Goal: Task Accomplishment & Management: Manage account settings

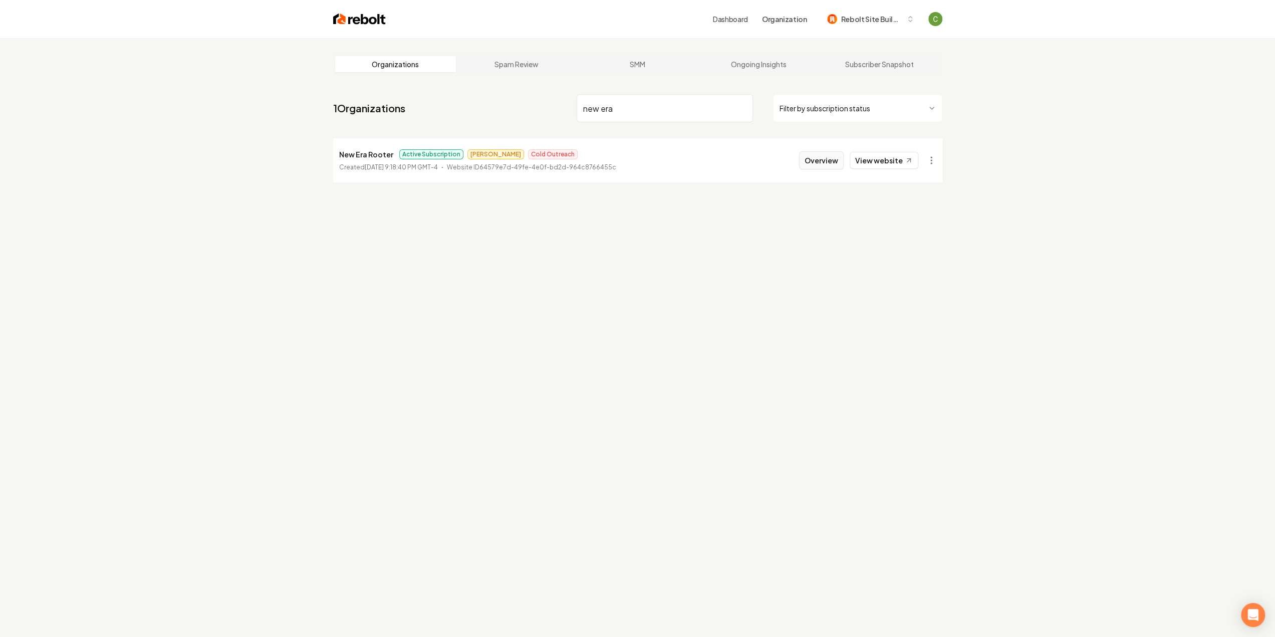
type input "new era"
click at [833, 160] on button "Overview" at bounding box center [821, 160] width 45 height 18
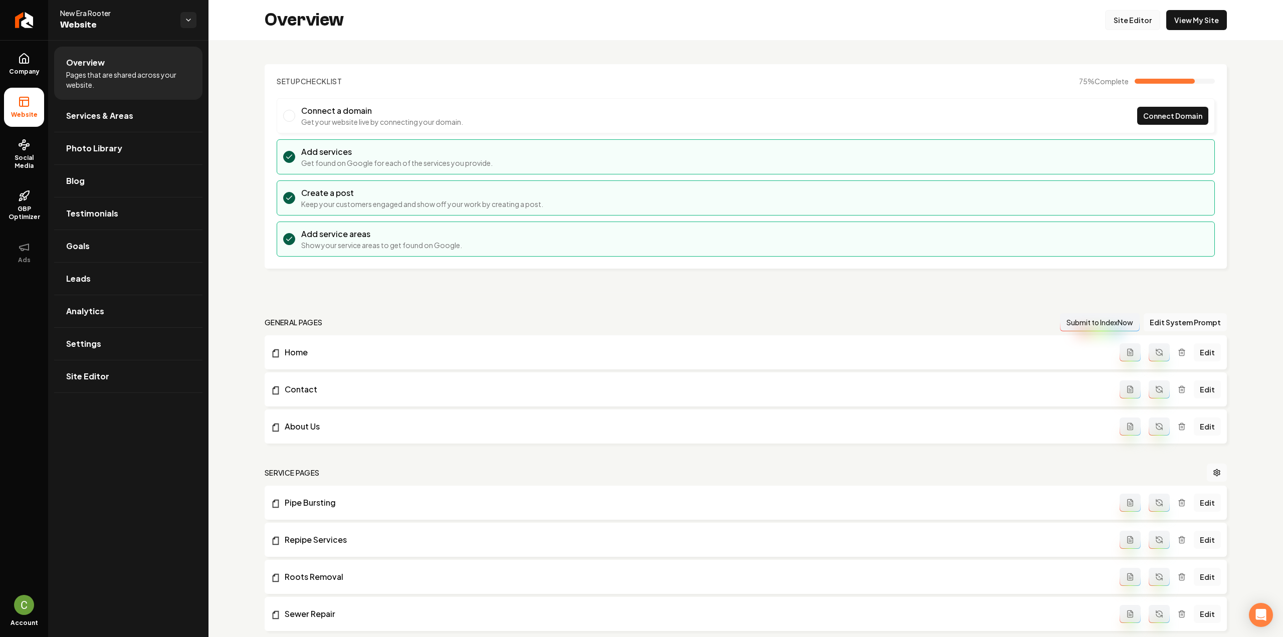
click at [1135, 21] on link "Site Editor" at bounding box center [1132, 20] width 55 height 20
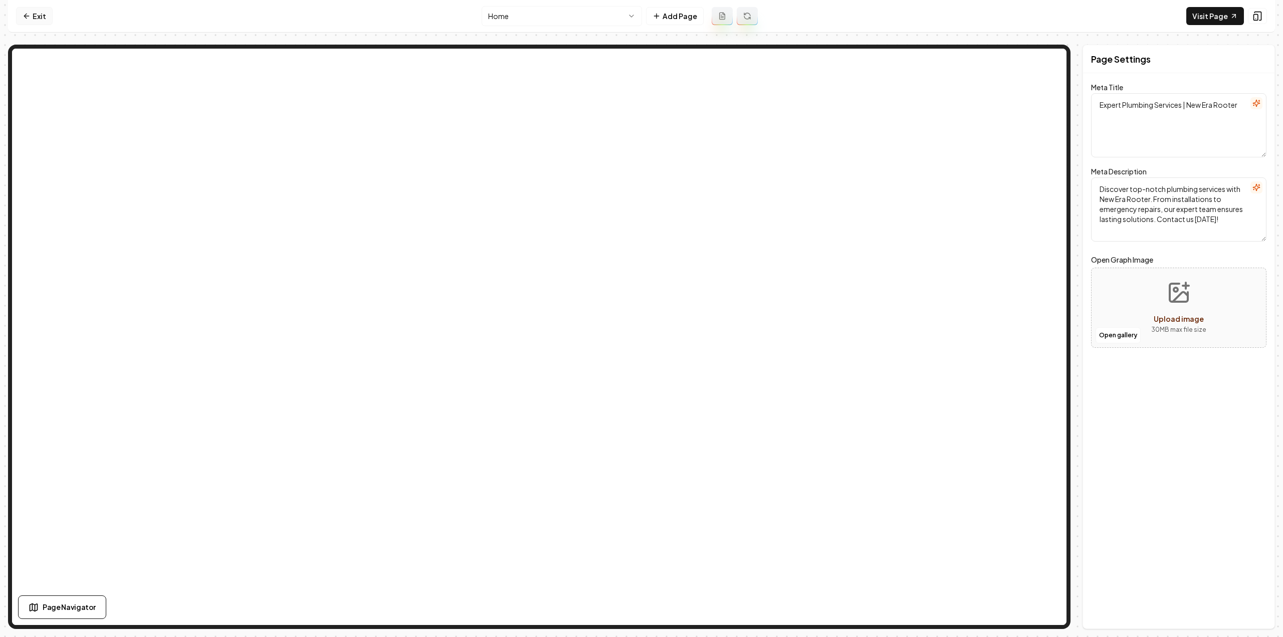
click at [38, 14] on link "Exit" at bounding box center [34, 16] width 37 height 18
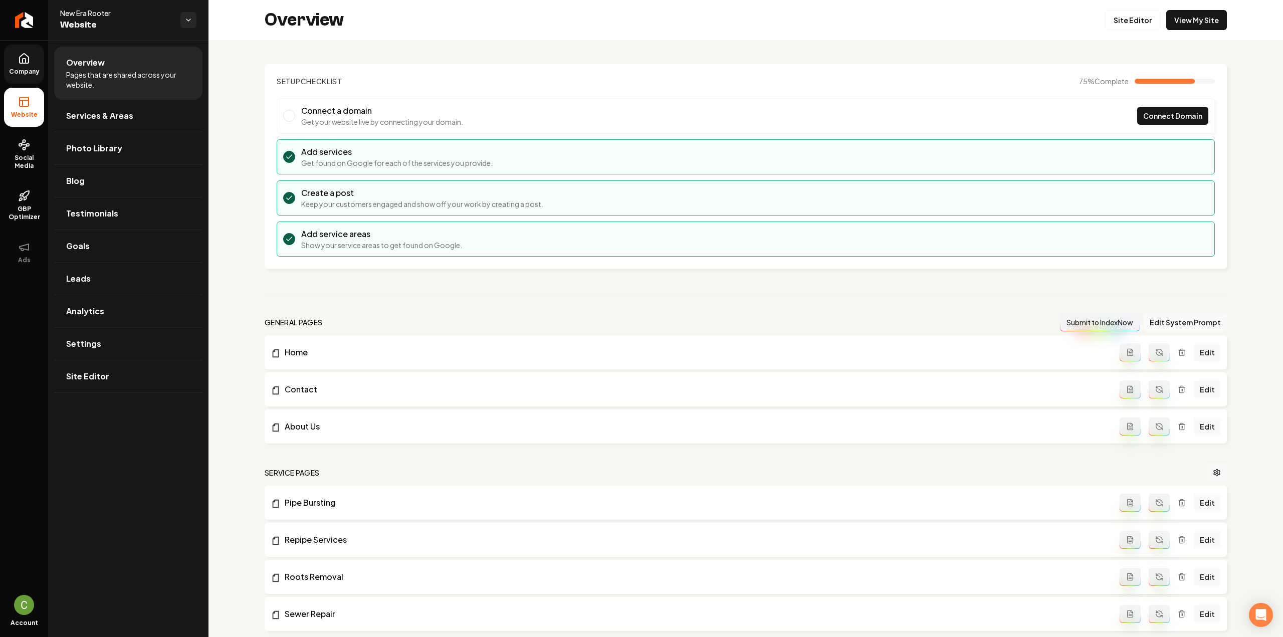
click at [26, 77] on link "Company" at bounding box center [24, 64] width 40 height 39
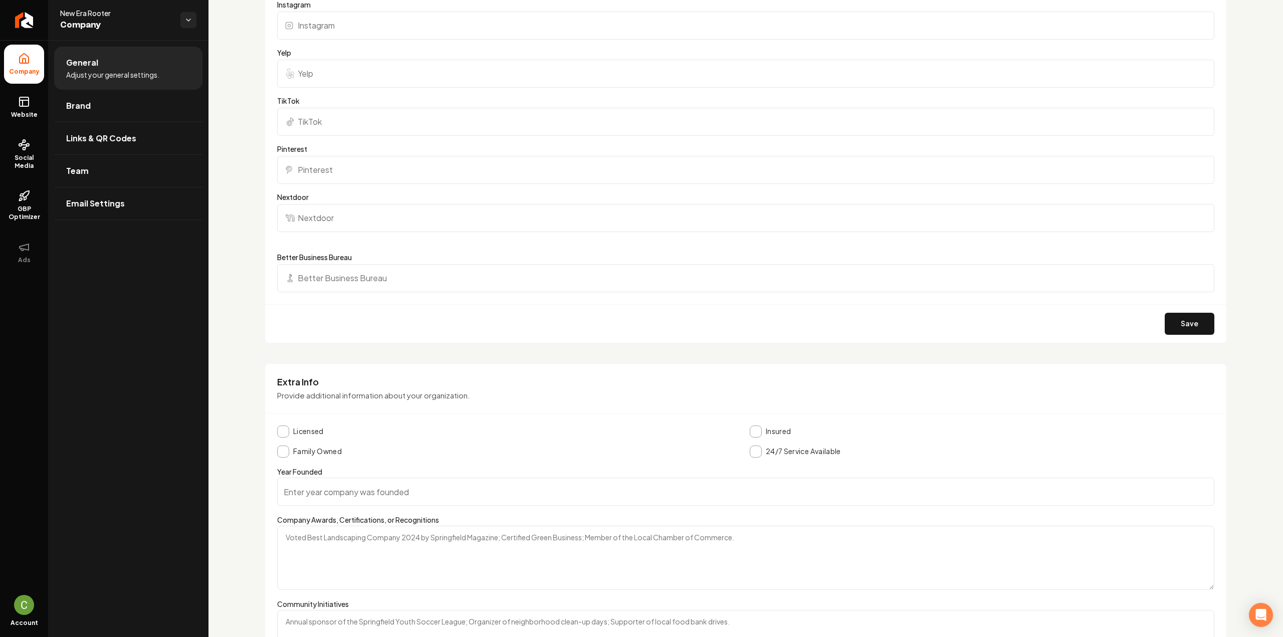
scroll to position [1467, 0]
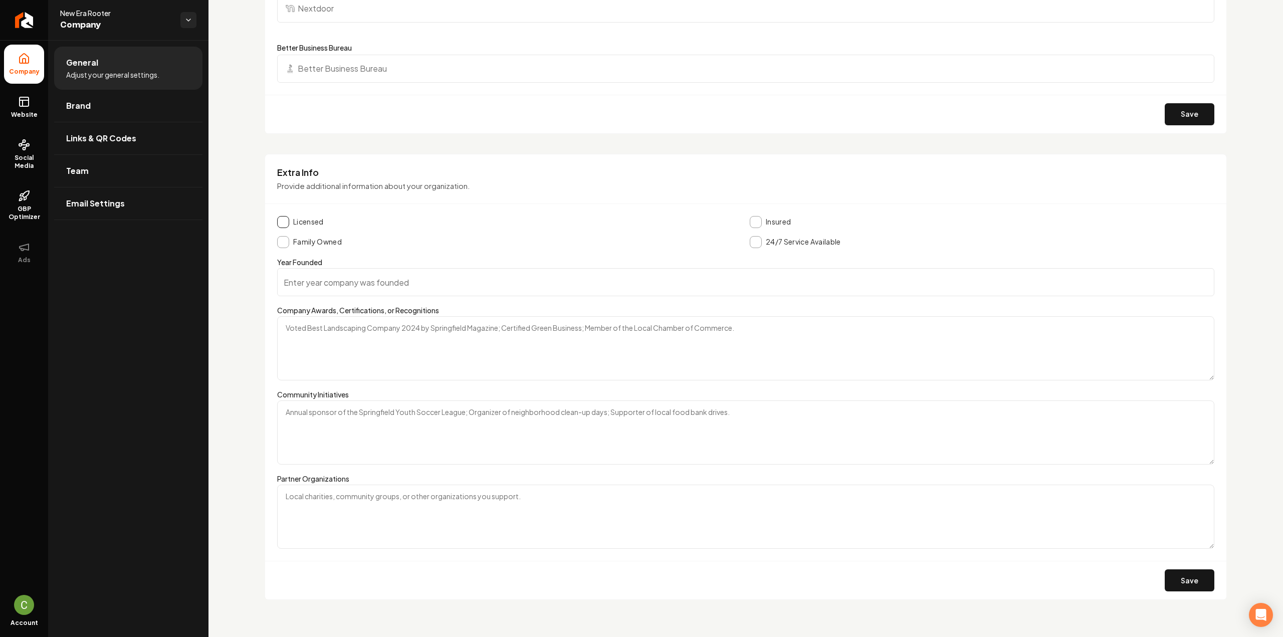
click at [283, 216] on button "Main content area" at bounding box center [283, 222] width 12 height 12
click at [749, 216] on button "Main content area" at bounding box center [755, 222] width 12 height 12
click at [288, 239] on button "Main content area" at bounding box center [283, 242] width 12 height 12
click at [756, 240] on button "Main content area" at bounding box center [755, 242] width 12 height 12
click at [336, 272] on input "Year Founded" at bounding box center [745, 282] width 937 height 28
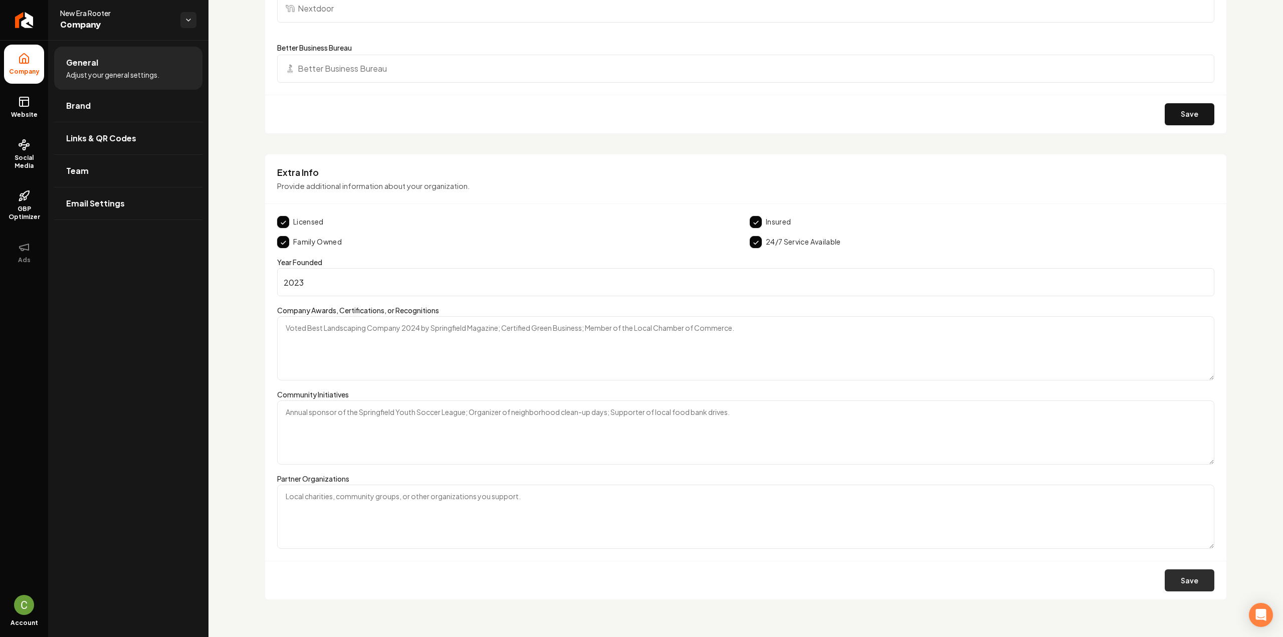
type input "2023"
click at [1193, 585] on button "Save" at bounding box center [1189, 580] width 50 height 22
drag, startPoint x: 30, startPoint y: 110, endPoint x: 40, endPoint y: 124, distance: 17.5
click at [30, 111] on link "Website" at bounding box center [24, 107] width 40 height 39
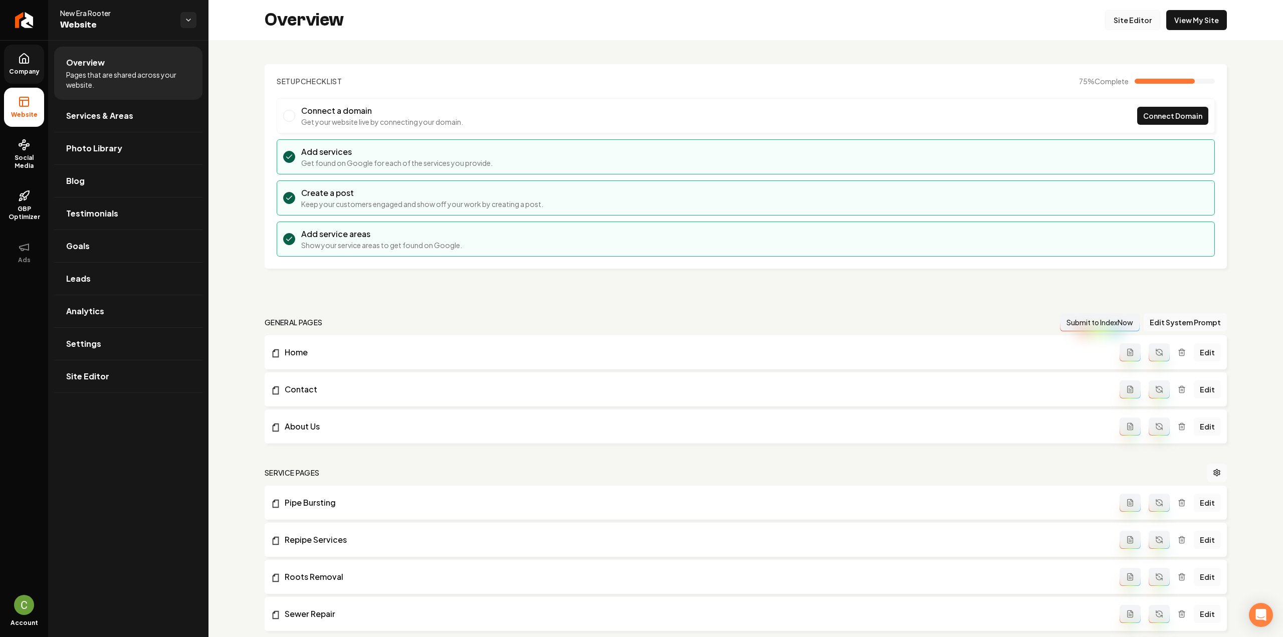
click at [1114, 23] on link "Site Editor" at bounding box center [1132, 20] width 55 height 20
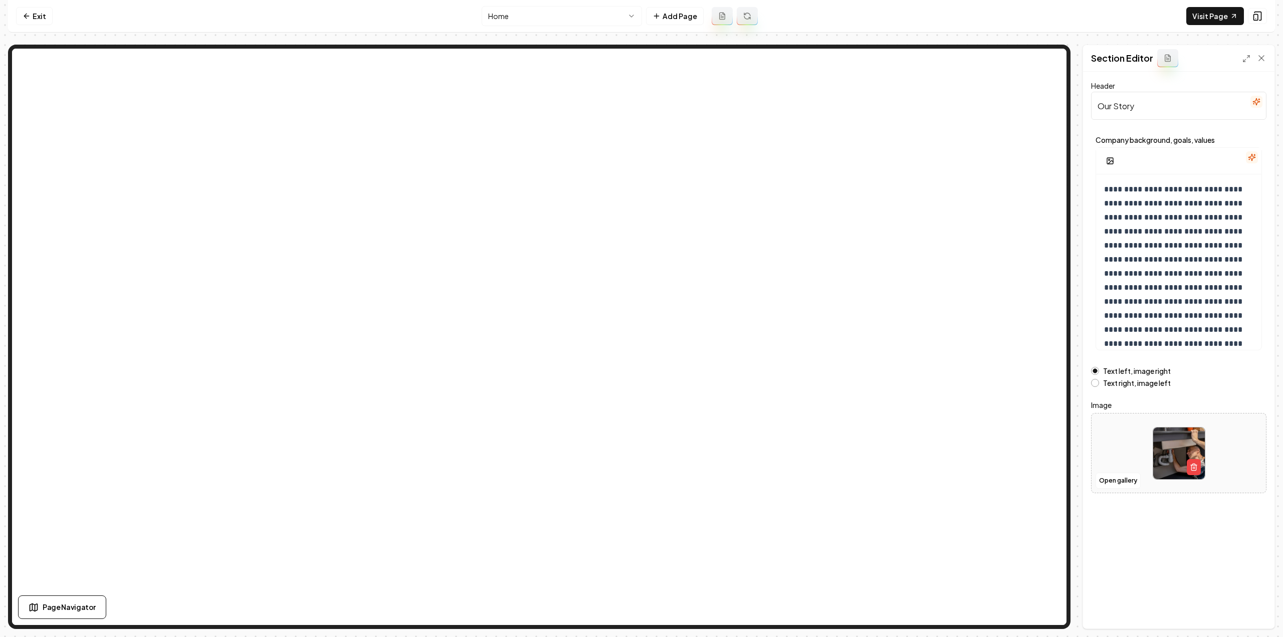
click at [1254, 159] on icon "button" at bounding box center [1251, 157] width 8 height 8
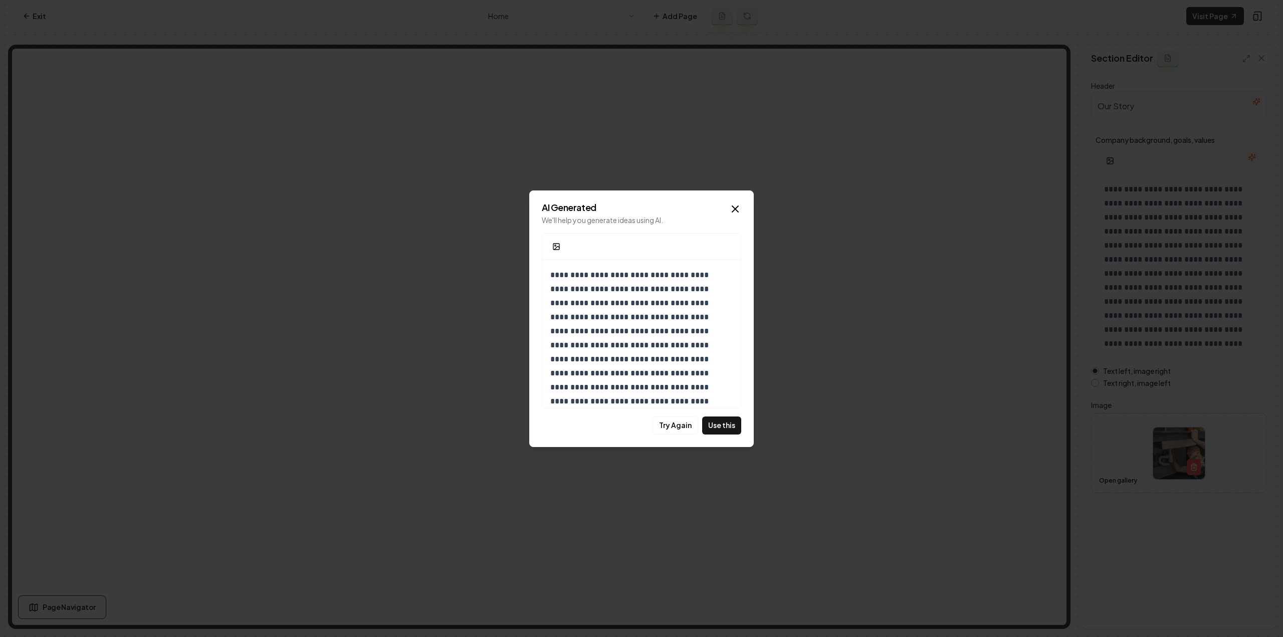
scroll to position [148, 0]
click at [714, 430] on button "Use this" at bounding box center [721, 425] width 39 height 18
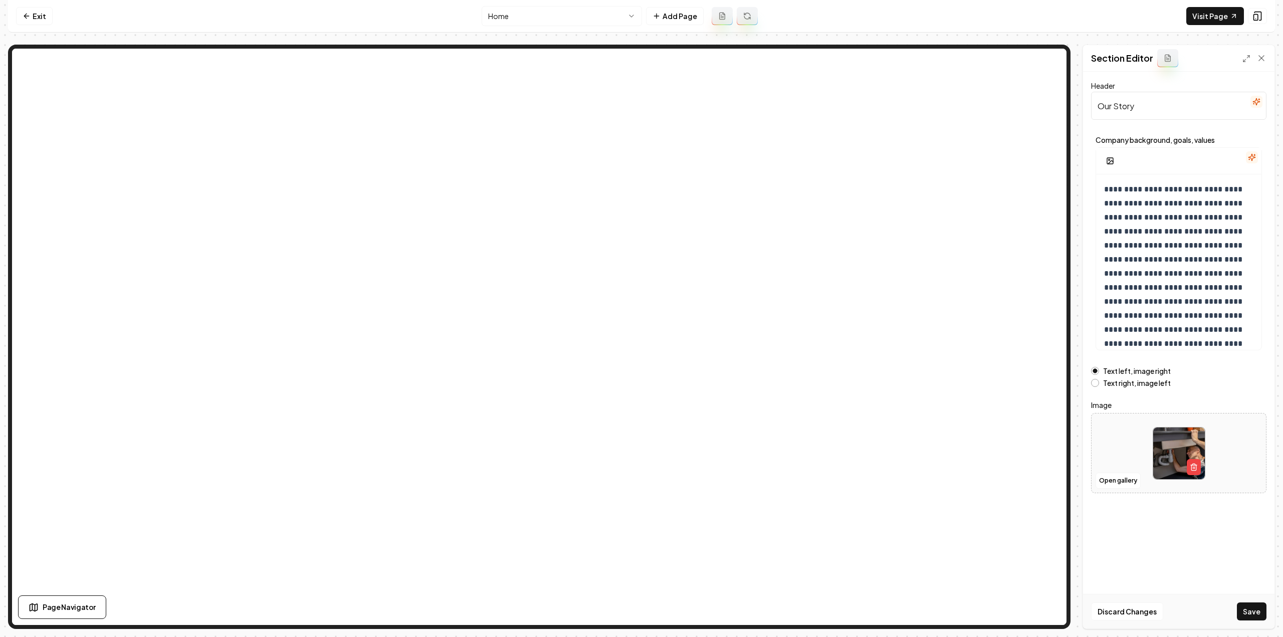
drag, startPoint x: 1246, startPoint y: 616, endPoint x: 1237, endPoint y: 619, distance: 10.0
click at [1246, 615] on button "Save" at bounding box center [1251, 611] width 30 height 18
click at [577, 17] on html "Computer Required This feature is only available on a computer. Please switch t…" at bounding box center [641, 318] width 1283 height 637
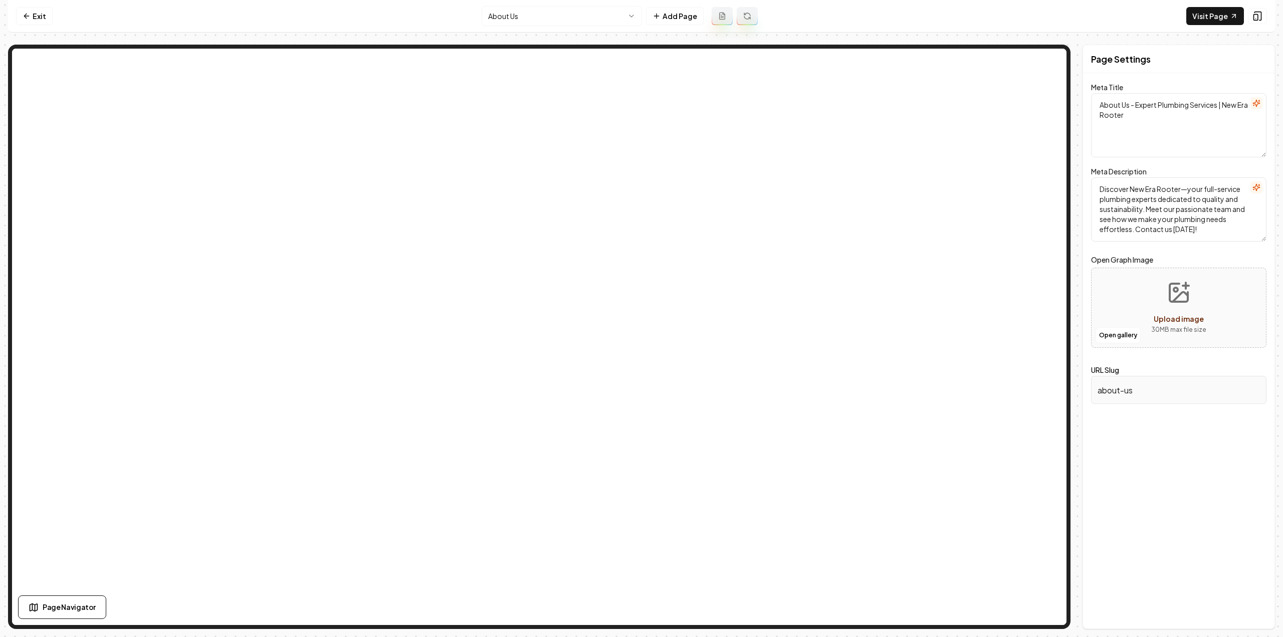
click at [748, 21] on button at bounding box center [746, 16] width 21 height 18
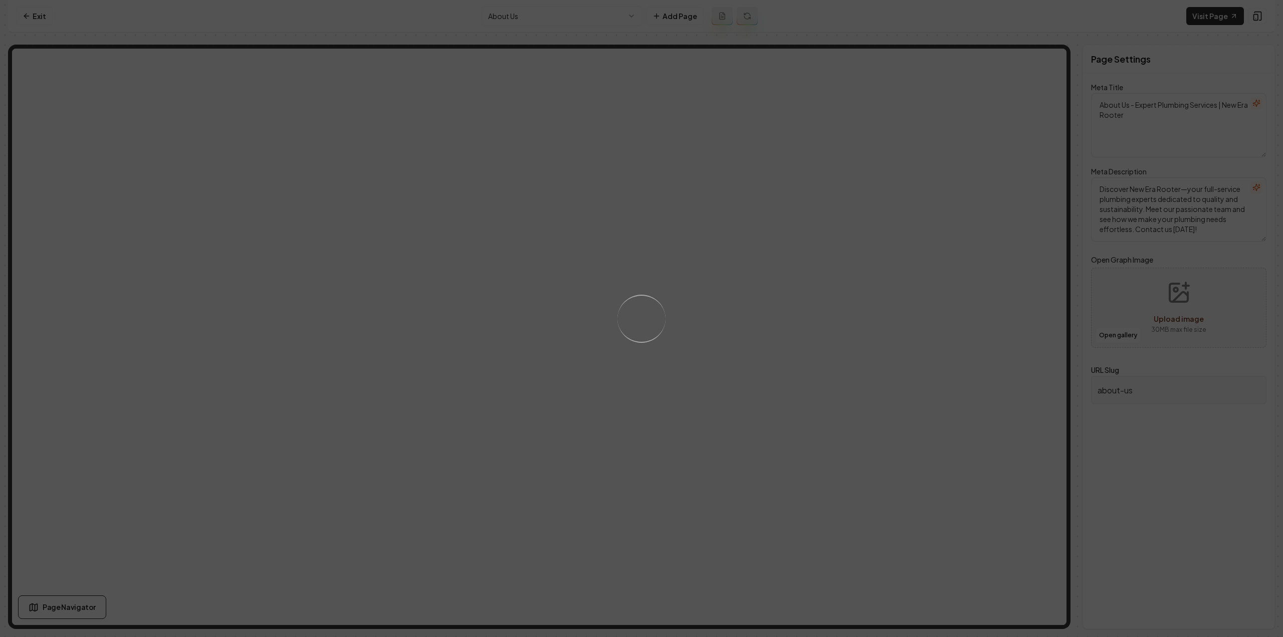
type textarea "Top-Quality Plumbing Experts | About New Era Rooter"
type textarea "Discover expert plumbing solutions from New Era Rooter. Family-owned and reliab…"
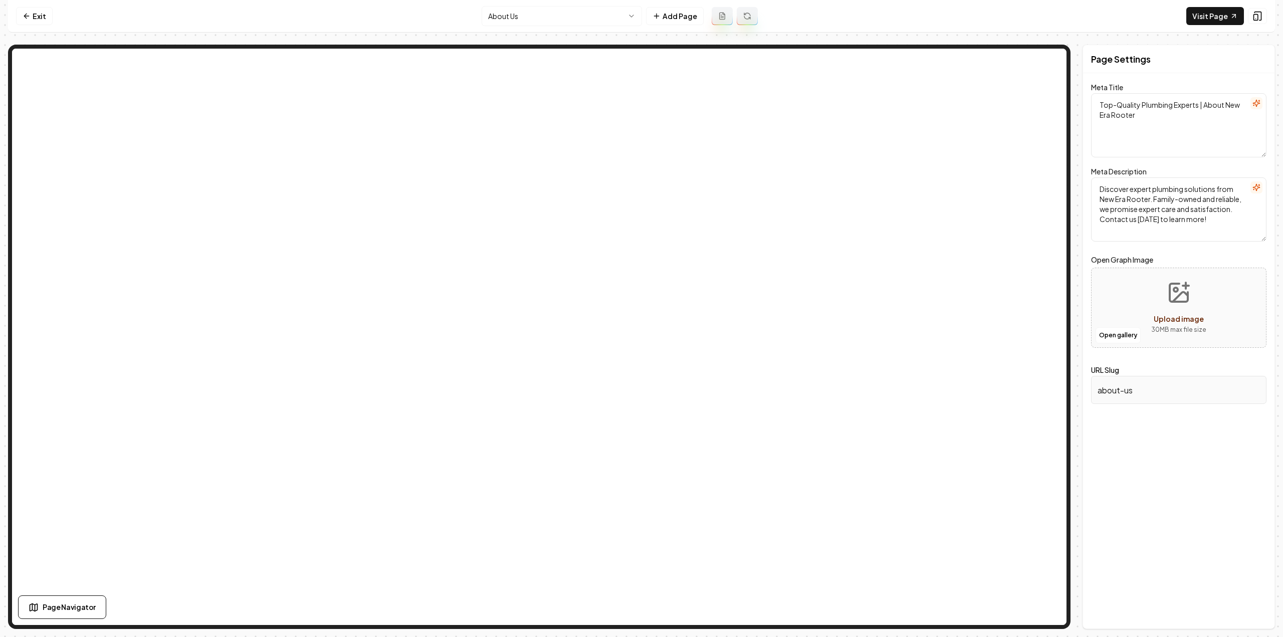
click at [511, 18] on html "Computer Required This feature is only available on a computer. Please switch t…" at bounding box center [641, 318] width 1283 height 637
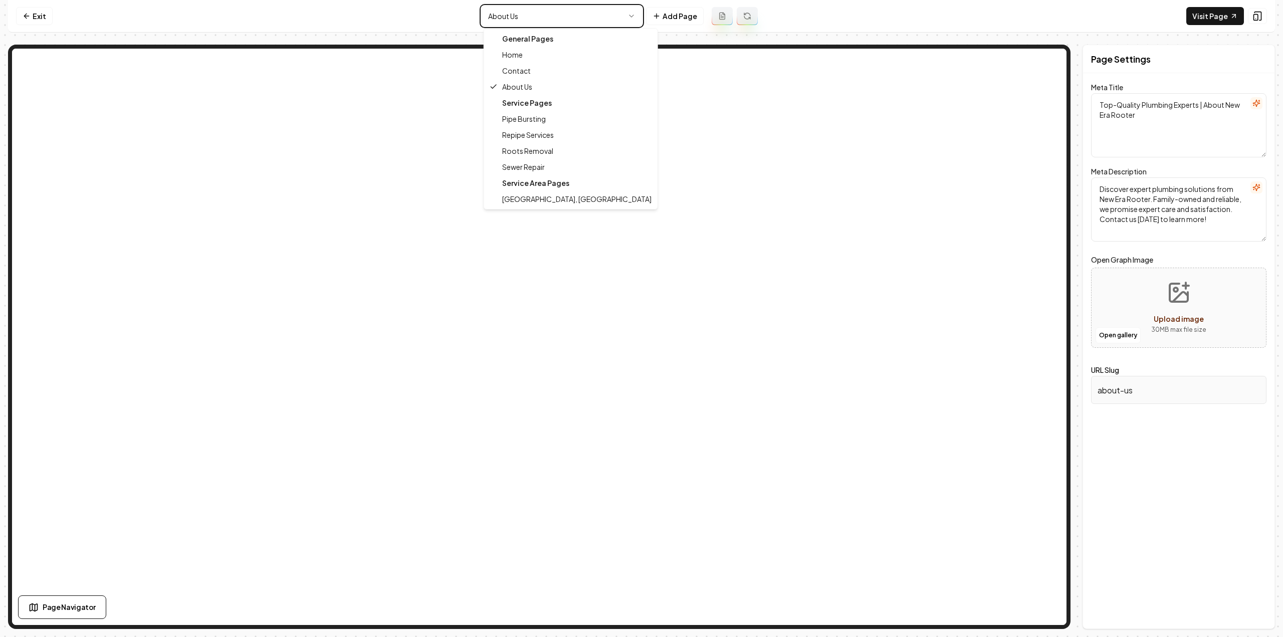
type textarea "Expert Plumbing Services | New Era Rooter"
type textarea "Discover top-notch plumbing services with New Era Rooter. From installations to…"
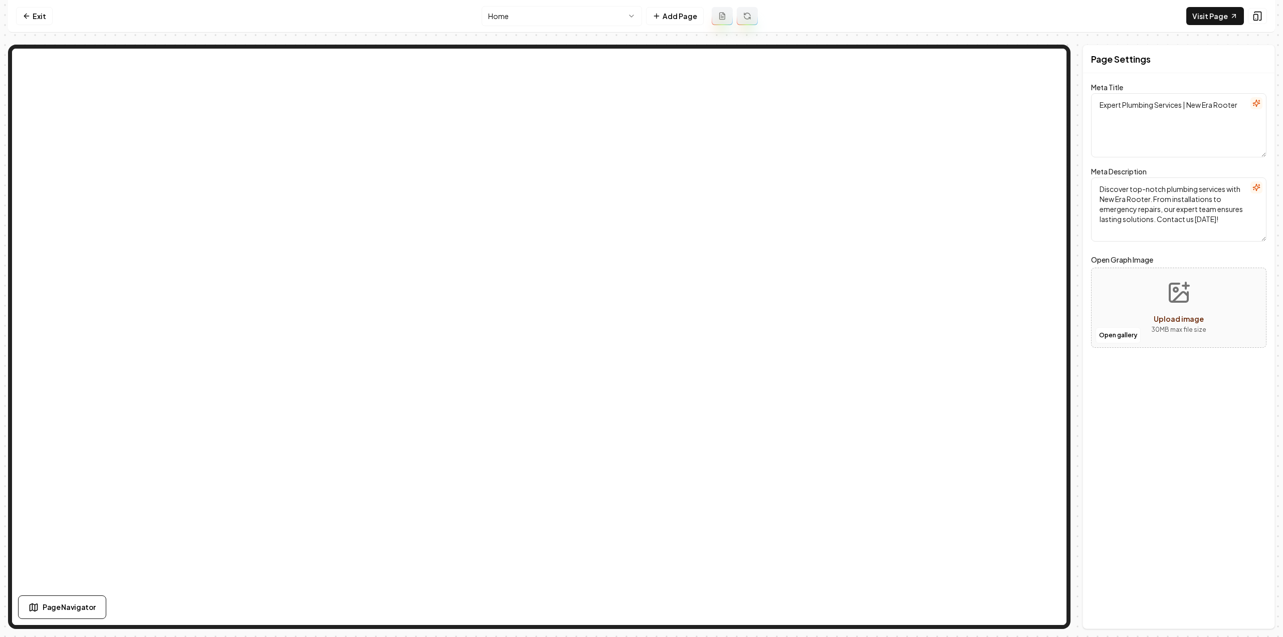
click at [519, 16] on html "Computer Required This feature is only available on a computer. Please switch t…" at bounding box center [641, 318] width 1283 height 637
click at [29, 10] on html "Computer Required This feature is only available on a computer. Please switch t…" at bounding box center [641, 318] width 1283 height 637
click at [41, 11] on link "Exit" at bounding box center [34, 16] width 37 height 18
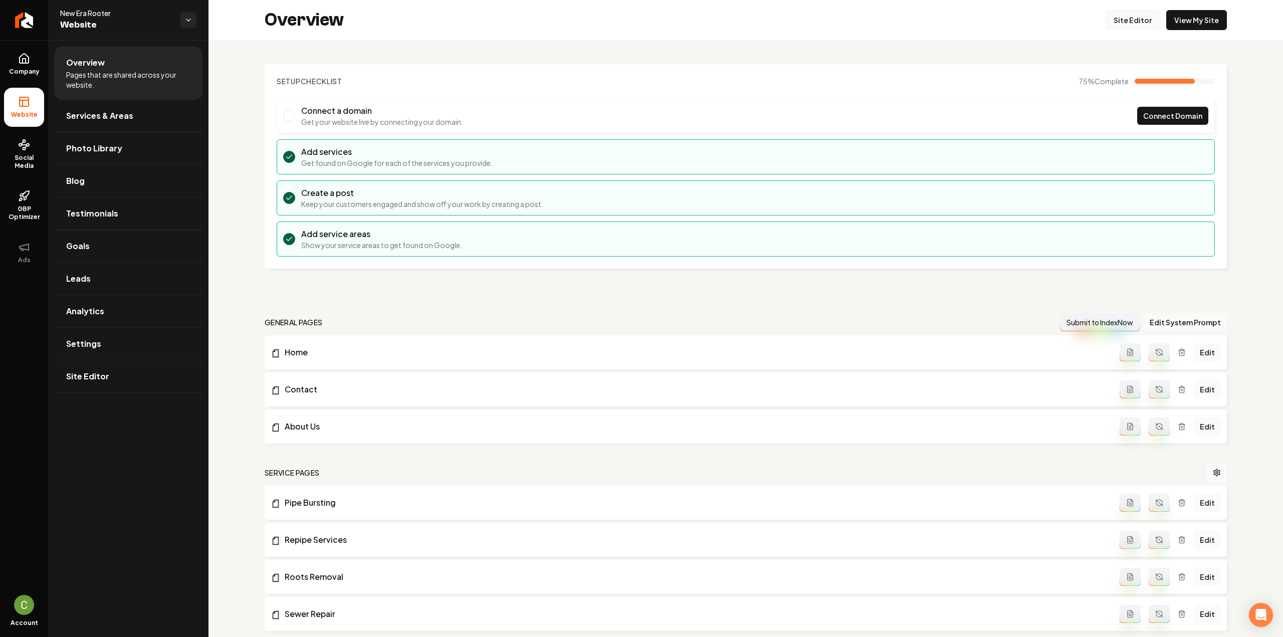
click at [1137, 21] on link "Site Editor" at bounding box center [1132, 20] width 55 height 20
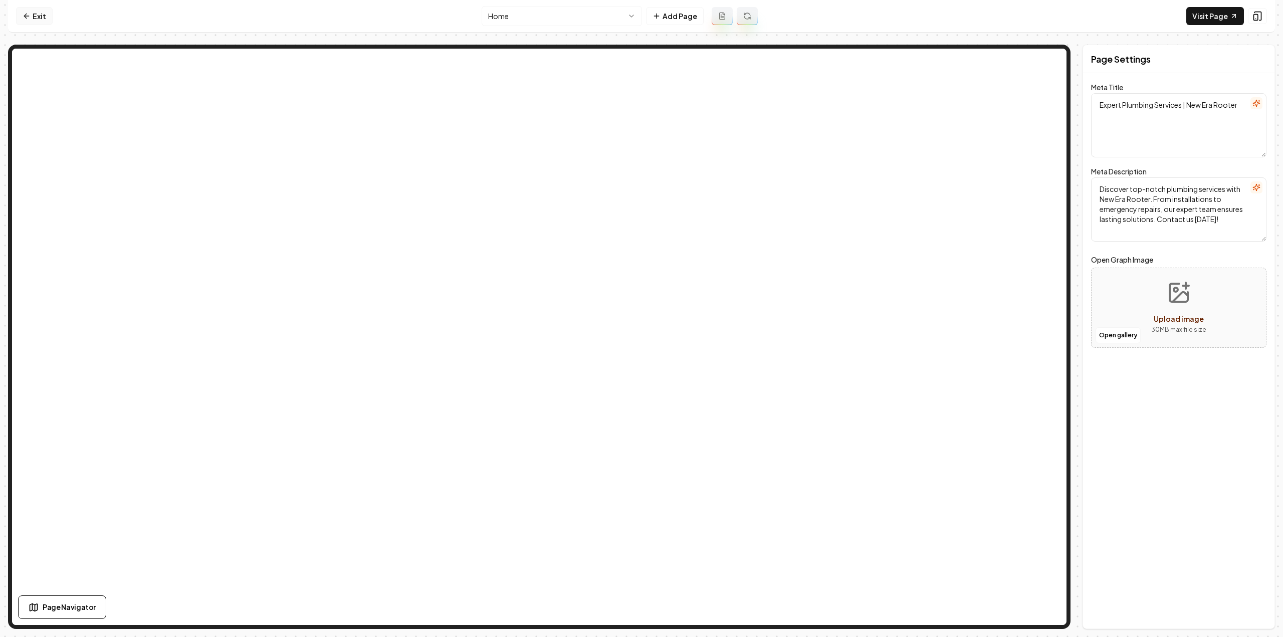
click at [37, 19] on link "Exit" at bounding box center [34, 16] width 37 height 18
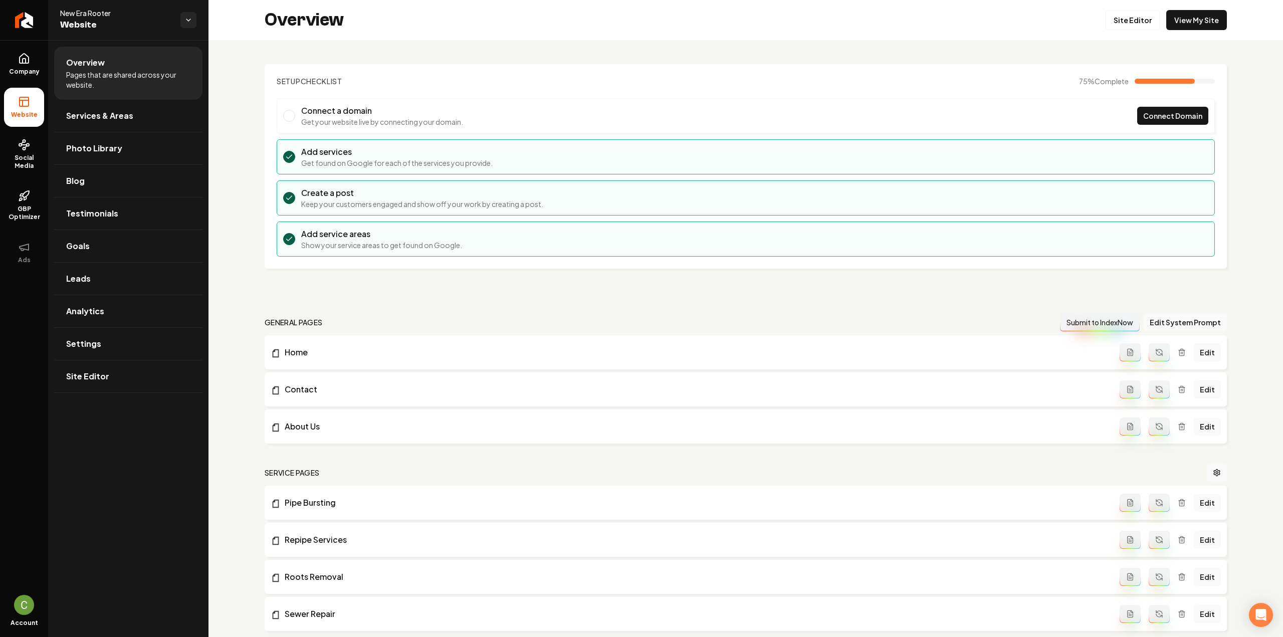
click at [51, 124] on ul "Overview Pages that are shared across your website. Services & Areas Photo Libr…" at bounding box center [128, 219] width 160 height 359
click at [82, 126] on link "Services & Areas" at bounding box center [128, 116] width 148 height 32
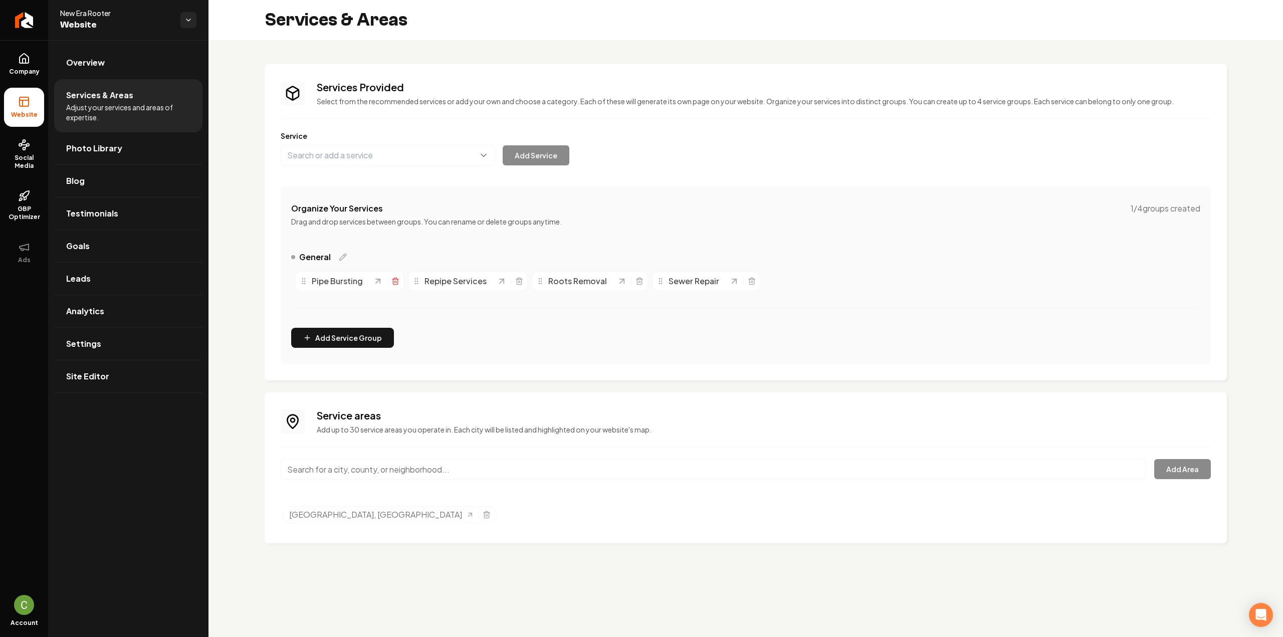
click at [399, 283] on div "Pipe Bursting" at bounding box center [349, 281] width 109 height 20
click at [395, 283] on icon "Main content area" at bounding box center [395, 281] width 8 height 8
click at [407, 282] on icon "Main content area" at bounding box center [406, 281] width 8 height 8
click at [402, 282] on line "Main content area" at bounding box center [402, 282] width 0 height 2
click at [351, 159] on button "Main content area" at bounding box center [388, 155] width 214 height 21
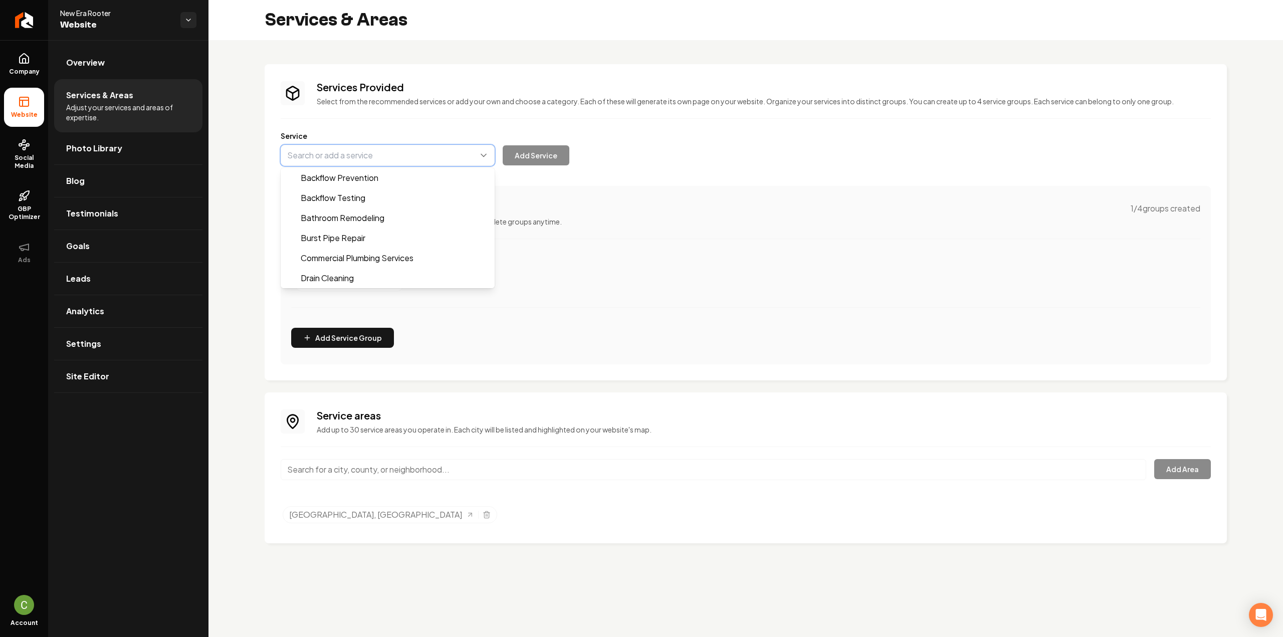
paste input "Sewer Line Inspection"
type input "Sewer Line Inspection"
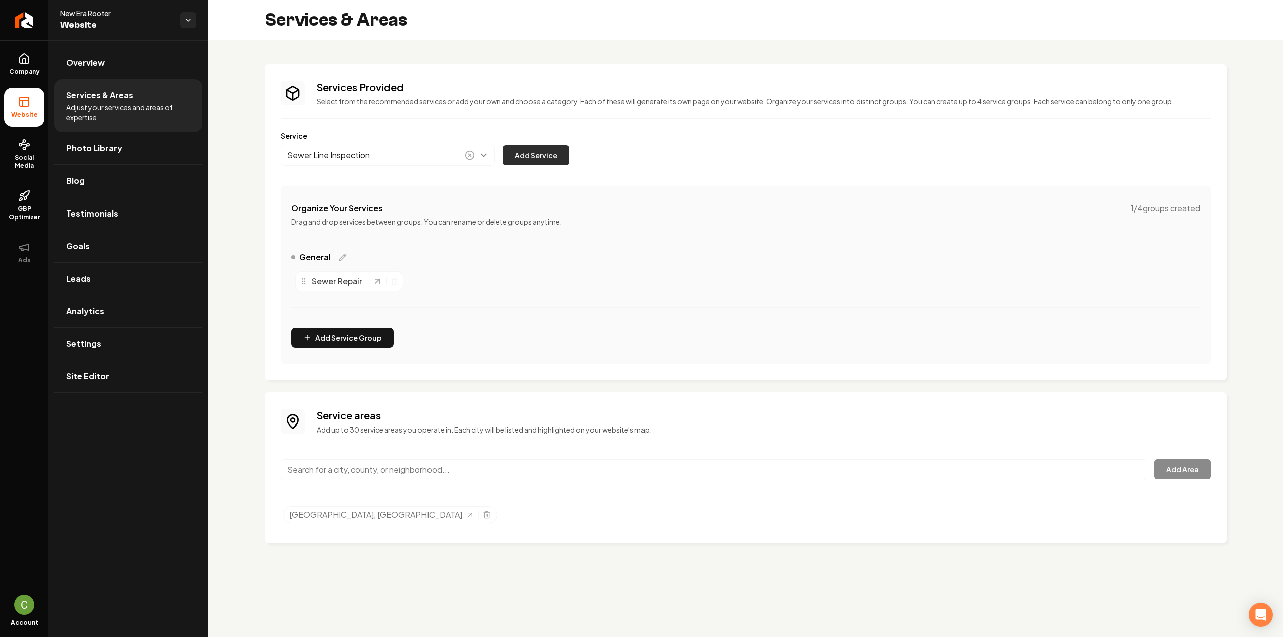
click at [555, 152] on button "Add Service" at bounding box center [536, 155] width 67 height 20
click at [454, 154] on button "Main content area" at bounding box center [388, 155] width 214 height 21
click at [676, 309] on div "Services Provided Select from the recommended services or add your own and choo…" at bounding box center [746, 222] width 930 height 284
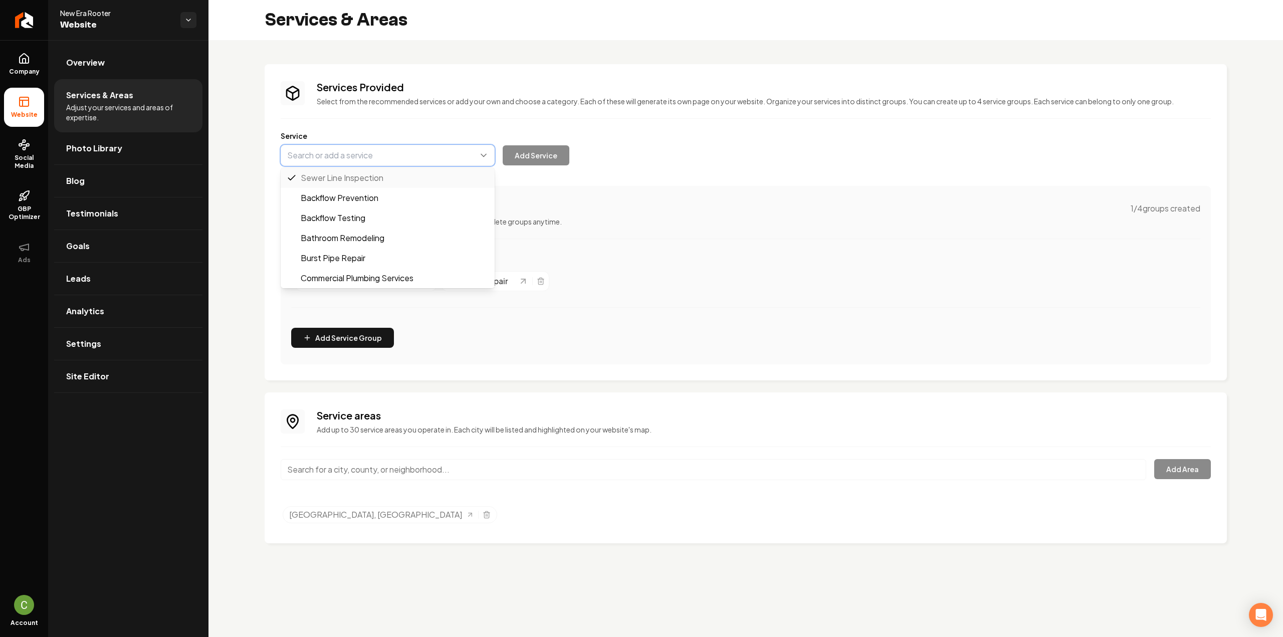
click at [380, 158] on button "Main content area" at bounding box center [388, 155] width 214 height 21
paste input "Sewer Line Cleaning/Jetting"
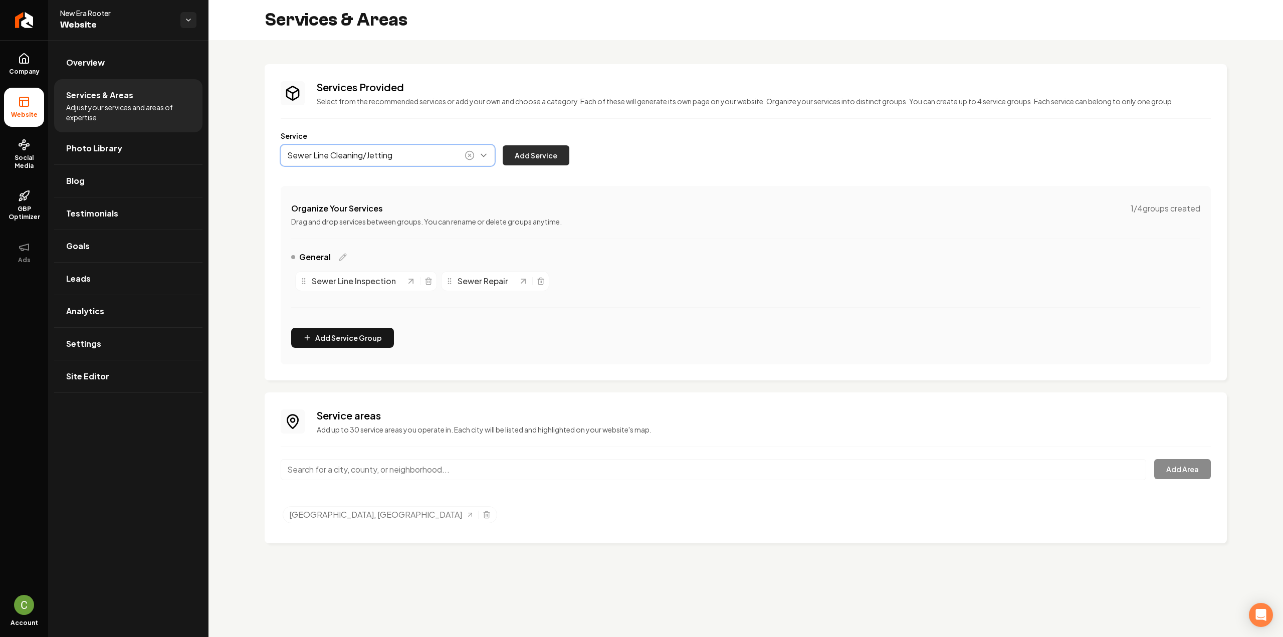
type input "Sewer Line Cleaning/Jetting"
drag, startPoint x: 525, startPoint y: 158, endPoint x: 528, endPoint y: 166, distance: 8.1
click at [525, 158] on button "Add Service" at bounding box center [536, 155] width 67 height 20
click at [537, 280] on icon "Main content area" at bounding box center [541, 281] width 8 height 8
click at [365, 152] on button "Main content area" at bounding box center [388, 155] width 214 height 21
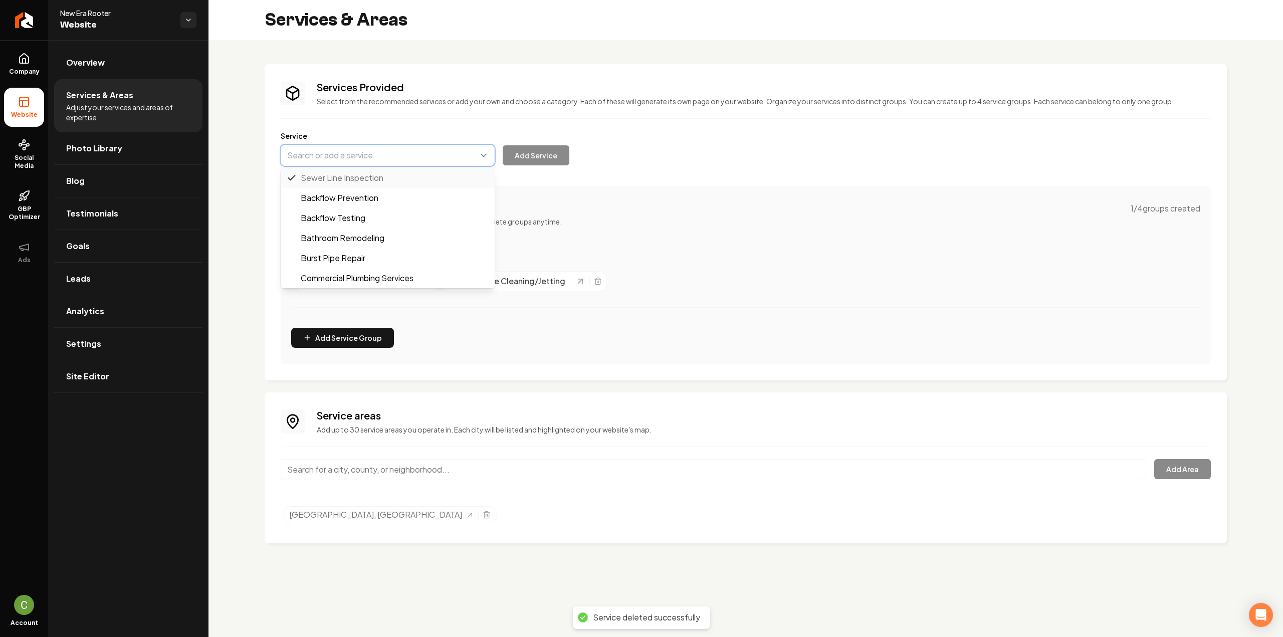
paste input "Sewer Line Repair"
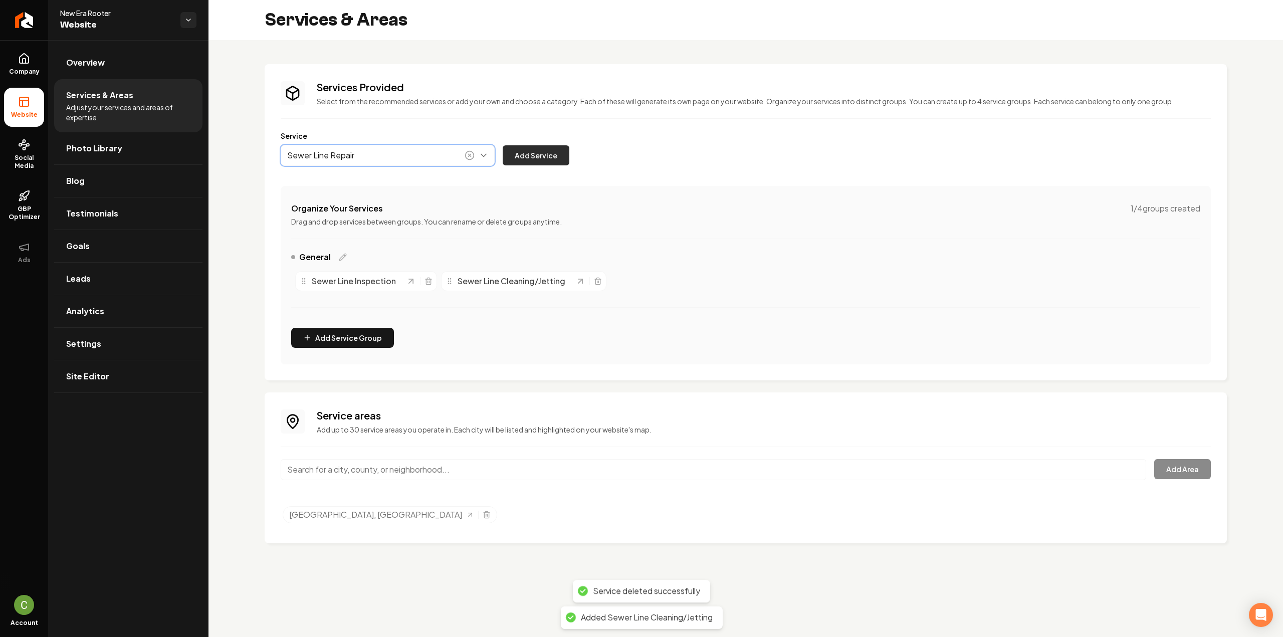
type input "Sewer Line Repair"
click at [528, 159] on button "Add Service" at bounding box center [536, 155] width 67 height 20
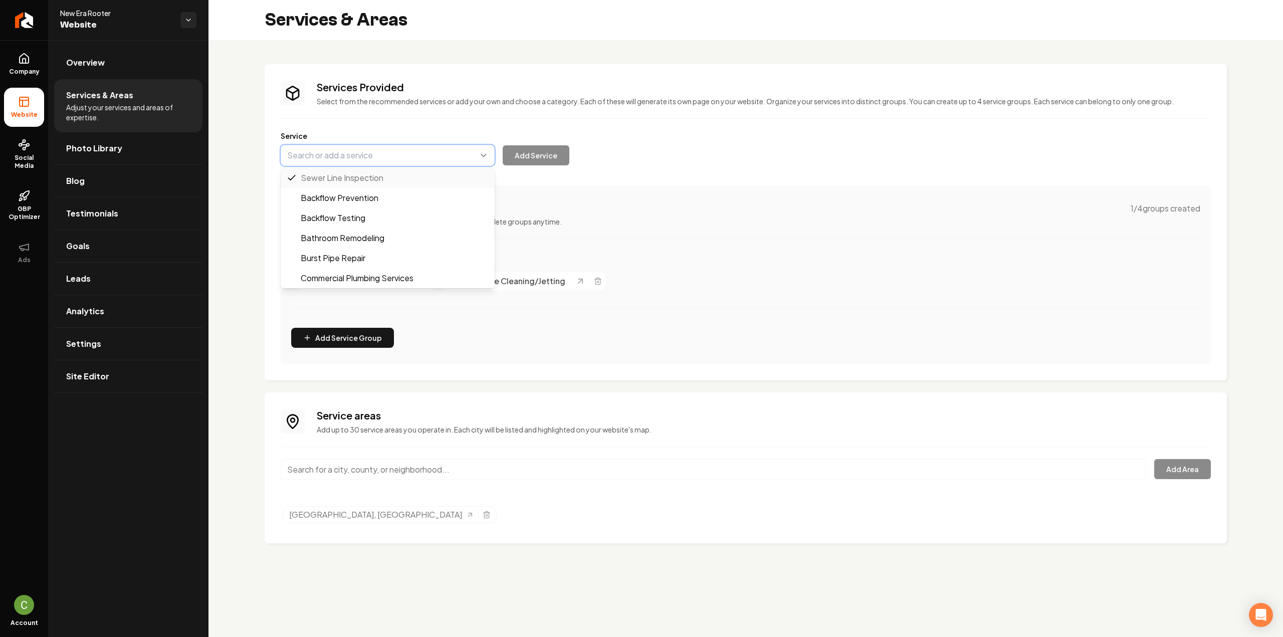
click at [420, 158] on button "Main content area" at bounding box center [388, 155] width 214 height 21
paste input "Sewer Line Replacement"
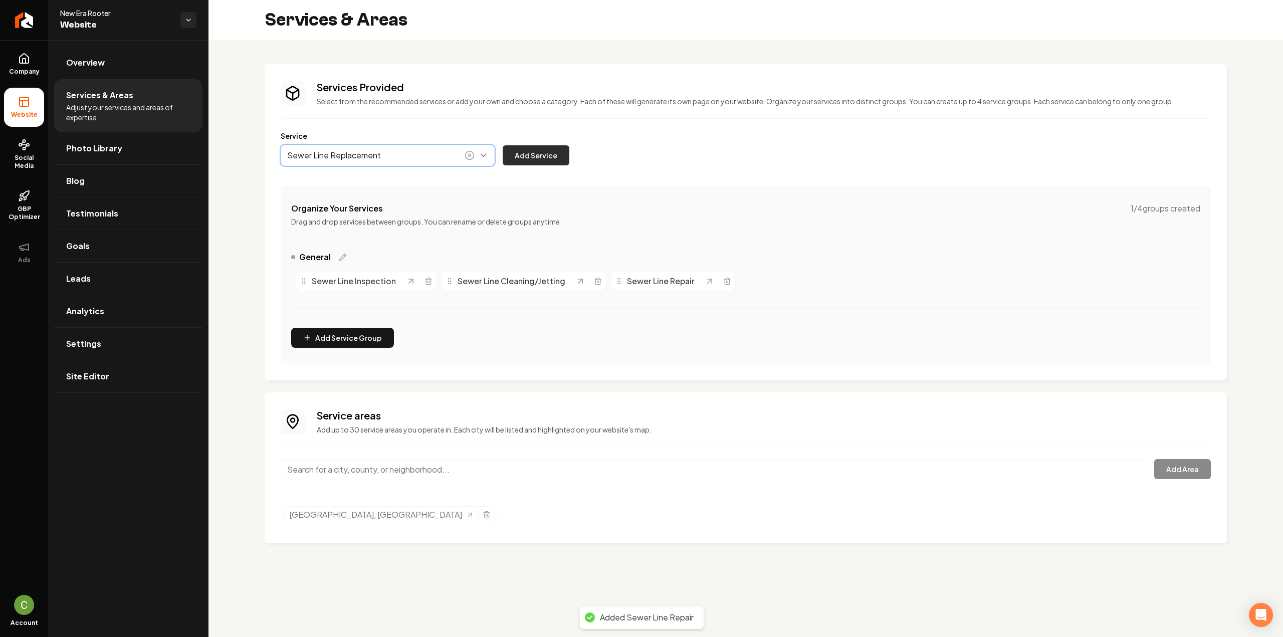
type input "Sewer Line Replacement"
click at [521, 153] on button "Add Service" at bounding box center [536, 155] width 67 height 20
click at [406, 162] on button "Main content area" at bounding box center [388, 155] width 214 height 21
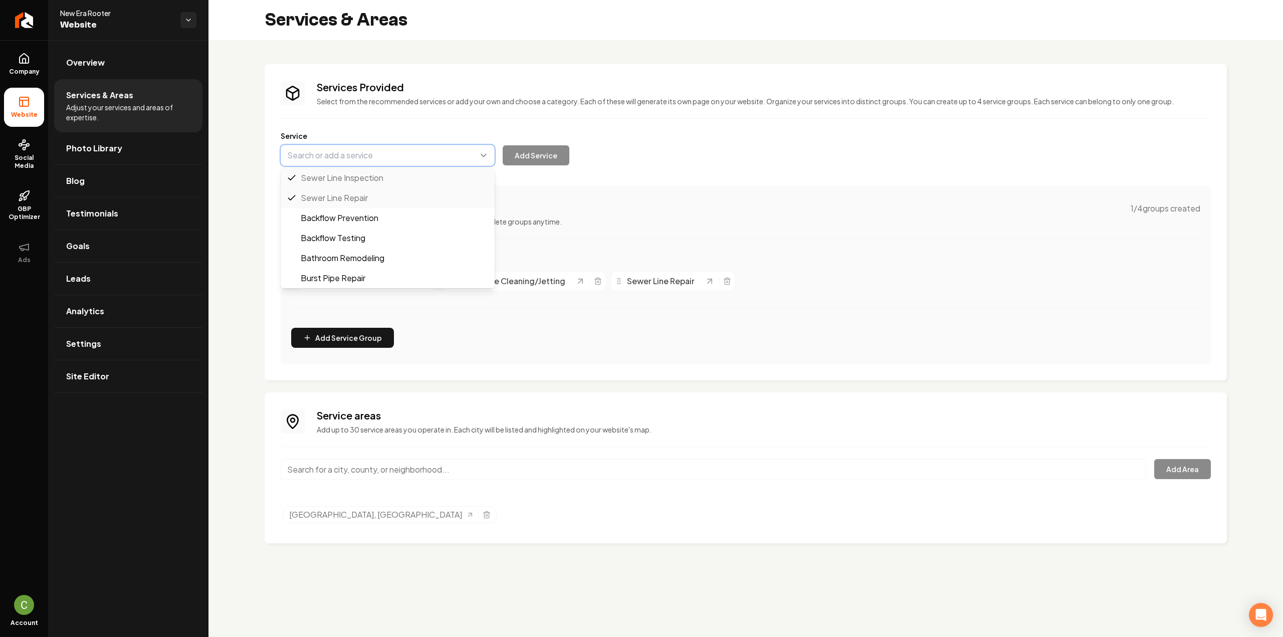
paste input "Drain Cleaning"
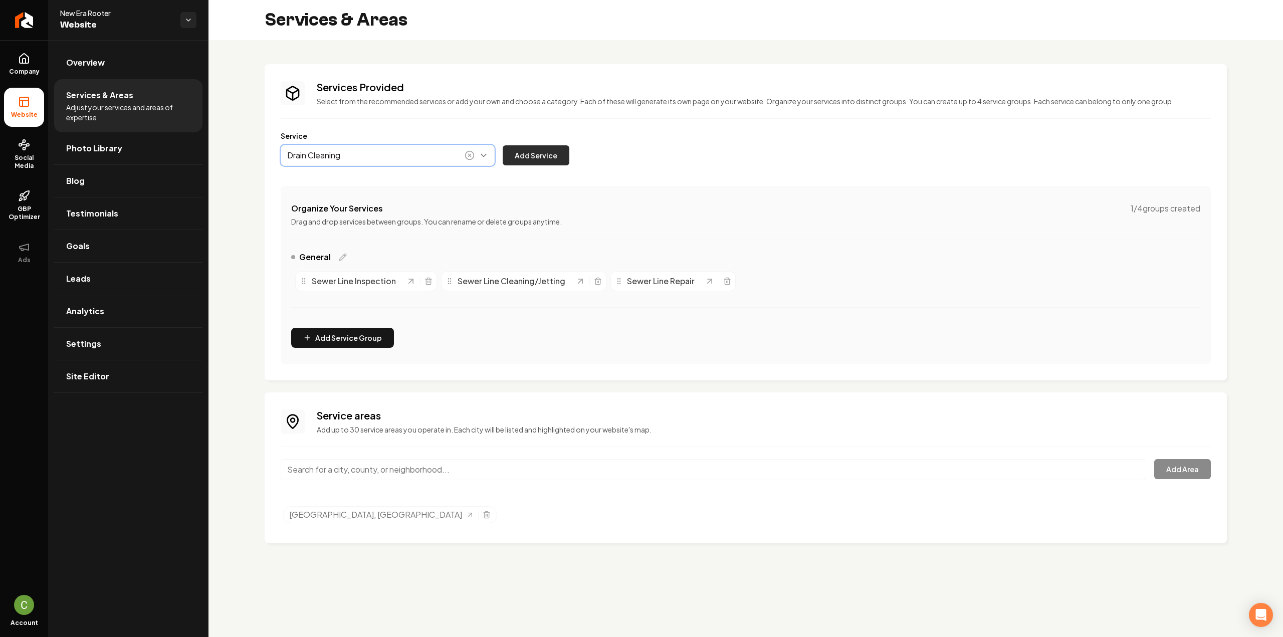
type input "Drain Cleaning"
click at [519, 155] on button "Add Service" at bounding box center [536, 155] width 67 height 20
click at [390, 155] on button "Main content area" at bounding box center [388, 155] width 214 height 21
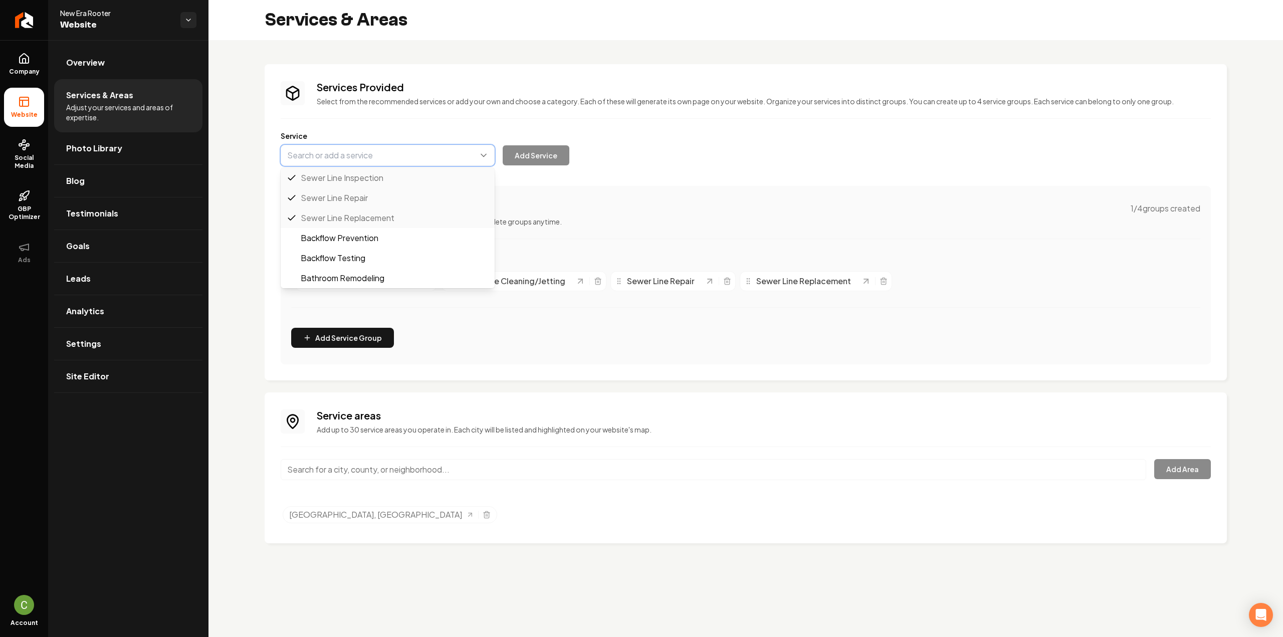
paste input "Root Removal"
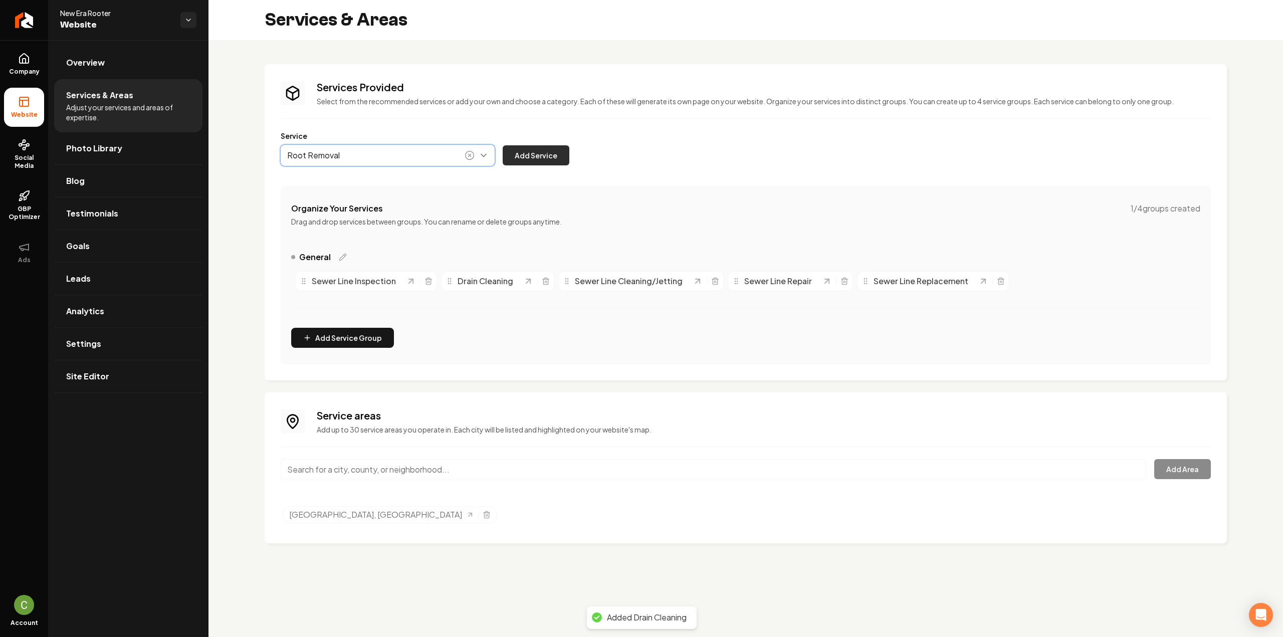
type input "Root Removal"
click at [556, 155] on button "Add Service" at bounding box center [536, 155] width 67 height 20
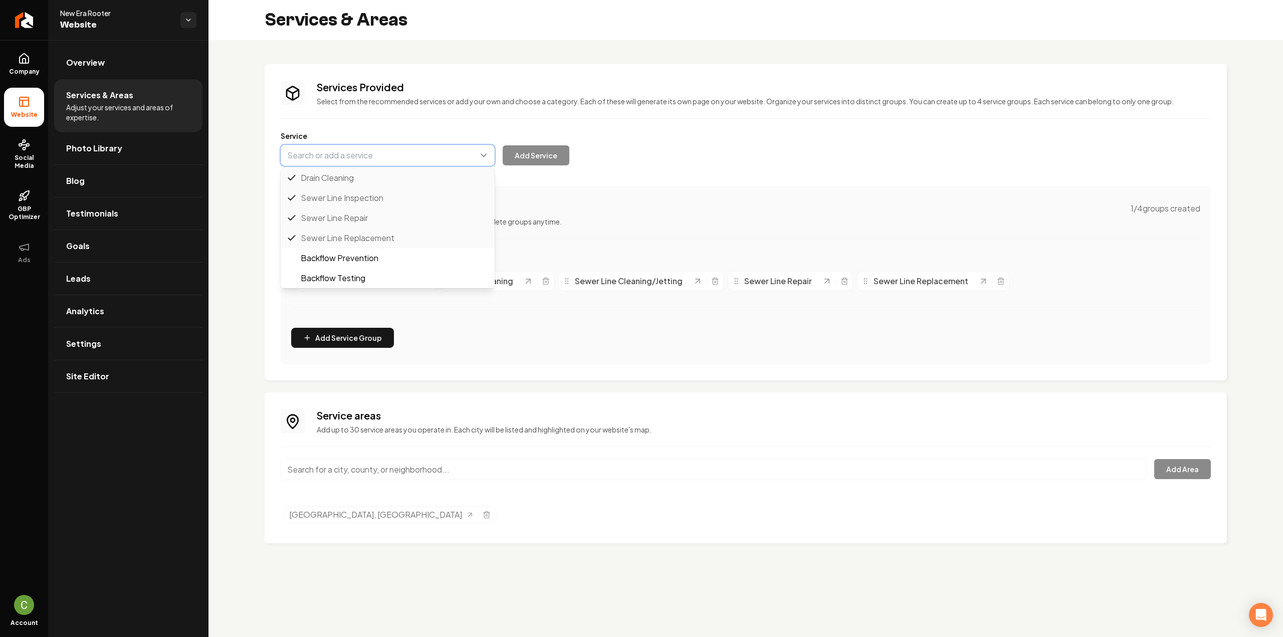
click at [392, 152] on button "Main content area" at bounding box center [388, 155] width 214 height 21
paste input "Toilet Installation & Replacement"
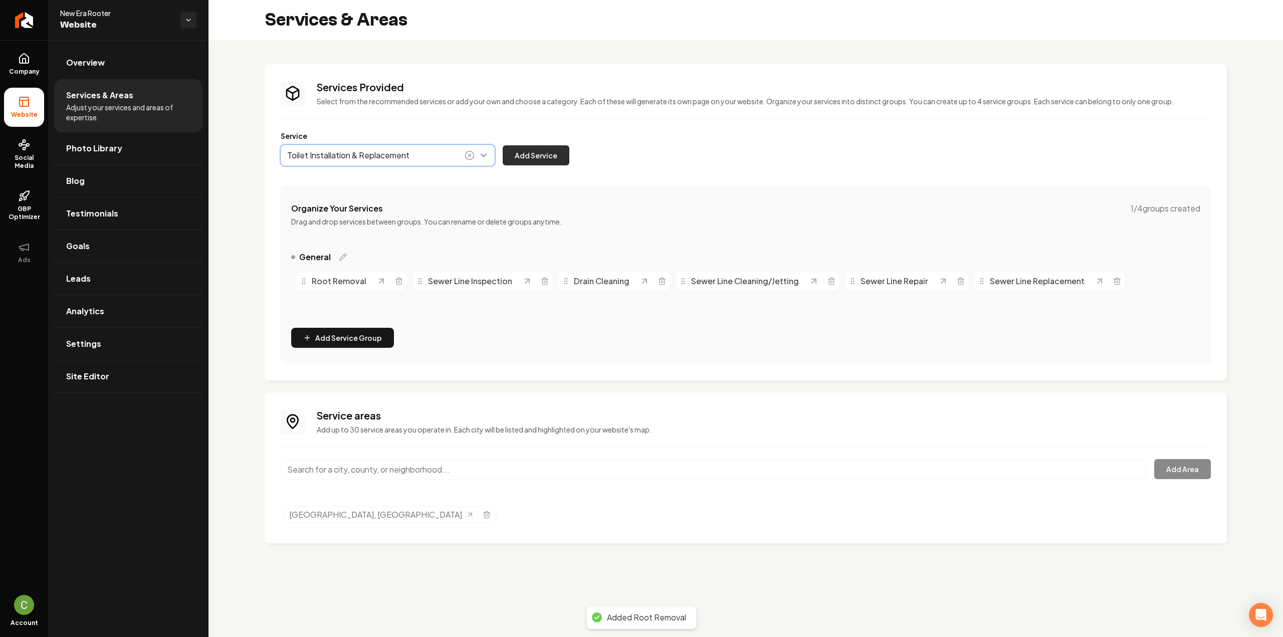
type input "Toilet Installation & Replacement"
click at [560, 150] on button "Add Service" at bounding box center [536, 155] width 67 height 20
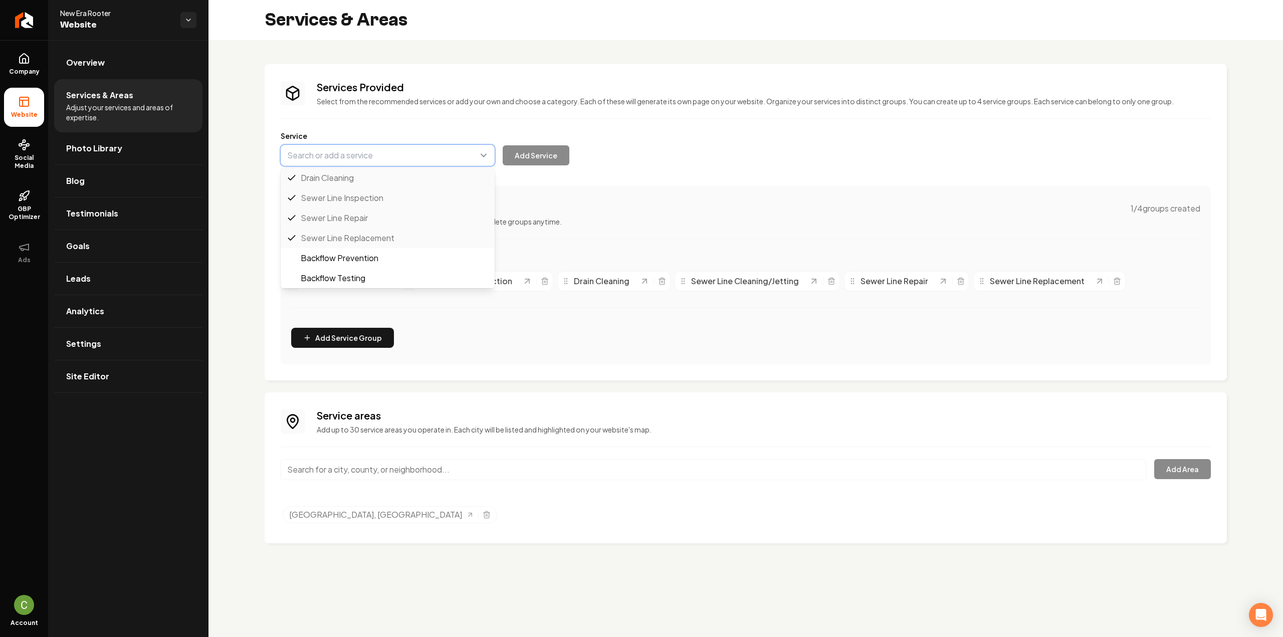
click at [354, 157] on button "Main content area" at bounding box center [388, 155] width 214 height 21
paste input "Toilet Repair"
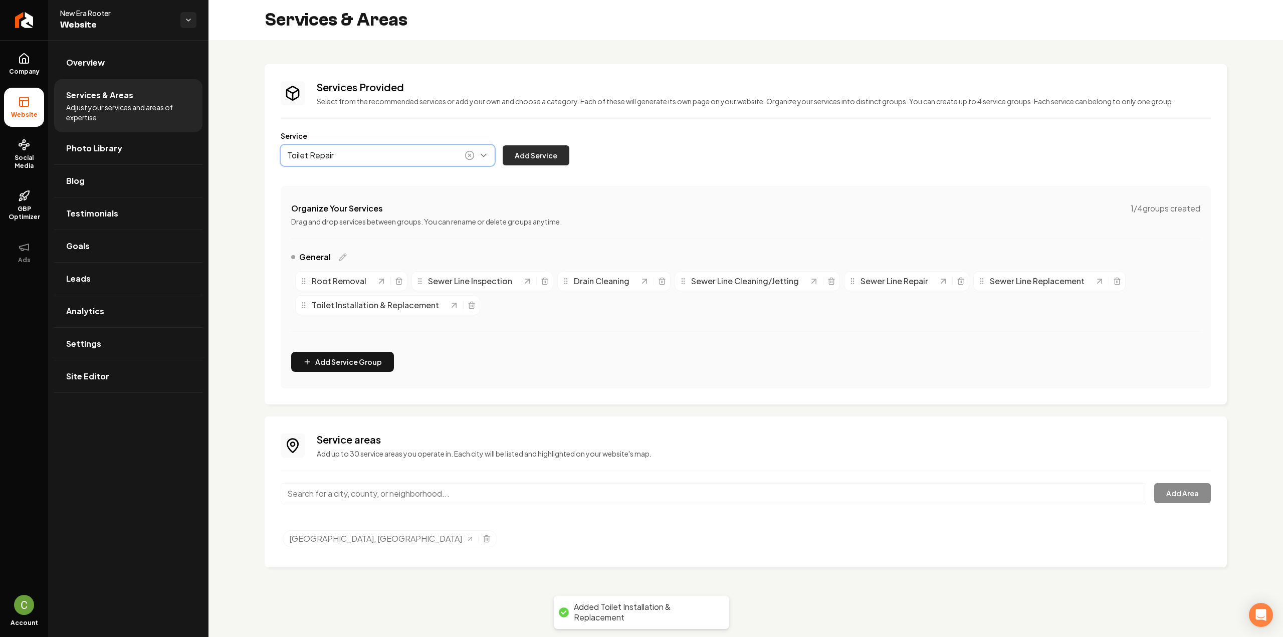
type input "Toilet Repair"
click at [546, 153] on button "Add Service" at bounding box center [536, 155] width 67 height 20
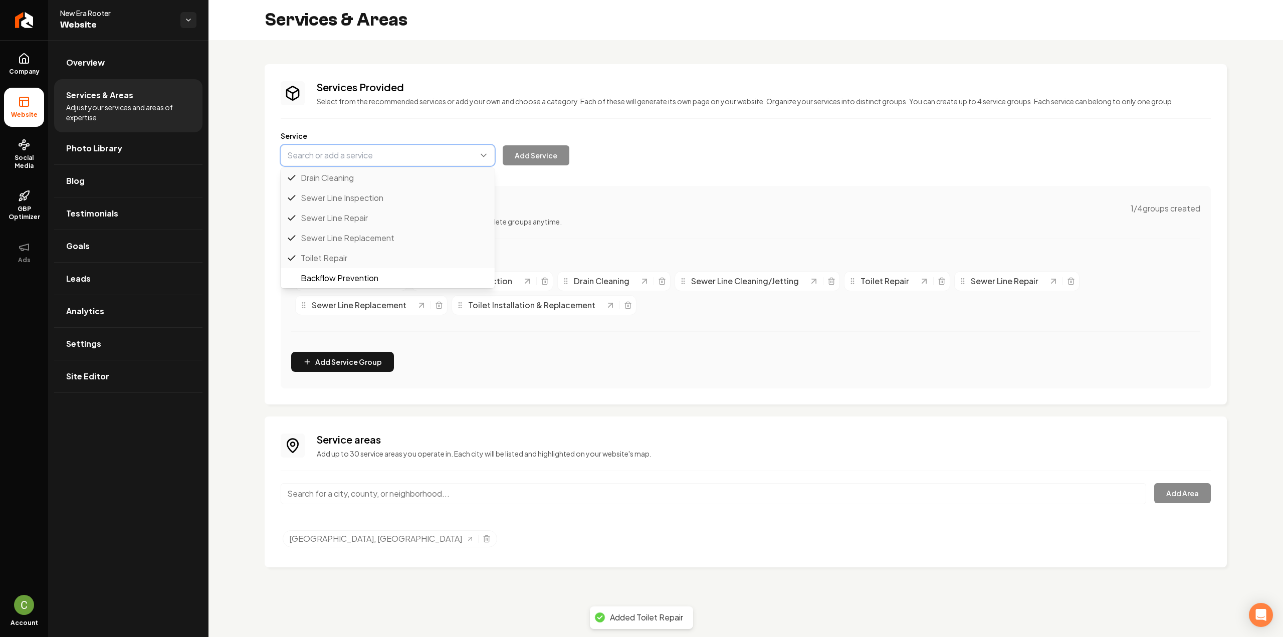
click at [436, 153] on button "Main content area" at bounding box center [388, 155] width 214 height 21
paste input "Bathtub & Shower Drain Clearing"
type input "Bathtub & Shower Drain Clearing"
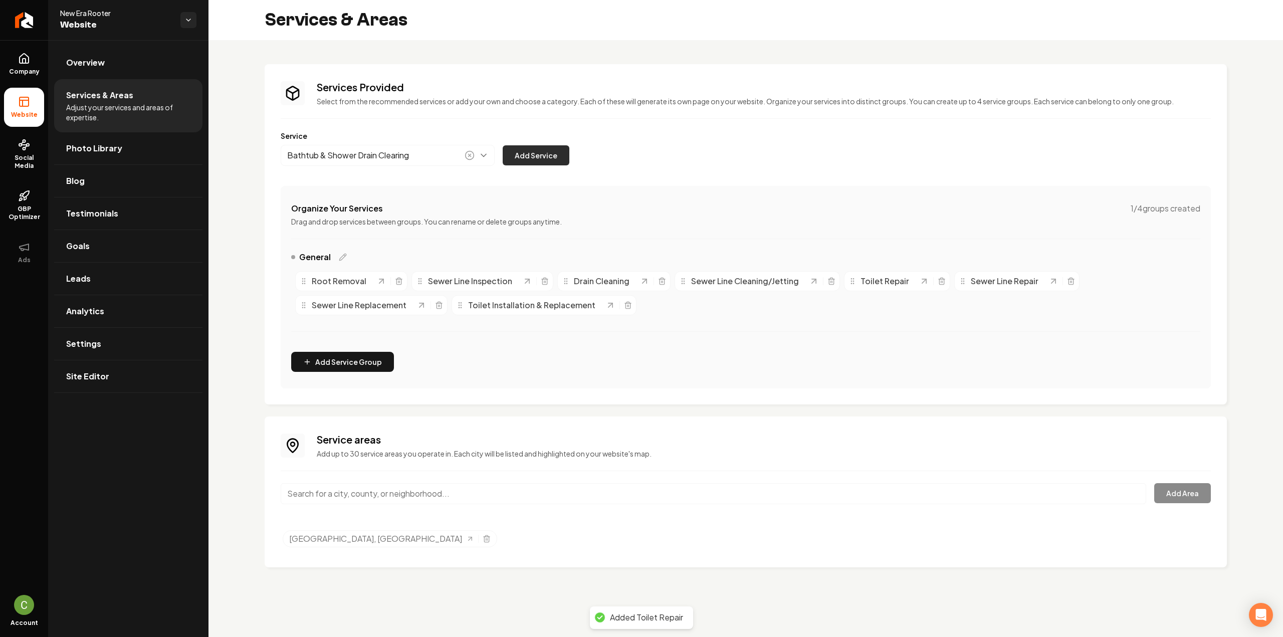
click at [538, 150] on button "Add Service" at bounding box center [536, 155] width 67 height 20
click at [373, 164] on button "Main content area" at bounding box center [388, 155] width 214 height 21
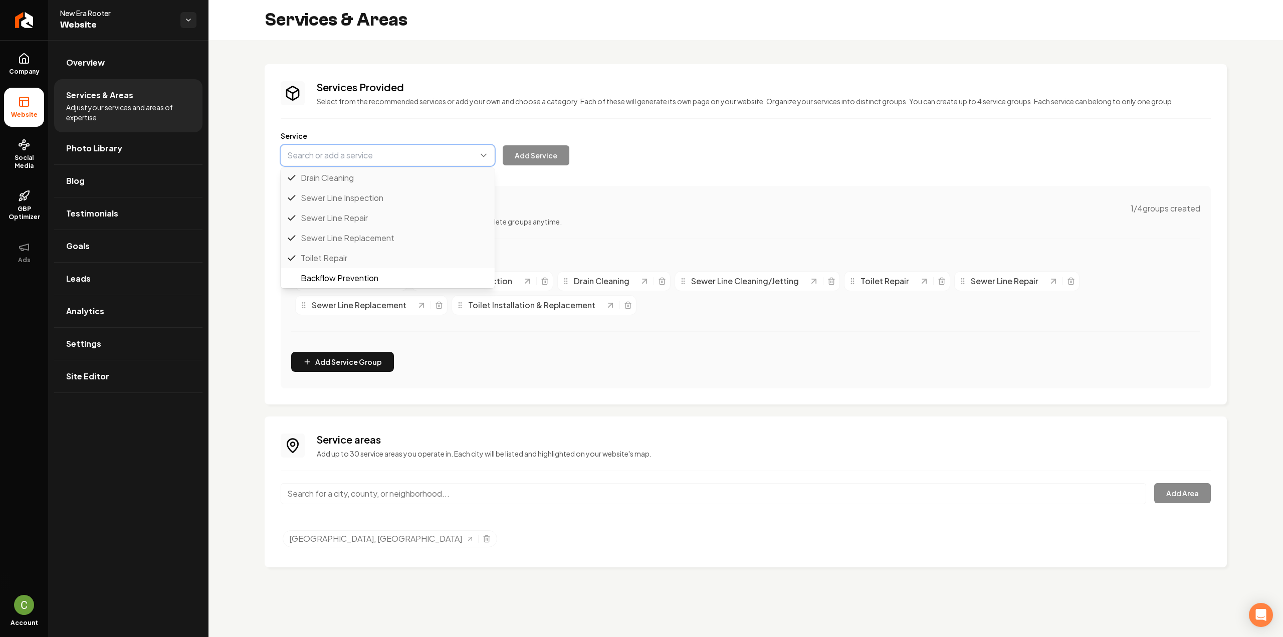
paste input "Shower/Tub Leak Detection & Repair"
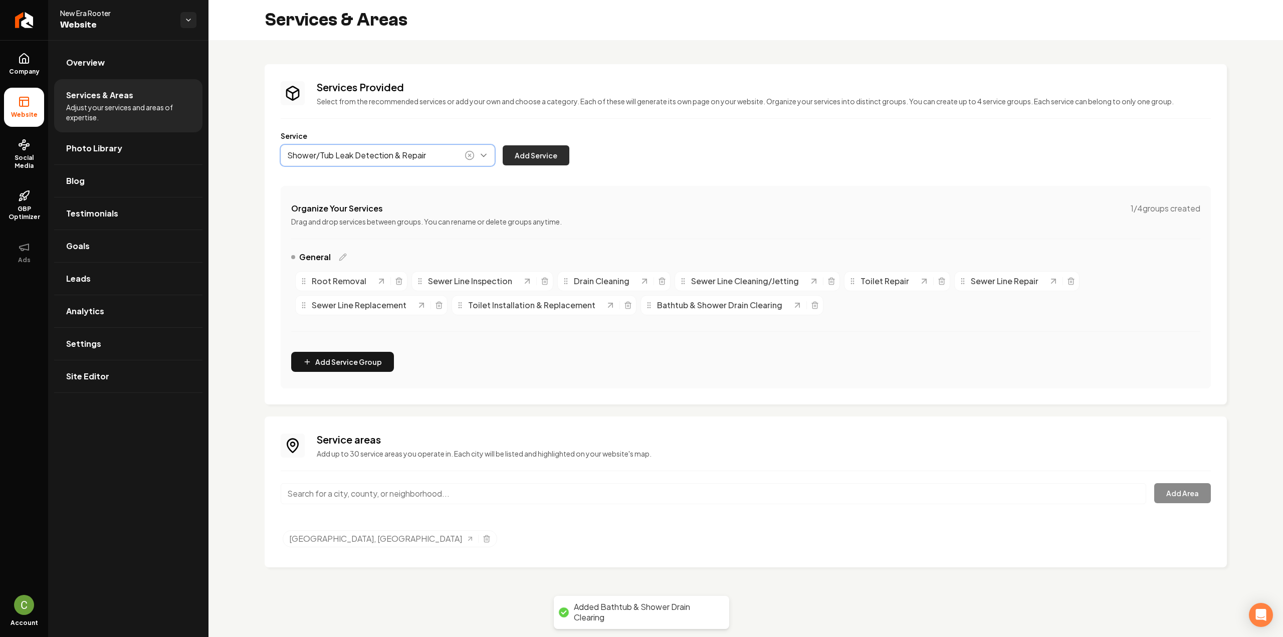
type input "Shower/Tub Leak Detection & Repair"
click at [536, 163] on button "Add Service" at bounding box center [536, 155] width 67 height 20
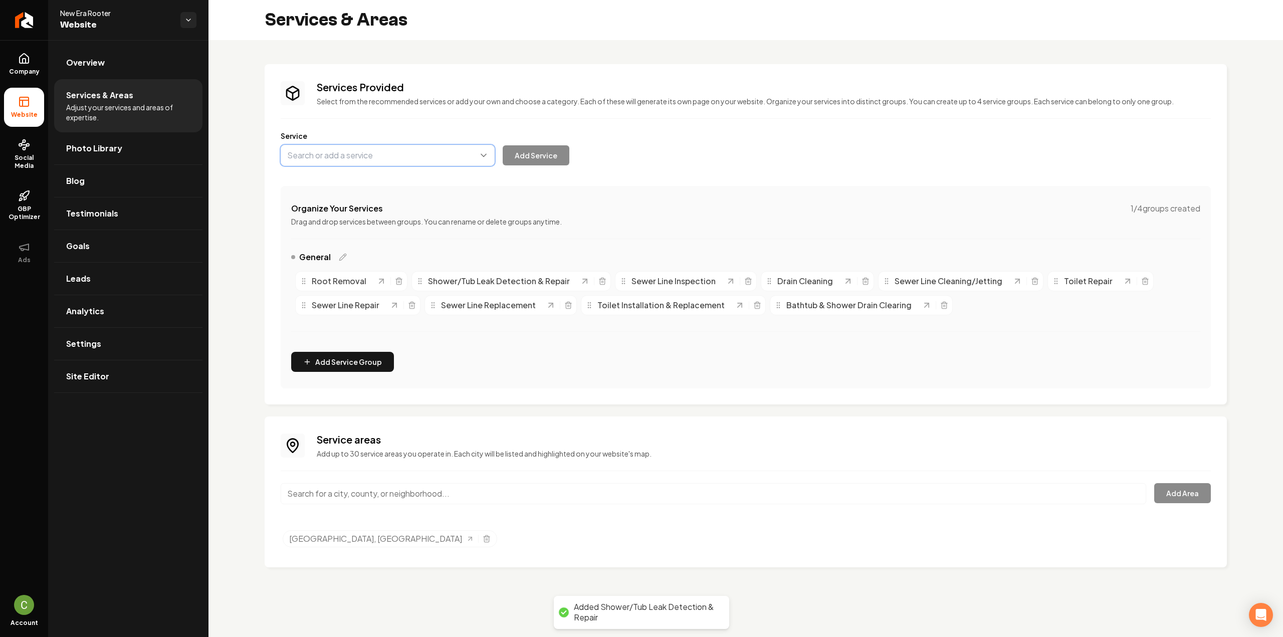
click at [437, 152] on button "Main content area" at bounding box center [388, 155] width 214 height 21
paste input "Water Line Installation & Repair"
type input "Water Line Installation & Repair"
click at [525, 155] on button "Add Service" at bounding box center [536, 155] width 67 height 20
click at [455, 156] on button "Main content area" at bounding box center [388, 155] width 214 height 21
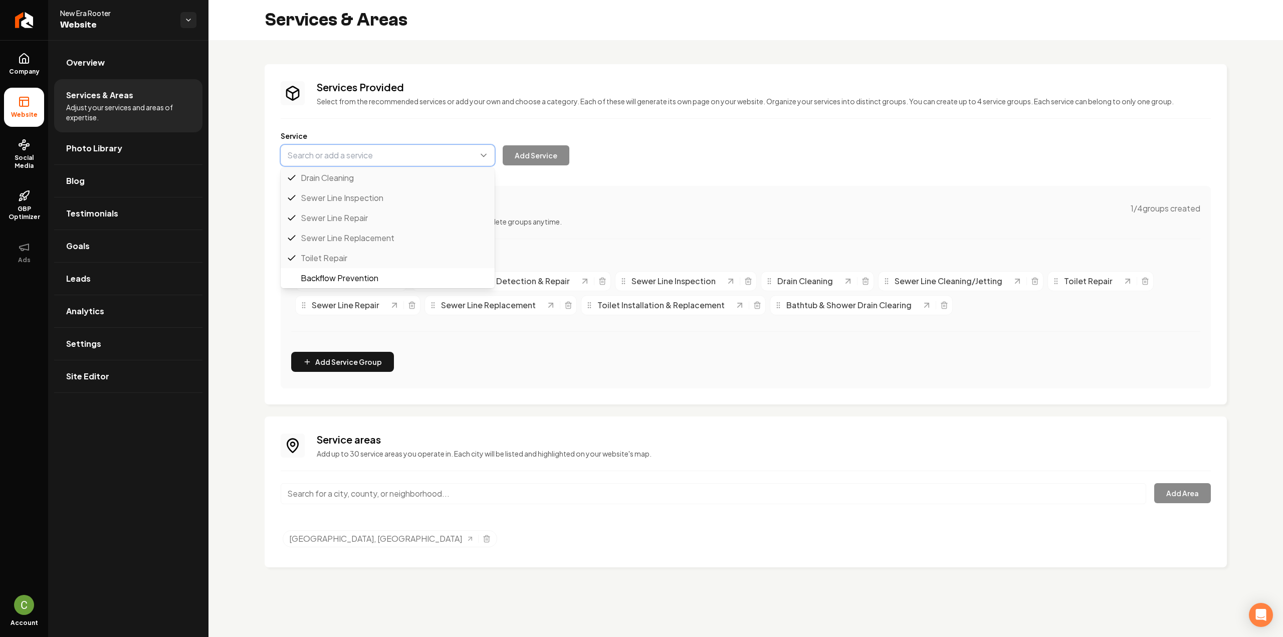
paste input "Water Heater Installation"
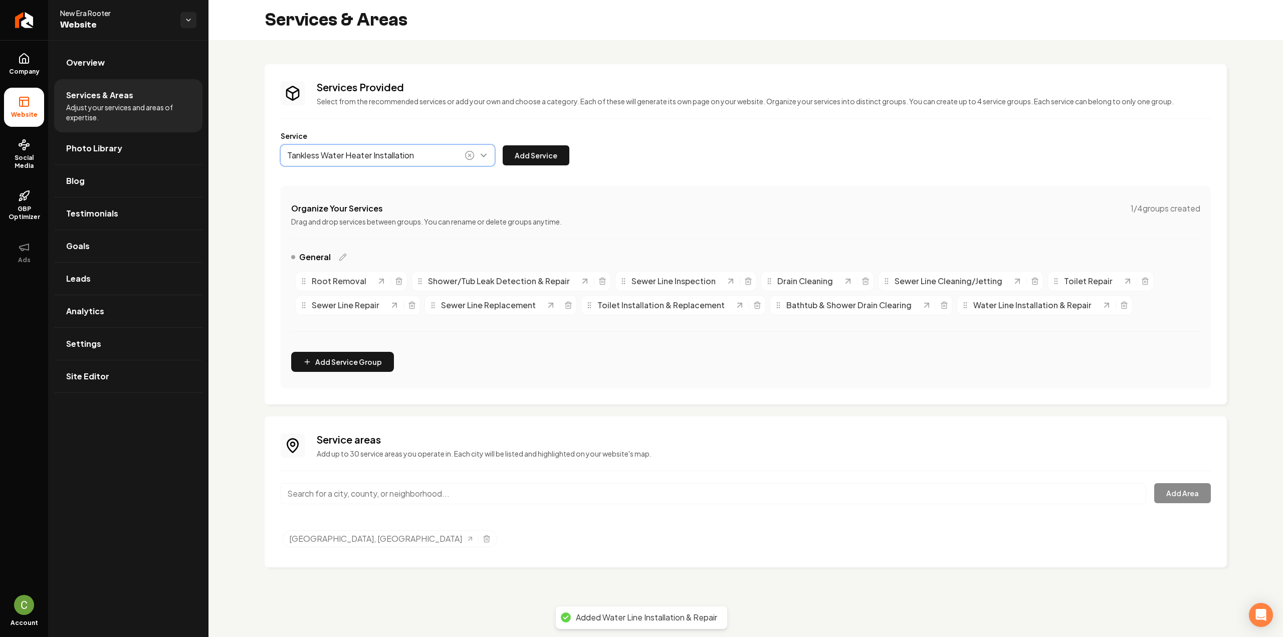
click at [391, 159] on button "Main content area" at bounding box center [388, 155] width 214 height 21
click at [391, 158] on button "Main content area" at bounding box center [388, 155] width 214 height 21
type input "Water Heater Installation"
click at [537, 155] on button "Add Service" at bounding box center [536, 155] width 67 height 20
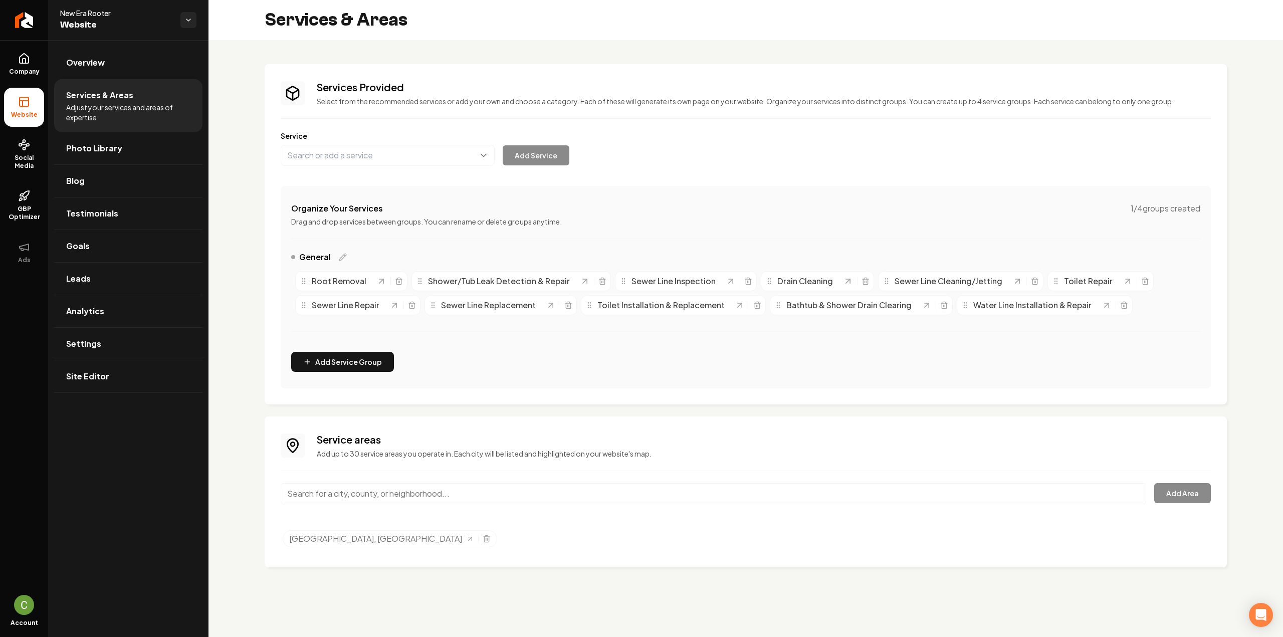
click at [414, 142] on div "Service Add Service" at bounding box center [746, 148] width 930 height 35
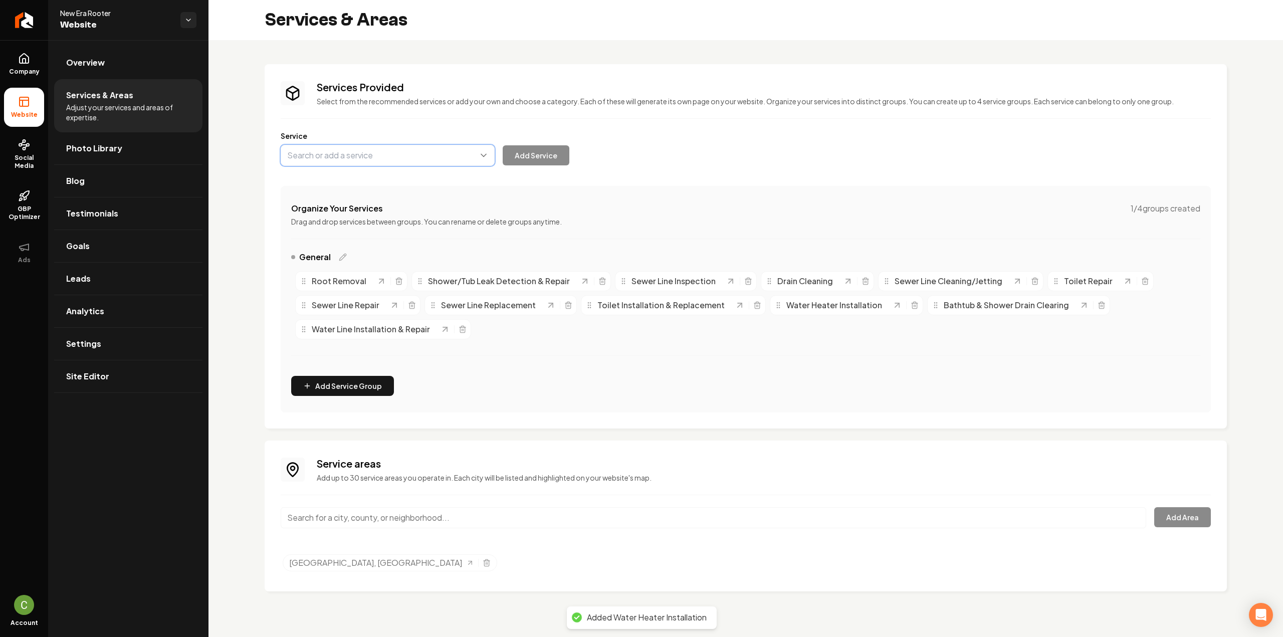
click at [415, 149] on button "Main content area" at bounding box center [388, 155] width 214 height 21
paste input "Water Heater Repair"
type input "Water Heater Repair"
click at [537, 150] on button "Add Service" at bounding box center [536, 155] width 67 height 20
click at [407, 158] on button "Main content area" at bounding box center [388, 155] width 214 height 21
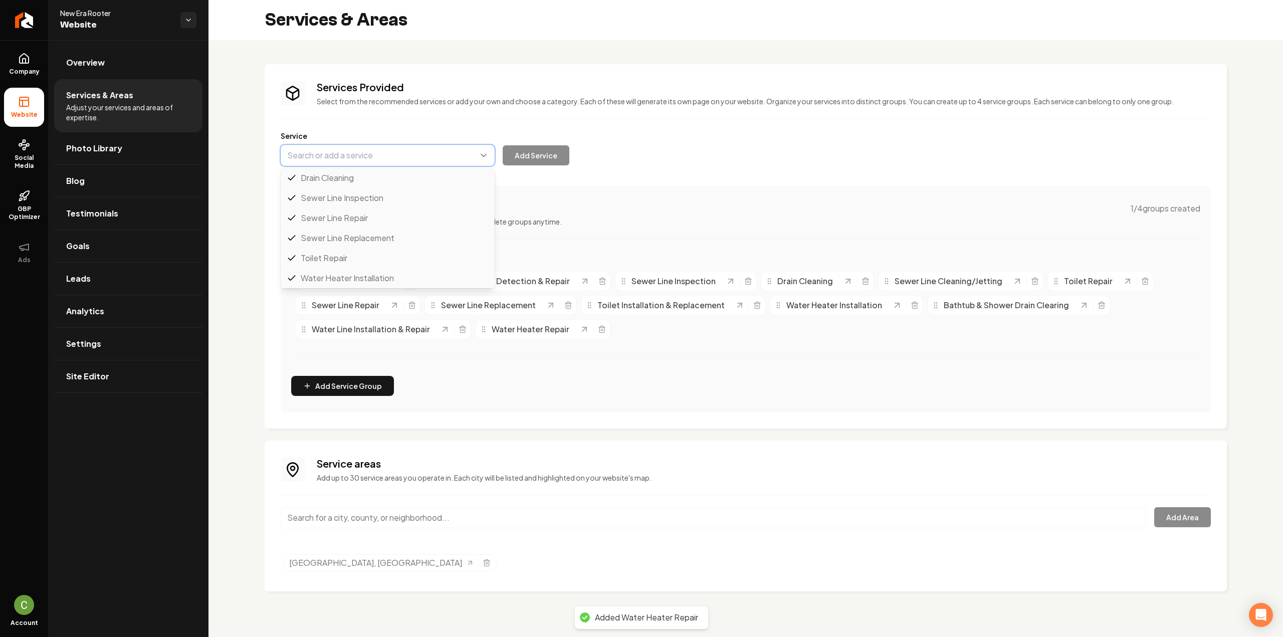
paste input "Tankless Water Heater Installation"
type input "Tankless Water Heater Installation"
click at [543, 153] on button "Add Service" at bounding box center [536, 155] width 67 height 20
click at [395, 164] on button "Main content area" at bounding box center [388, 155] width 214 height 21
paste input "Tankless Water Heater Repair"
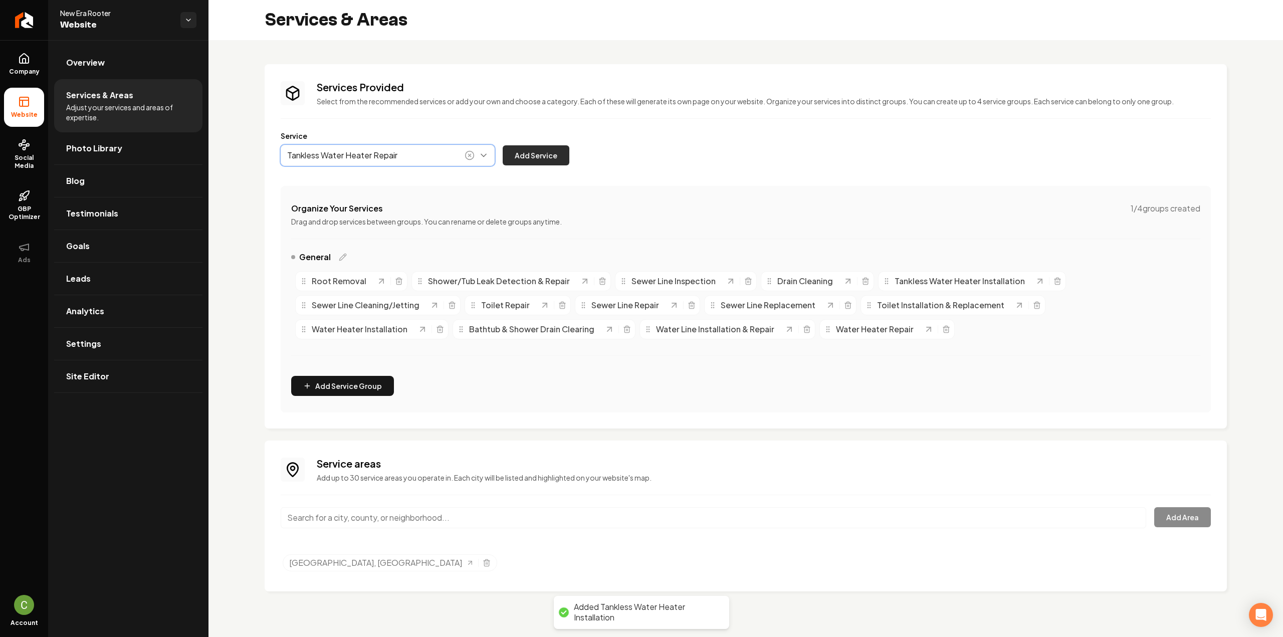
type input "Tankless Water Heater Repair"
click at [513, 158] on button "Add Service" at bounding box center [536, 155] width 67 height 20
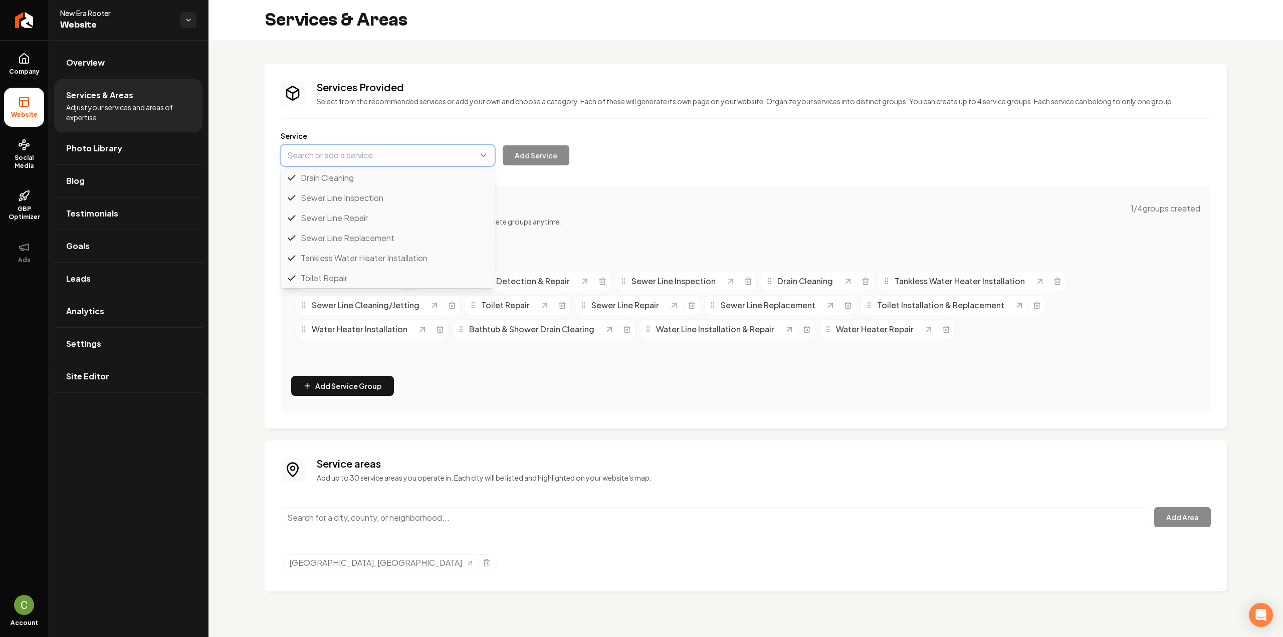
click at [388, 158] on button "Main content area" at bounding box center [388, 155] width 214 height 21
paste input "Gas Line Installation & Repair"
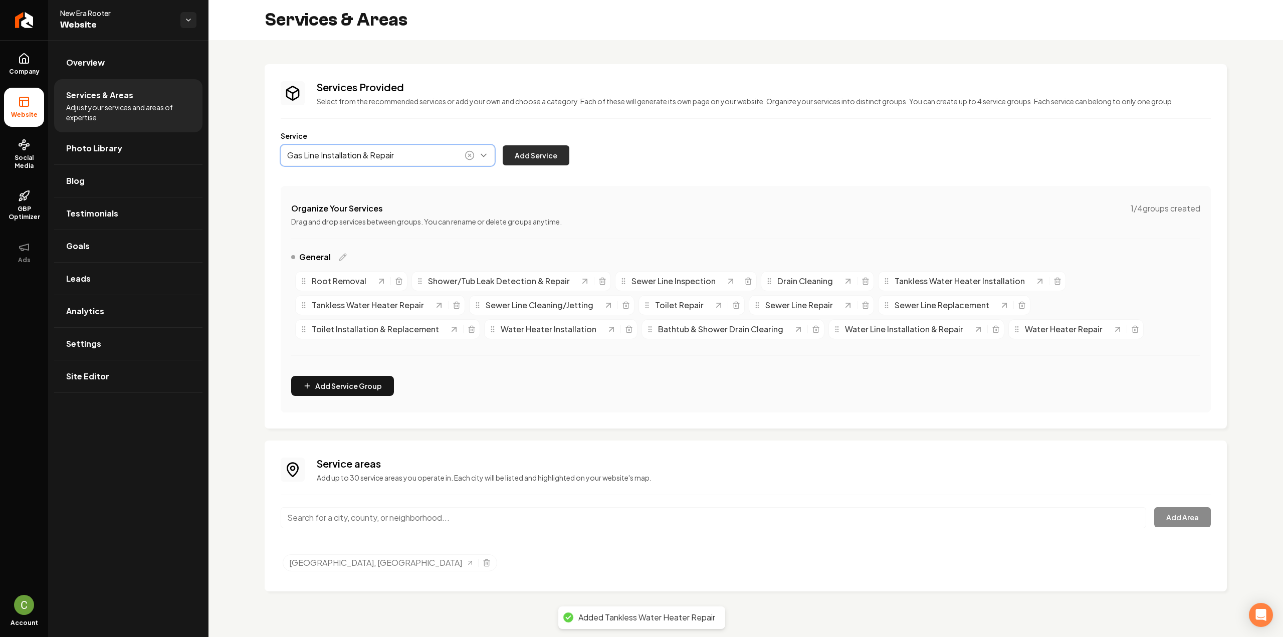
type input "Gas Line Installation & Repair"
click at [557, 149] on button "Add Service" at bounding box center [536, 155] width 67 height 20
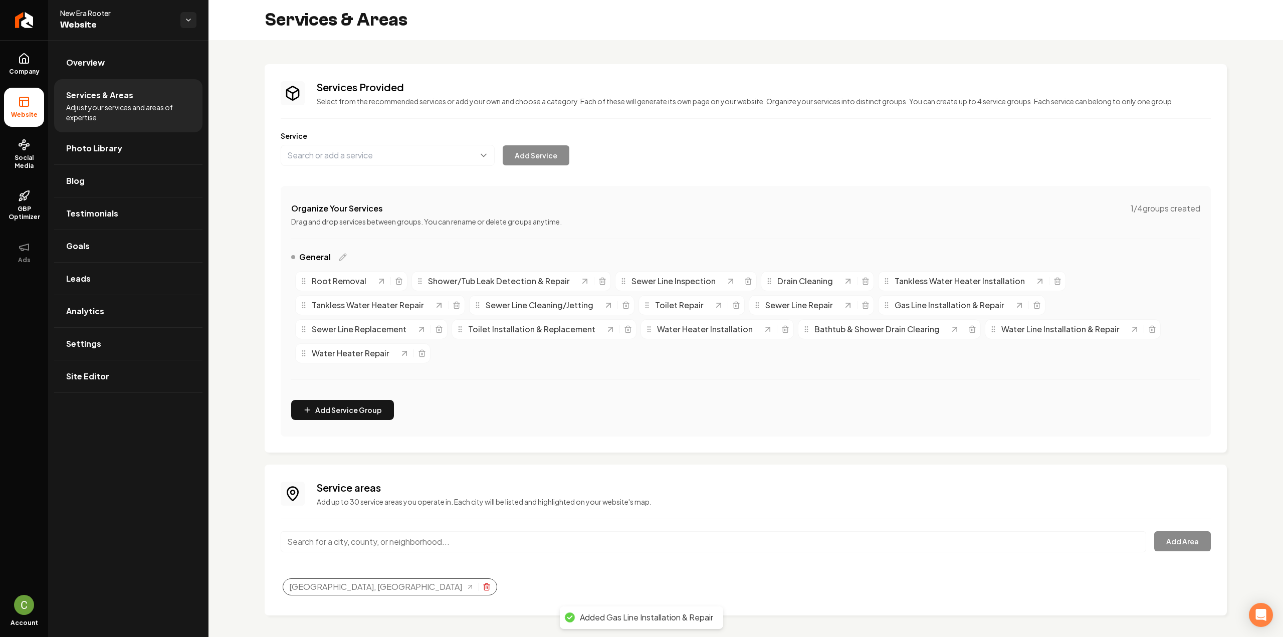
click at [482, 583] on icon "Selected tags" at bounding box center [486, 587] width 8 height 8
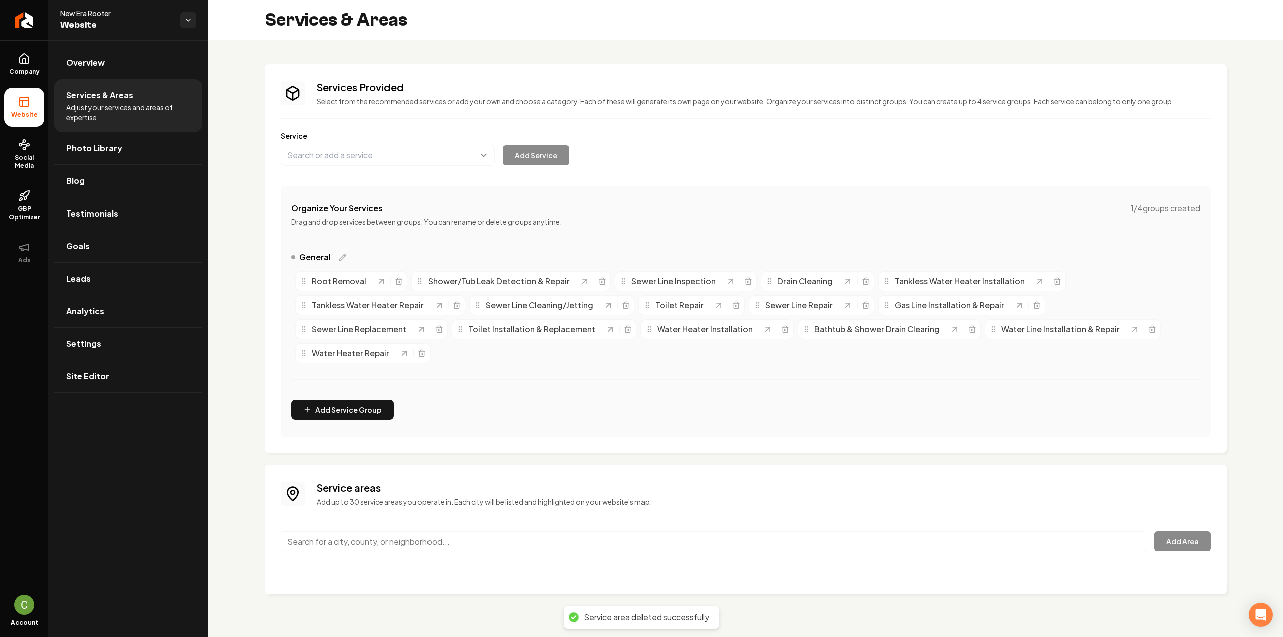
click at [491, 531] on input "Main content area" at bounding box center [713, 541] width 865 height 21
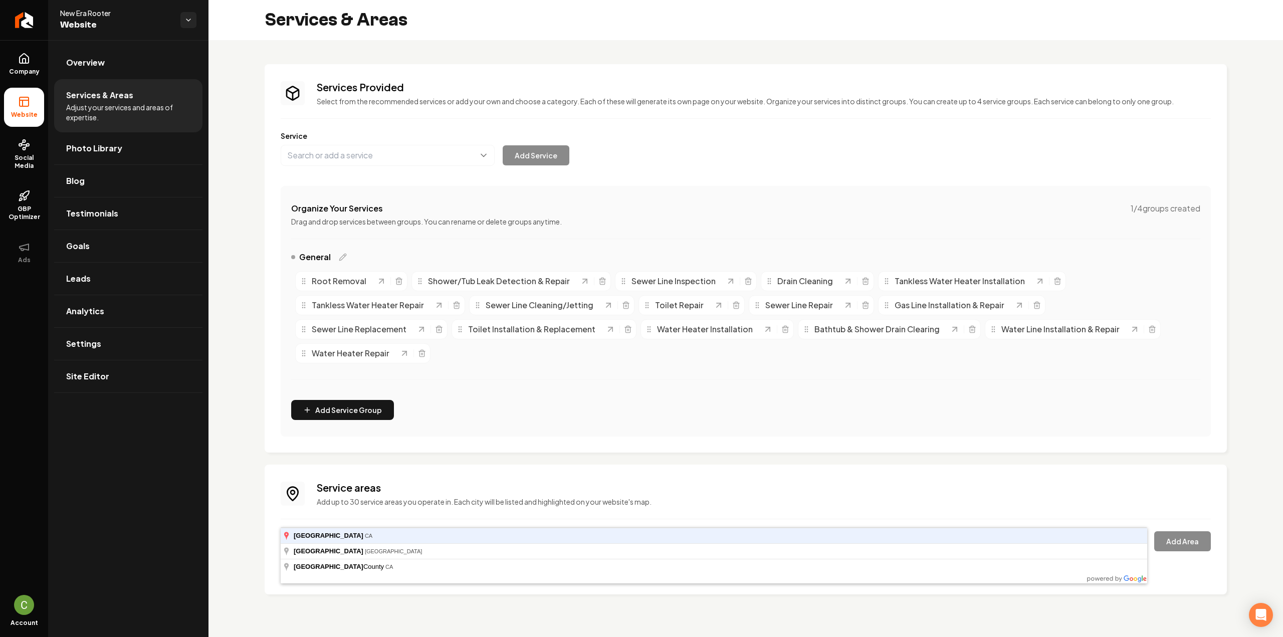
type input "San Diego, CA"
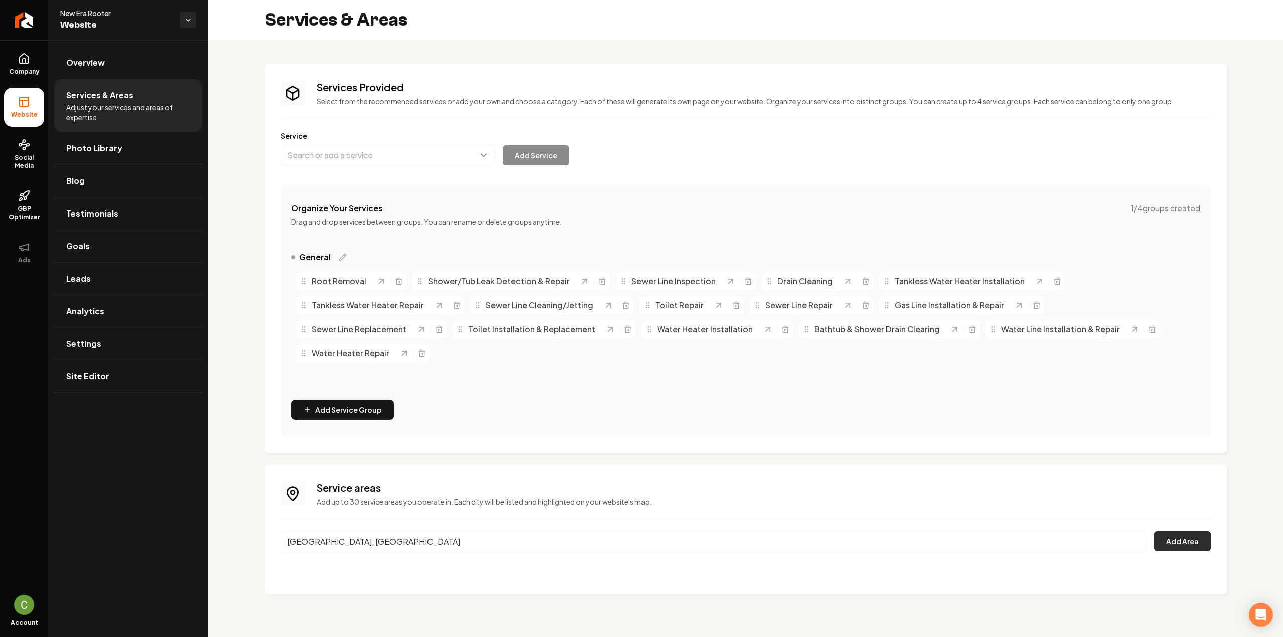
click at [1190, 531] on button "Add Area" at bounding box center [1182, 541] width 57 height 20
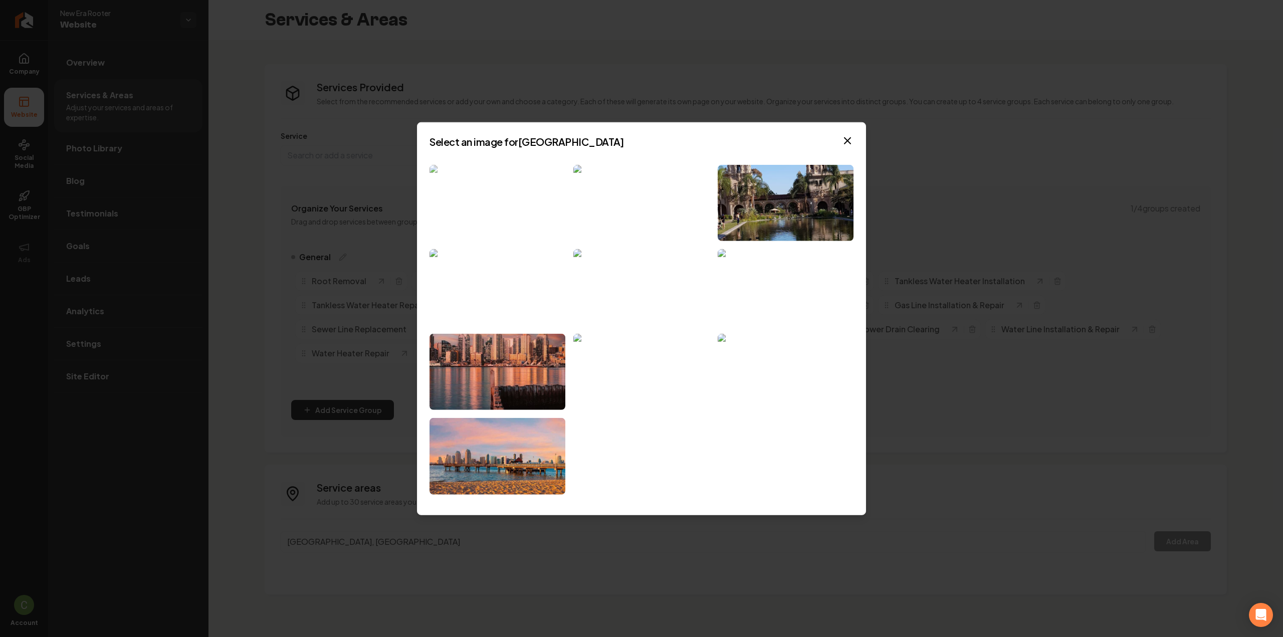
click at [466, 212] on img at bounding box center [497, 202] width 136 height 77
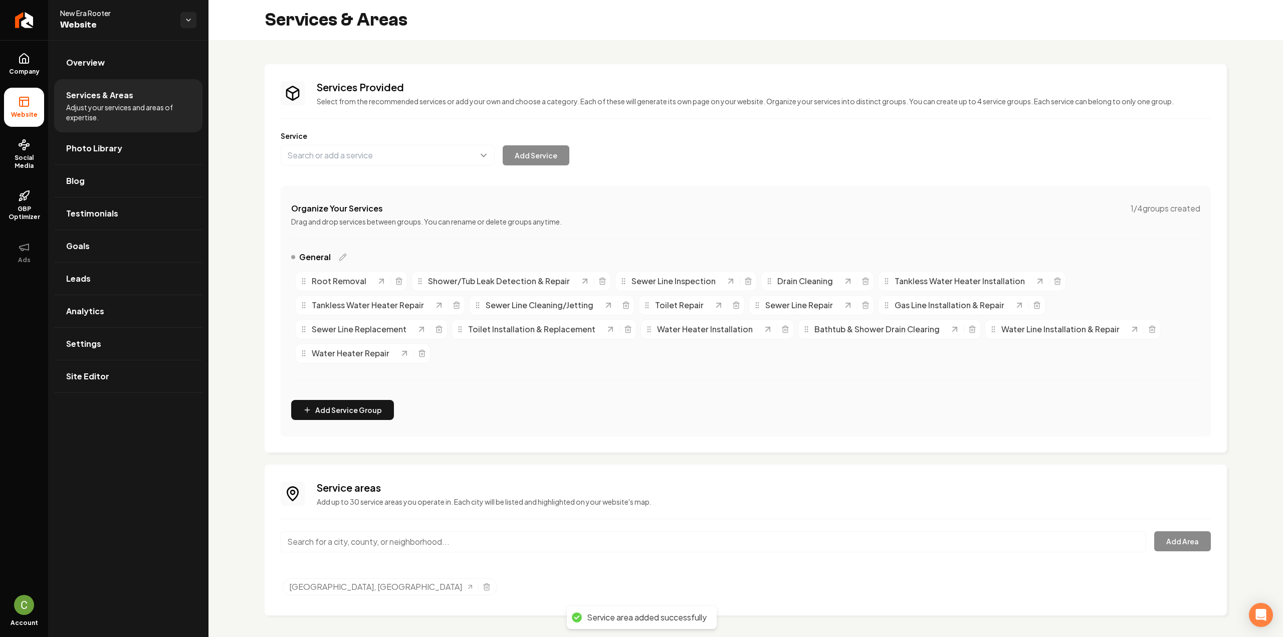
click at [400, 531] on input "Main content area" at bounding box center [713, 541] width 865 height 21
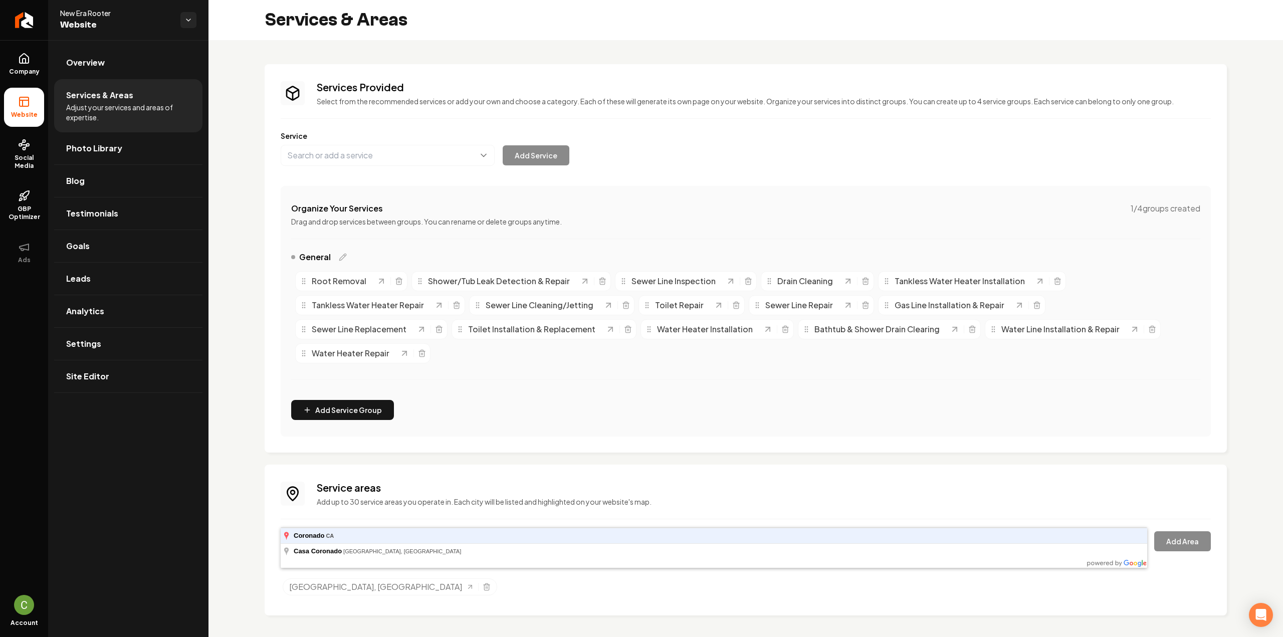
type input "Coronado, CA"
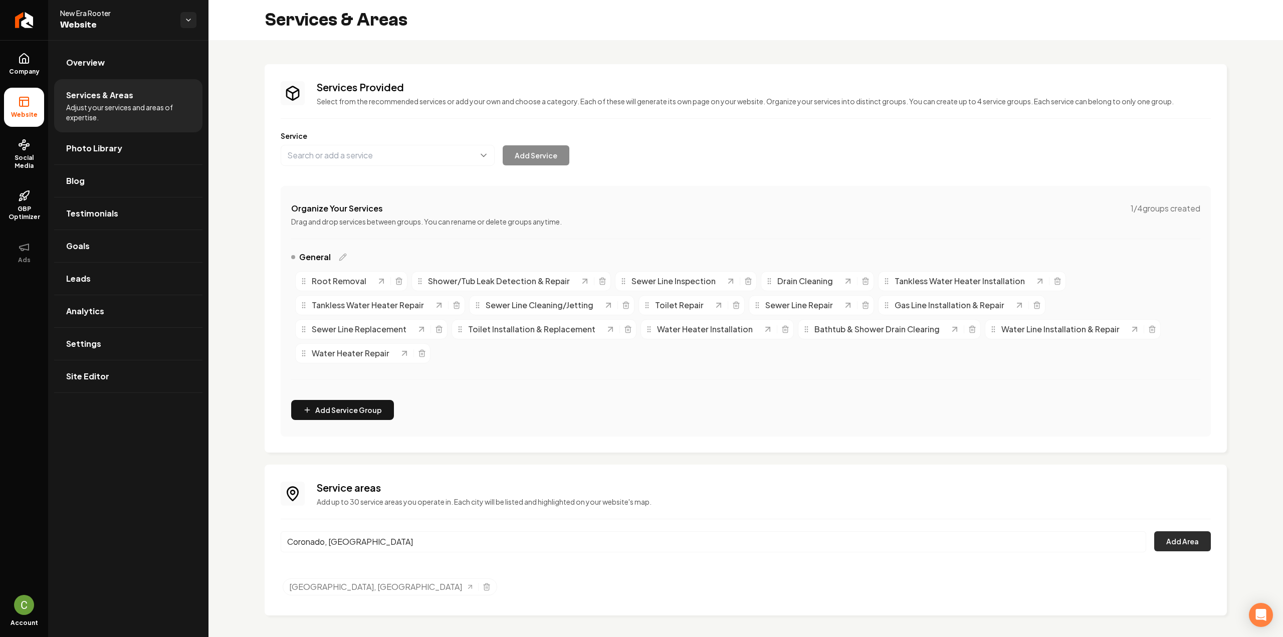
click at [1183, 531] on button "Add Area" at bounding box center [1182, 541] width 57 height 20
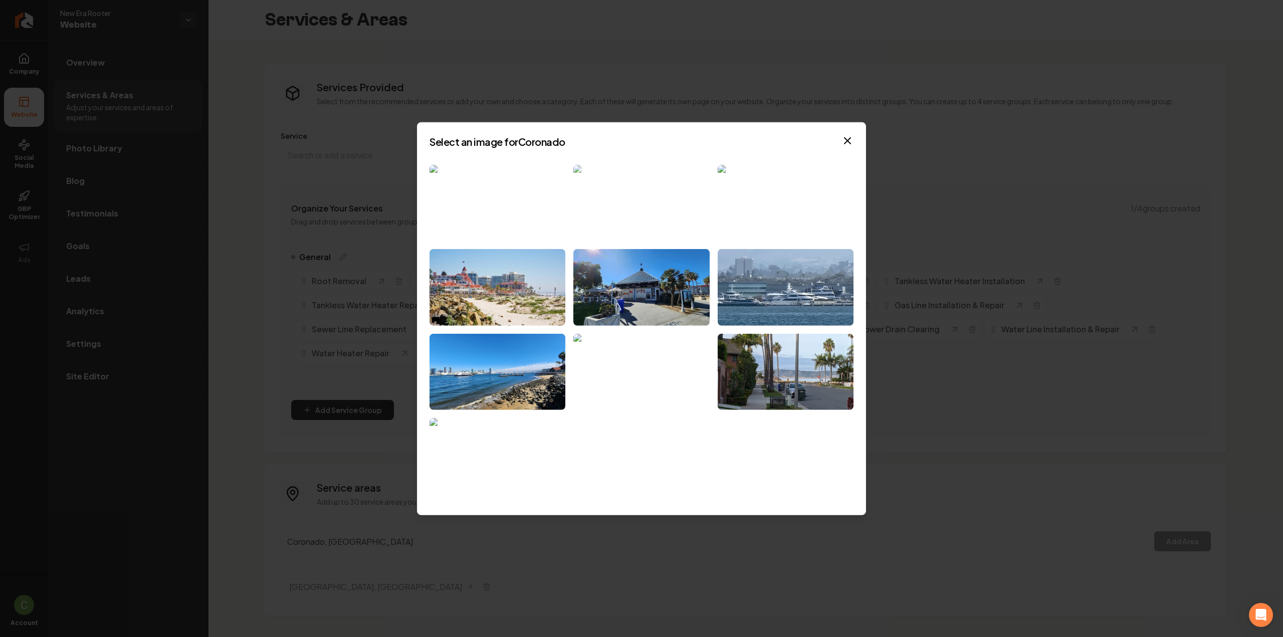
click at [619, 218] on img at bounding box center [641, 202] width 136 height 77
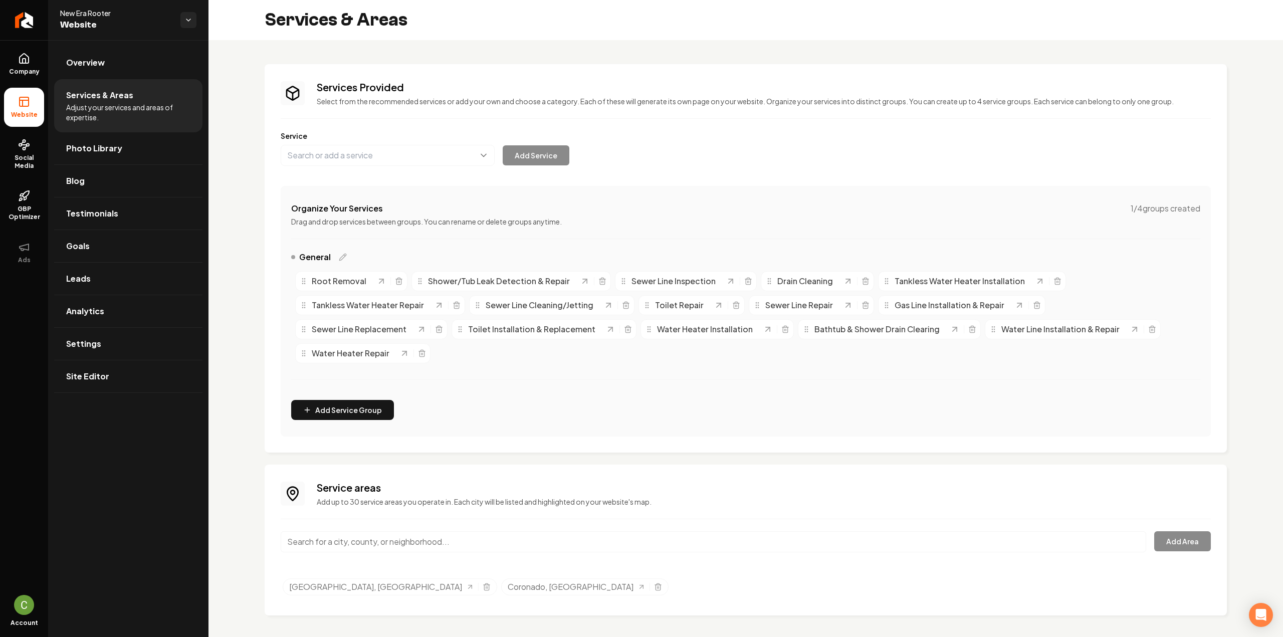
click at [389, 531] on input "Main content area" at bounding box center [713, 541] width 865 height 21
type input "La Jolla, San Diego, CA"
click at [1178, 531] on button "Add Area" at bounding box center [1182, 541] width 57 height 20
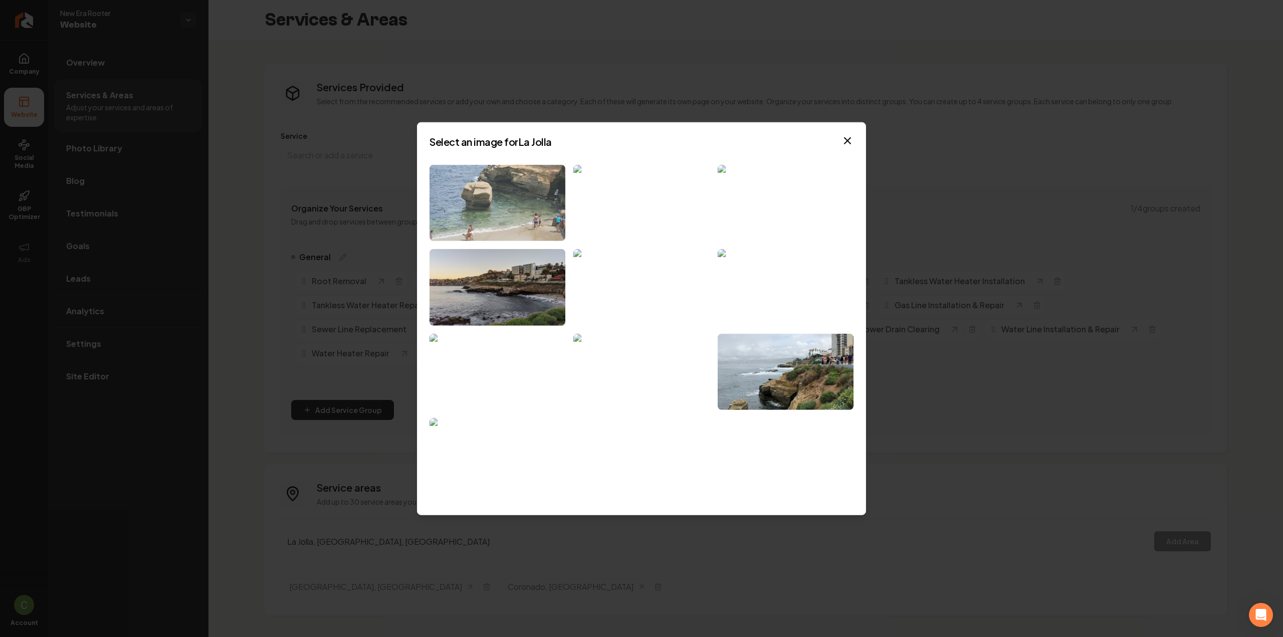
click at [531, 193] on img at bounding box center [497, 202] width 136 height 77
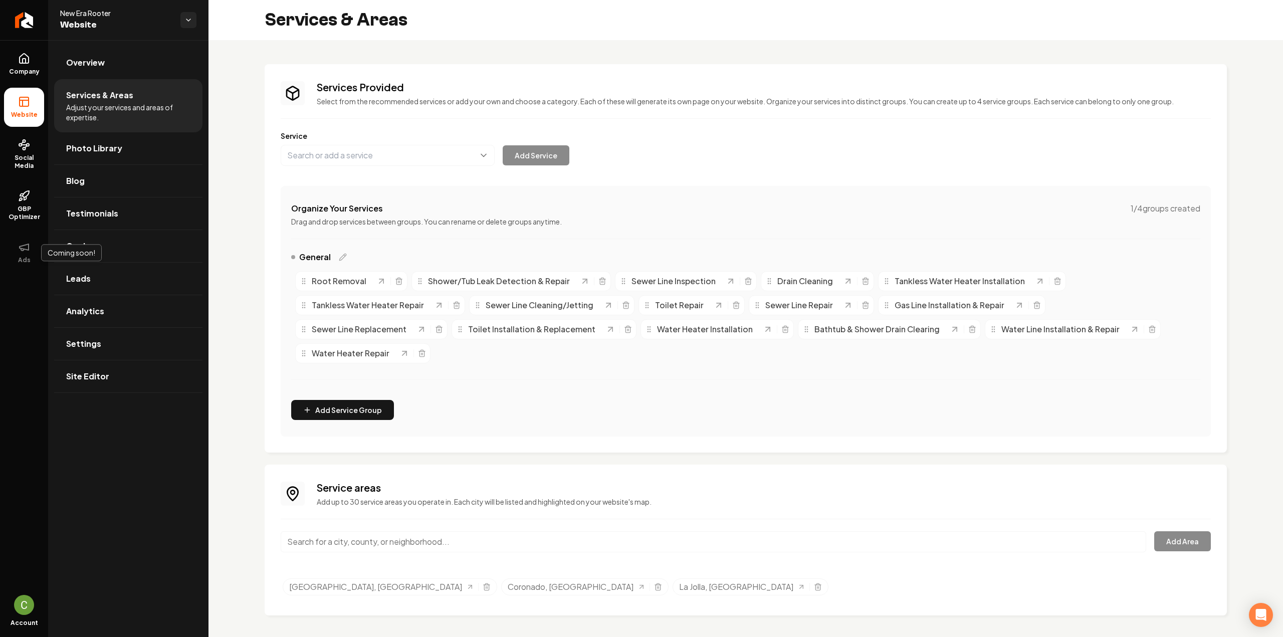
click at [421, 531] on input "Main content area" at bounding box center [713, 541] width 865 height 21
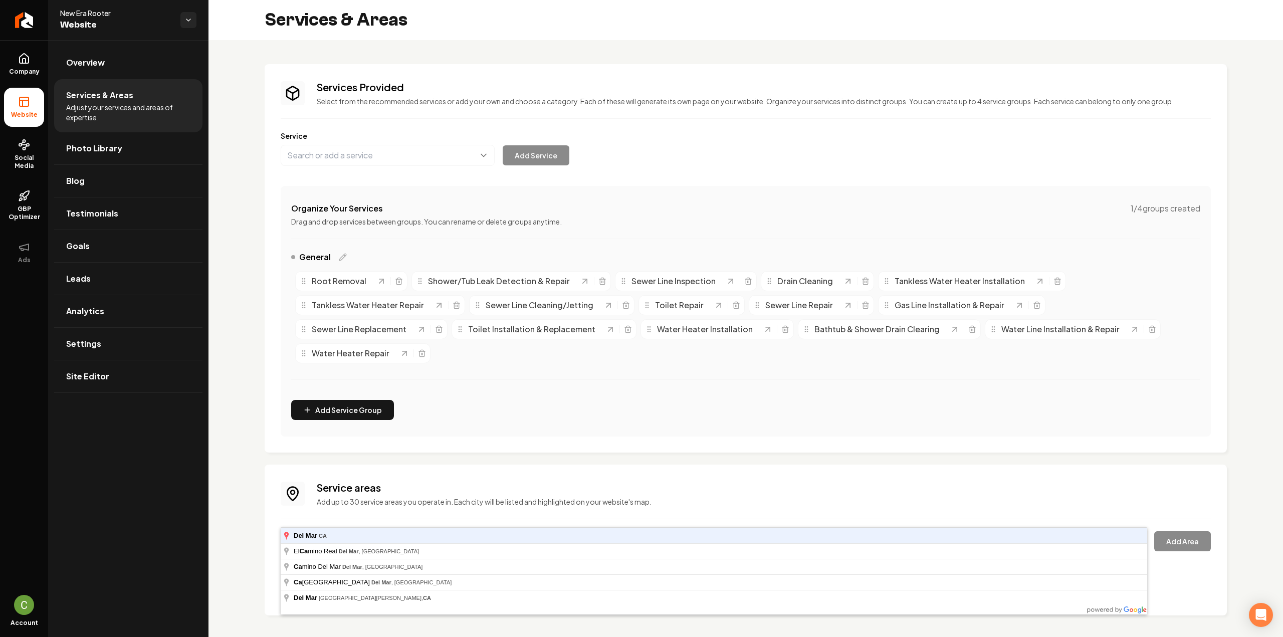
type input "Del Mar, CA"
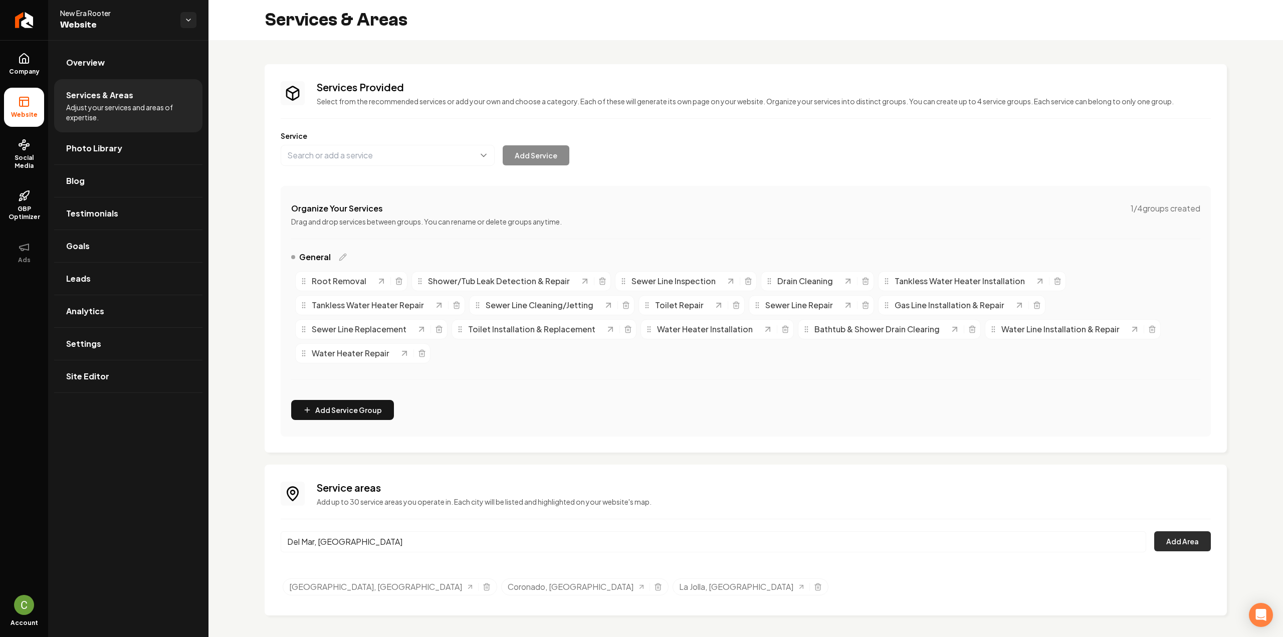
click at [1184, 531] on button "Add Area" at bounding box center [1182, 541] width 57 height 20
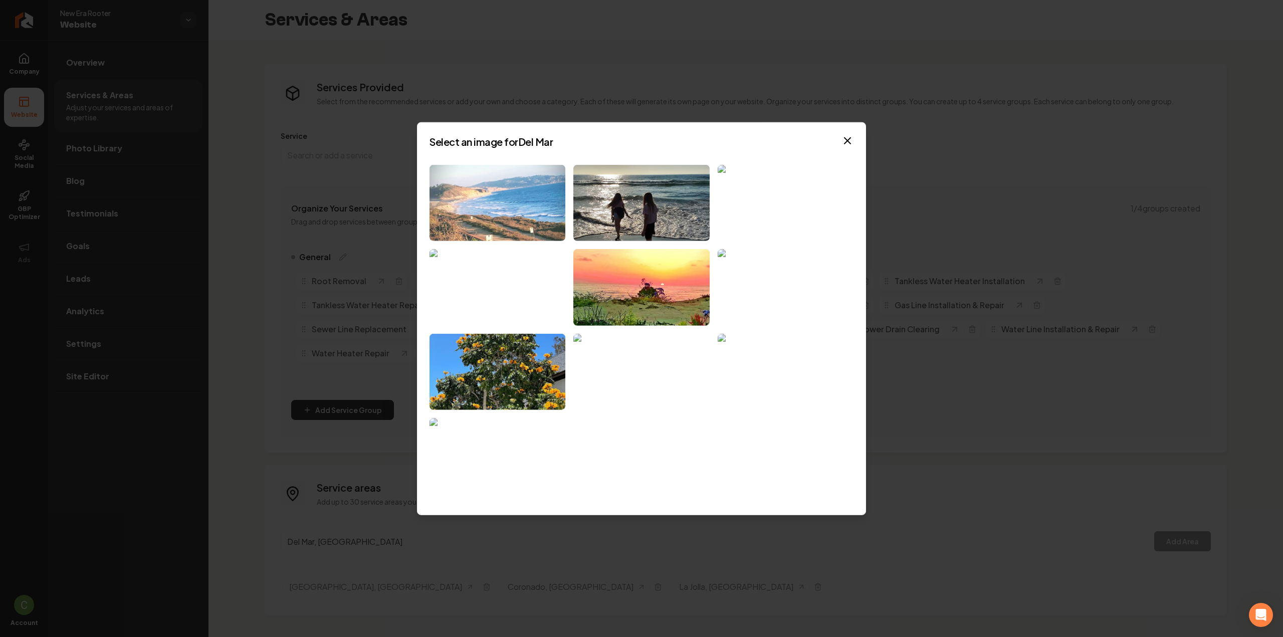
click at [472, 219] on img at bounding box center [497, 202] width 136 height 77
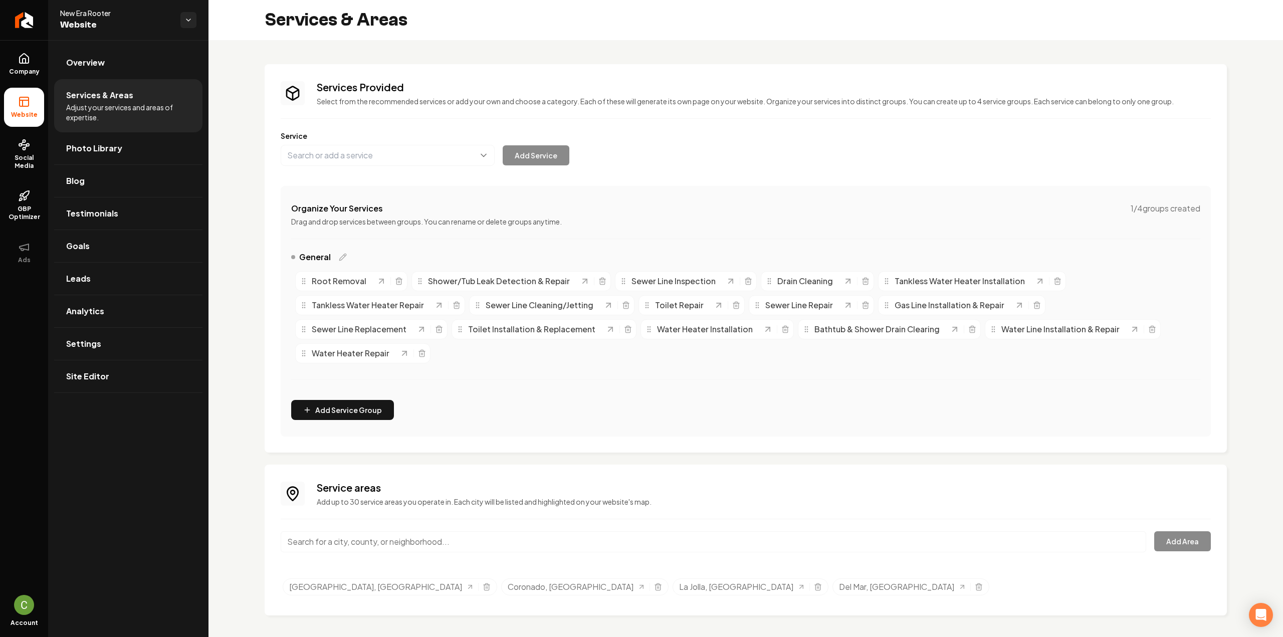
click at [469, 531] on input "Main content area" at bounding box center [713, 541] width 865 height 21
click at [467, 531] on input "National City, CA" at bounding box center [713, 541] width 865 height 21
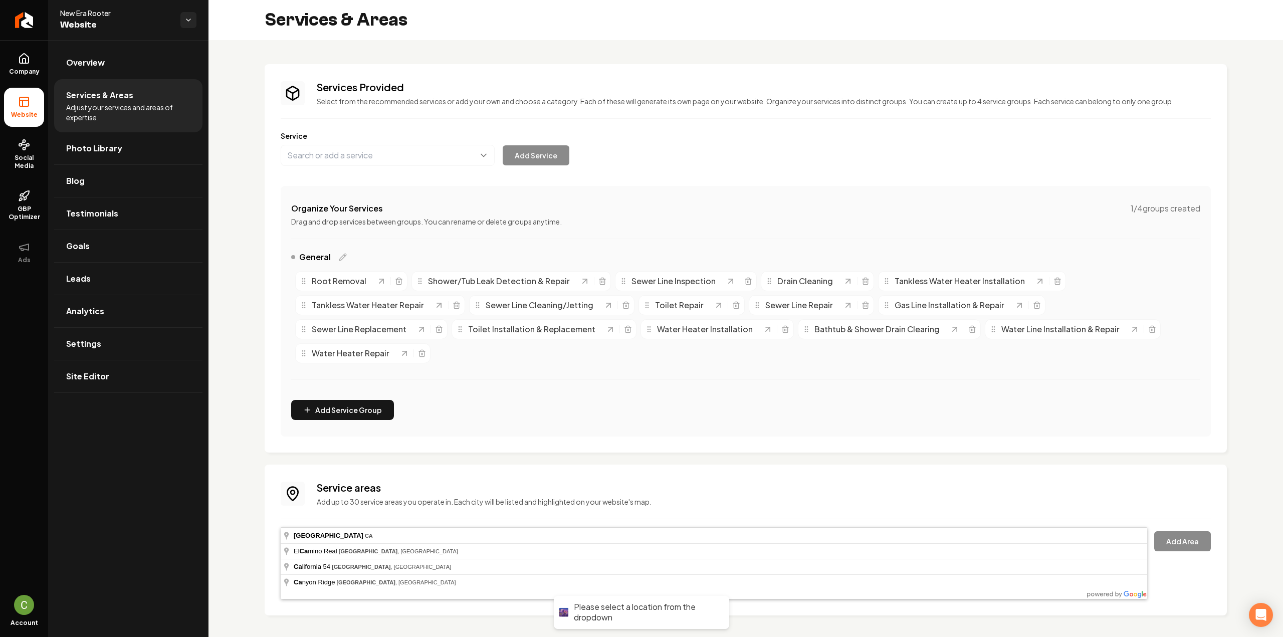
type input "National City, CA"
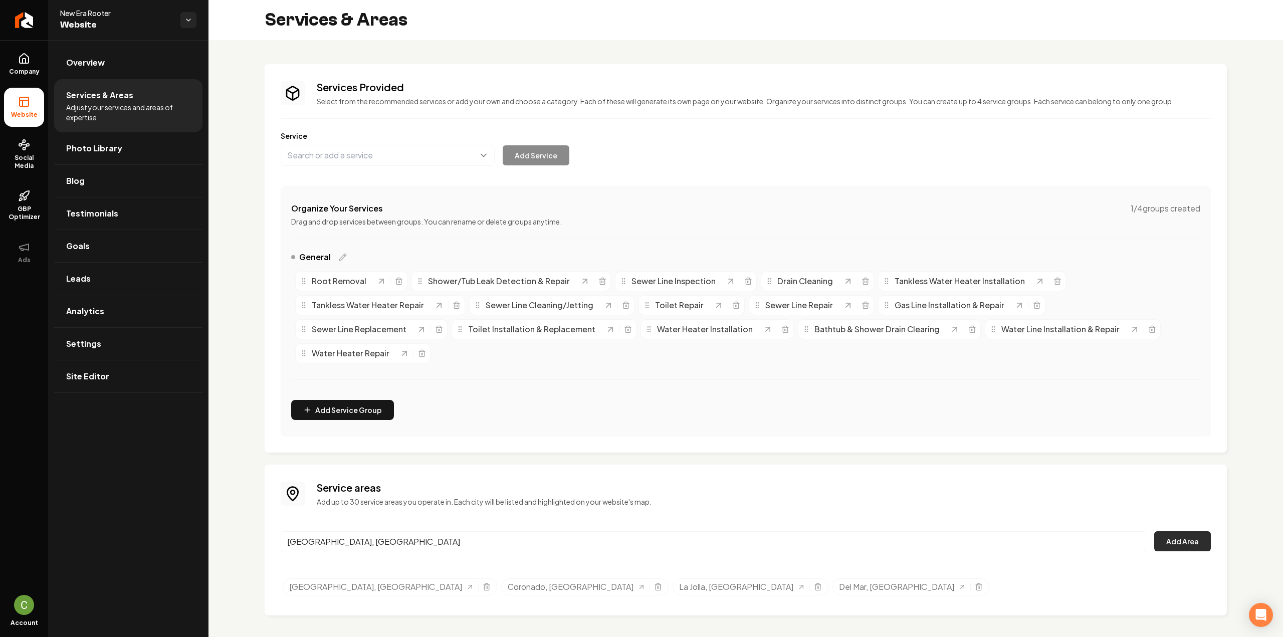
click at [1203, 531] on button "Add Area" at bounding box center [1182, 541] width 57 height 20
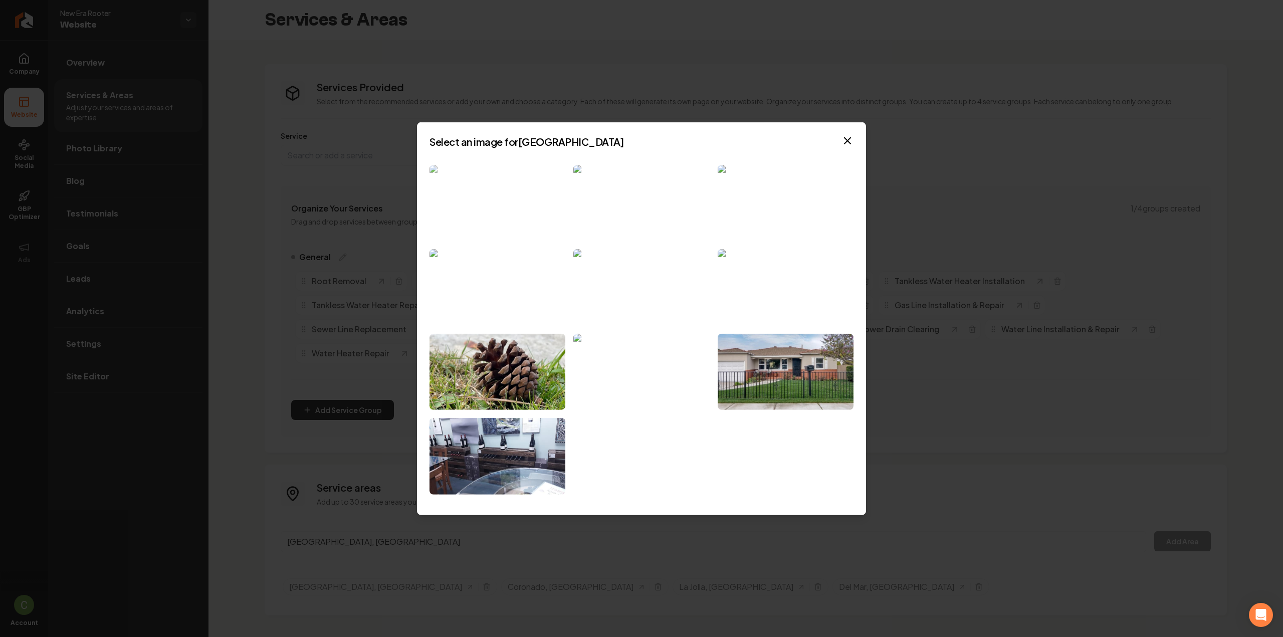
click at [511, 230] on img at bounding box center [497, 202] width 136 height 77
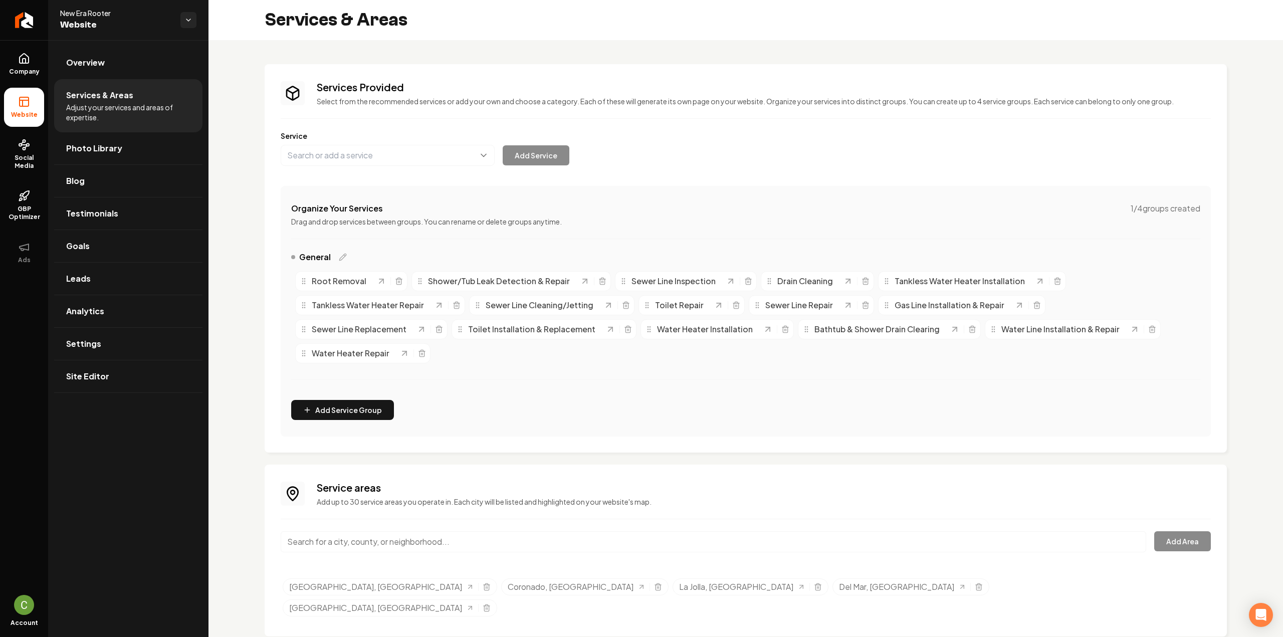
click at [389, 531] on input "Main content area" at bounding box center [713, 541] width 865 height 21
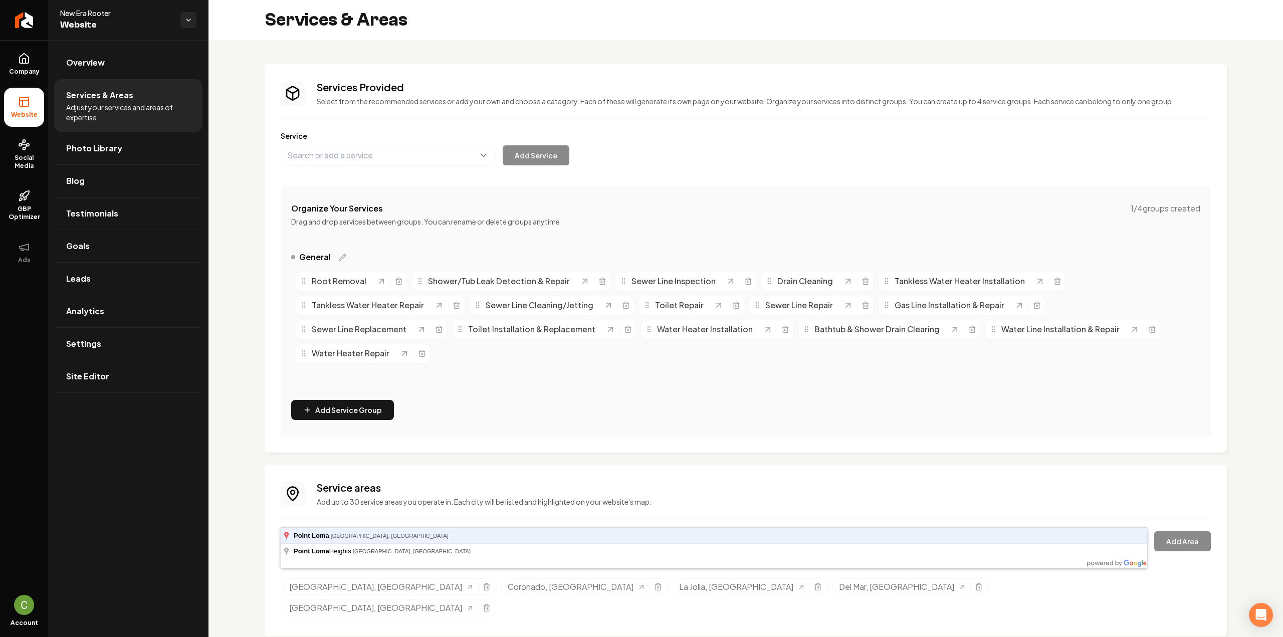
type input "Point Loma, San Diego, CA"
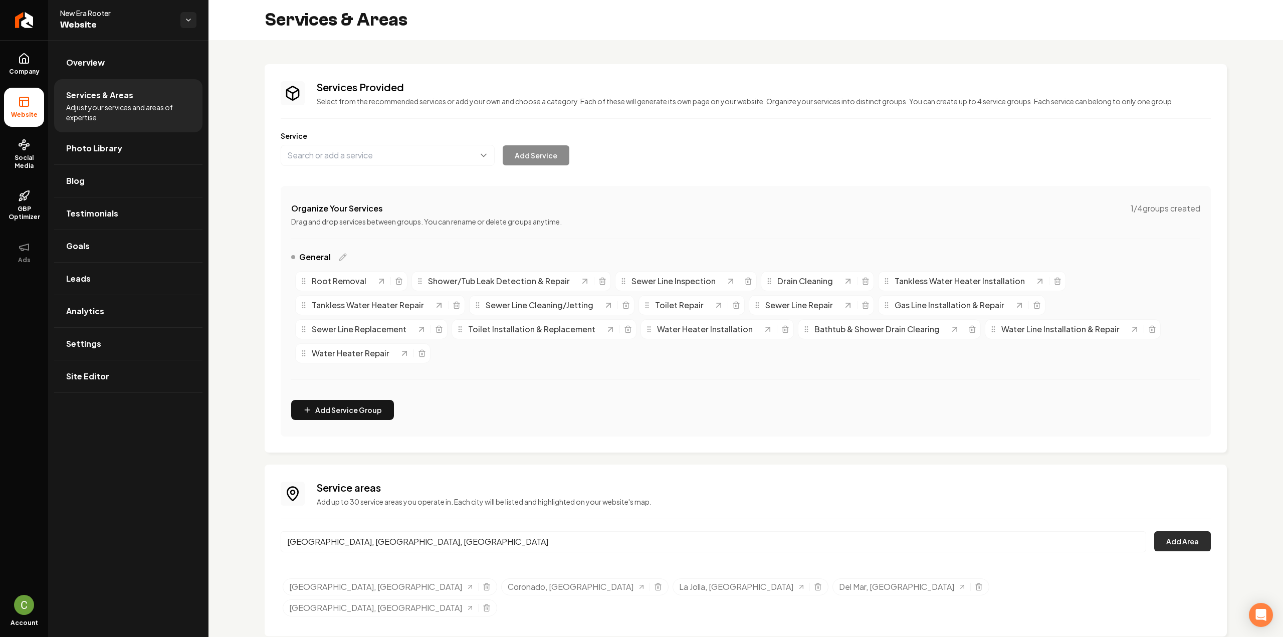
click at [1170, 531] on button "Add Area" at bounding box center [1182, 541] width 57 height 20
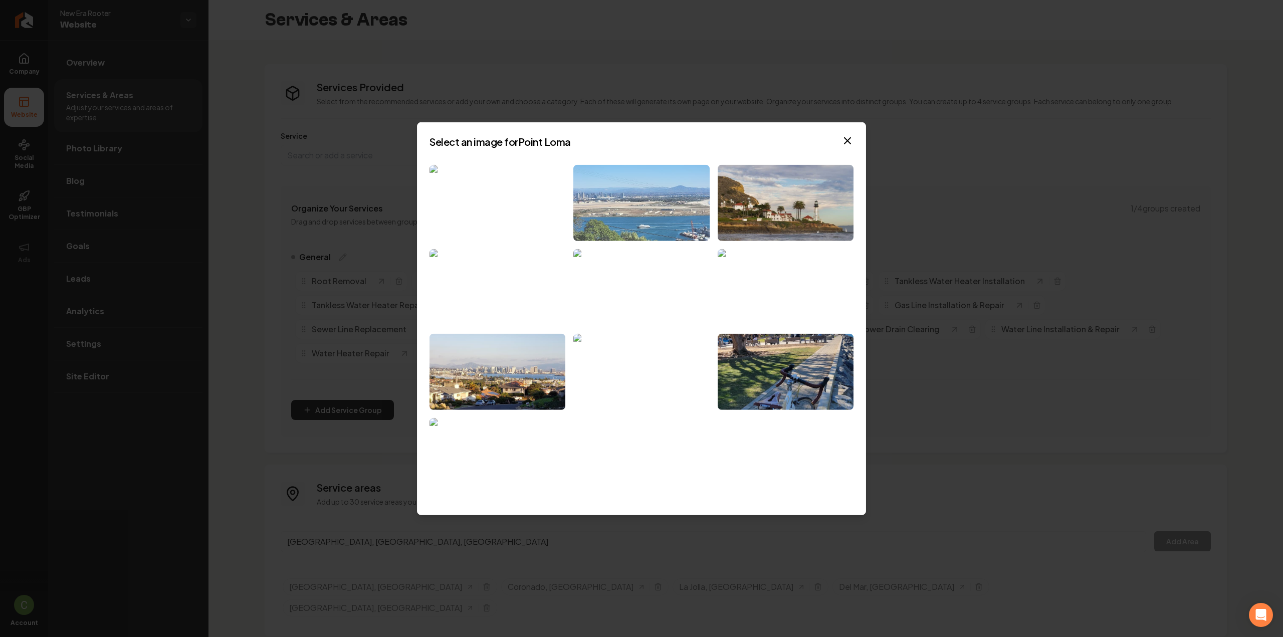
click at [615, 211] on img at bounding box center [641, 202] width 136 height 77
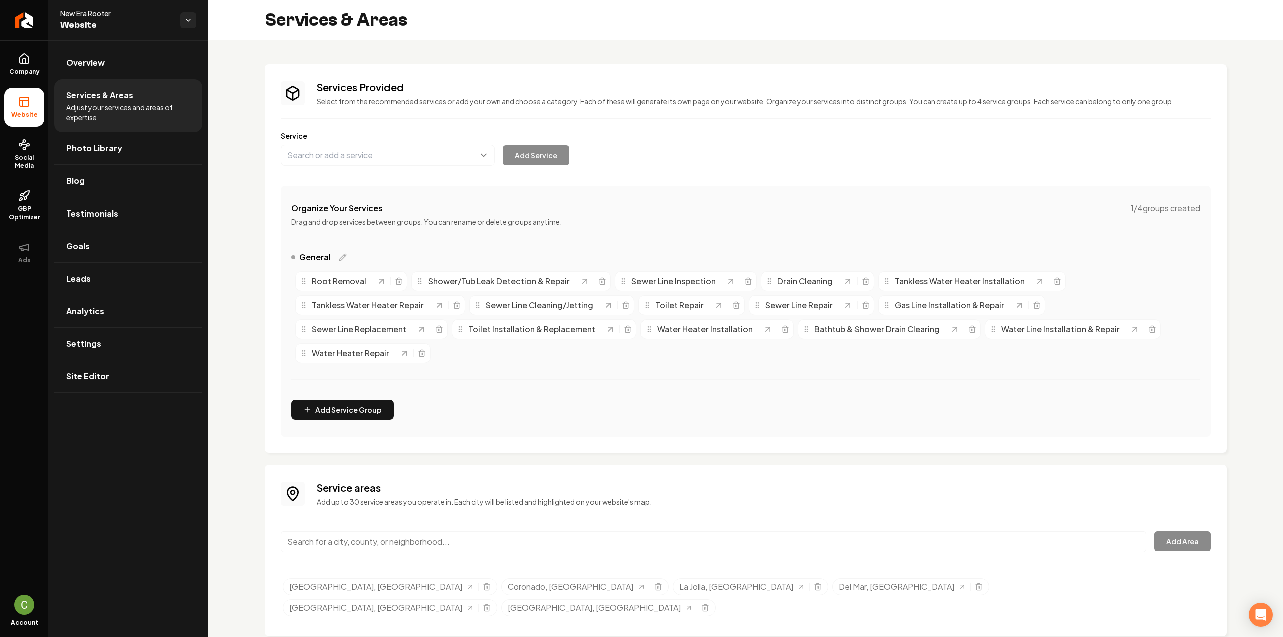
click at [392, 531] on input "Main content area" at bounding box center [713, 541] width 865 height 21
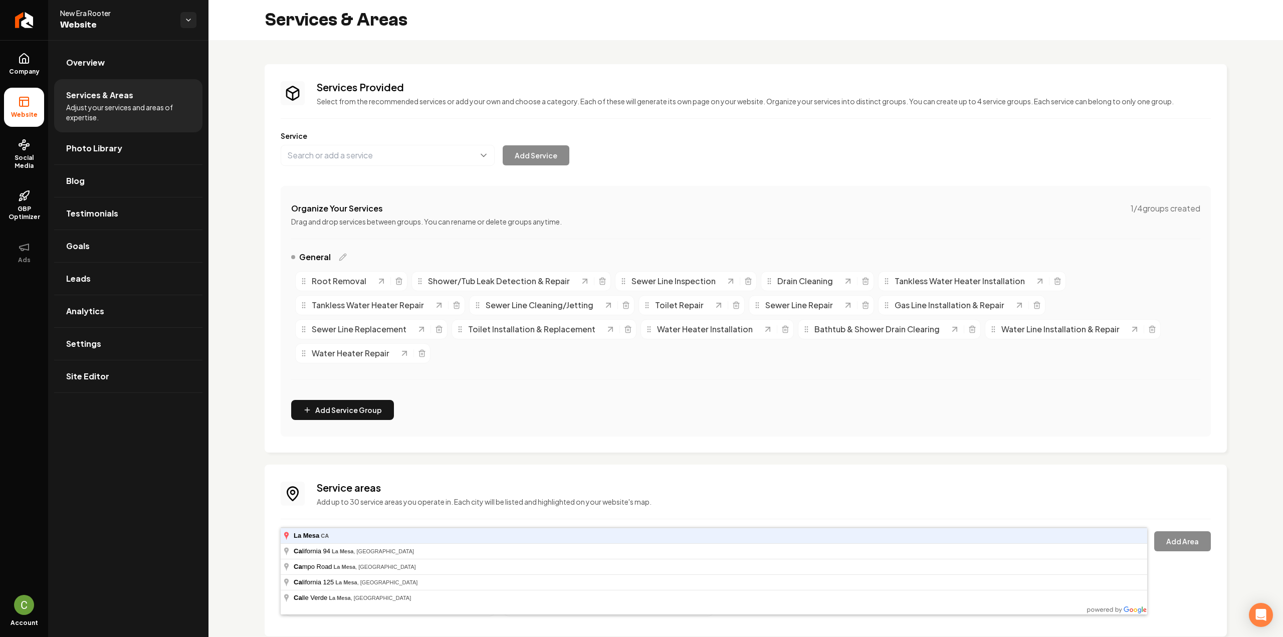
type input "La Mesa, CA"
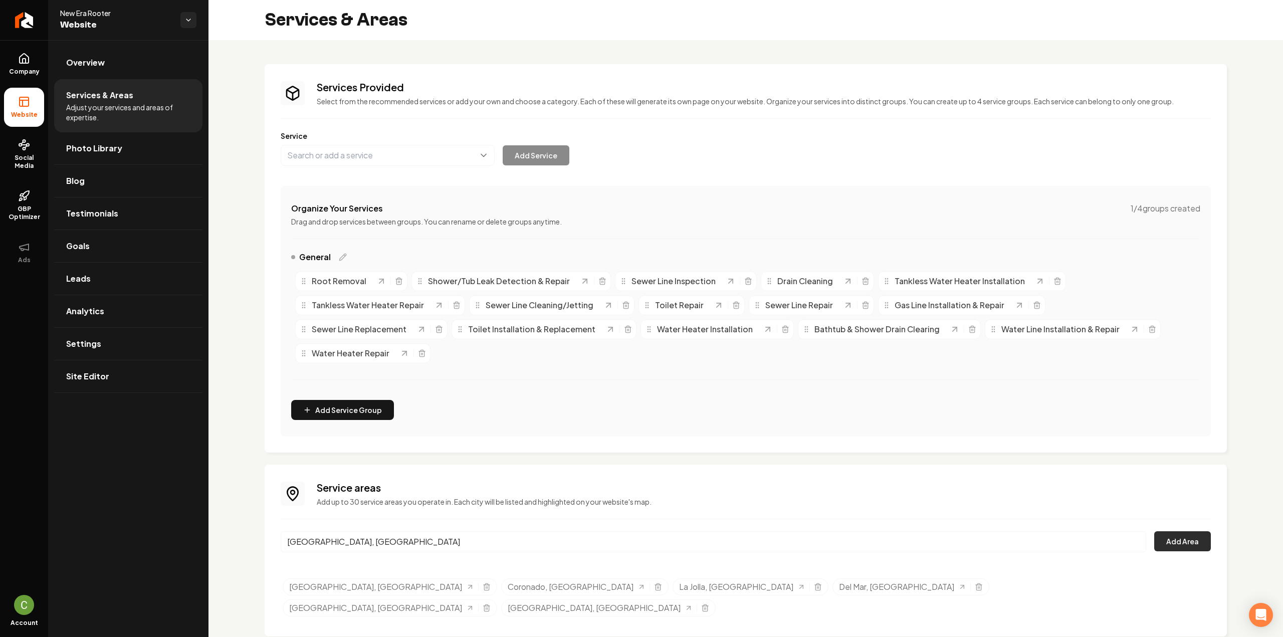
click at [1204, 531] on button "Add Area" at bounding box center [1182, 541] width 57 height 20
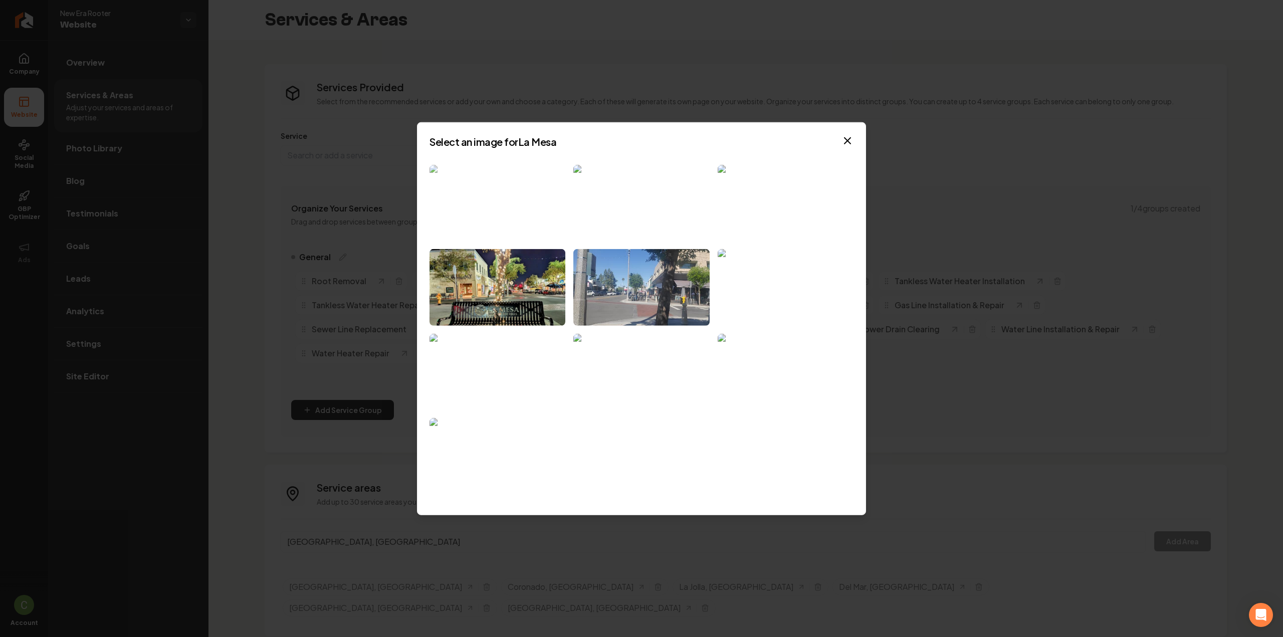
click at [508, 220] on img at bounding box center [497, 202] width 136 height 77
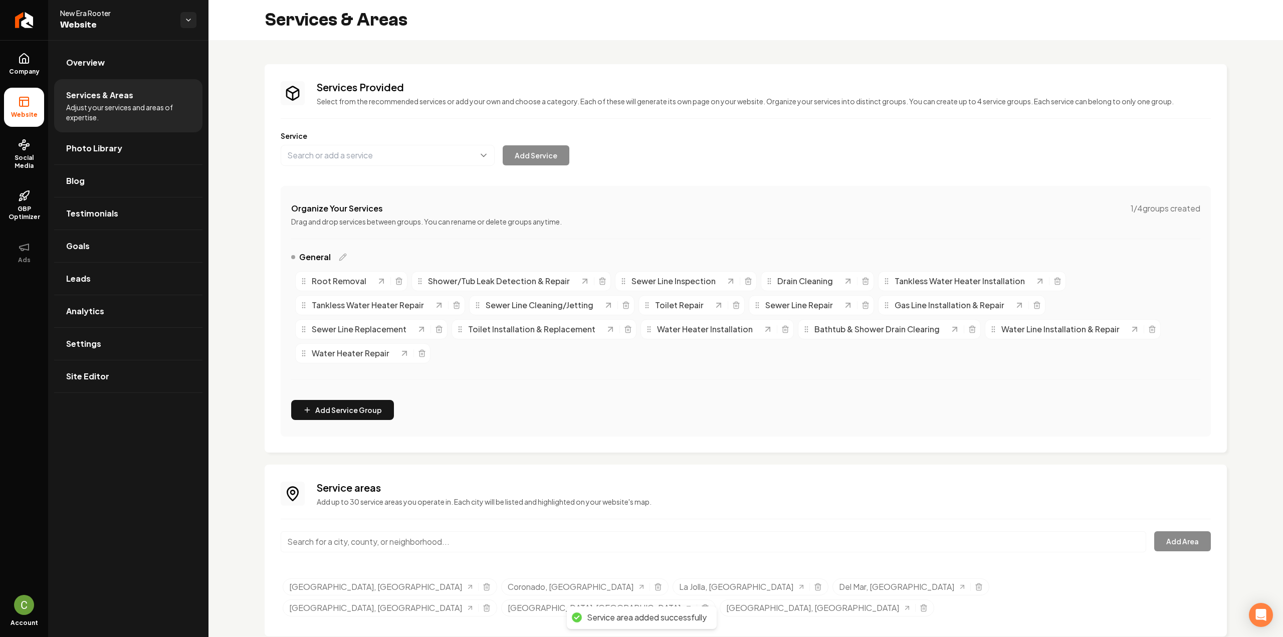
click at [337, 531] on input "Main content area" at bounding box center [713, 541] width 865 height 21
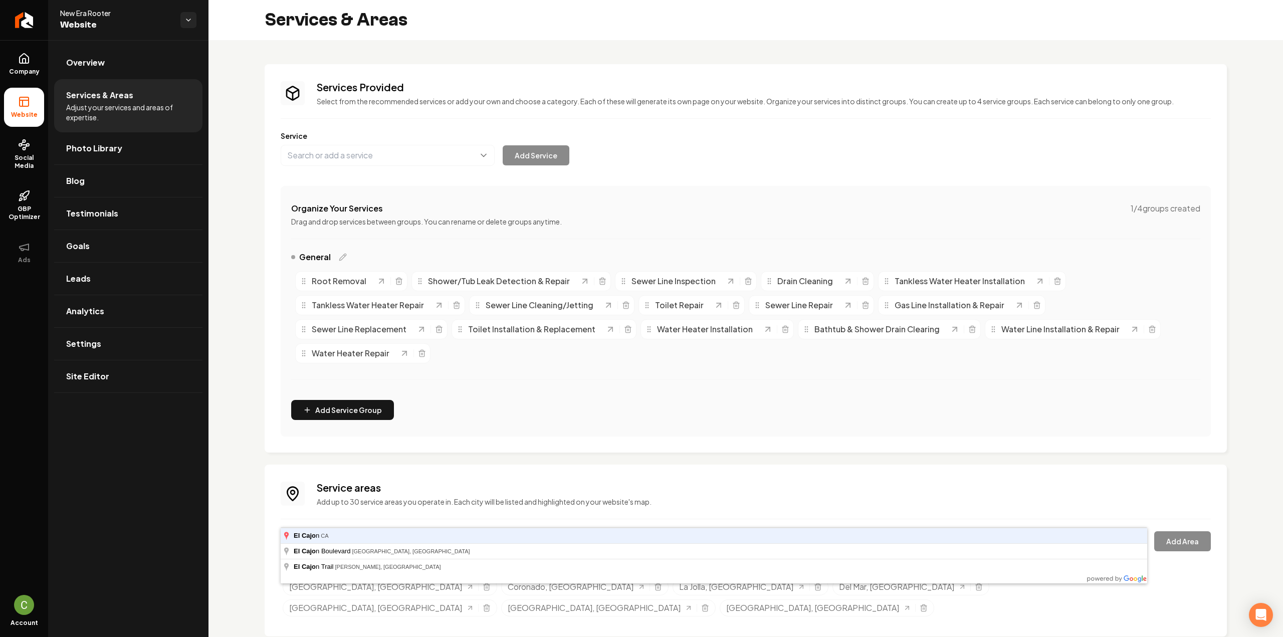
type input "El Cajon, CA"
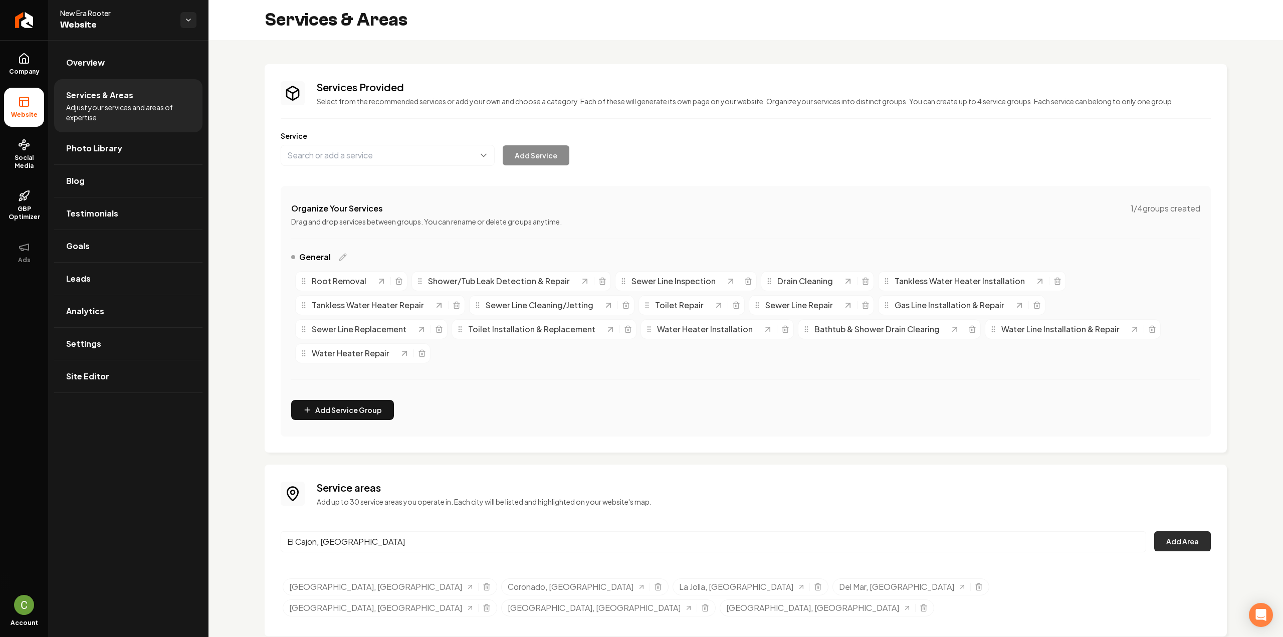
click at [1169, 531] on button "Add Area" at bounding box center [1182, 541] width 57 height 20
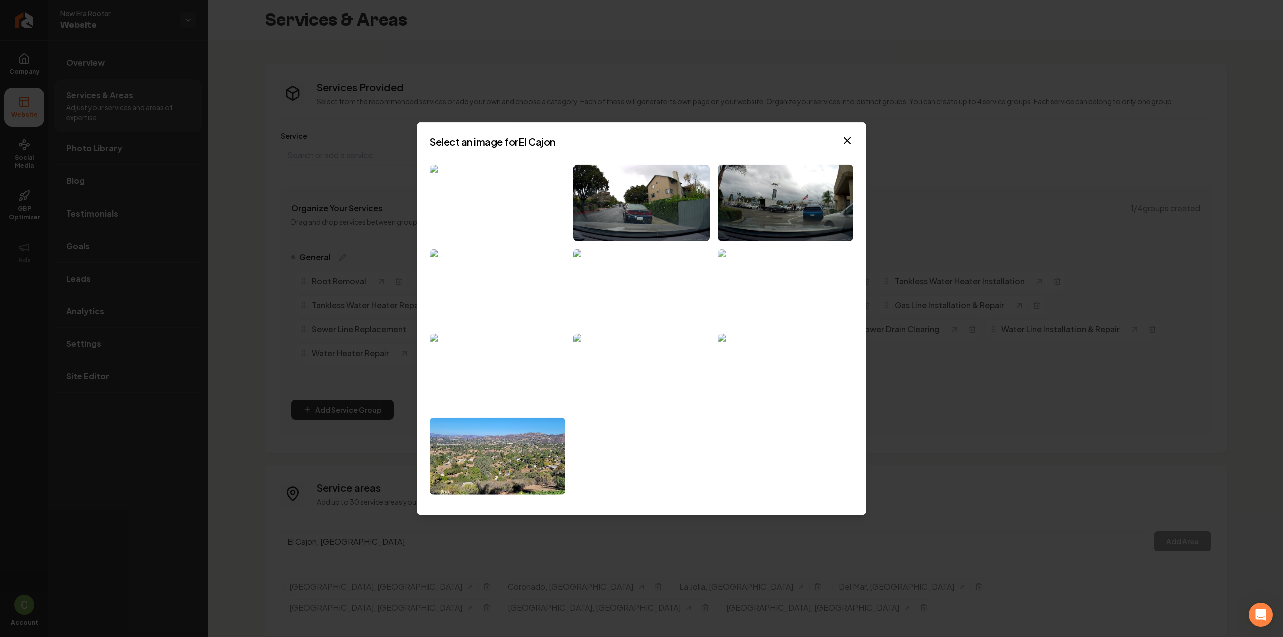
click at [824, 293] on img at bounding box center [785, 287] width 136 height 77
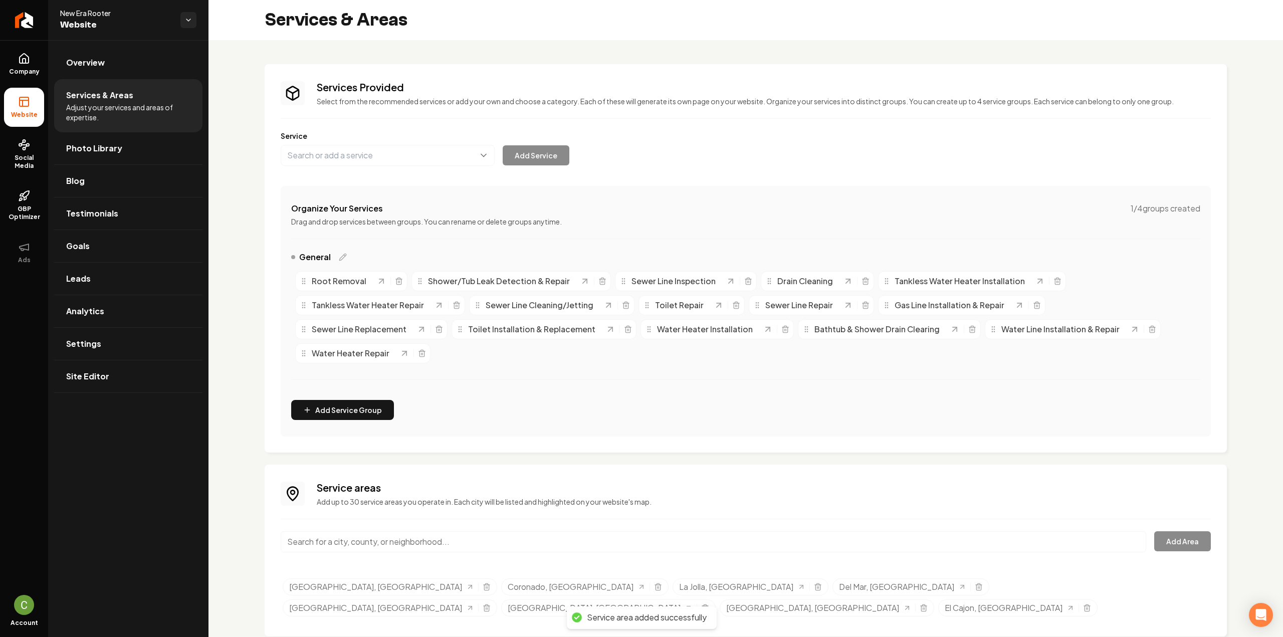
click at [347, 531] on input "Main content area" at bounding box center [713, 541] width 865 height 21
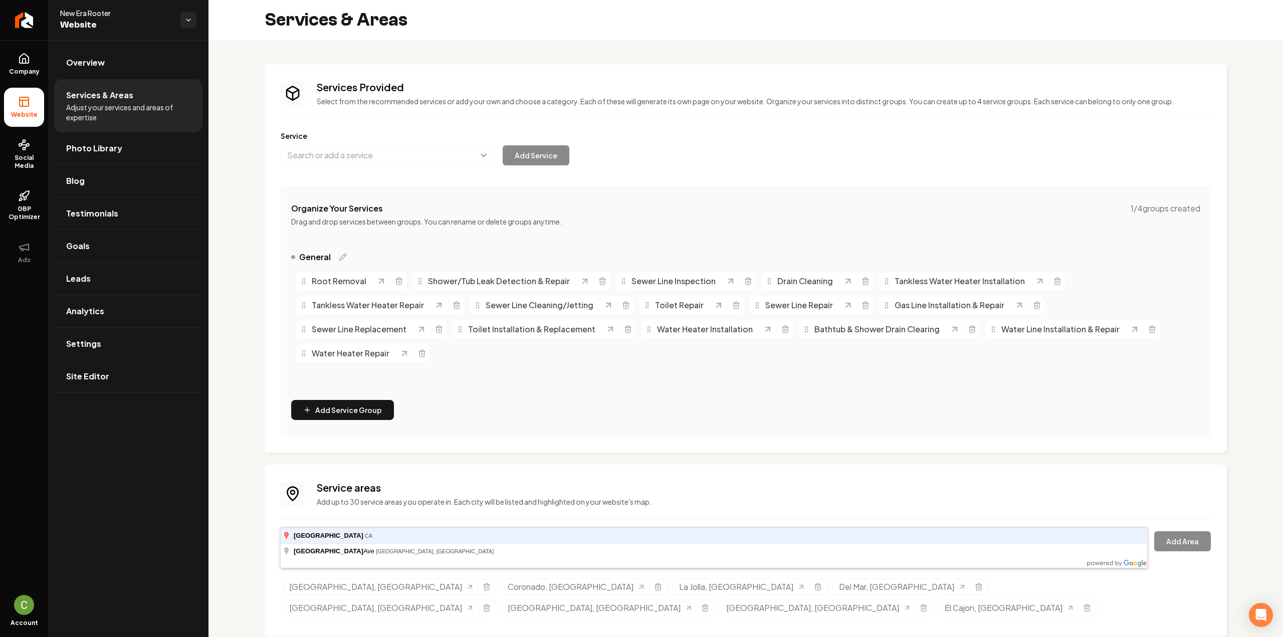
type input "Lemon Grove, CA"
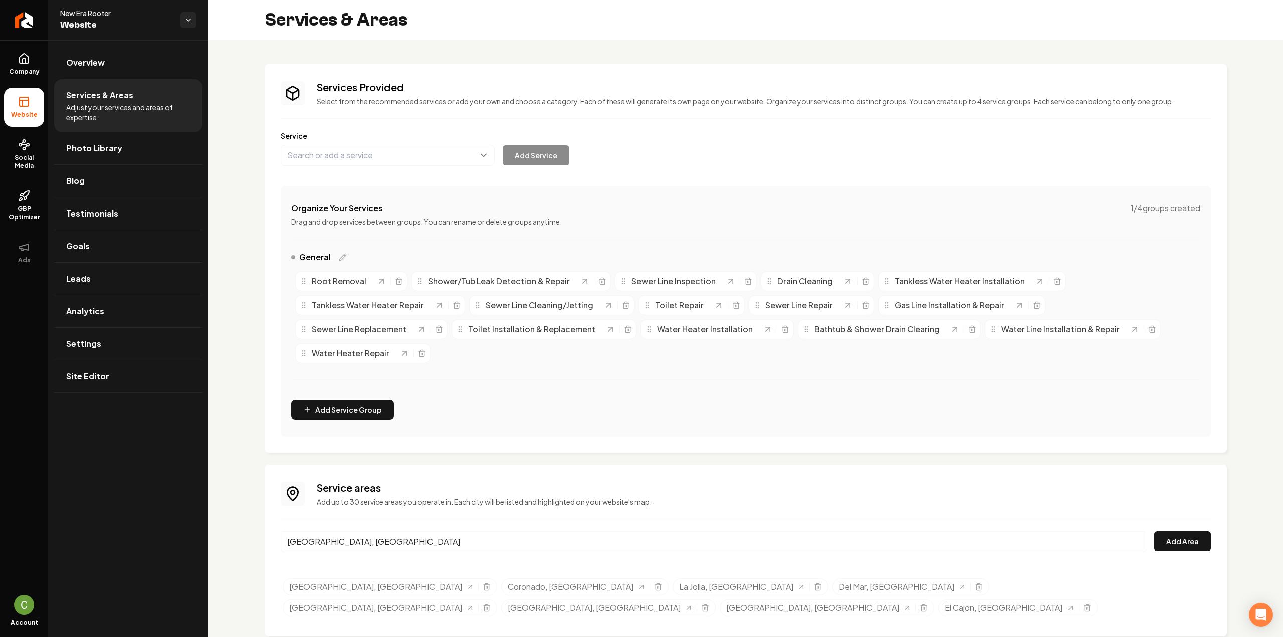
click at [1189, 531] on div "Lemon Grove, CA Add Area" at bounding box center [746, 547] width 930 height 33
click at [1185, 531] on button "Add Area" at bounding box center [1182, 541] width 57 height 20
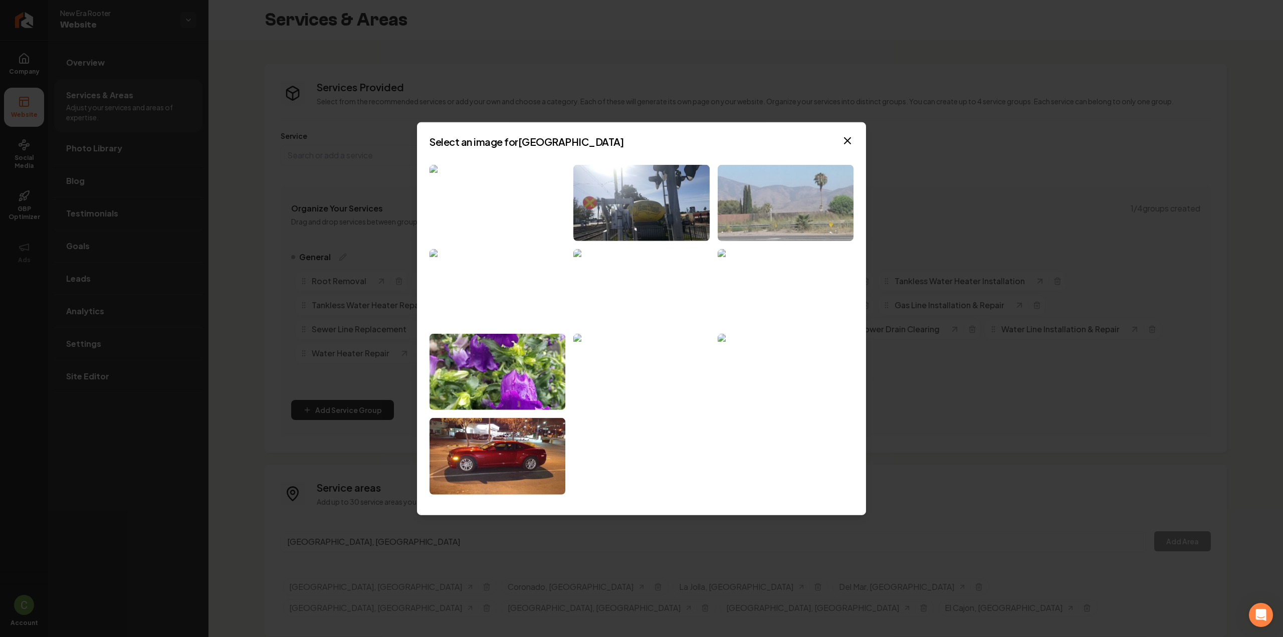
click at [766, 202] on img at bounding box center [785, 202] width 136 height 77
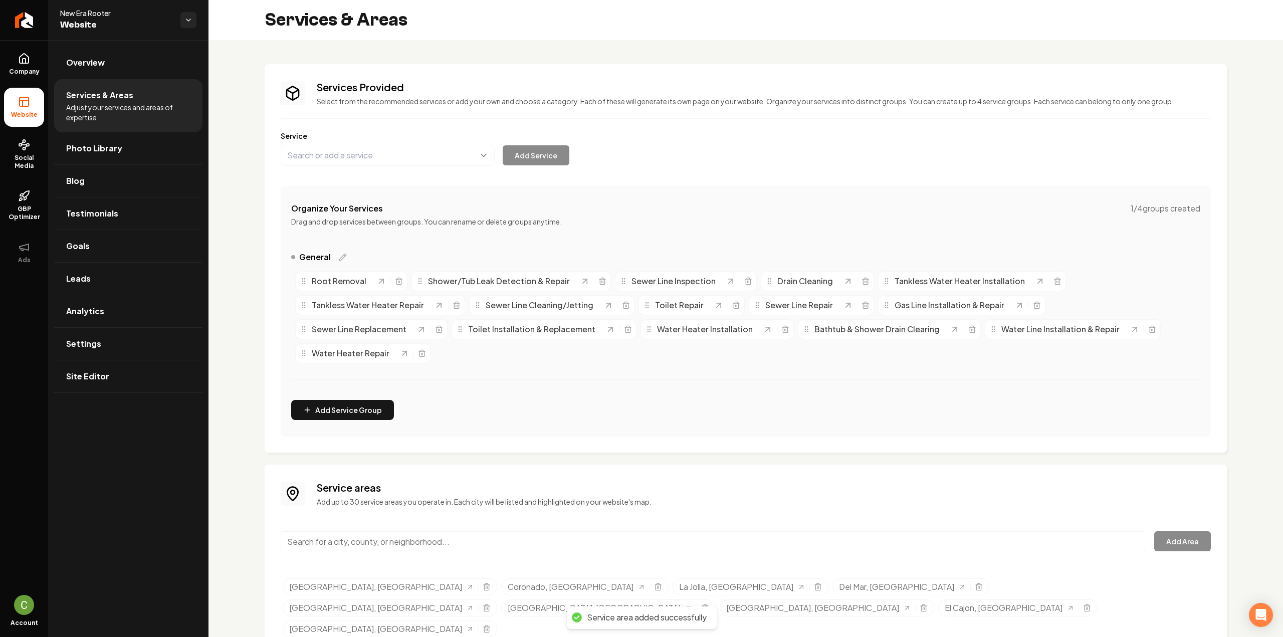
click at [320, 531] on input "Main content area" at bounding box center [713, 541] width 865 height 21
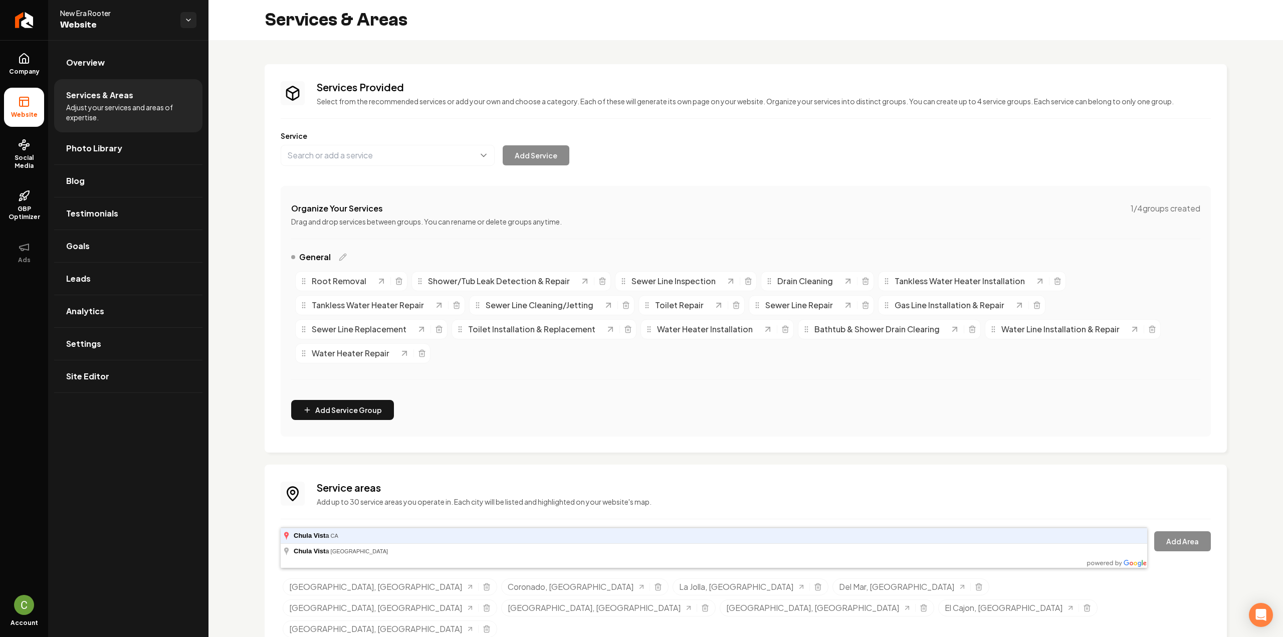
type input "Chula Vista, CA"
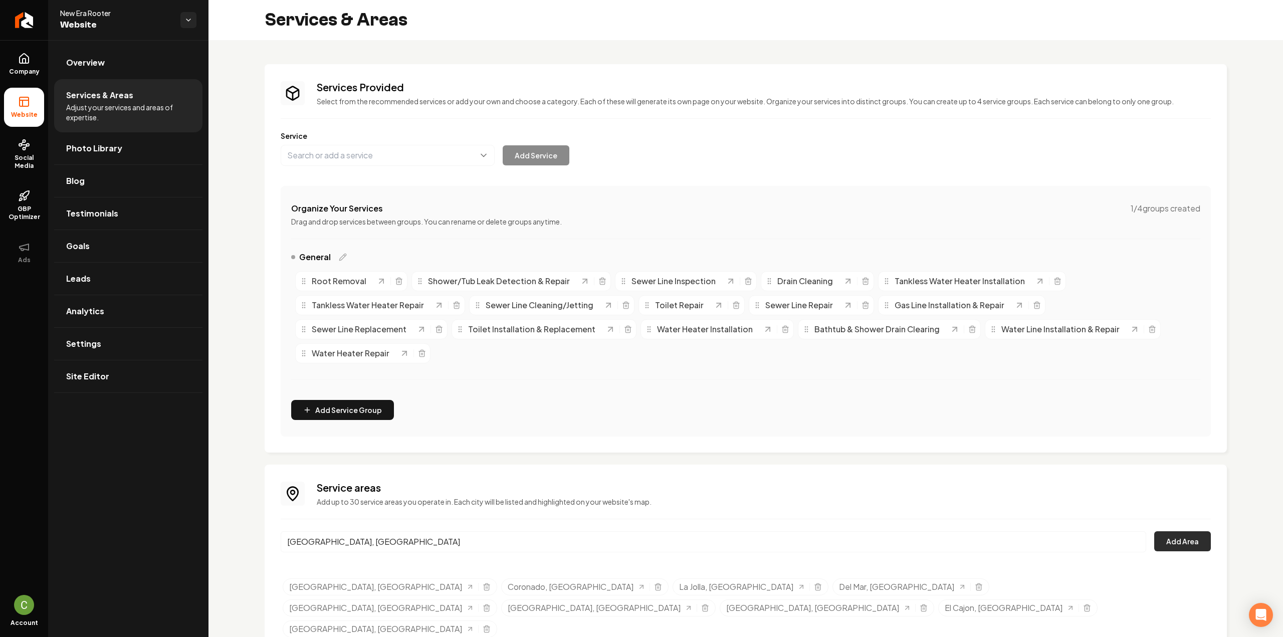
click at [1175, 531] on button "Add Area" at bounding box center [1182, 541] width 57 height 20
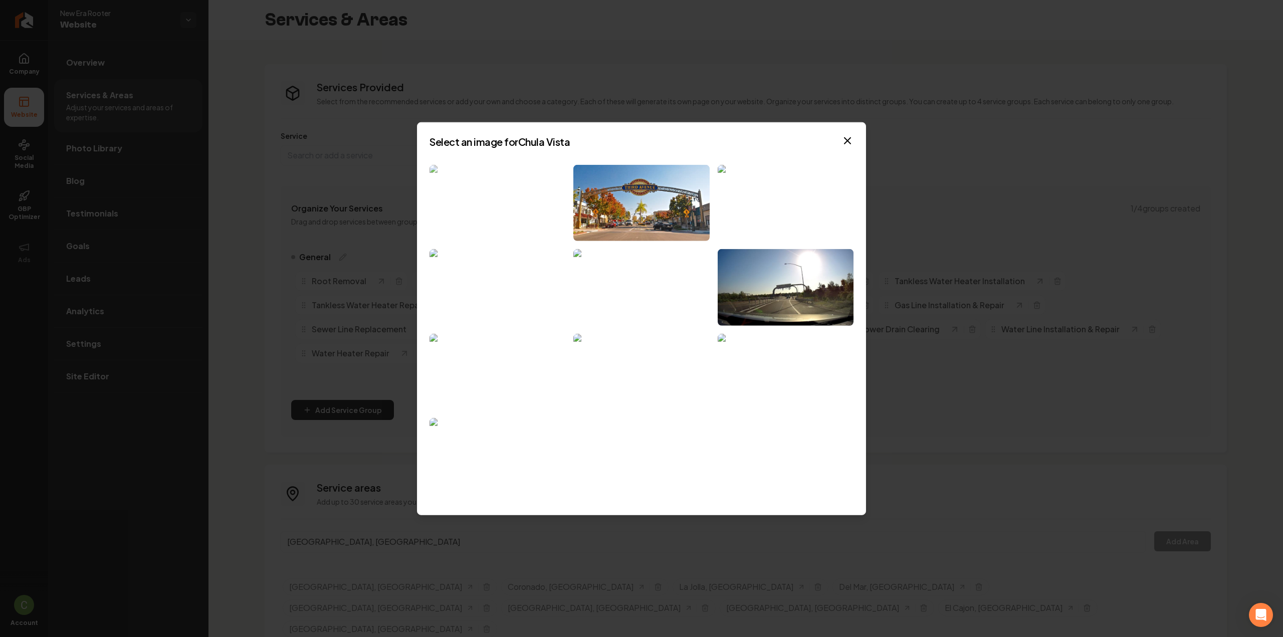
click at [519, 176] on img at bounding box center [497, 202] width 136 height 77
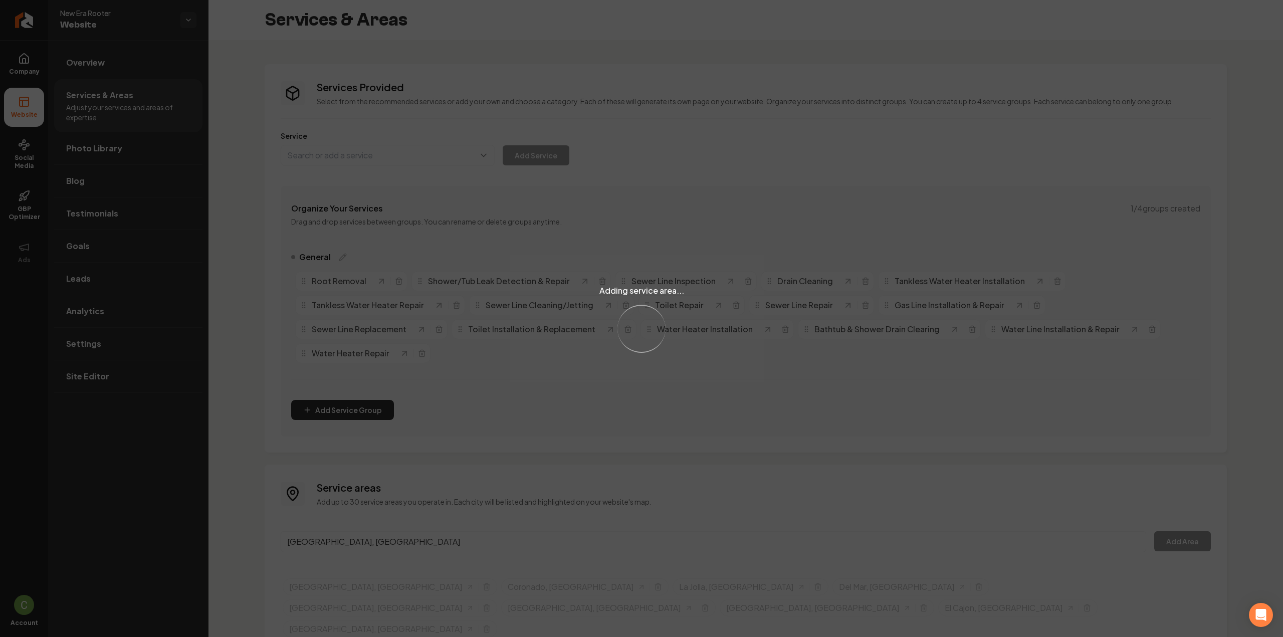
click at [313, 521] on div "Adding service area... Loading..." at bounding box center [641, 318] width 1283 height 637
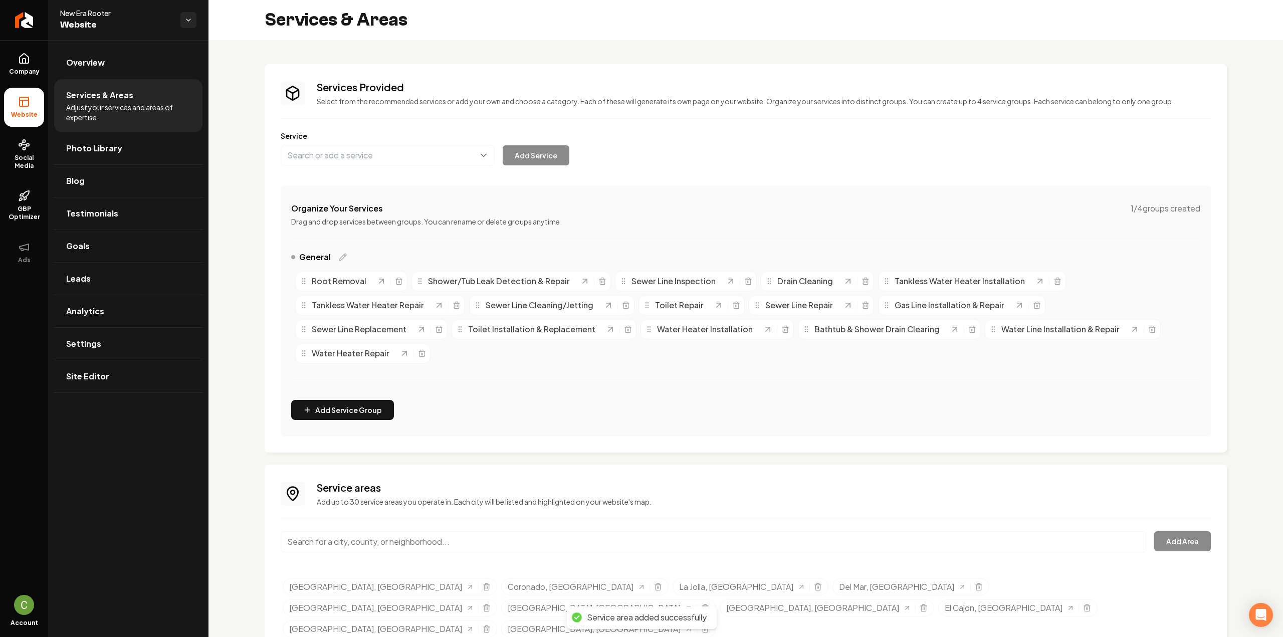
click at [337, 531] on input "Main content area" at bounding box center [713, 541] width 865 height 21
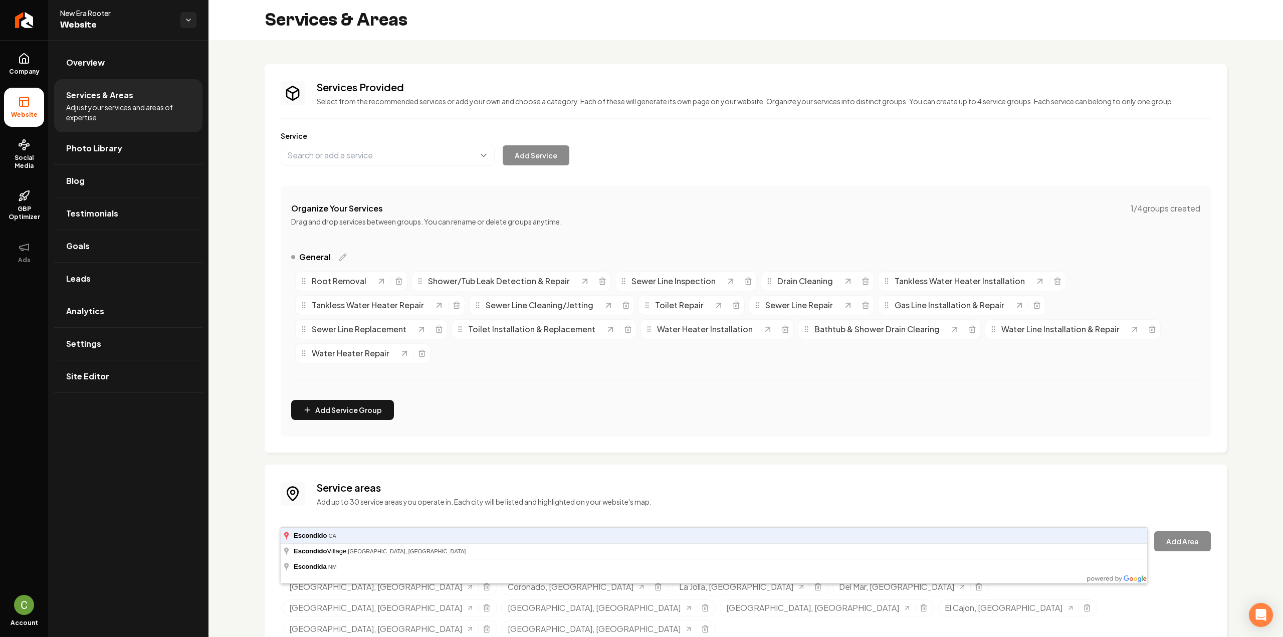
type input "Escondido, CA"
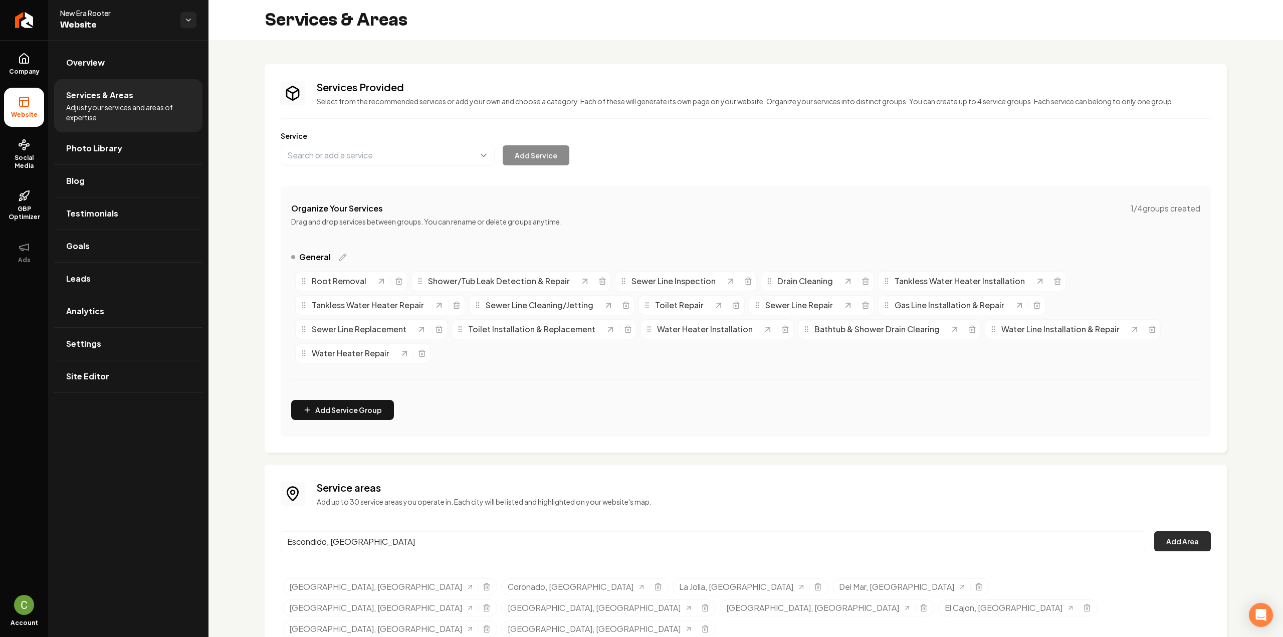
click at [1181, 531] on button "Add Area" at bounding box center [1182, 541] width 57 height 20
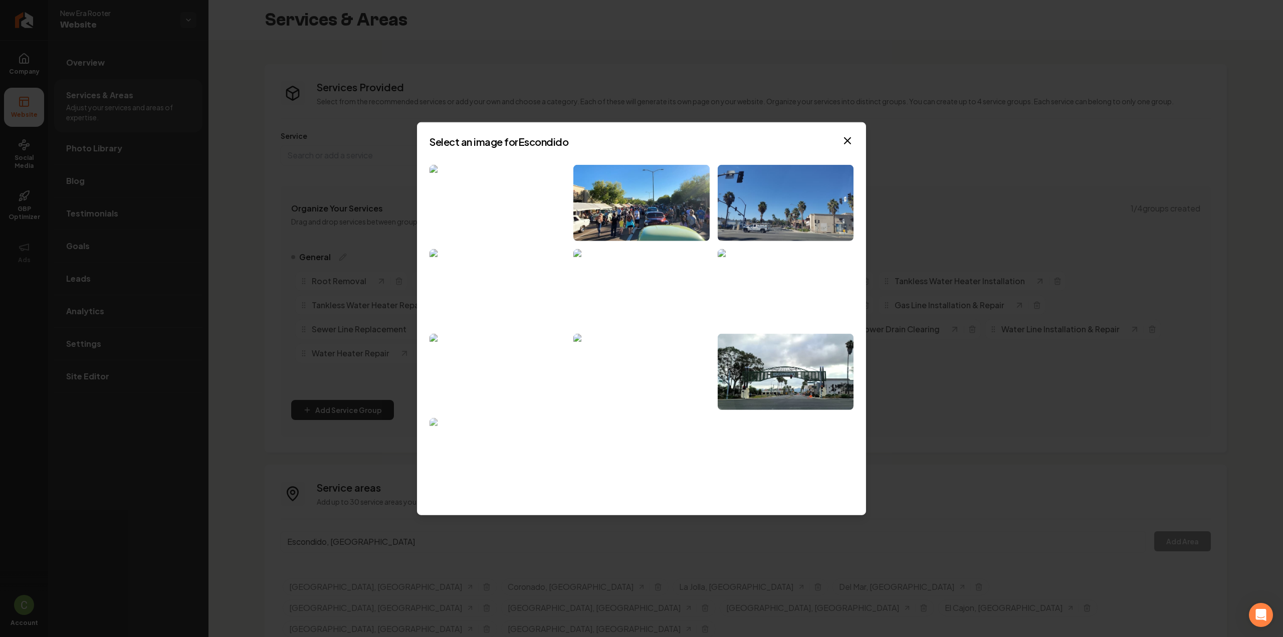
click at [481, 449] on img at bounding box center [497, 456] width 136 height 77
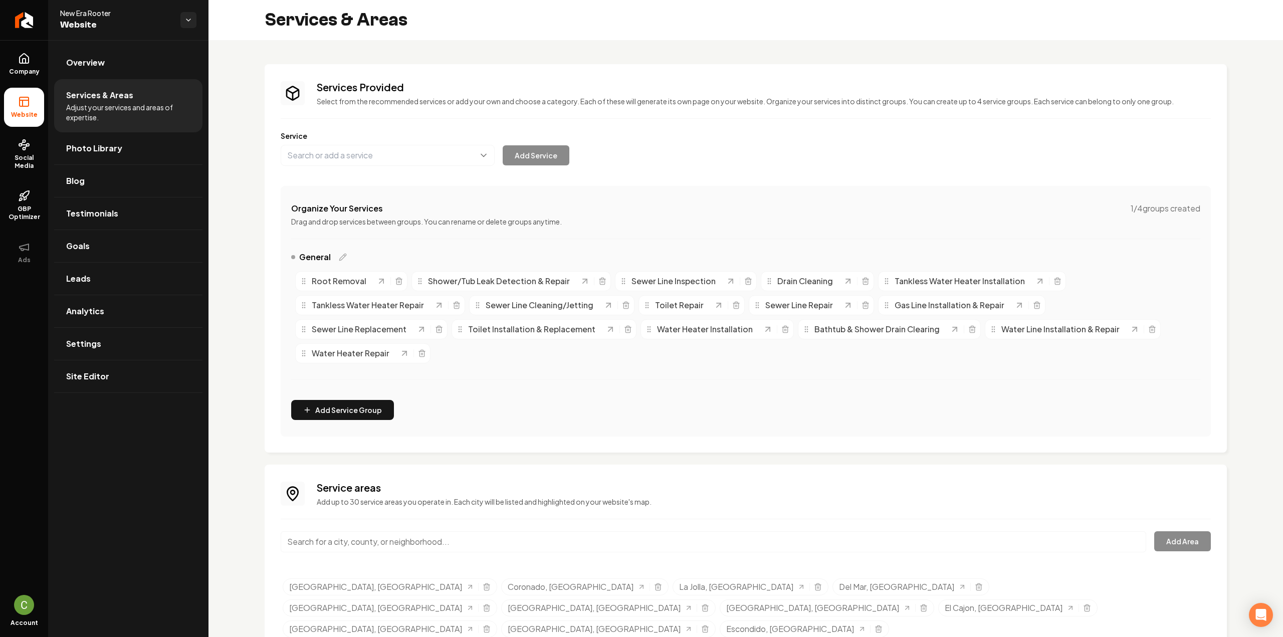
click at [483, 531] on input "Main content area" at bounding box center [713, 541] width 865 height 21
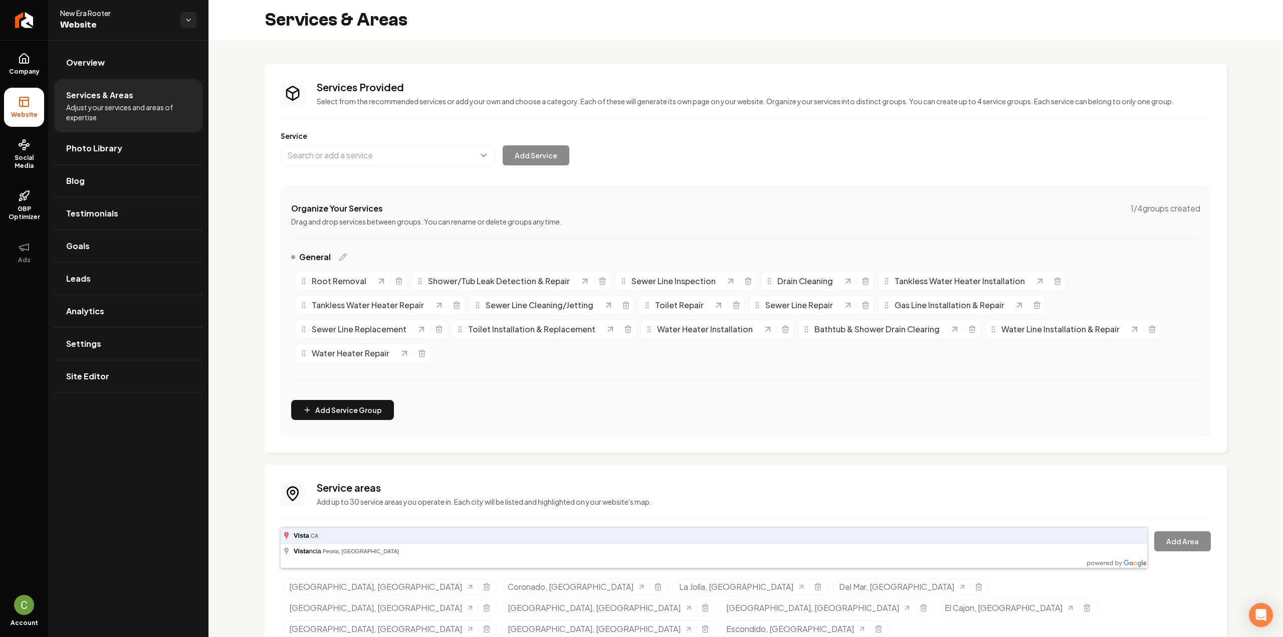
type input "Vista, CA"
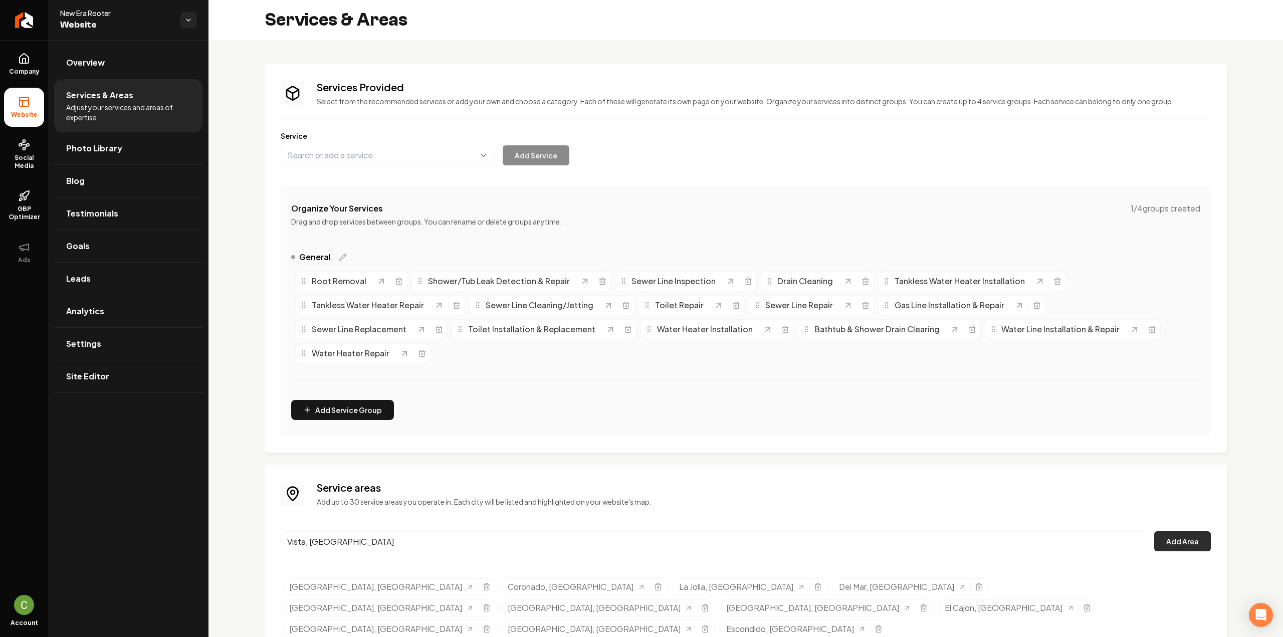
click at [1161, 531] on button "Add Area" at bounding box center [1182, 541] width 57 height 20
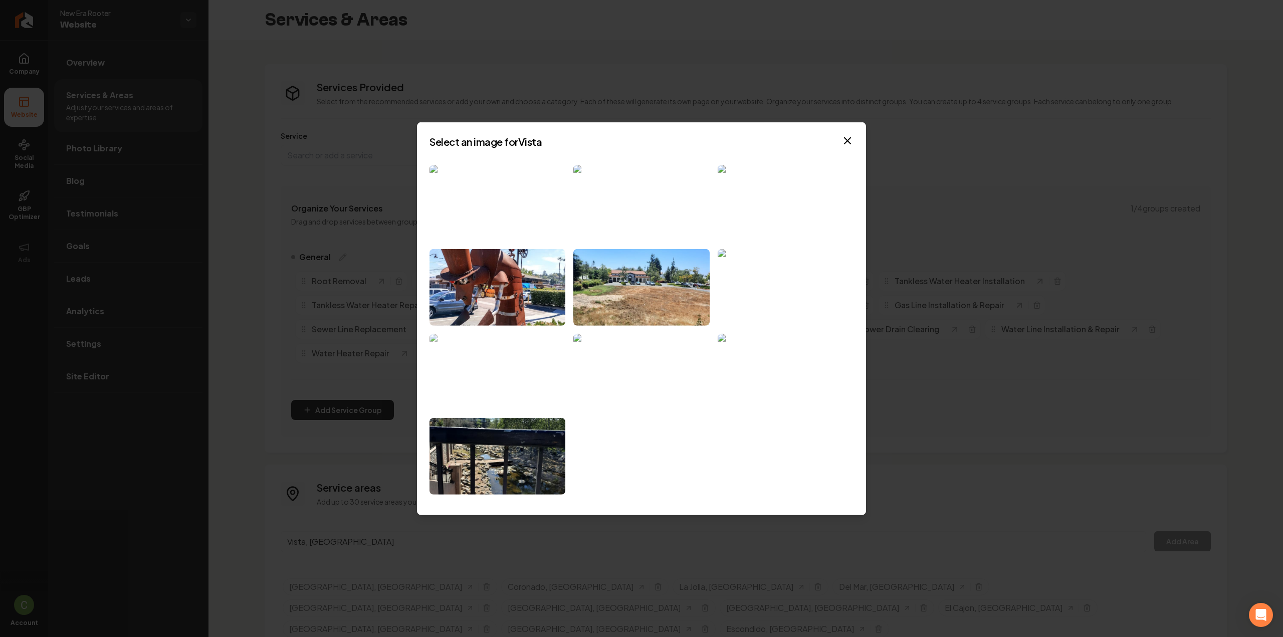
click at [530, 397] on img at bounding box center [497, 372] width 136 height 77
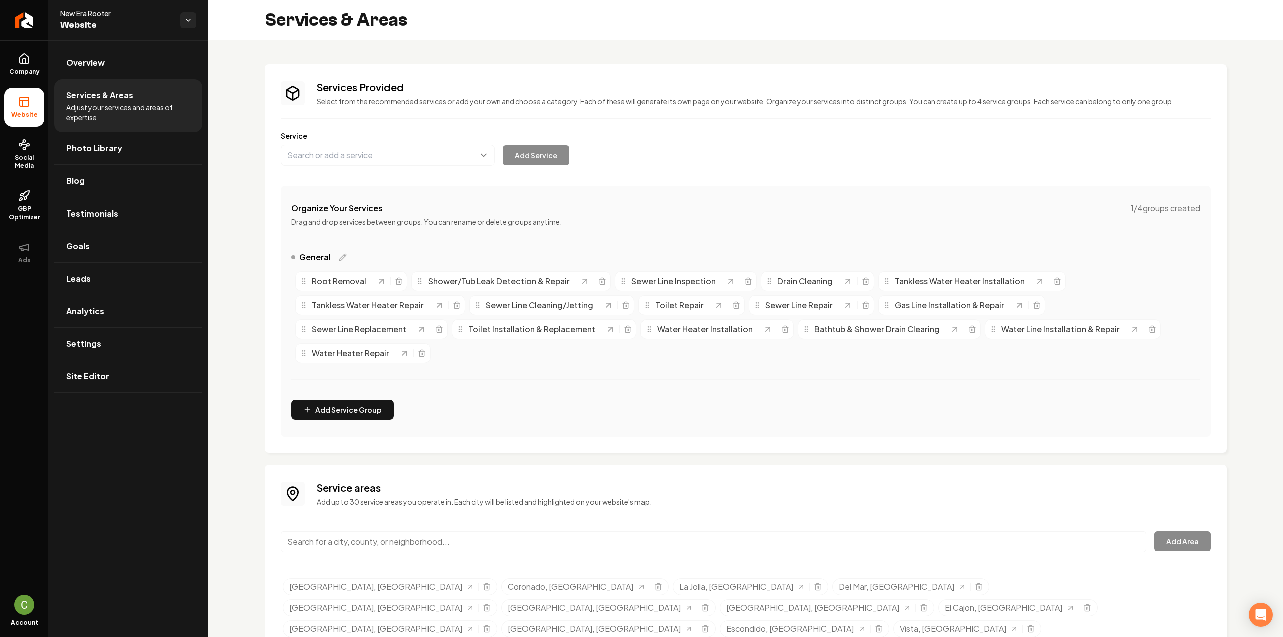
click at [393, 531] on div "Main content area" at bounding box center [713, 547] width 865 height 33
click at [396, 531] on input "Main content area" at bounding box center [713, 541] width 865 height 21
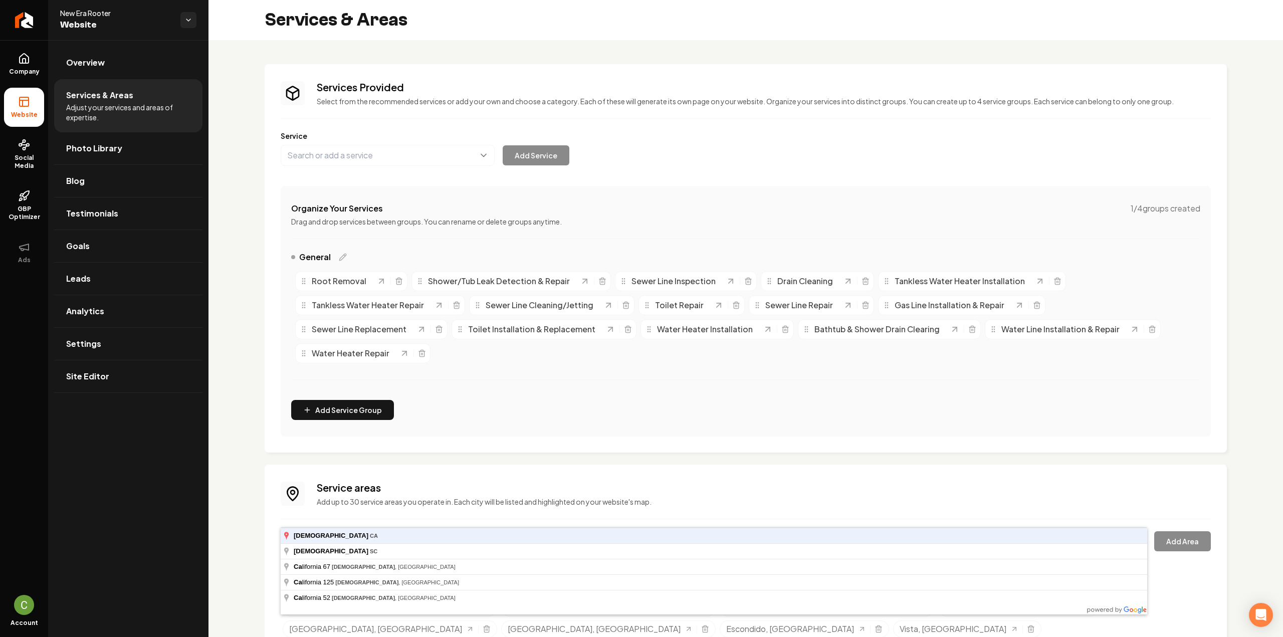
type input "Santee, CA"
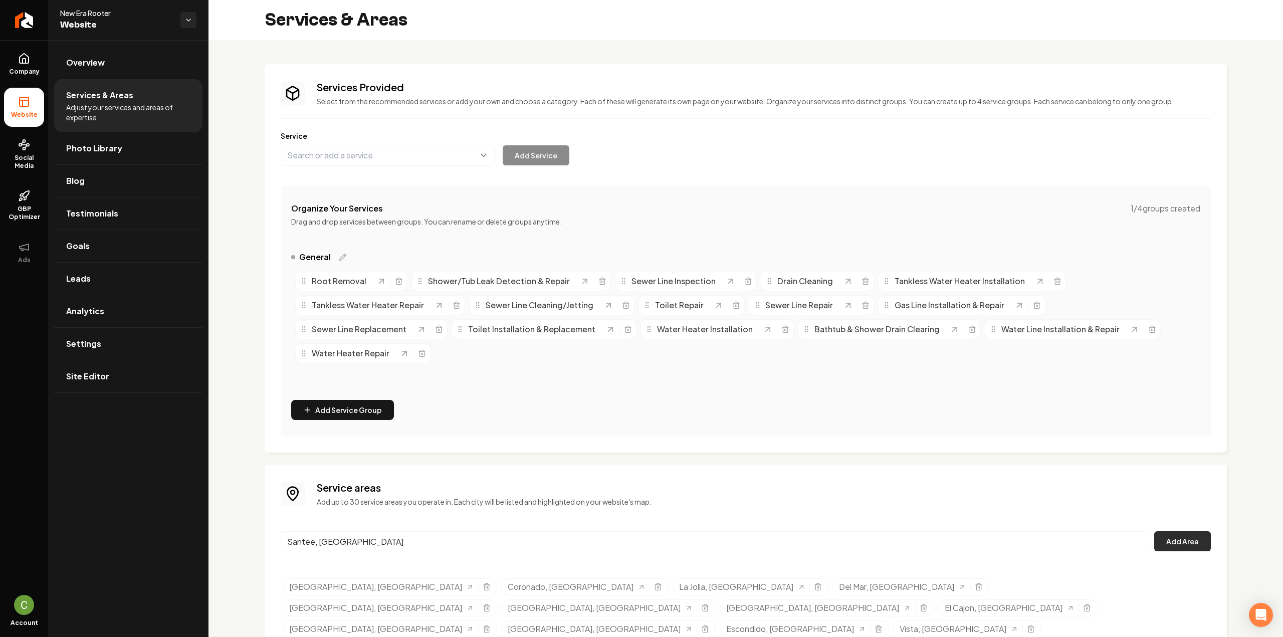
click at [1188, 531] on button "Add Area" at bounding box center [1182, 541] width 57 height 20
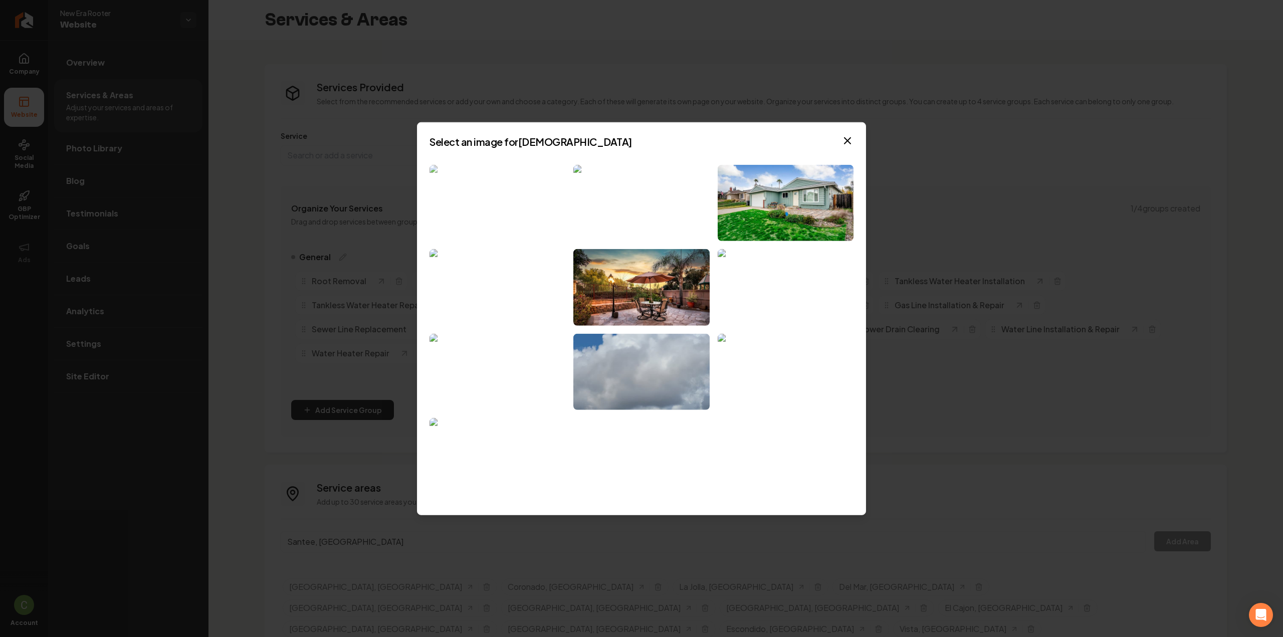
click at [529, 220] on img at bounding box center [497, 202] width 136 height 77
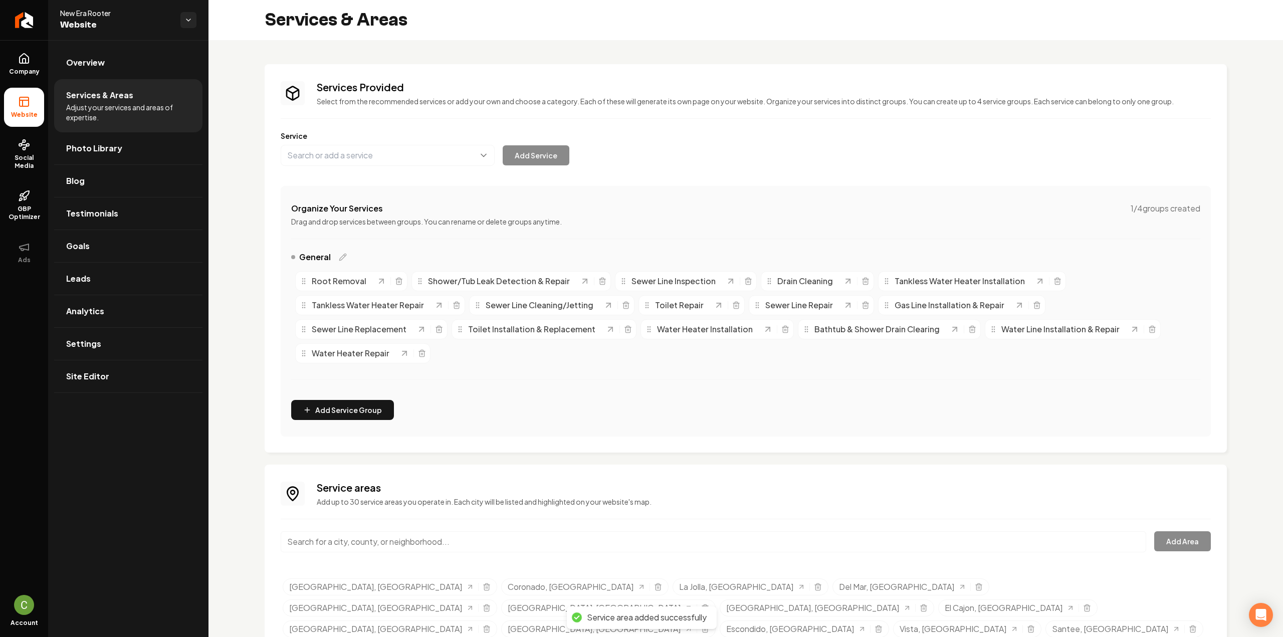
click at [338, 531] on input "Main content area" at bounding box center [713, 541] width 865 height 21
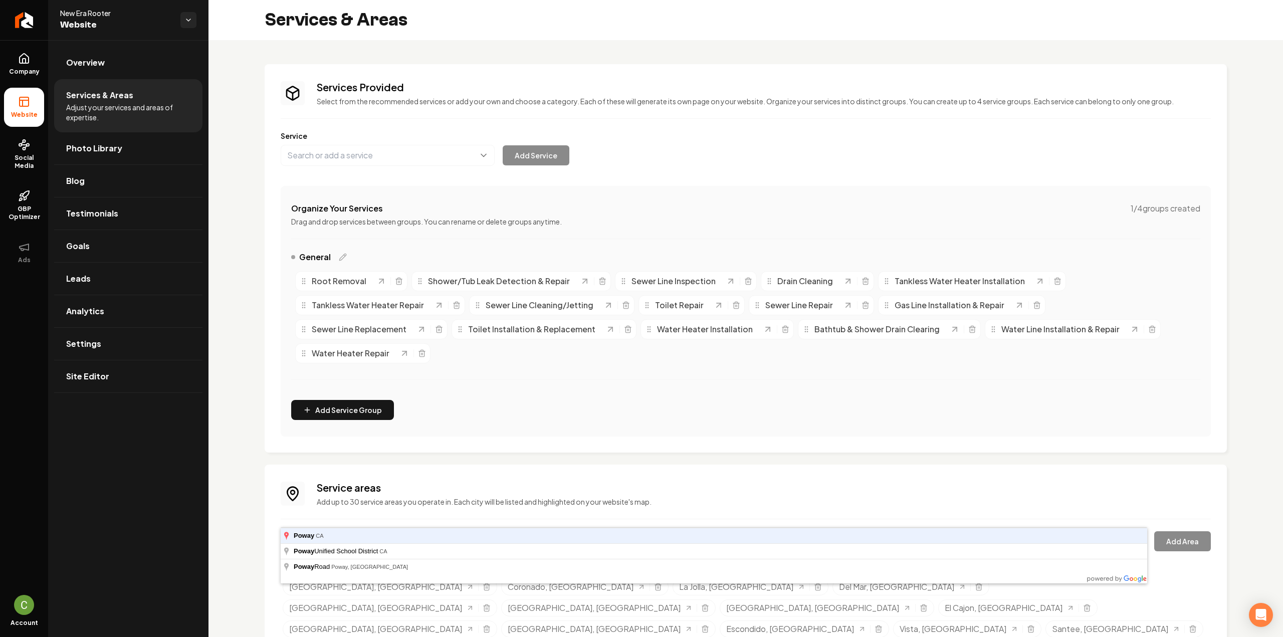
type input "Poway, CA"
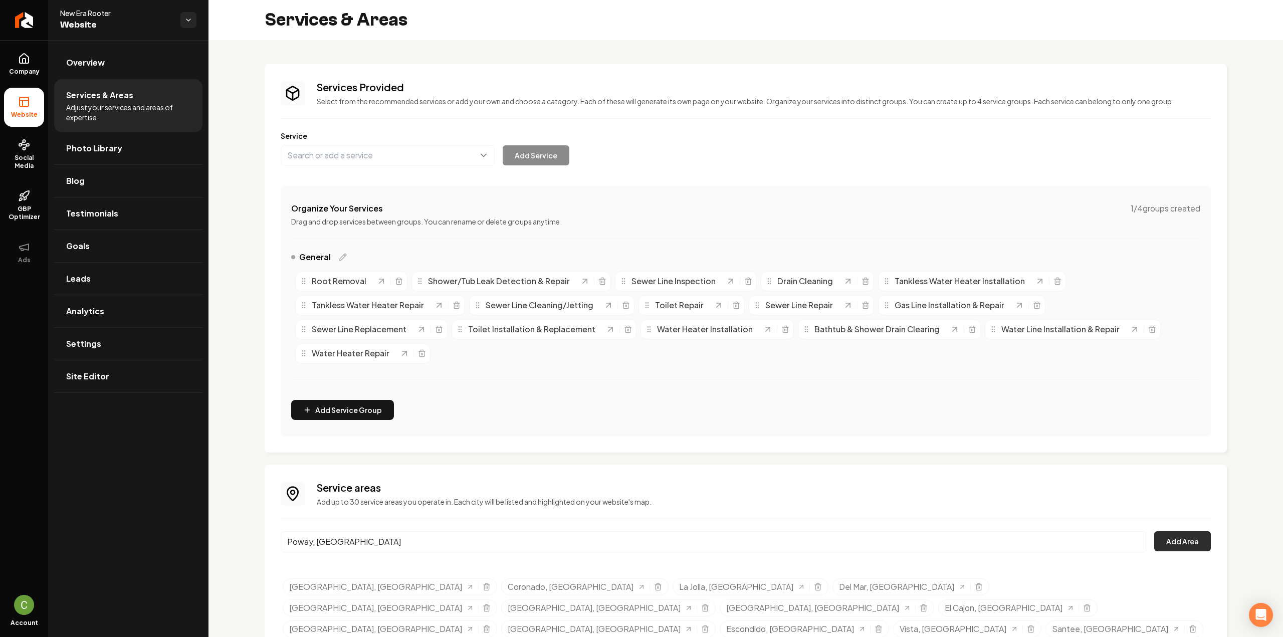
click at [1181, 531] on button "Add Area" at bounding box center [1182, 541] width 57 height 20
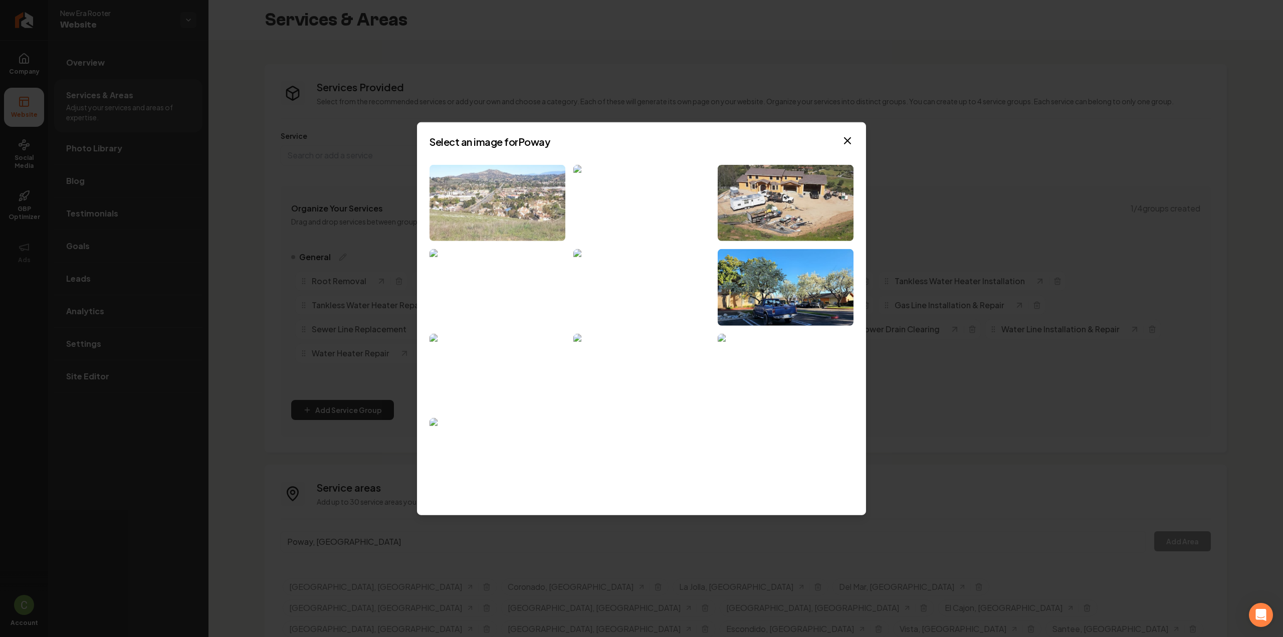
click at [468, 206] on img at bounding box center [497, 202] width 136 height 77
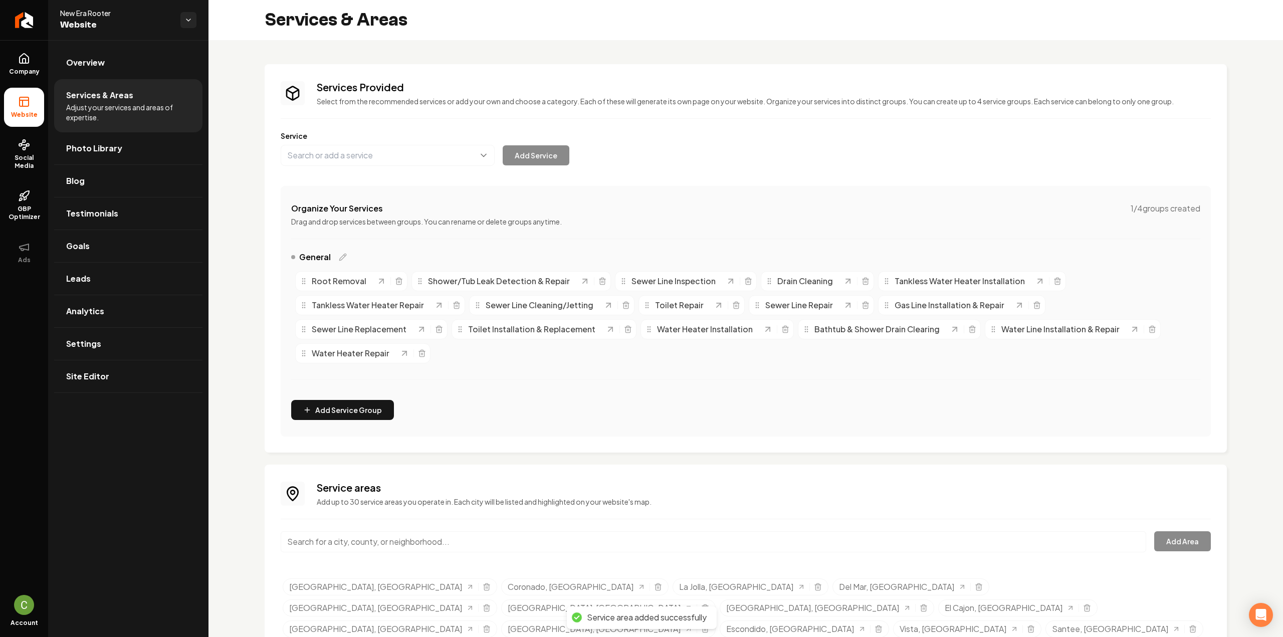
click at [389, 531] on input "Main content area" at bounding box center [713, 541] width 865 height 21
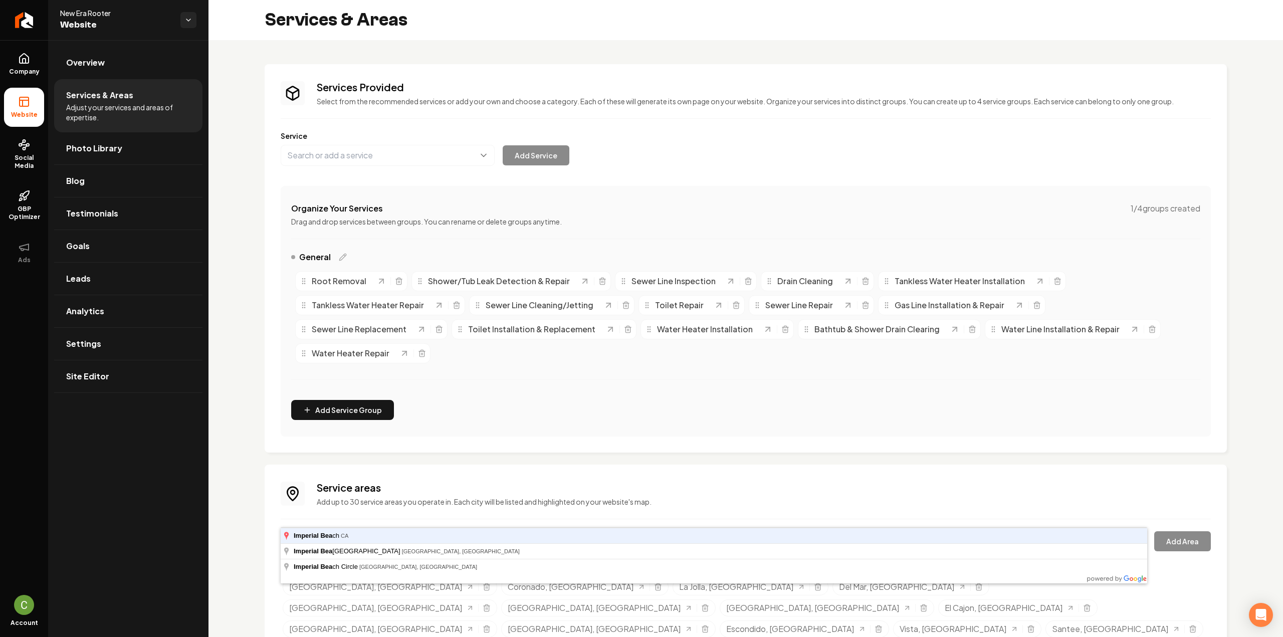
type input "Imperial Beach, CA"
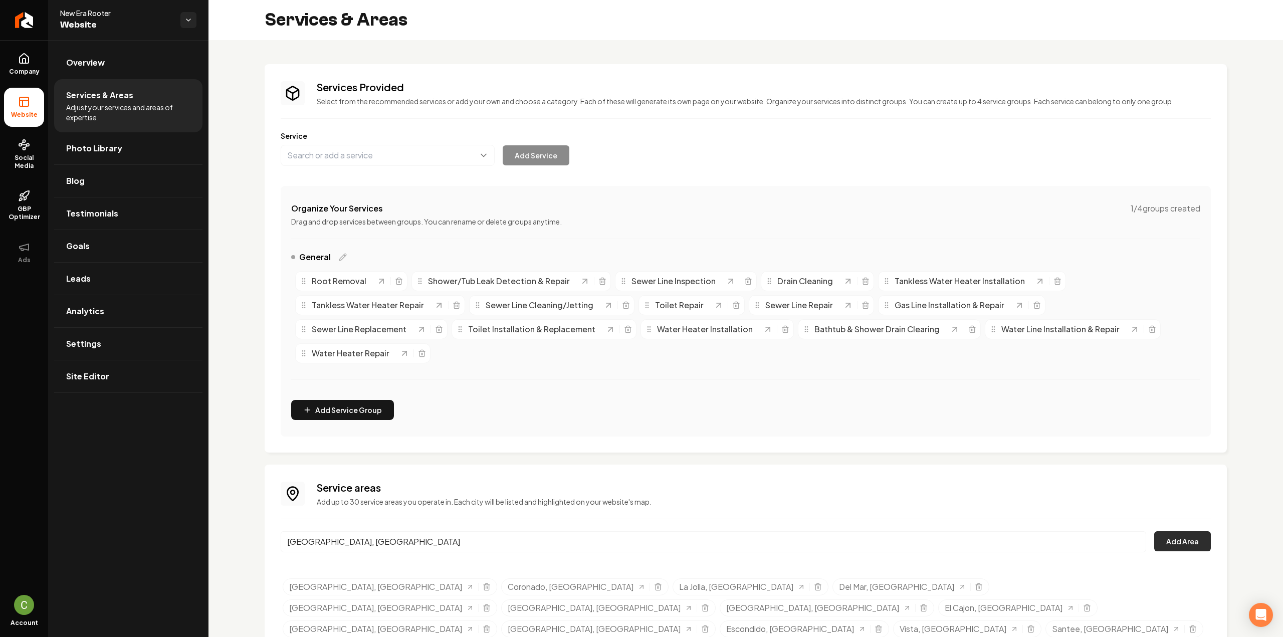
click at [1196, 531] on button "Add Area" at bounding box center [1182, 541] width 57 height 20
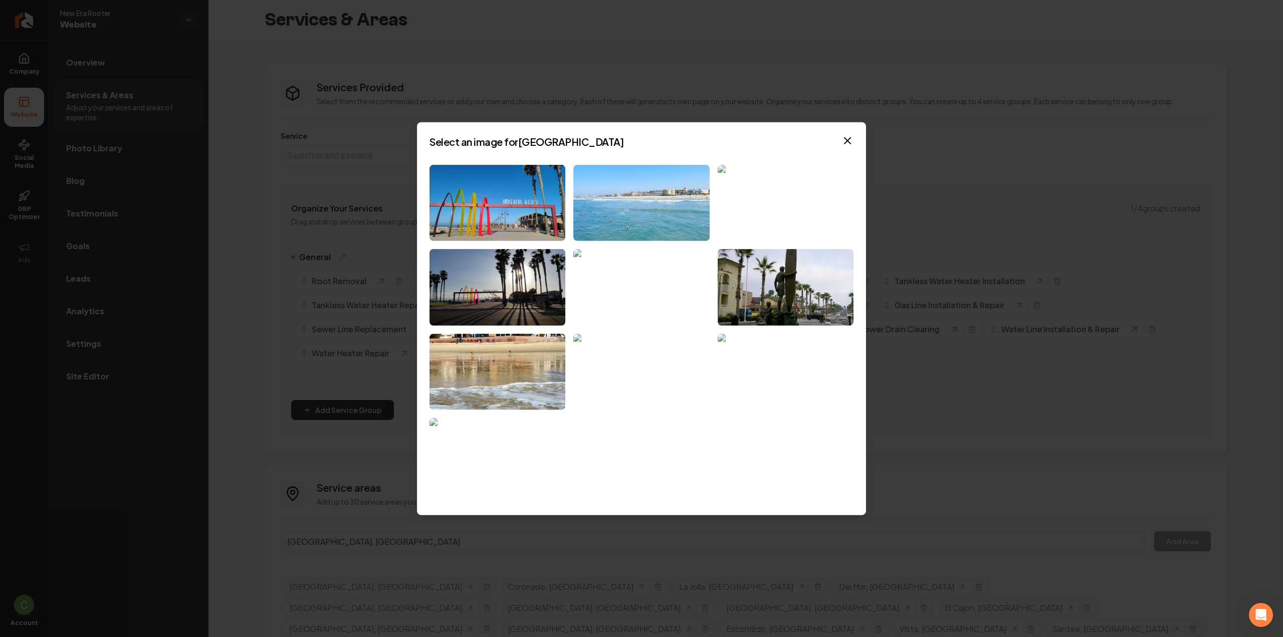
click at [683, 189] on img at bounding box center [641, 202] width 136 height 77
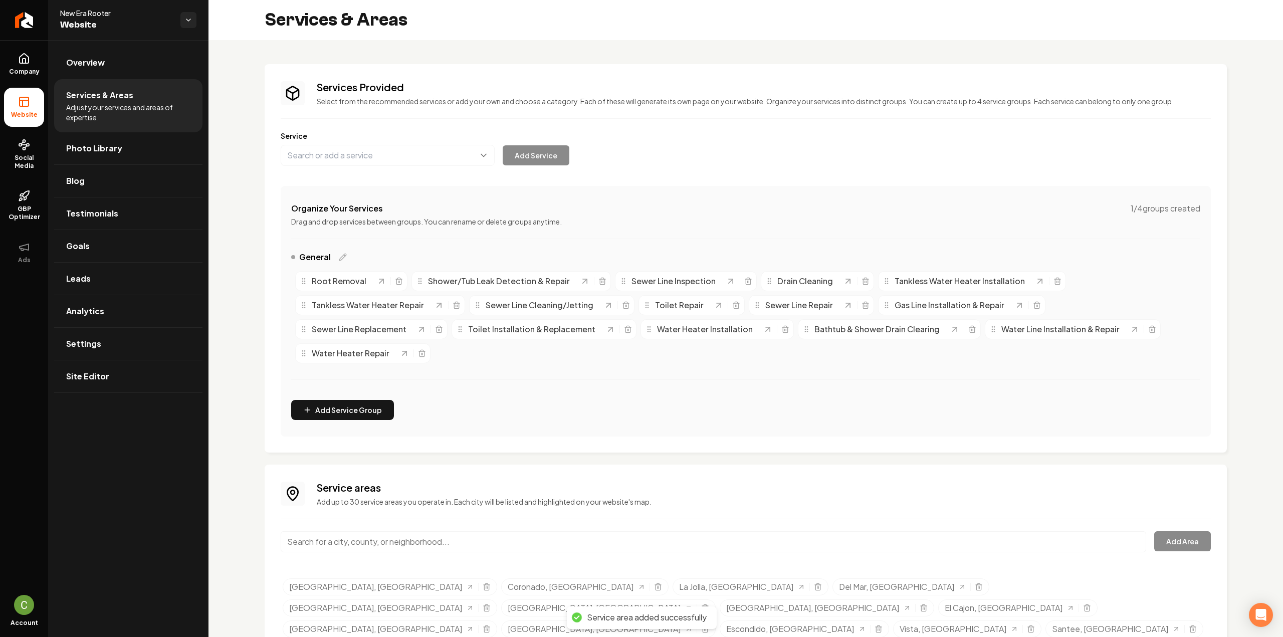
click at [483, 506] on div "Service areas Add up to 30 service areas you operate in. Each city will be list…" at bounding box center [746, 571] width 930 height 182
click at [483, 531] on input "Main content area" at bounding box center [713, 541] width 865 height 21
type input "Bonita, CA"
click at [1194, 500] on div "Service areas Add up to 30 service areas you operate in. Each city will be list…" at bounding box center [746, 571] width 930 height 182
click at [1191, 506] on div "Service areas Add up to 30 service areas you operate in. Each city will be list…" at bounding box center [746, 571] width 930 height 182
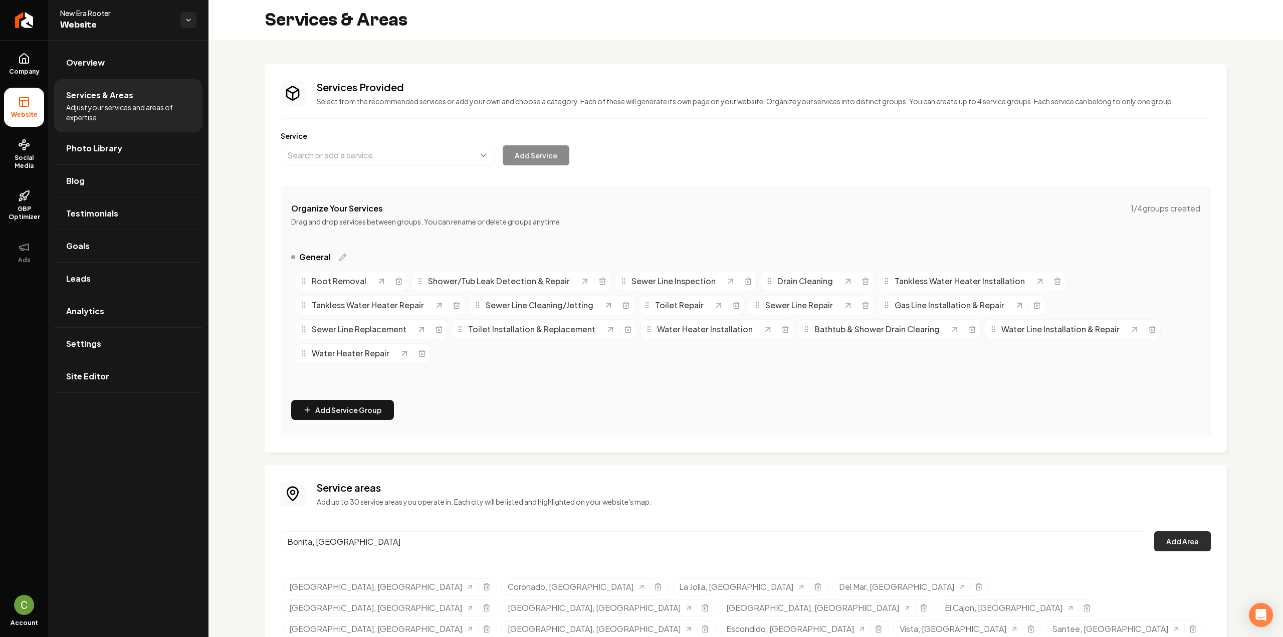
click at [1184, 531] on button "Add Area" at bounding box center [1182, 541] width 57 height 20
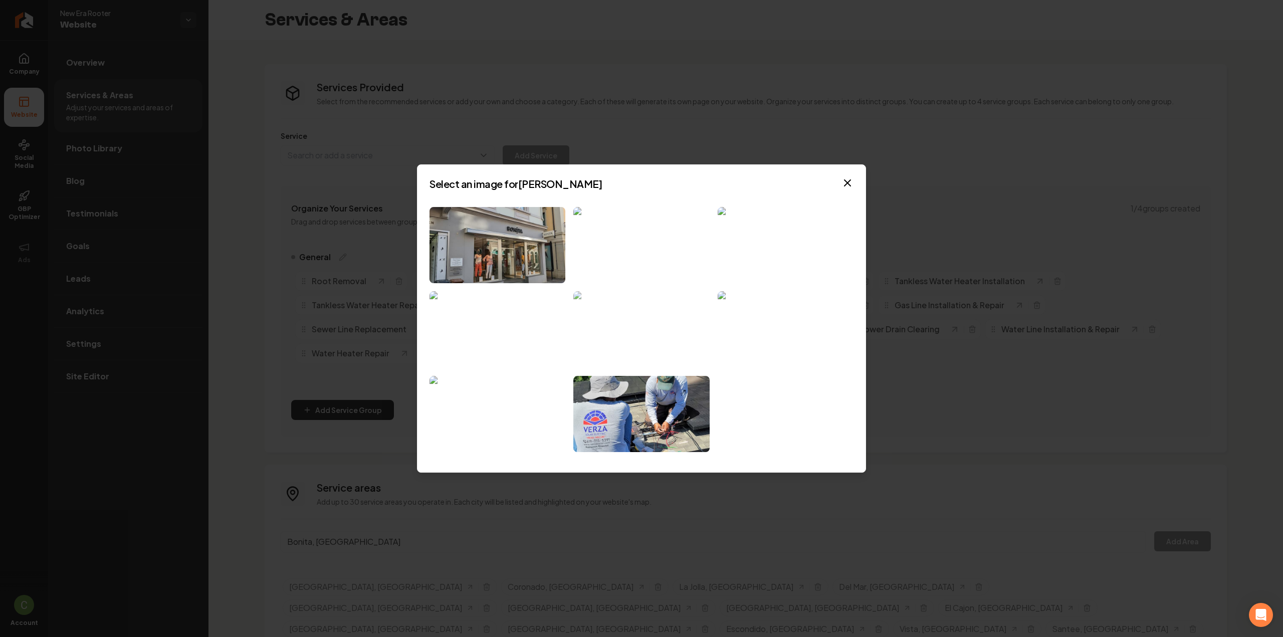
click at [605, 309] on img at bounding box center [641, 329] width 136 height 77
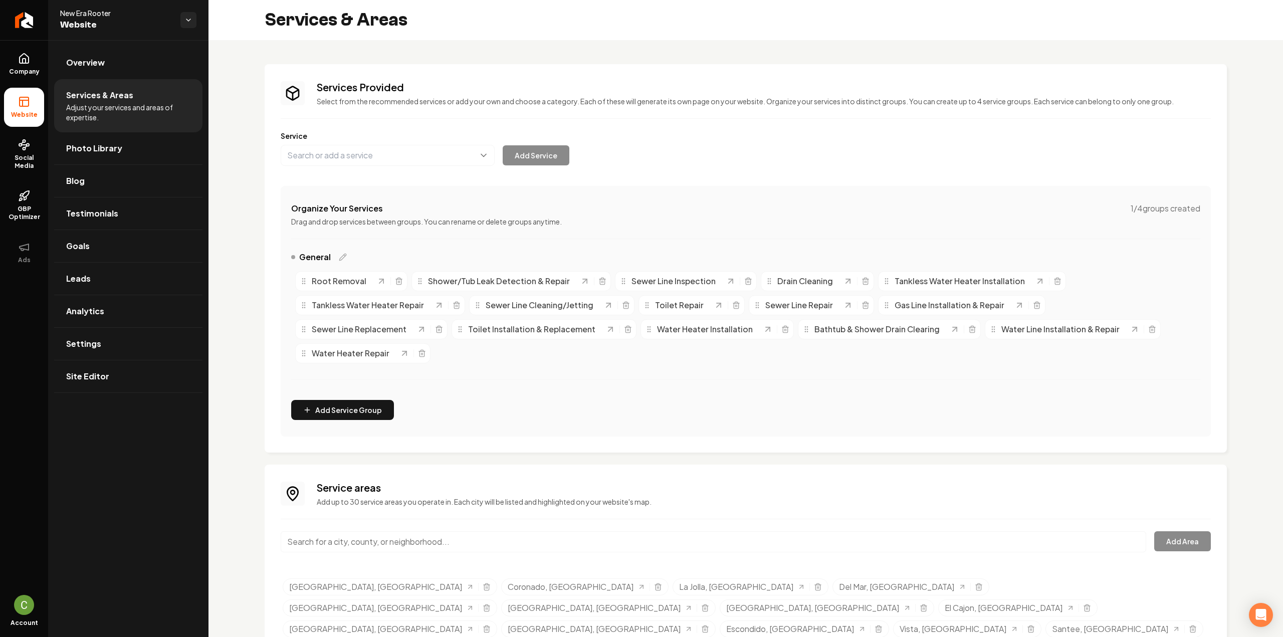
click at [448, 531] on input "Main content area" at bounding box center [713, 541] width 865 height 21
type input "Spring Valley, CA"
click at [1152, 506] on div "Service areas Add up to 30 service areas you operate in. Each city will be list…" at bounding box center [746, 571] width 930 height 182
click at [1163, 531] on button "Add Area" at bounding box center [1182, 541] width 57 height 20
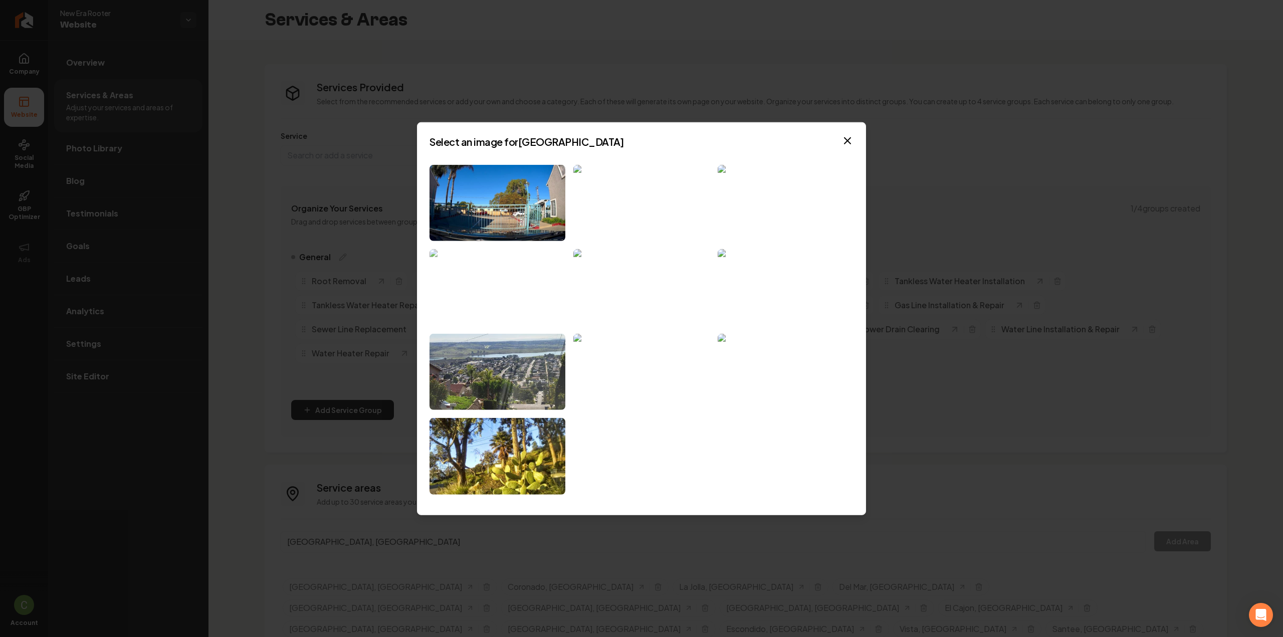
click at [475, 296] on img at bounding box center [497, 287] width 136 height 77
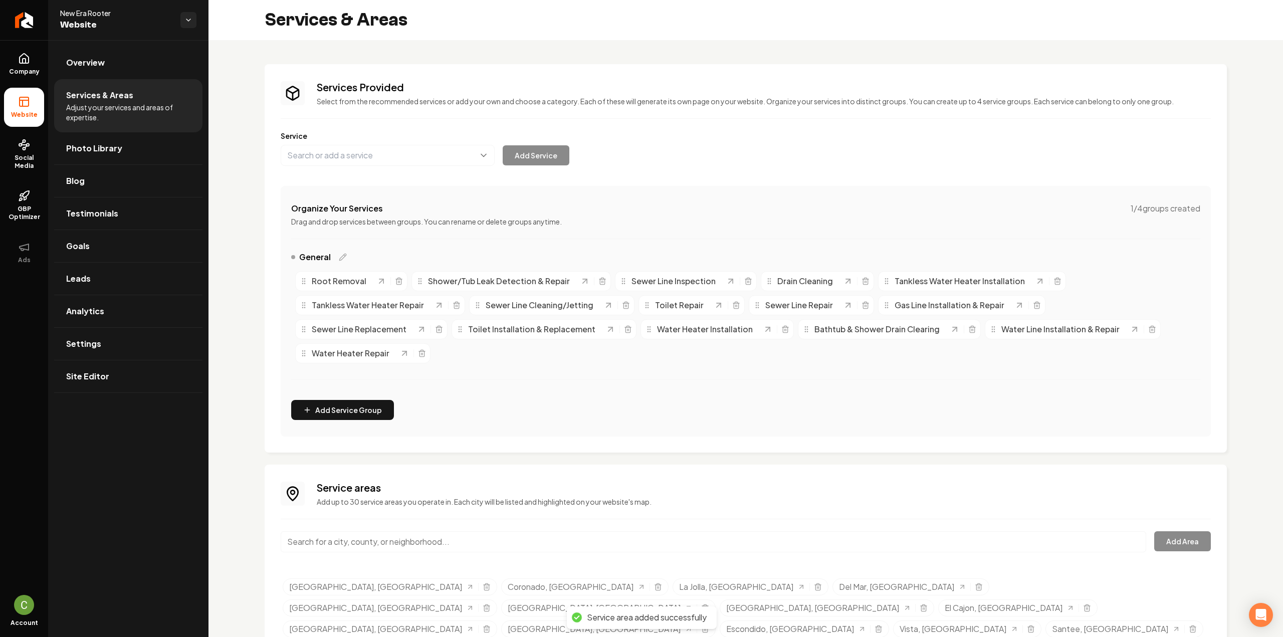
click at [461, 505] on div "Service areas Add up to 30 service areas you operate in. Each city will be list…" at bounding box center [746, 571] width 930 height 182
click at [458, 531] on input "Main content area" at bounding box center [713, 541] width 865 height 21
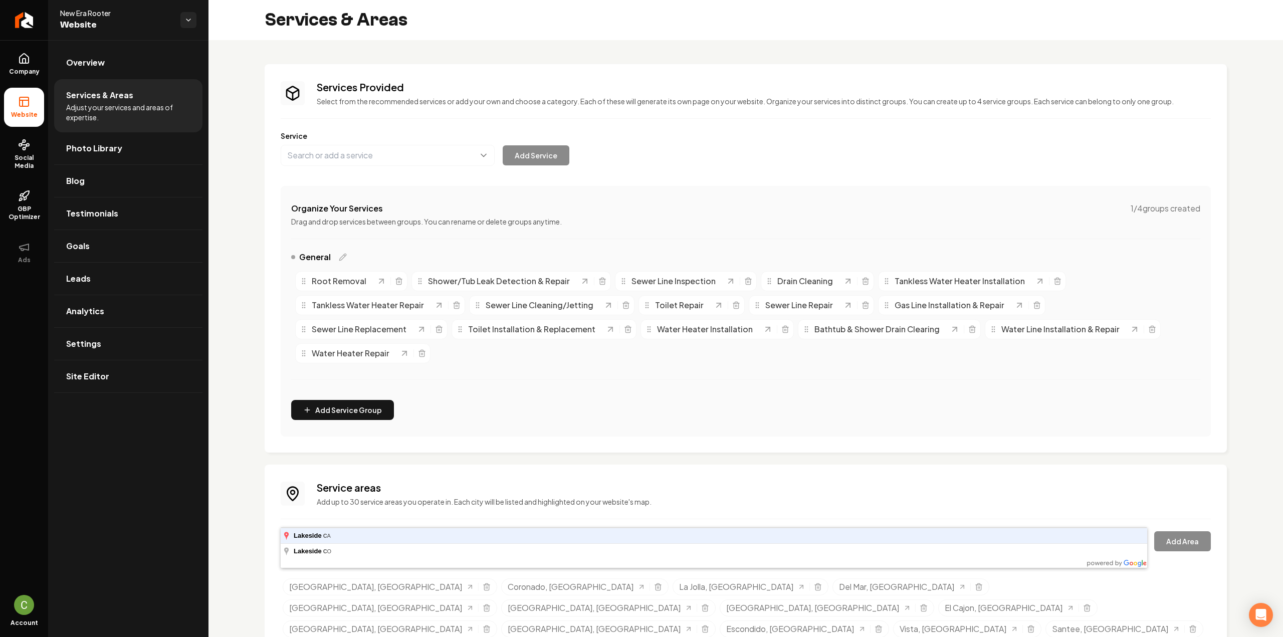
type input "Lakeside, CA"
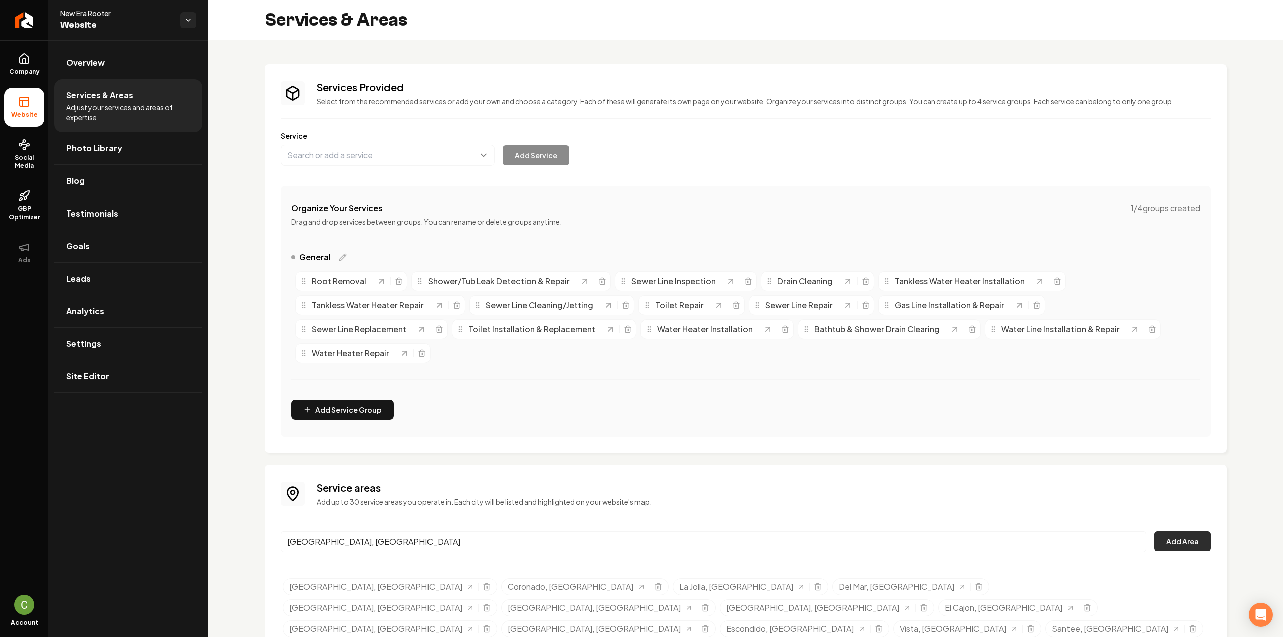
click at [1174, 531] on button "Add Area" at bounding box center [1182, 541] width 57 height 20
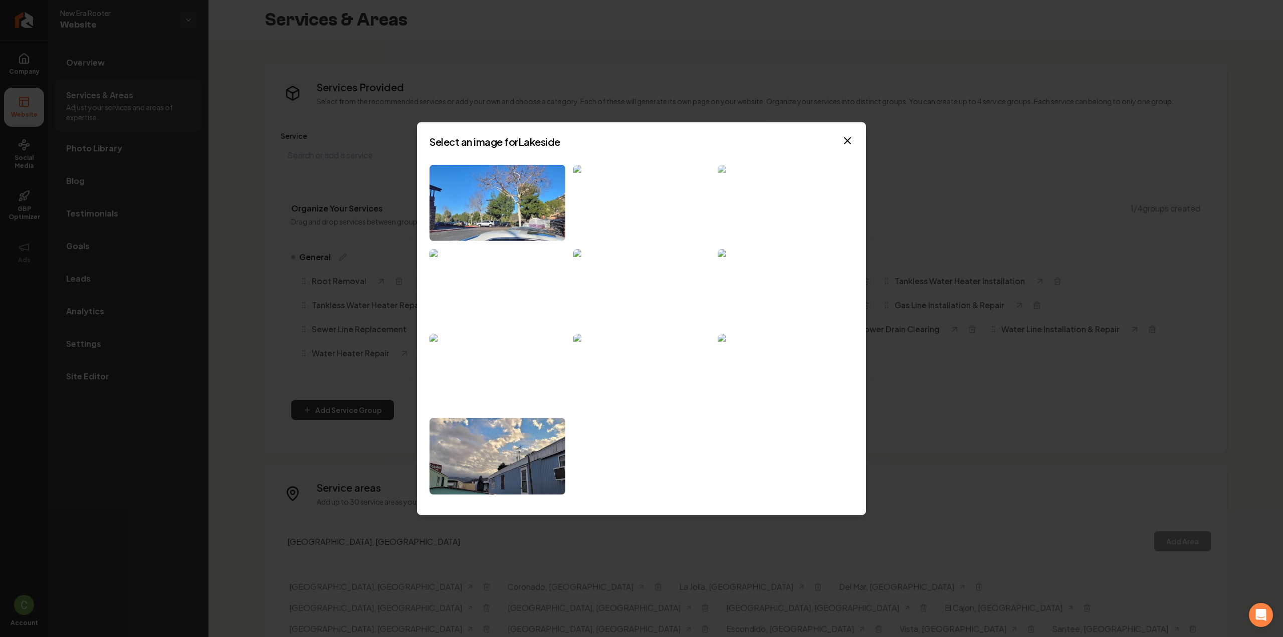
click at [763, 217] on img at bounding box center [785, 202] width 136 height 77
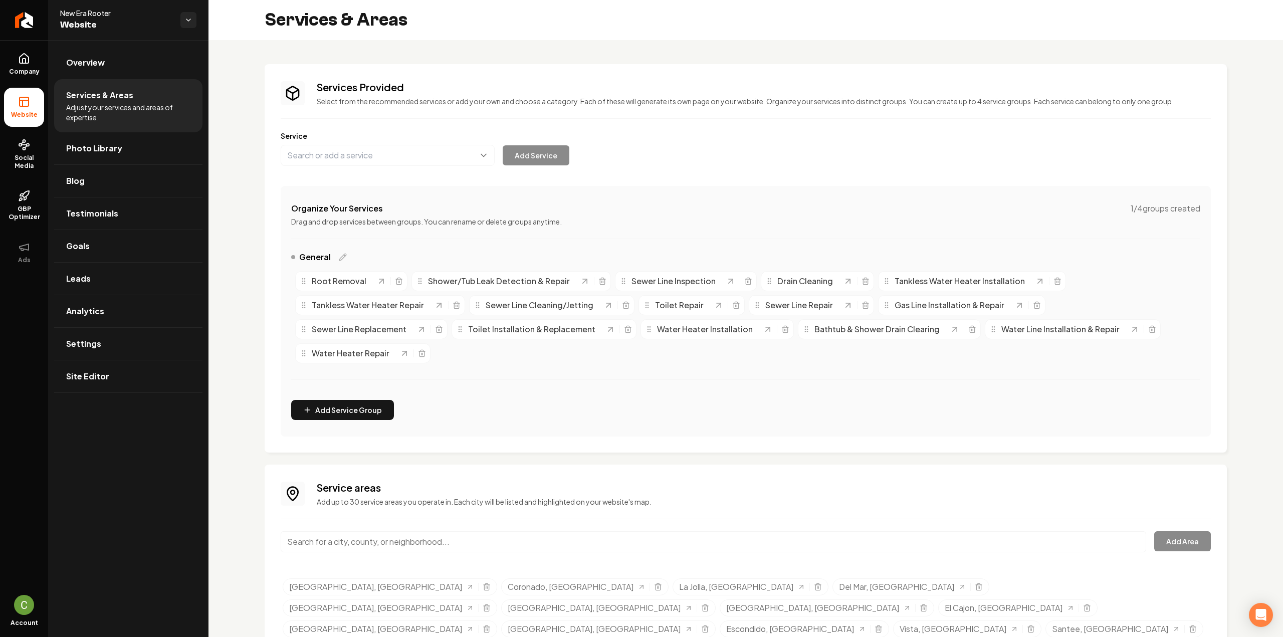
click at [453, 531] on input "Main content area" at bounding box center [713, 541] width 865 height 21
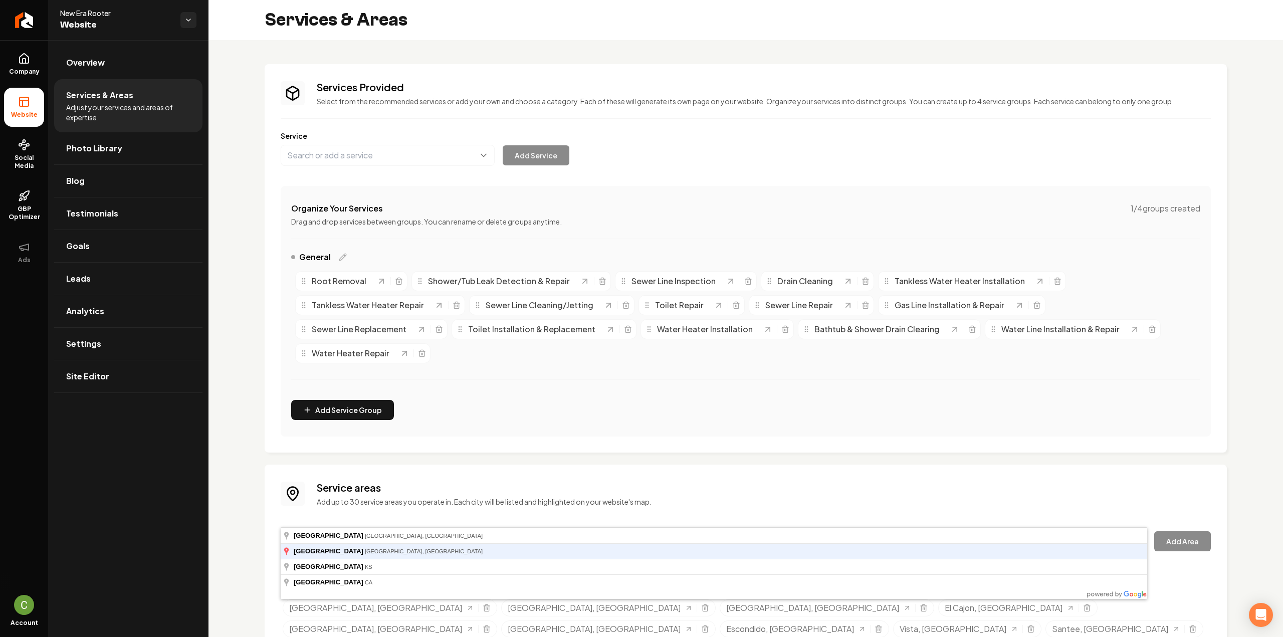
type input "Mission Hills, San Diego, CA"
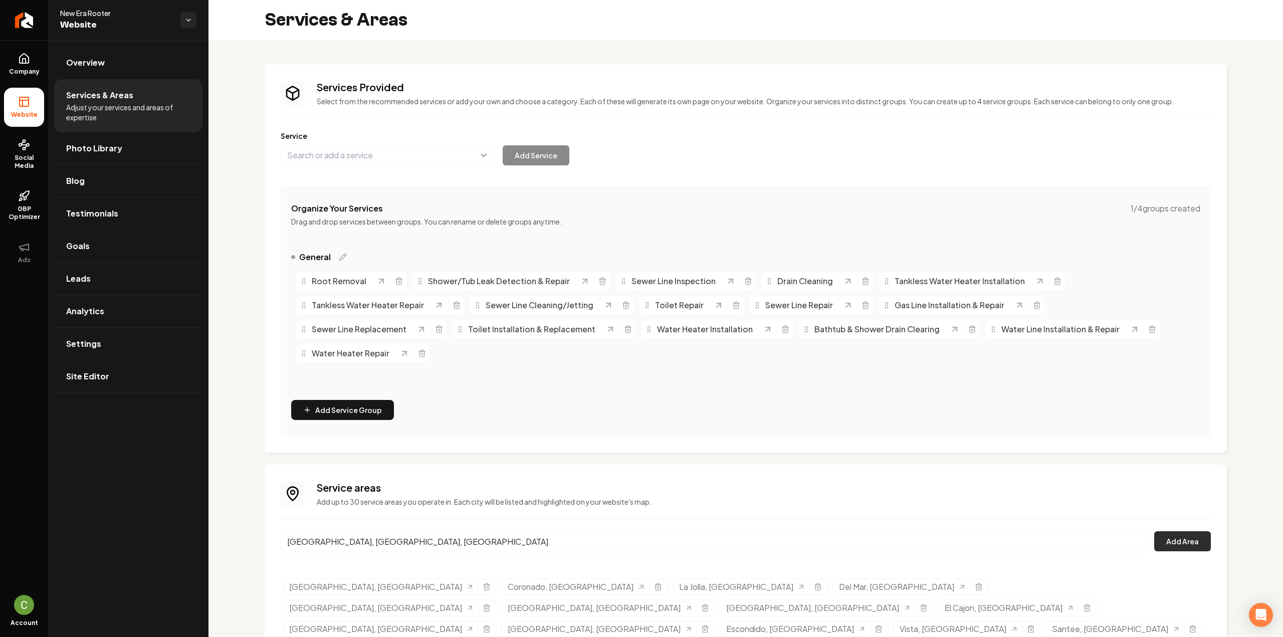
click at [1185, 531] on button "Add Area" at bounding box center [1182, 541] width 57 height 20
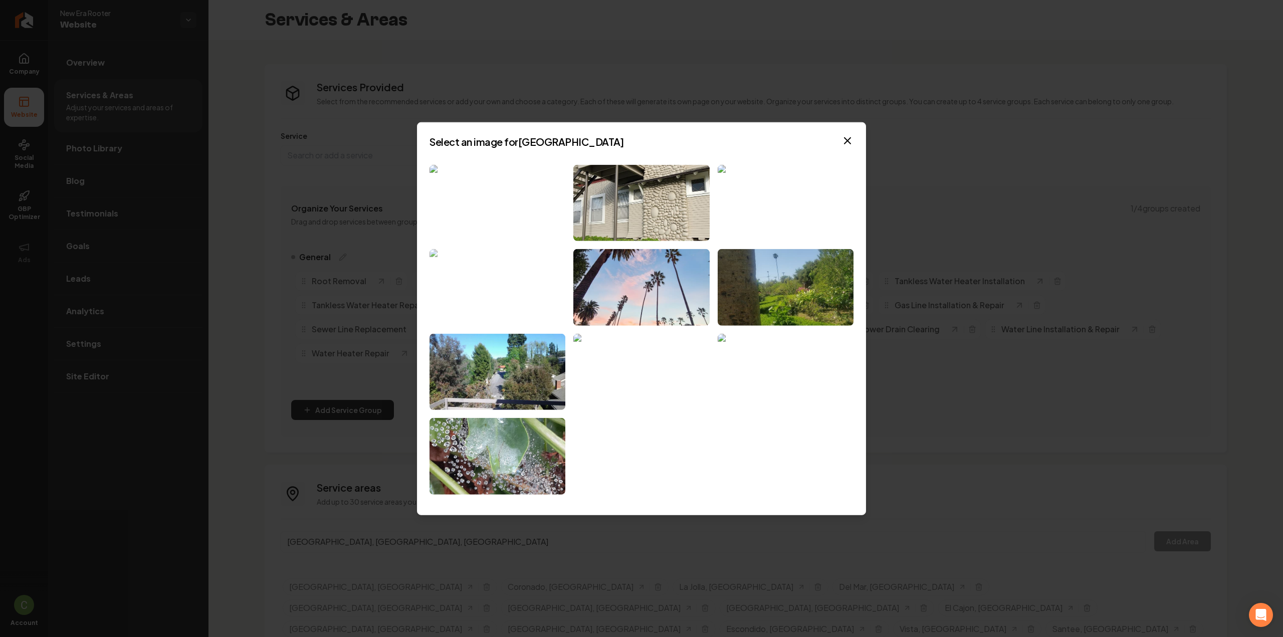
click at [468, 287] on img at bounding box center [497, 287] width 136 height 77
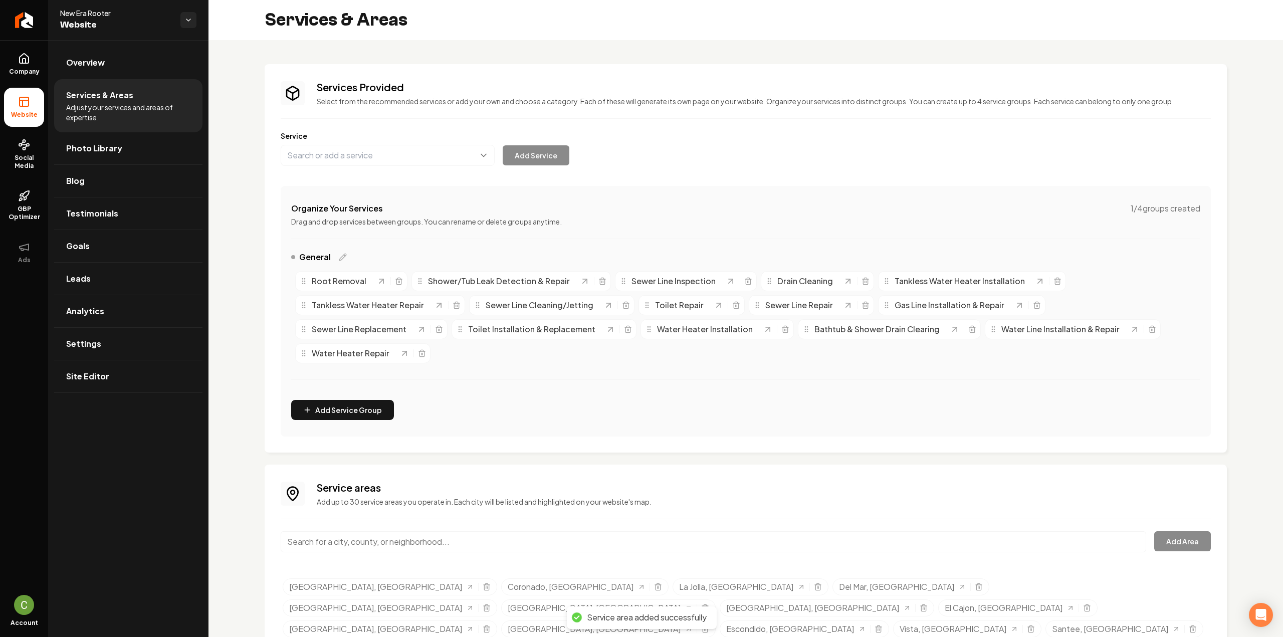
click at [394, 515] on div "Service areas Add up to 30 service areas you operate in. Each city will be list…" at bounding box center [746, 581] width 930 height 203
click at [394, 530] on div "Service areas Add up to 30 service areas you operate in. Each city will be list…" at bounding box center [746, 581] width 930 height 203
click at [393, 539] on input "Main content area" at bounding box center [713, 541] width 865 height 21
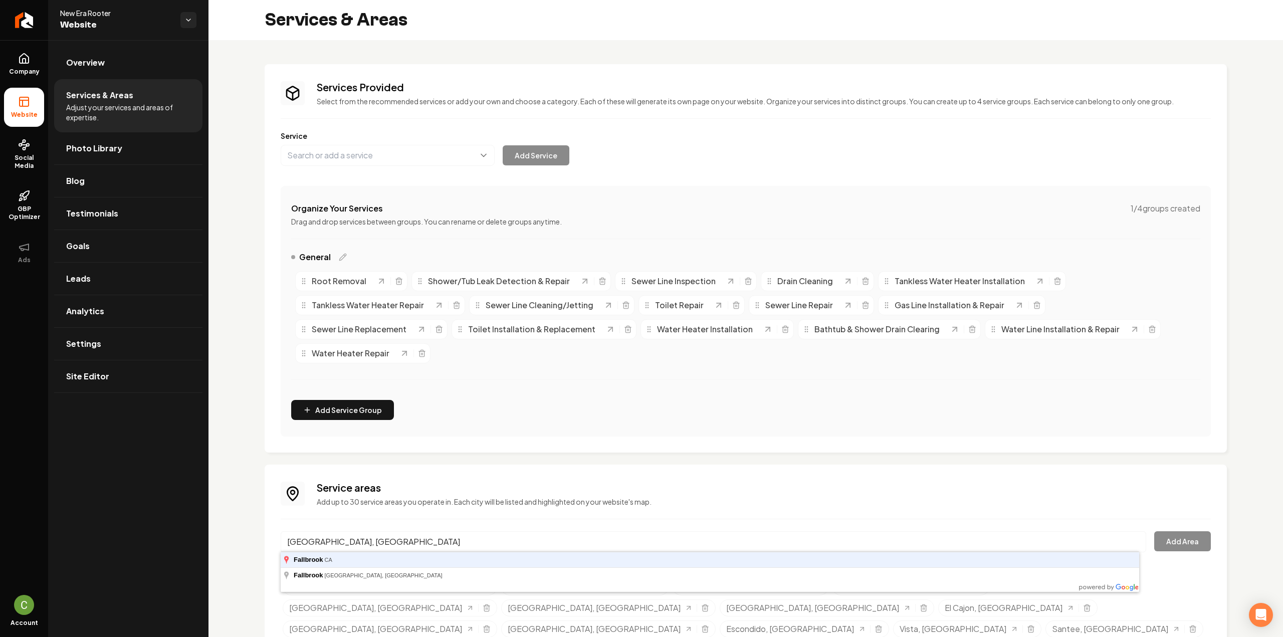
type input "Fallbrook, CA"
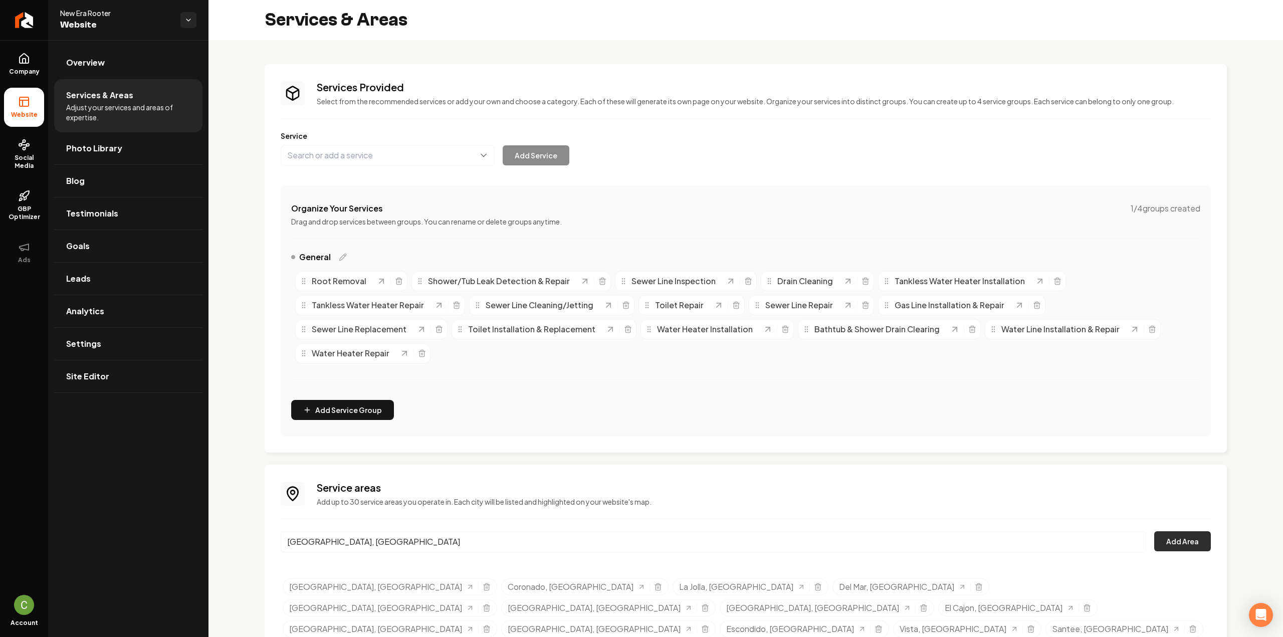
click at [1164, 538] on button "Add Area" at bounding box center [1182, 541] width 57 height 20
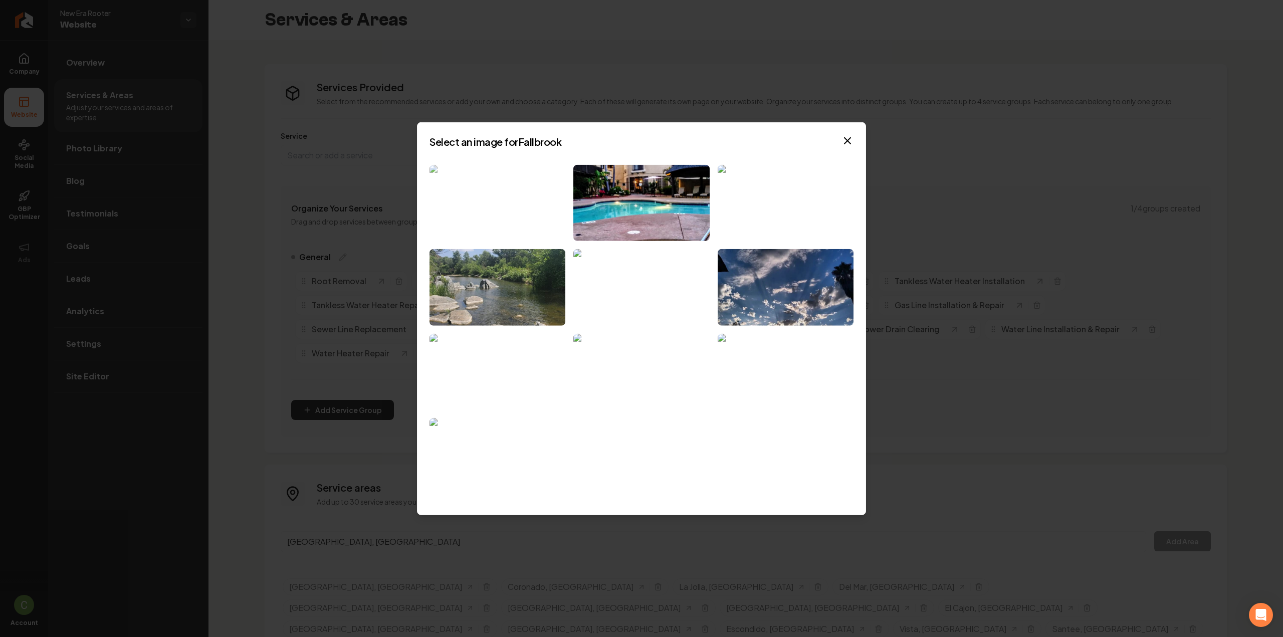
click at [466, 212] on img at bounding box center [497, 202] width 136 height 77
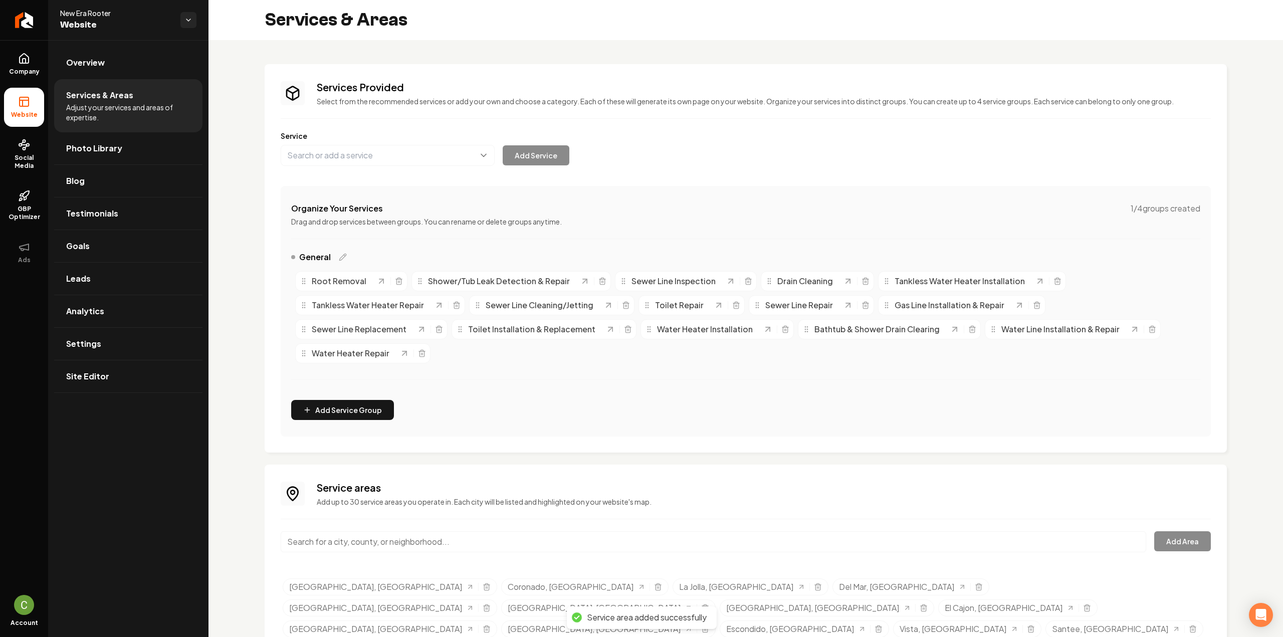
click at [470, 524] on div "Service areas Add up to 30 service areas you operate in. Each city will be list…" at bounding box center [746, 581] width 930 height 203
click at [468, 534] on input "Main content area" at bounding box center [713, 541] width 865 height 21
type input "Oceanside, CA"
click at [1175, 539] on button "Add Area" at bounding box center [1182, 541] width 57 height 20
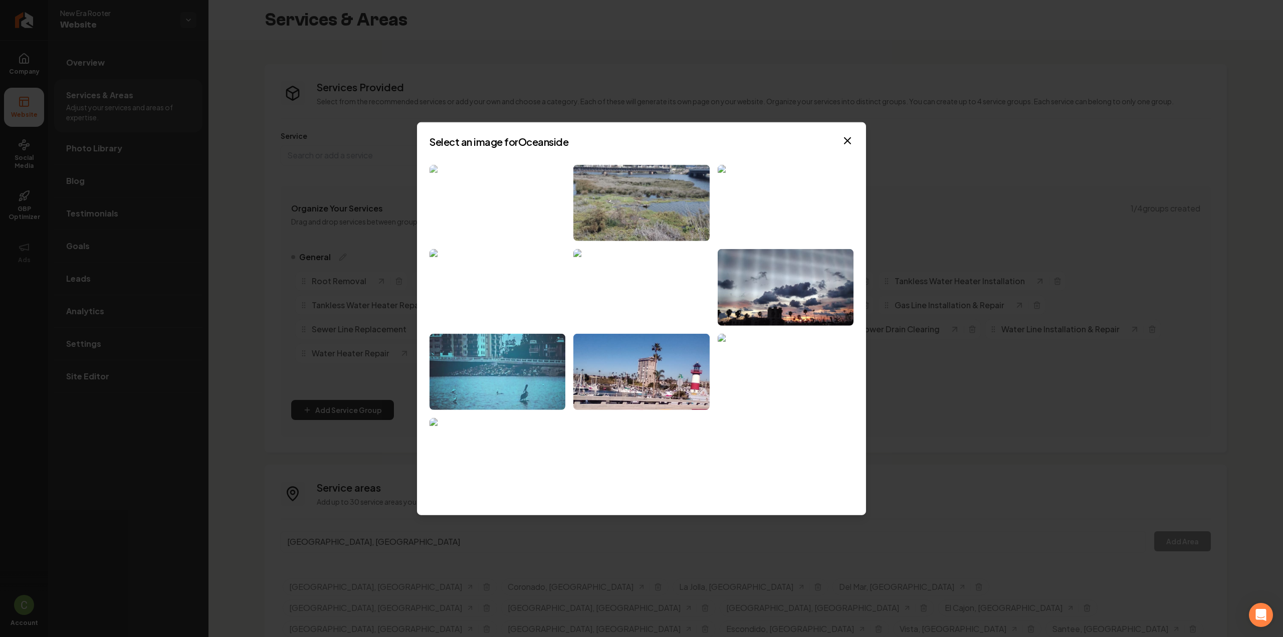
click at [550, 209] on img at bounding box center [497, 202] width 136 height 77
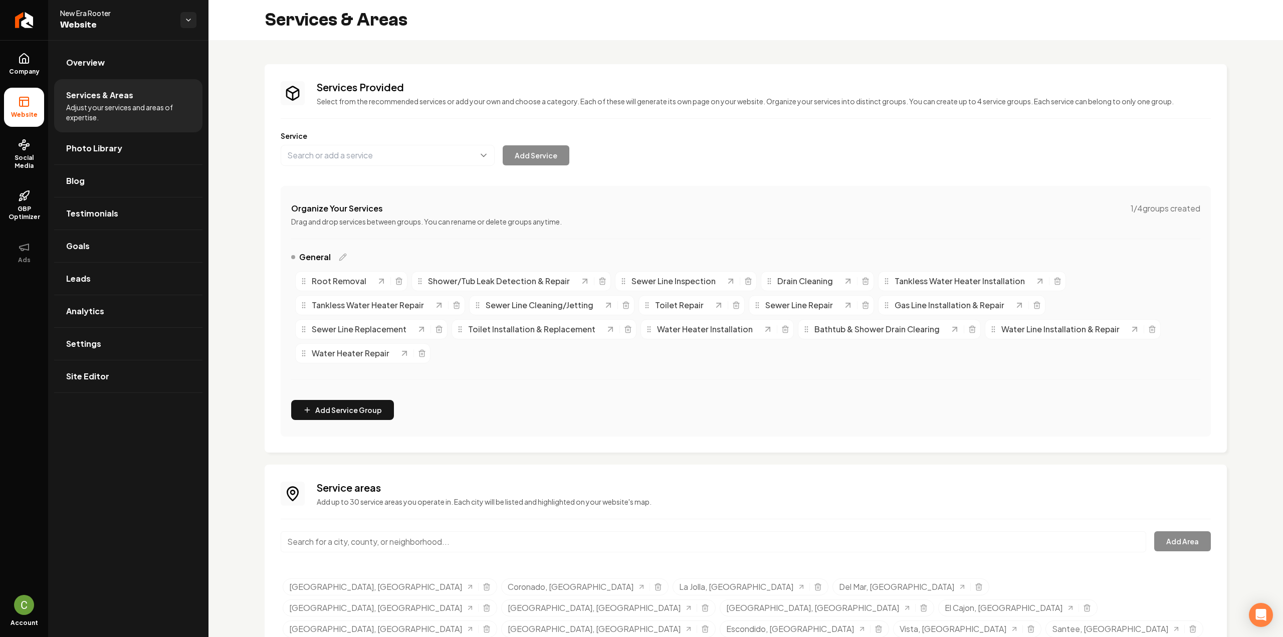
click at [401, 535] on input "Main content area" at bounding box center [713, 541] width 865 height 21
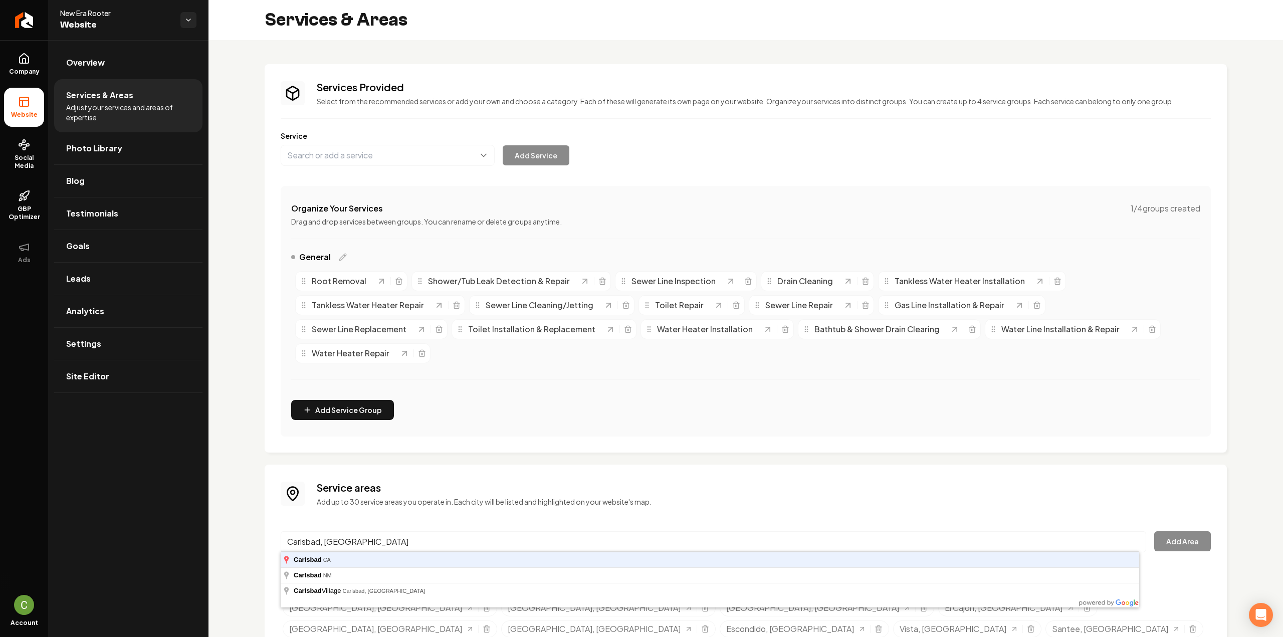
type input "Carlsbad, CA"
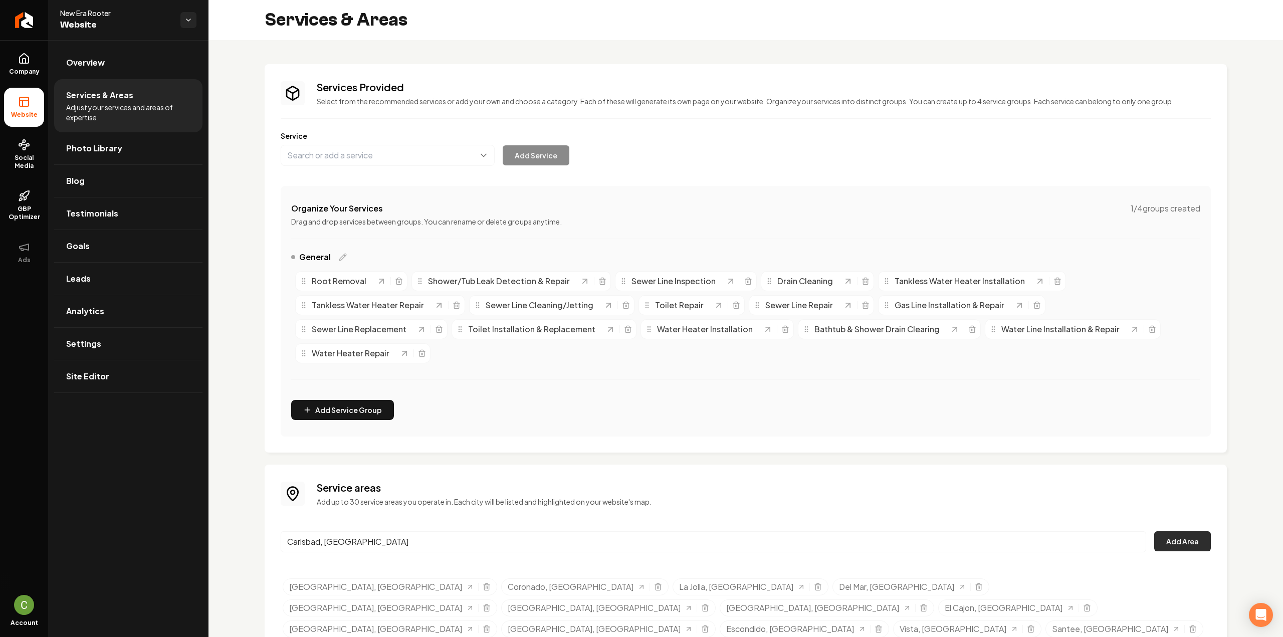
click at [1198, 549] on button "Add Area" at bounding box center [1182, 541] width 57 height 20
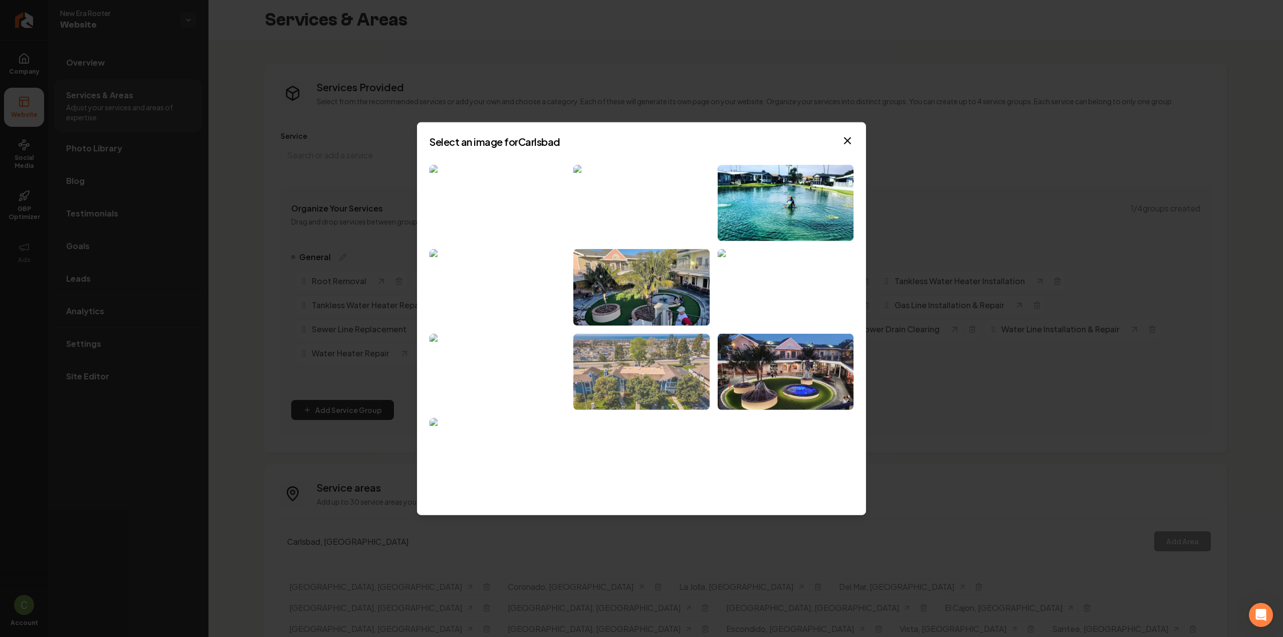
click at [667, 371] on img at bounding box center [641, 372] width 136 height 77
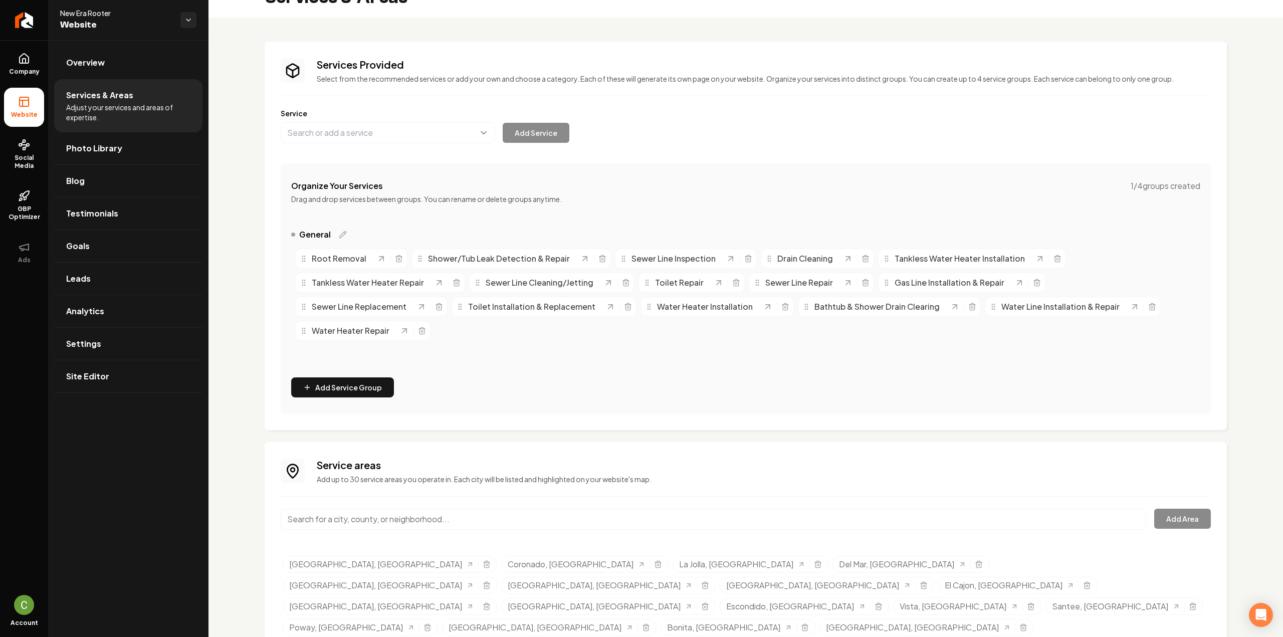
scroll to position [42, 0]
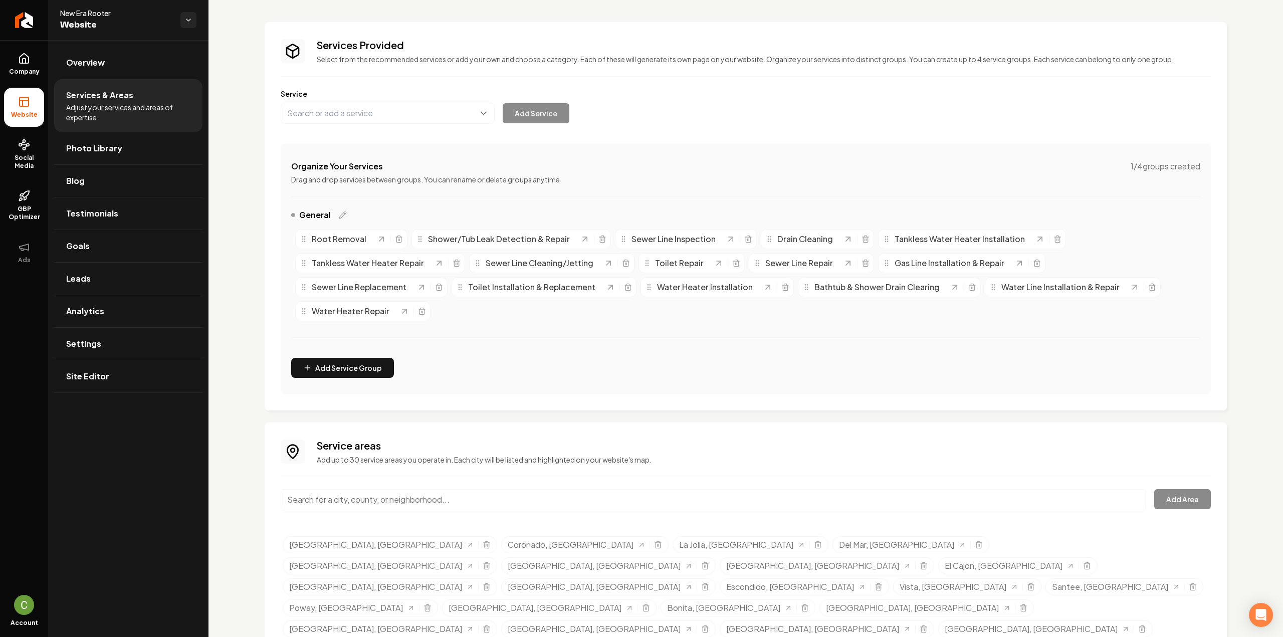
click at [321, 499] on input "Main content area" at bounding box center [713, 499] width 865 height 21
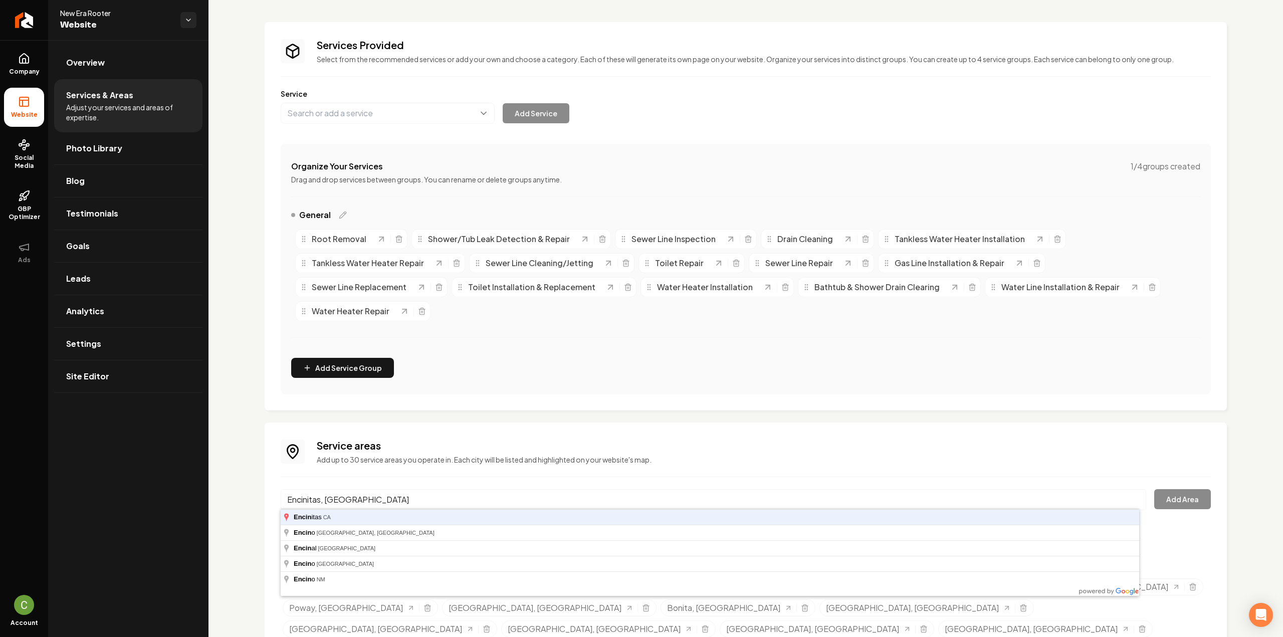
type input "Encinitas, CA"
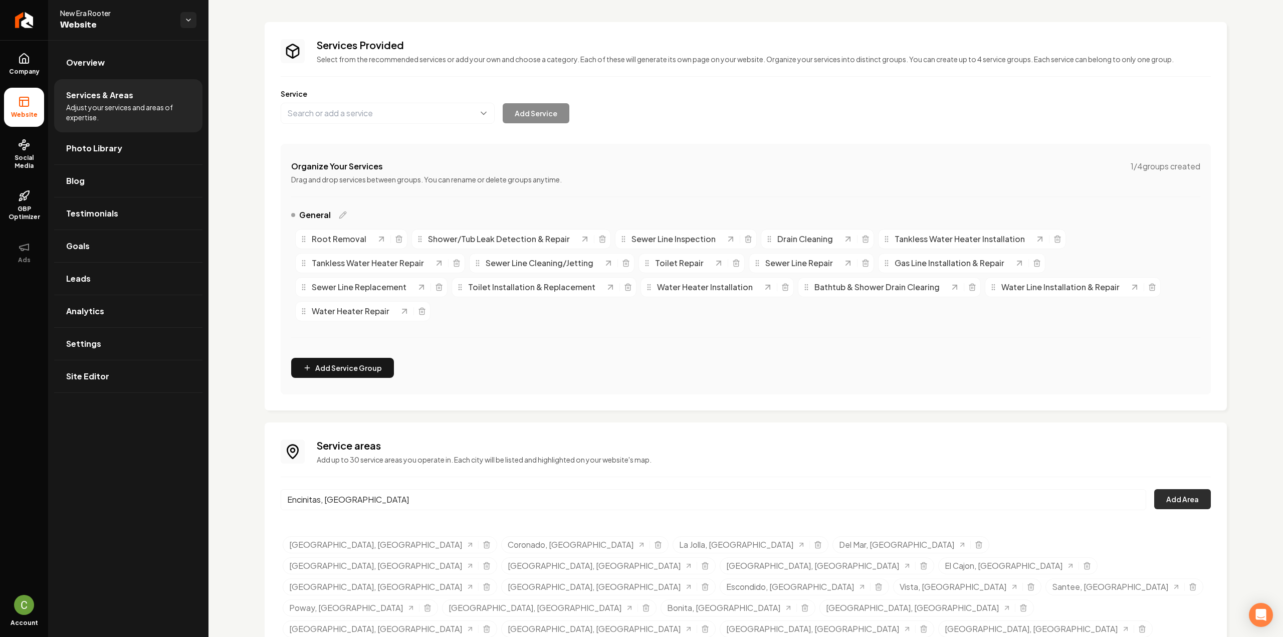
click at [1173, 496] on button "Add Area" at bounding box center [1182, 499] width 57 height 20
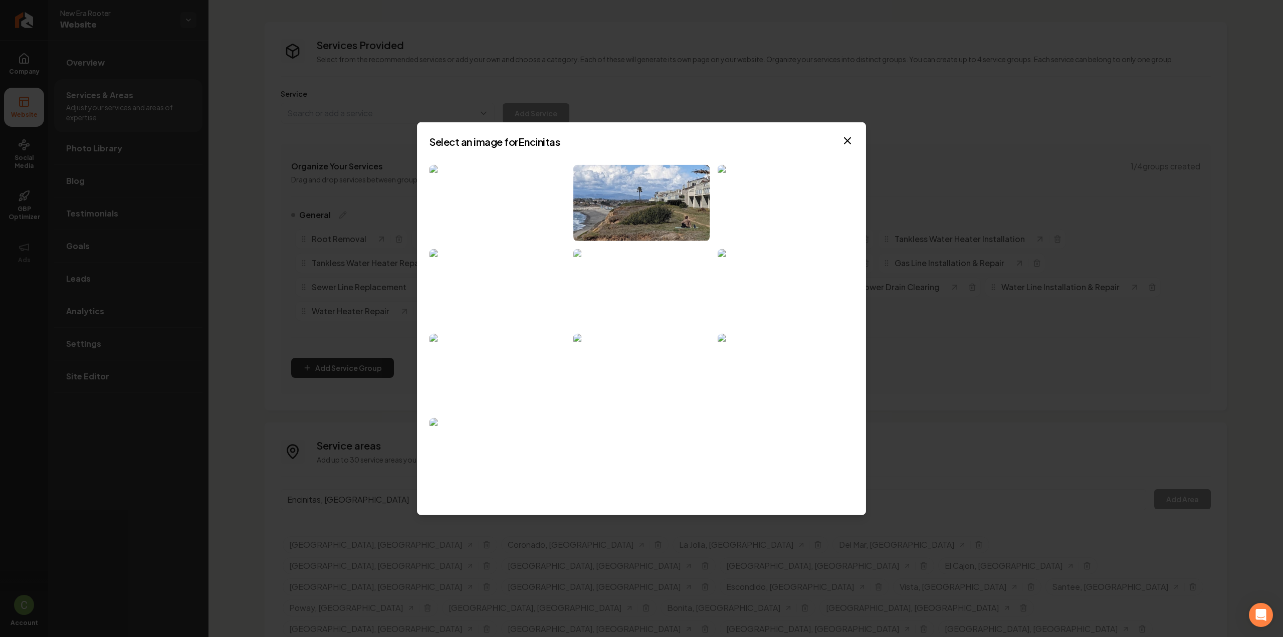
click at [623, 295] on img at bounding box center [641, 287] width 136 height 77
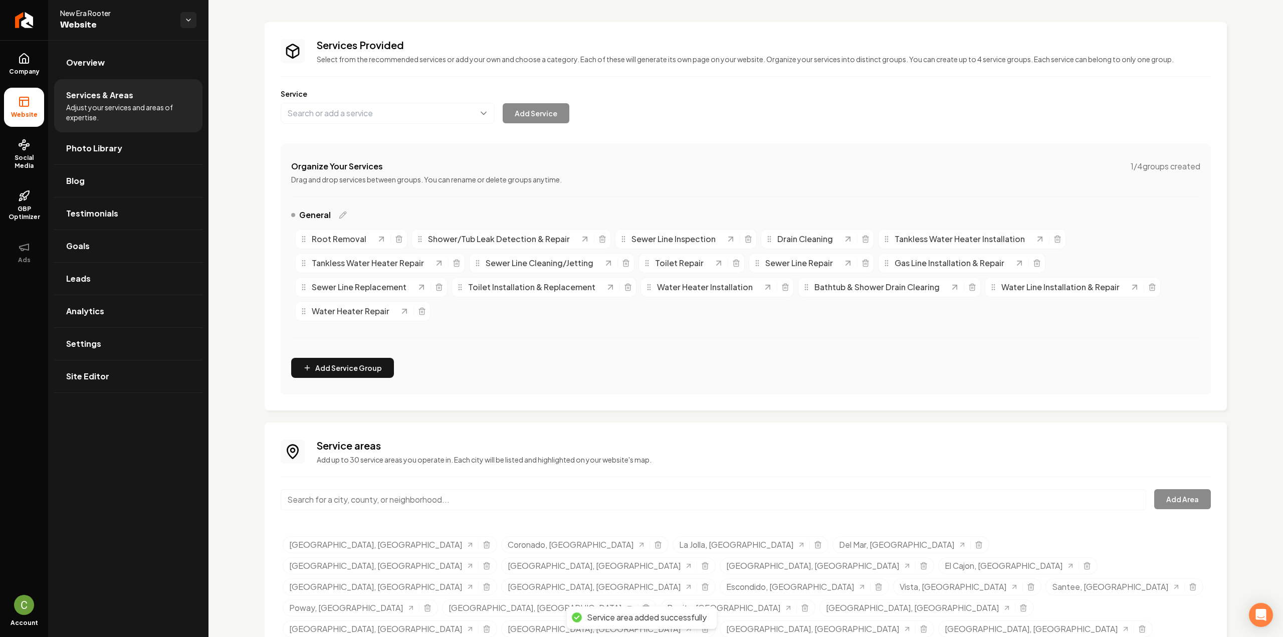
click at [356, 499] on input "Main content area" at bounding box center [713, 499] width 865 height 21
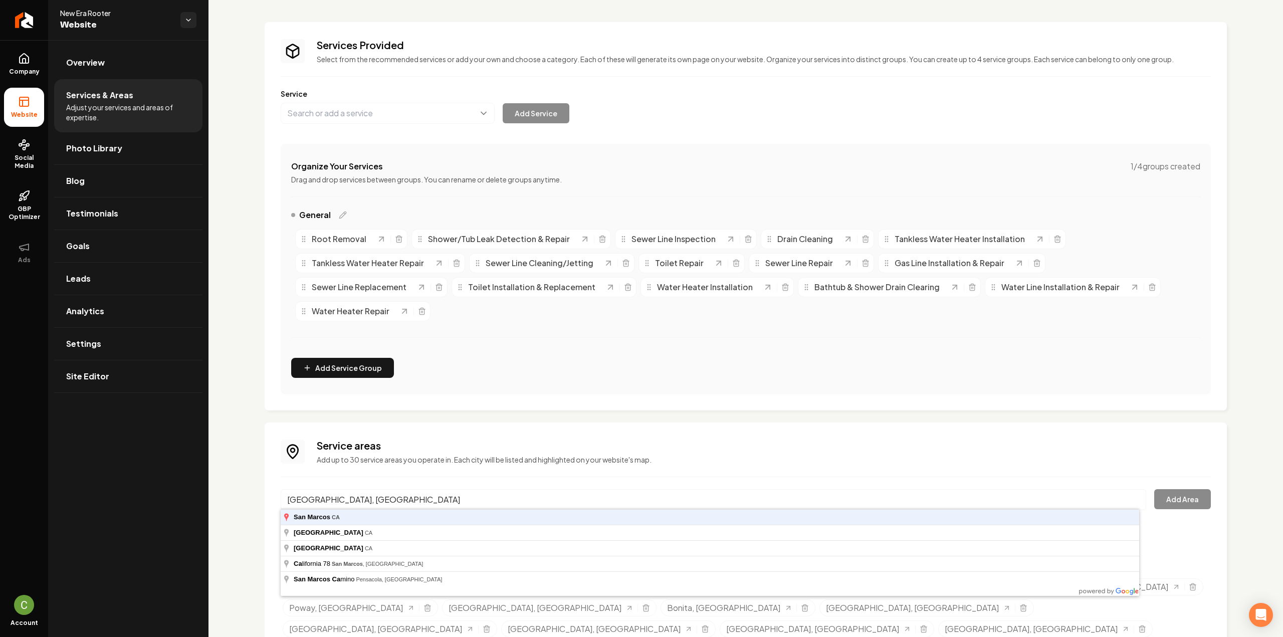
type input "San Marcos, CA"
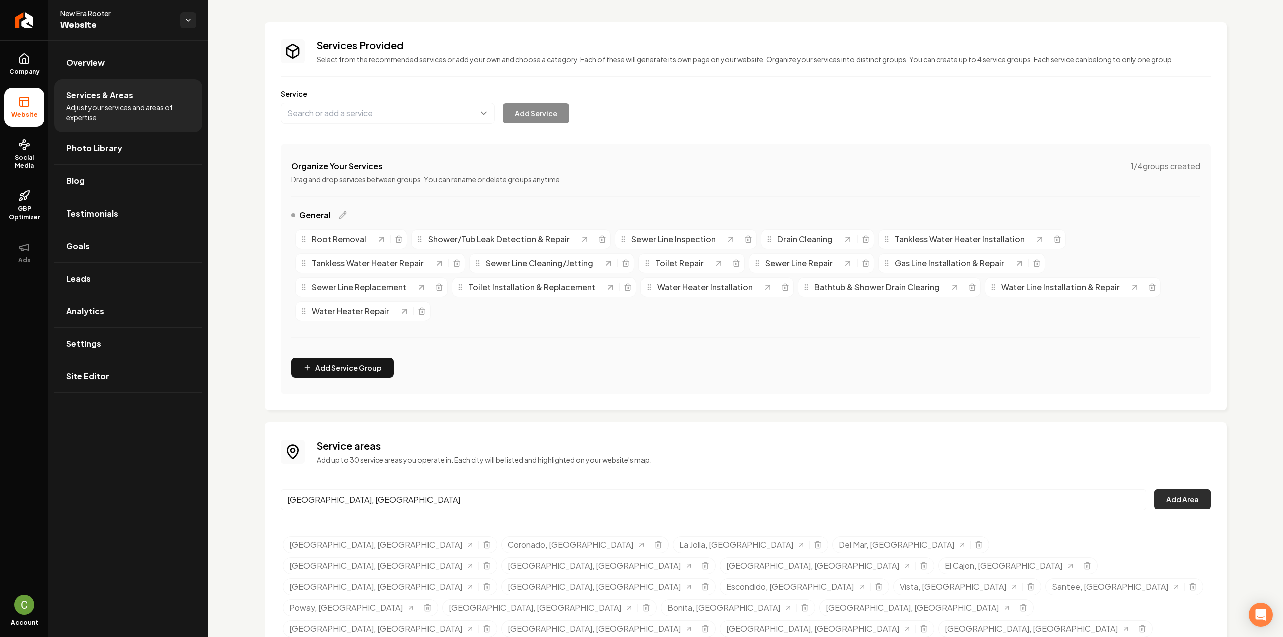
click at [1164, 502] on button "Add Area" at bounding box center [1182, 499] width 57 height 20
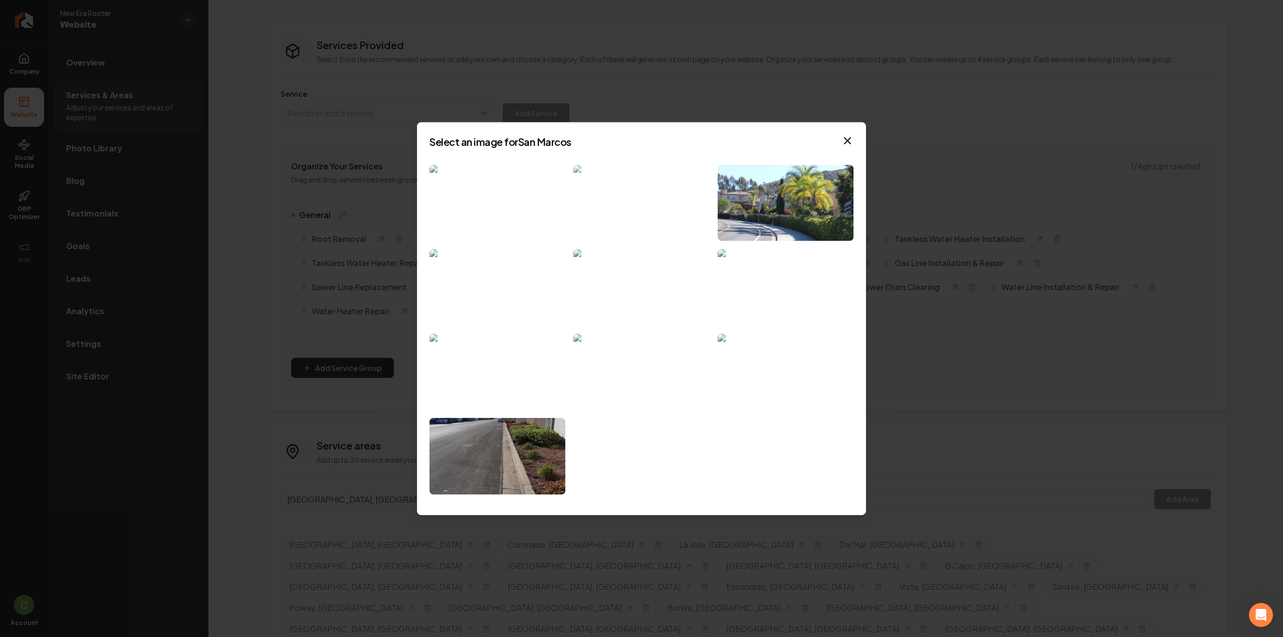
click at [613, 216] on img at bounding box center [641, 202] width 136 height 77
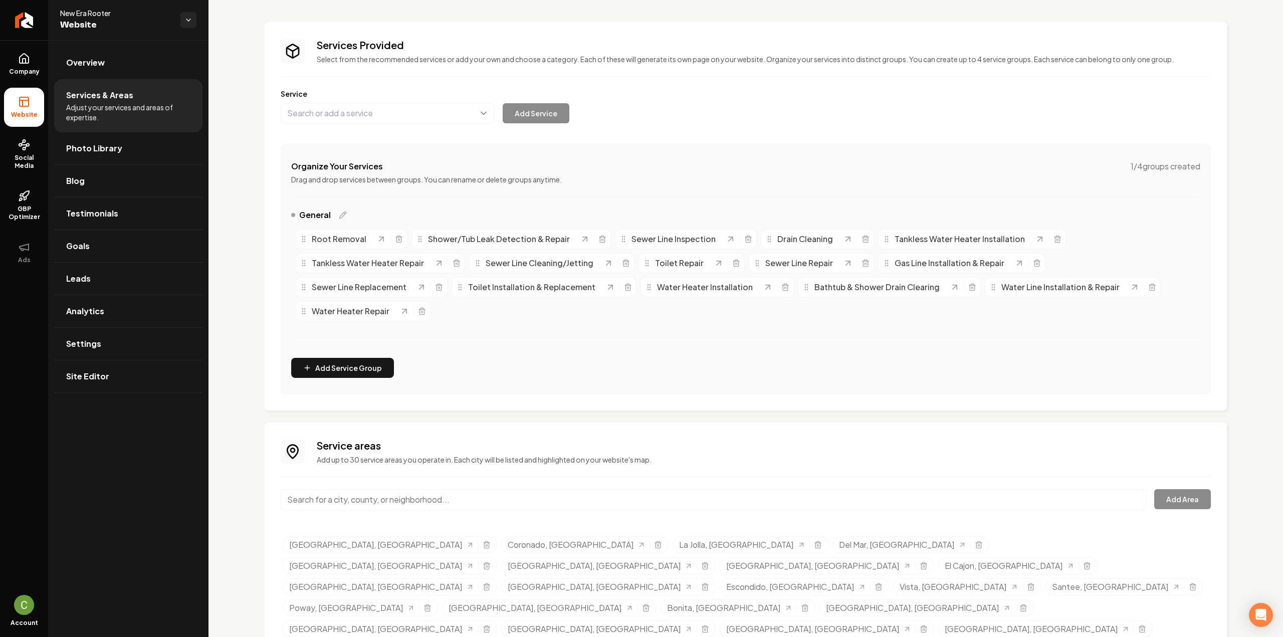
click at [374, 503] on input "Main content area" at bounding box center [713, 499] width 865 height 21
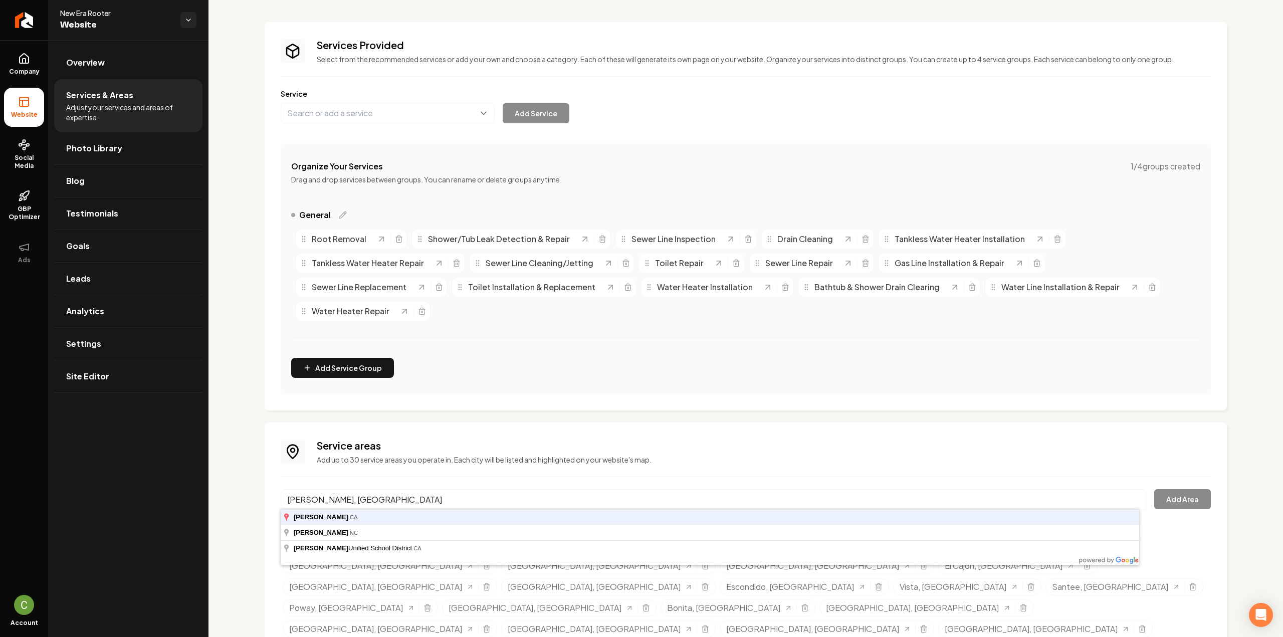
type input "Bonsall, CA"
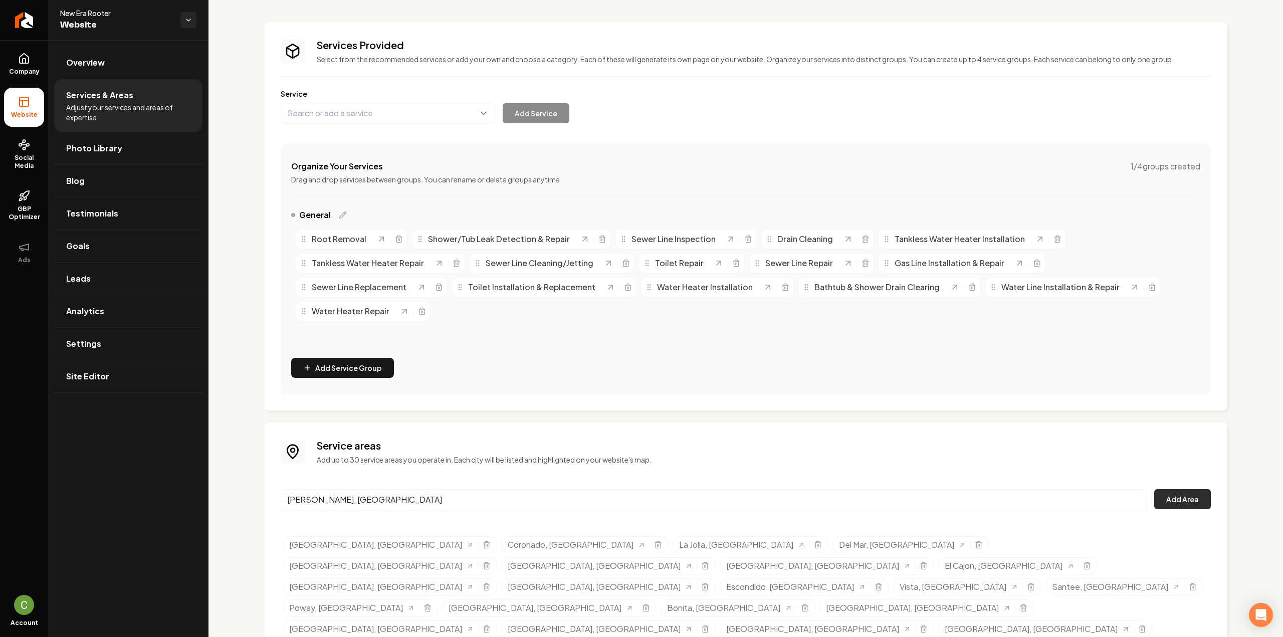
click at [1155, 490] on button "Add Area" at bounding box center [1182, 499] width 57 height 20
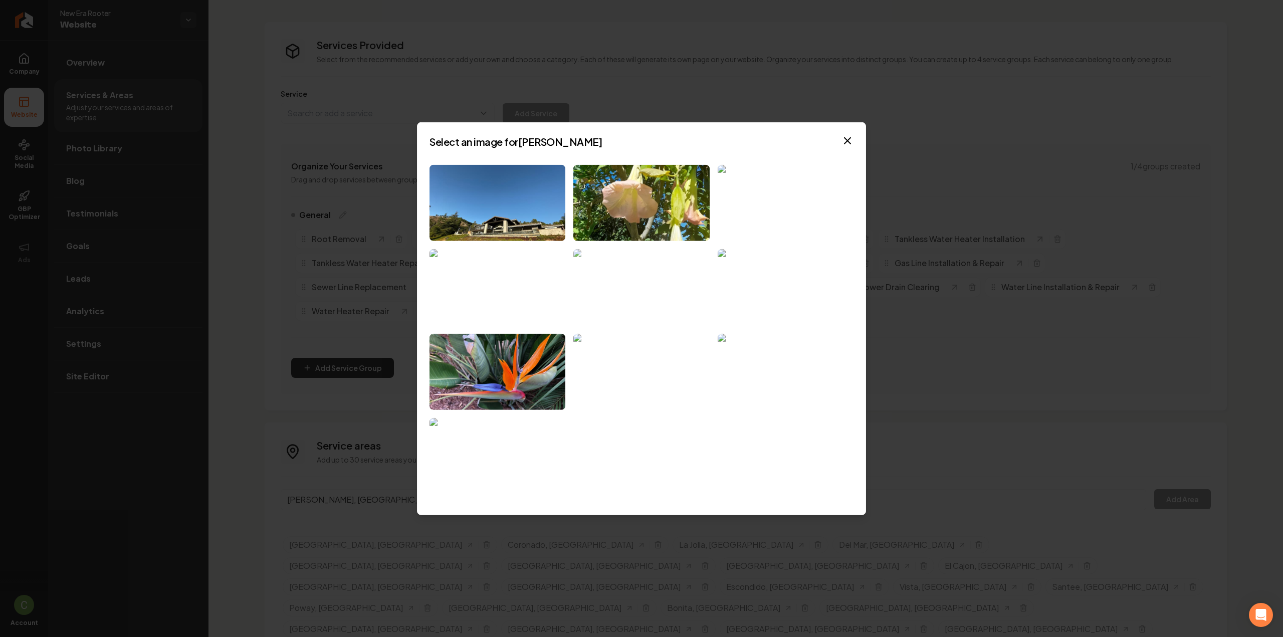
click at [652, 302] on img at bounding box center [641, 287] width 136 height 77
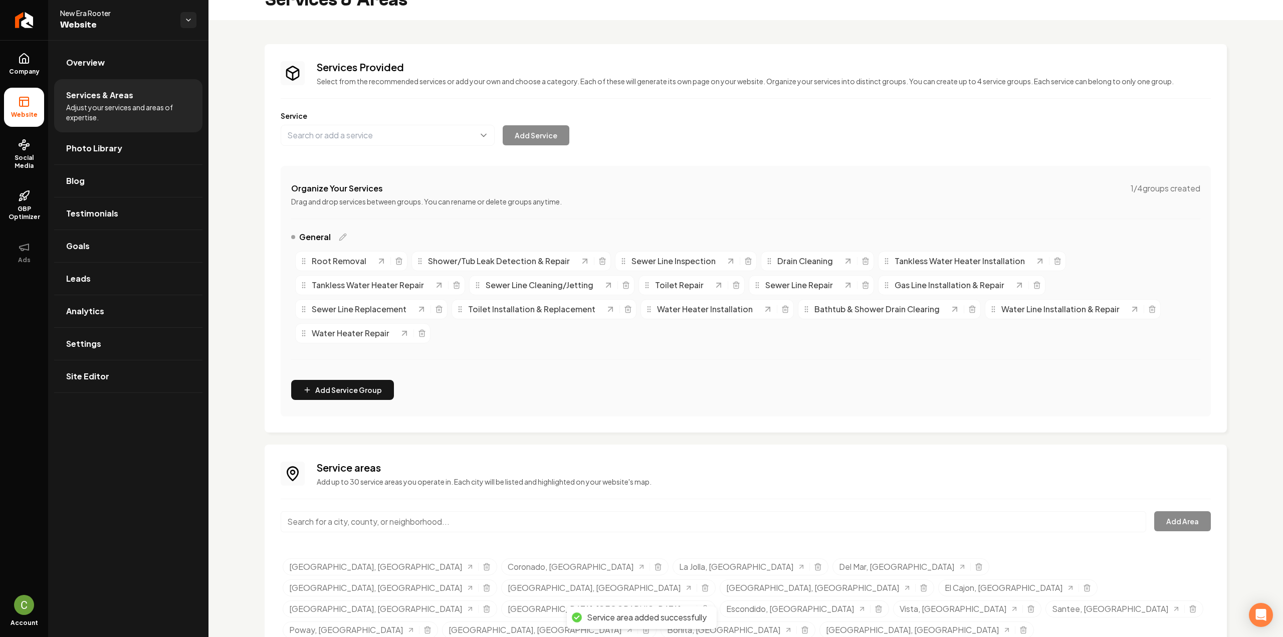
scroll to position [0, 0]
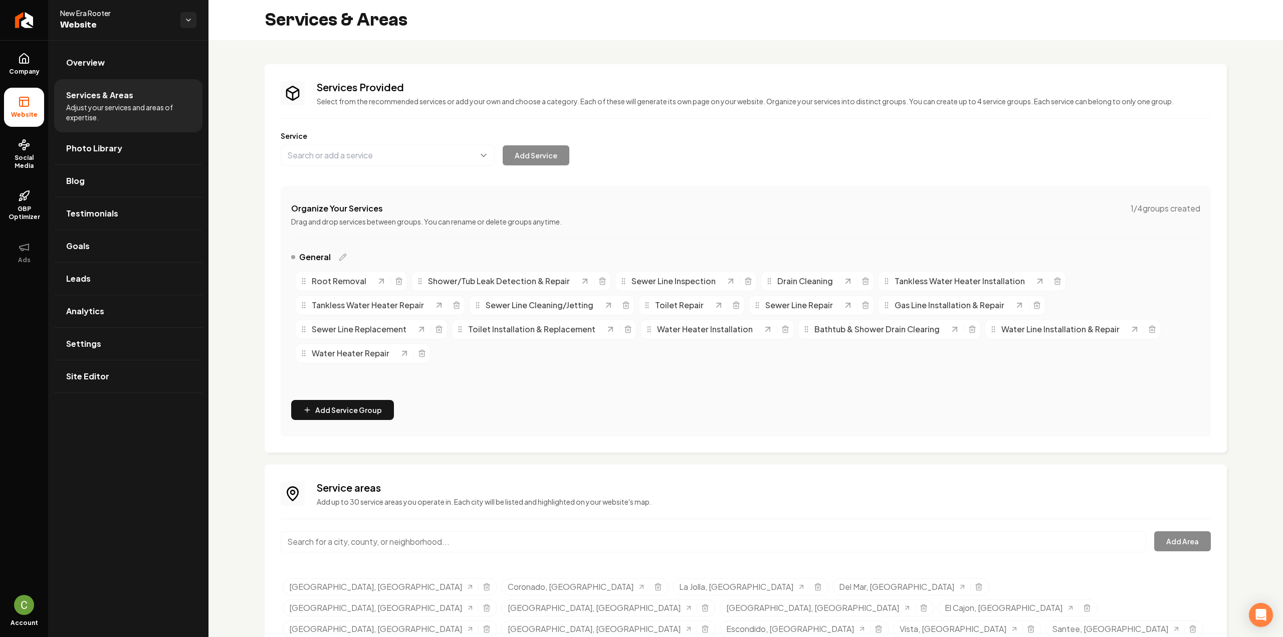
drag, startPoint x: 17, startPoint y: 67, endPoint x: 565, endPoint y: 249, distance: 578.1
click at [17, 67] on link "Company" at bounding box center [24, 64] width 40 height 39
click at [19, 101] on icon at bounding box center [24, 102] width 12 height 12
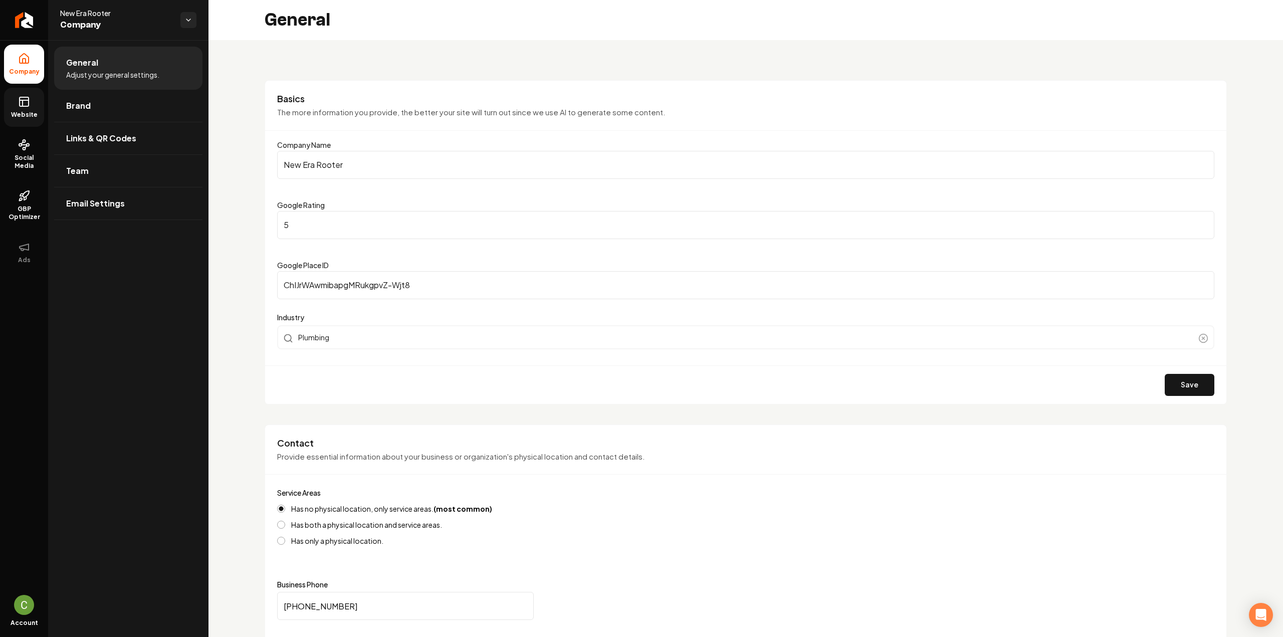
click at [25, 97] on rect at bounding box center [24, 101] width 9 height 9
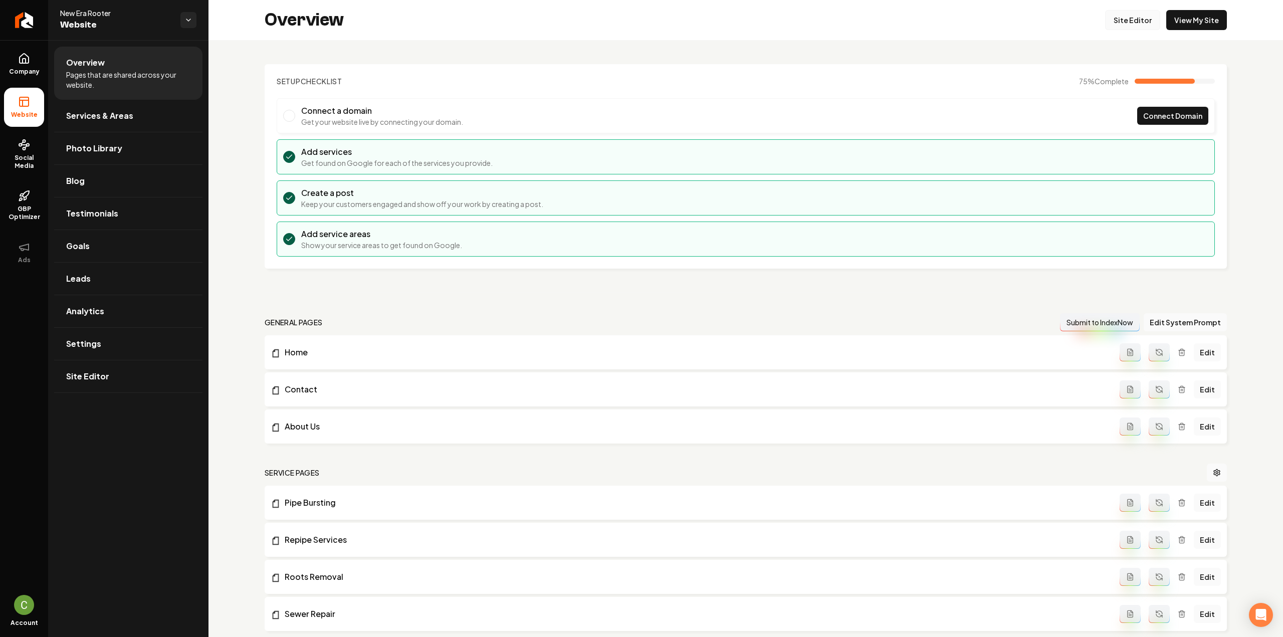
click at [1124, 25] on link "Site Editor" at bounding box center [1132, 20] width 55 height 20
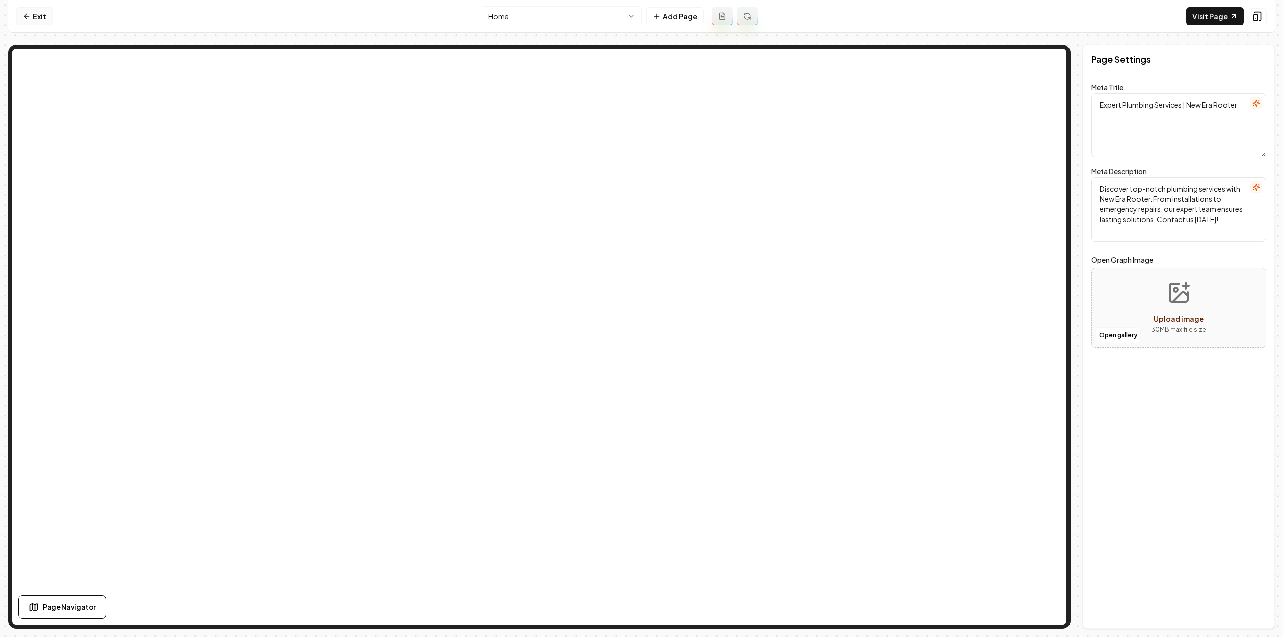
click at [49, 17] on link "Exit" at bounding box center [34, 16] width 37 height 18
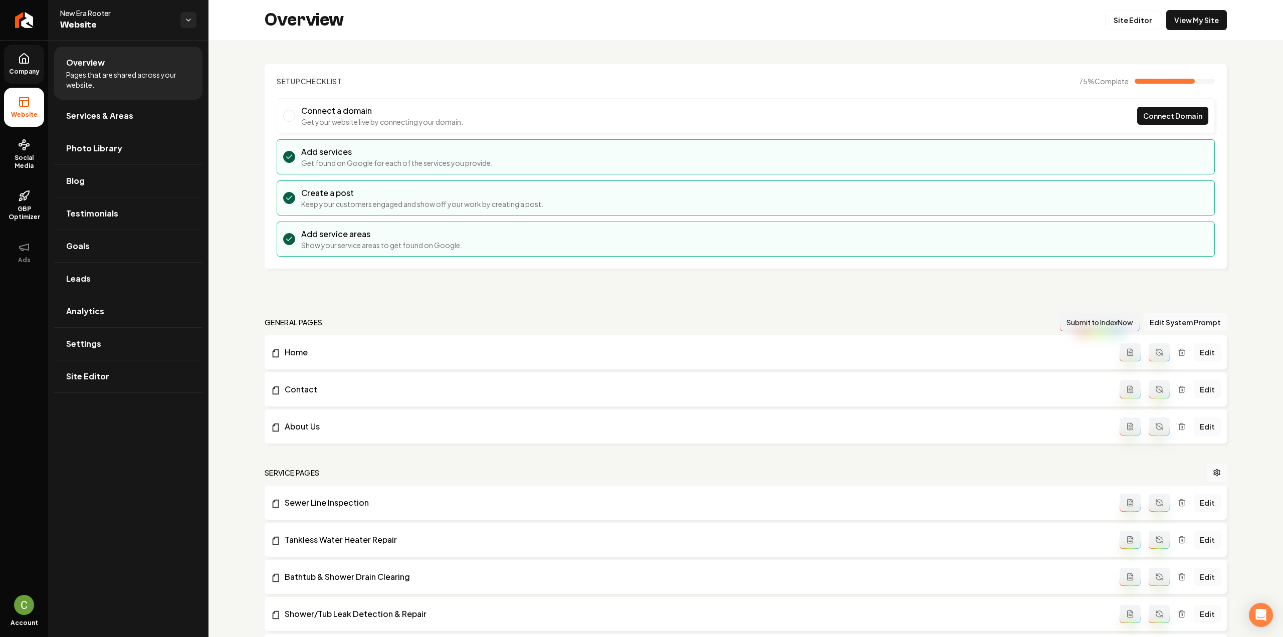
click at [22, 78] on link "Company" at bounding box center [24, 64] width 40 height 39
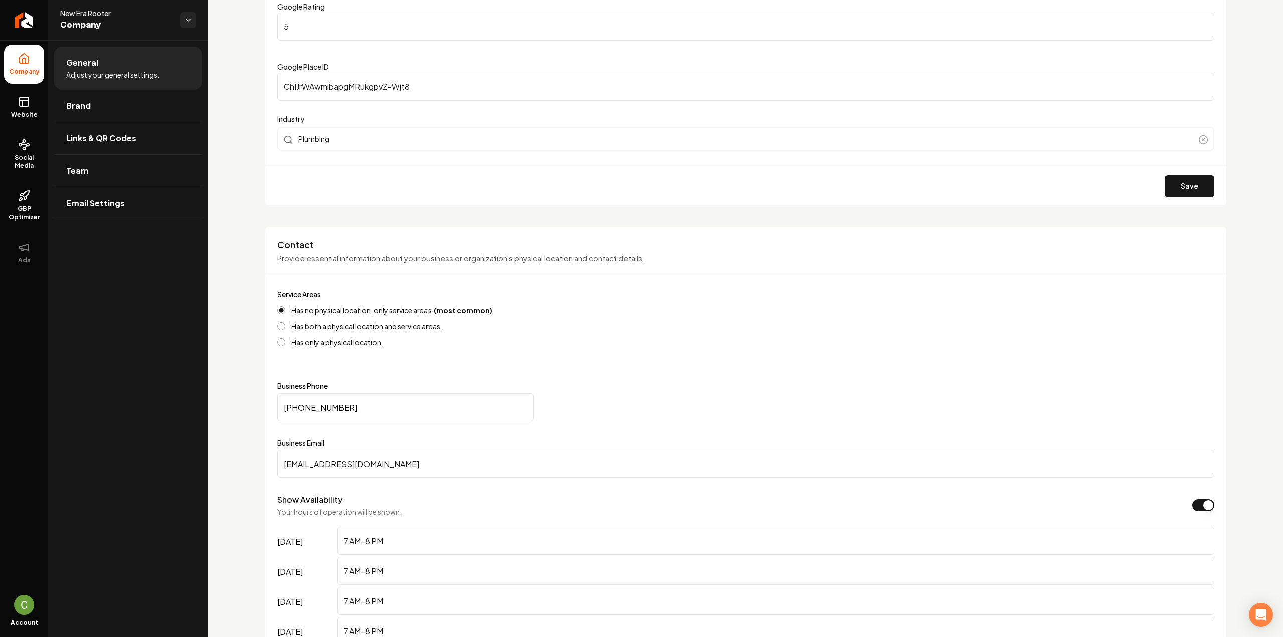
scroll to position [200, 0]
click at [360, 413] on input "(619) 918-8118" at bounding box center [405, 405] width 257 height 28
click at [361, 412] on input "(619) 918-8118" at bounding box center [405, 405] width 257 height 28
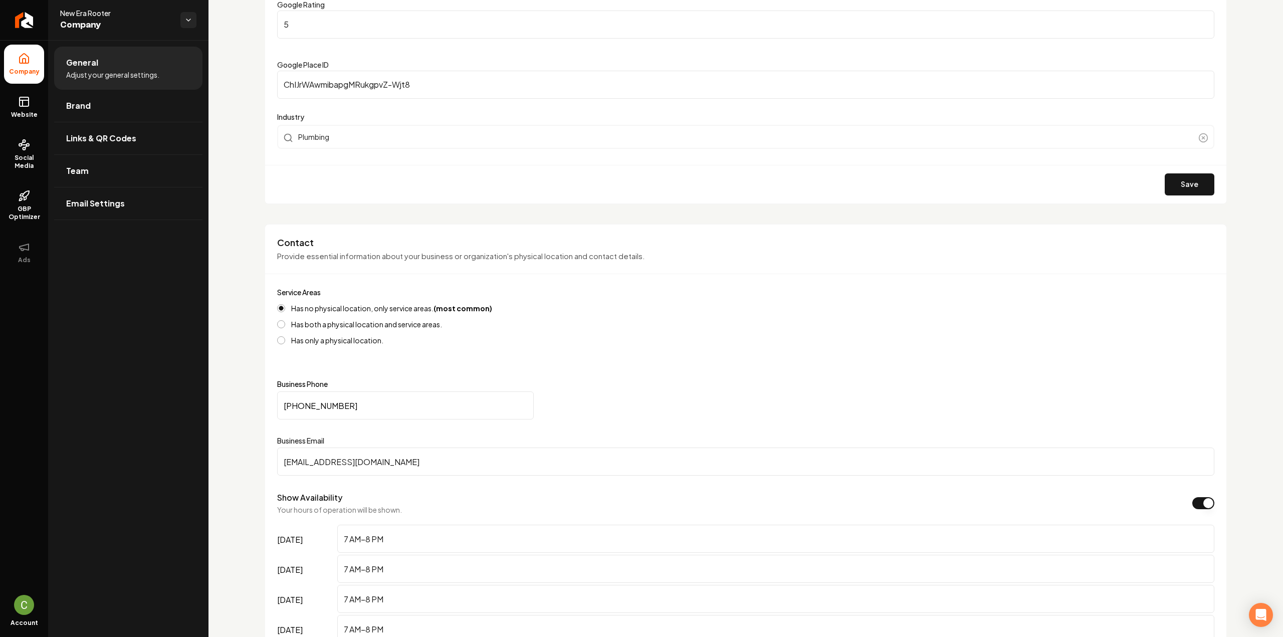
click at [361, 412] on input "(619) 918-8118" at bounding box center [405, 405] width 257 height 28
paste input "675-3267"
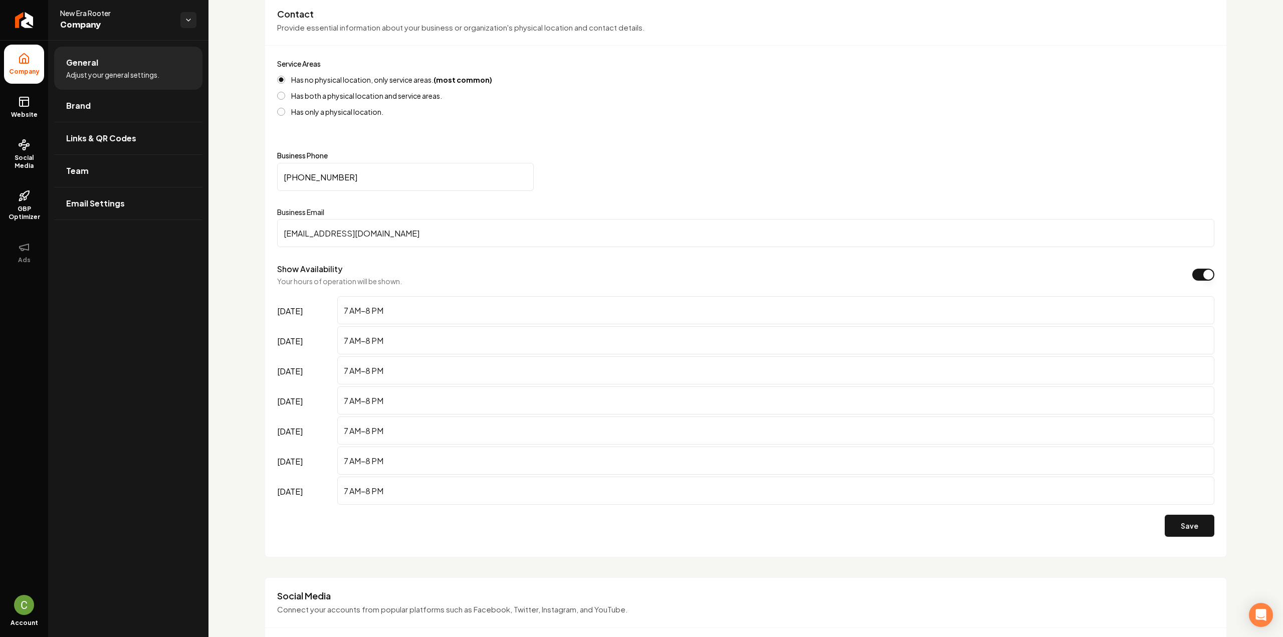
scroll to position [501, 0]
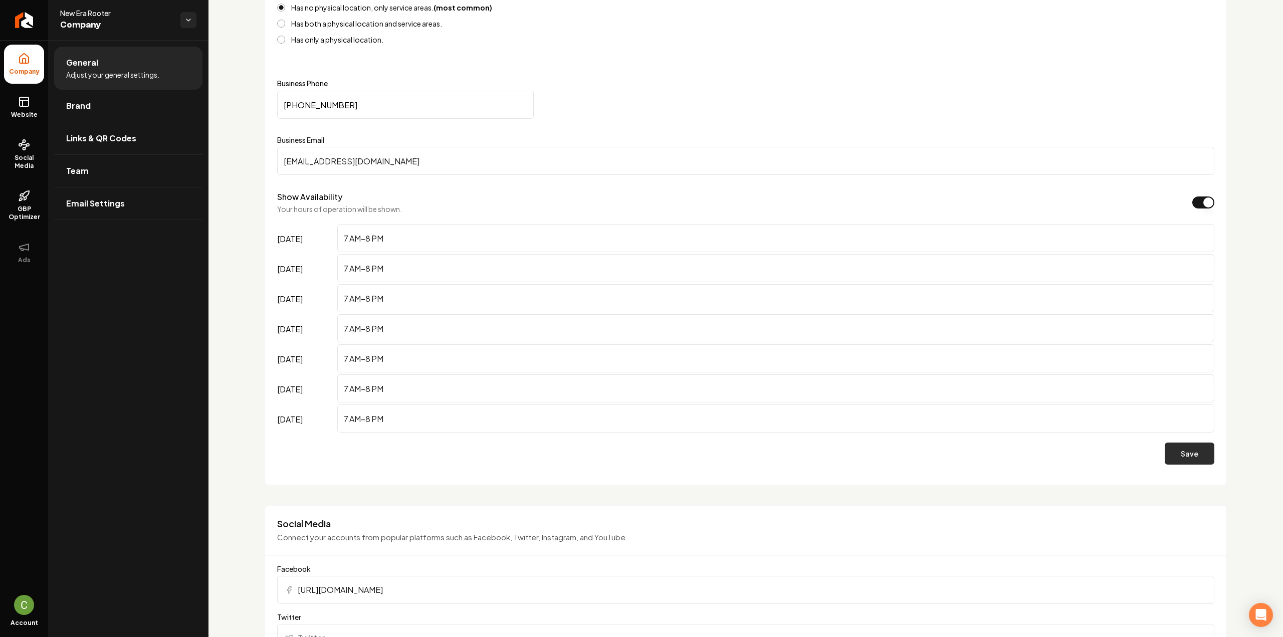
type input "(619) 675-3267"
click at [1171, 453] on button "Save" at bounding box center [1189, 453] width 50 height 22
click at [24, 108] on link "Website" at bounding box center [24, 107] width 40 height 39
click at [30, 104] on link "Website" at bounding box center [24, 107] width 40 height 39
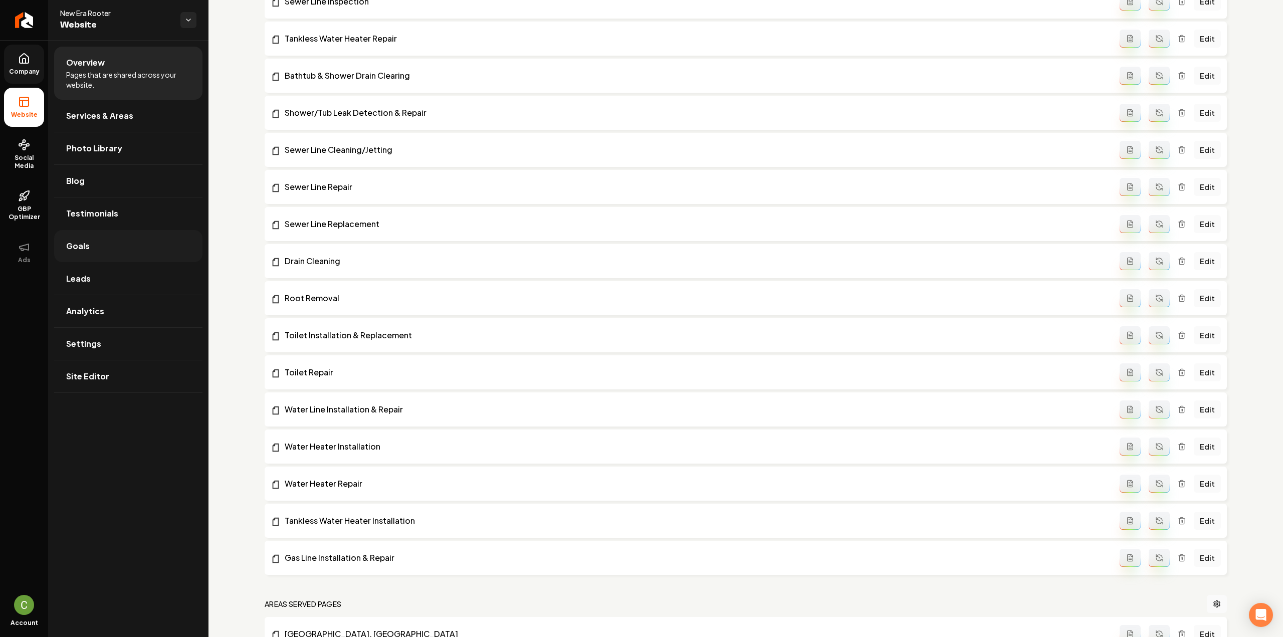
click at [108, 256] on link "Goals" at bounding box center [128, 246] width 148 height 32
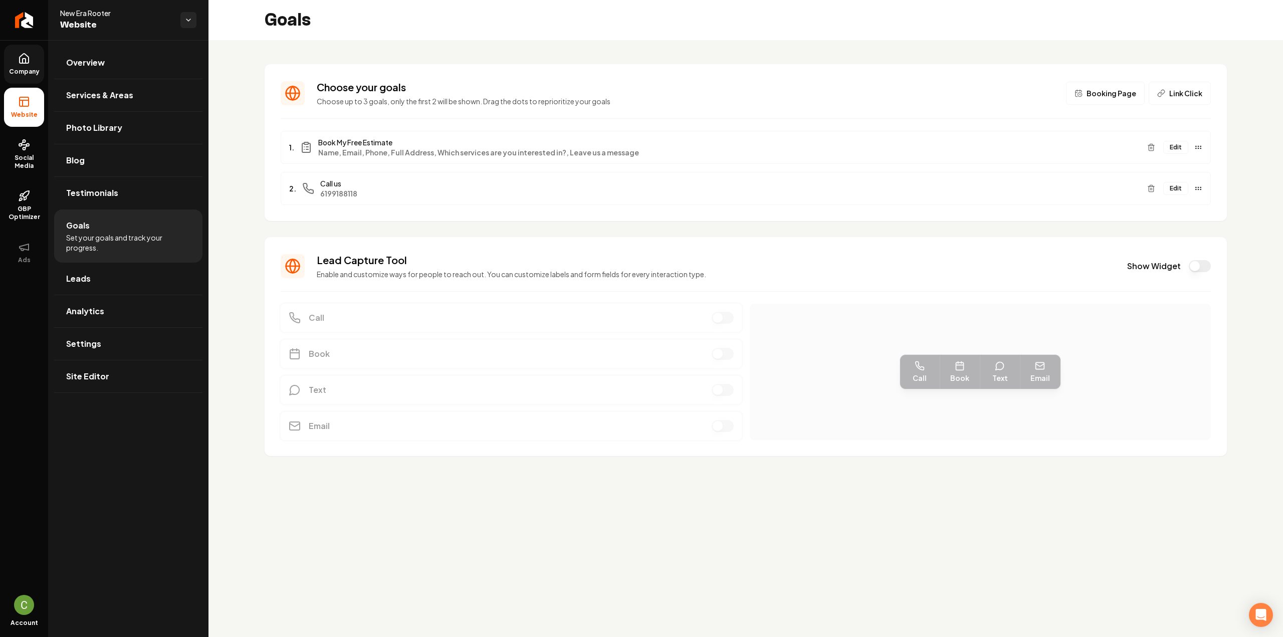
click at [1175, 187] on button "Edit" at bounding box center [1175, 188] width 25 height 13
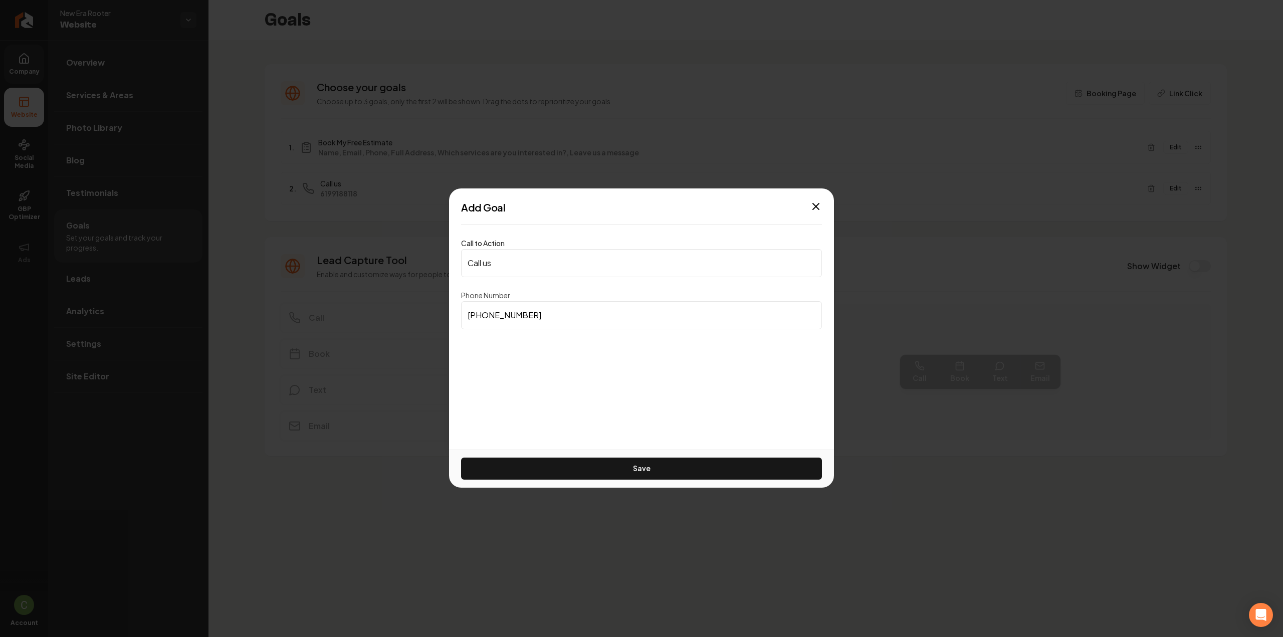
click at [606, 330] on div "Call to Action Call us Phone Number (619) 918-8118 Save" at bounding box center [641, 291] width 385 height 116
click at [605, 325] on input "(619) 918-8118" at bounding box center [641, 315] width 361 height 28
paste input "675-3267"
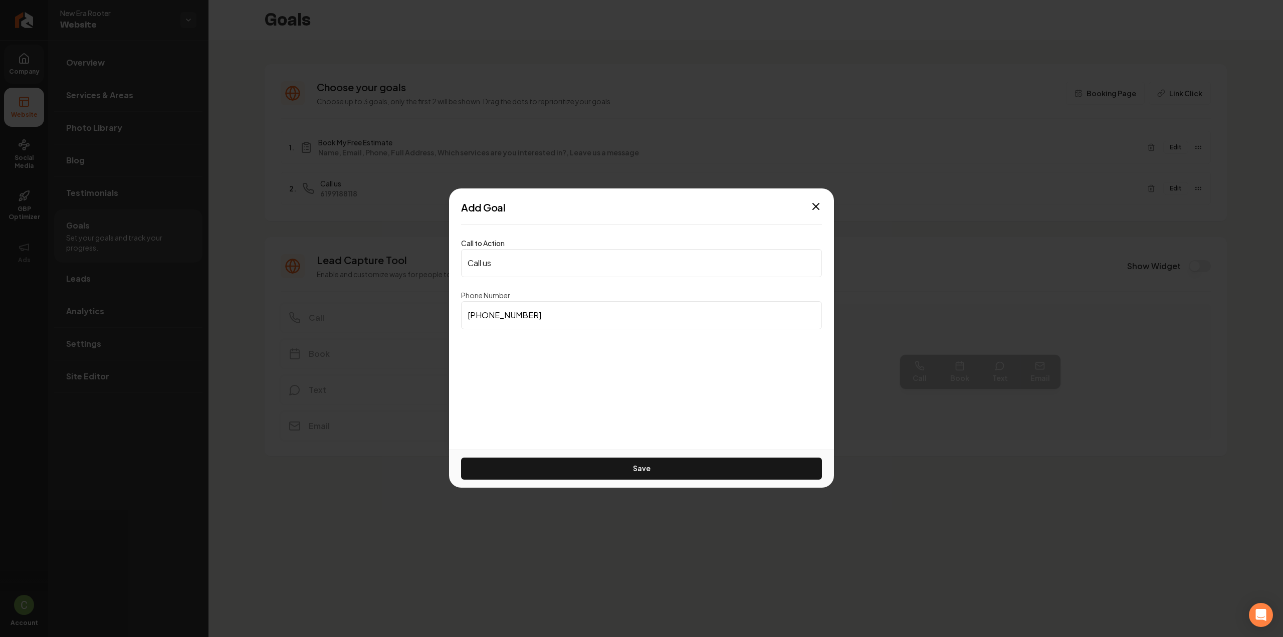
type input "(619) 675-3267"
click at [631, 455] on div "Save" at bounding box center [641, 468] width 385 height 39
click at [632, 463] on button "Save" at bounding box center [641, 468] width 361 height 22
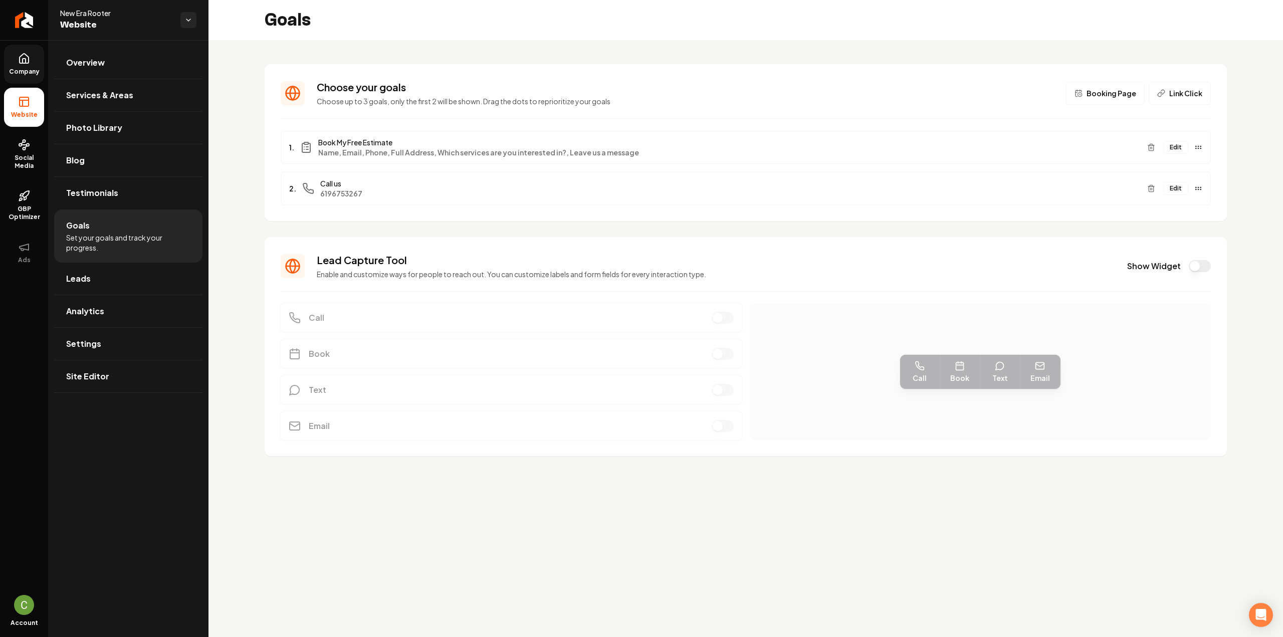
click at [39, 71] on span "Company" at bounding box center [24, 72] width 39 height 8
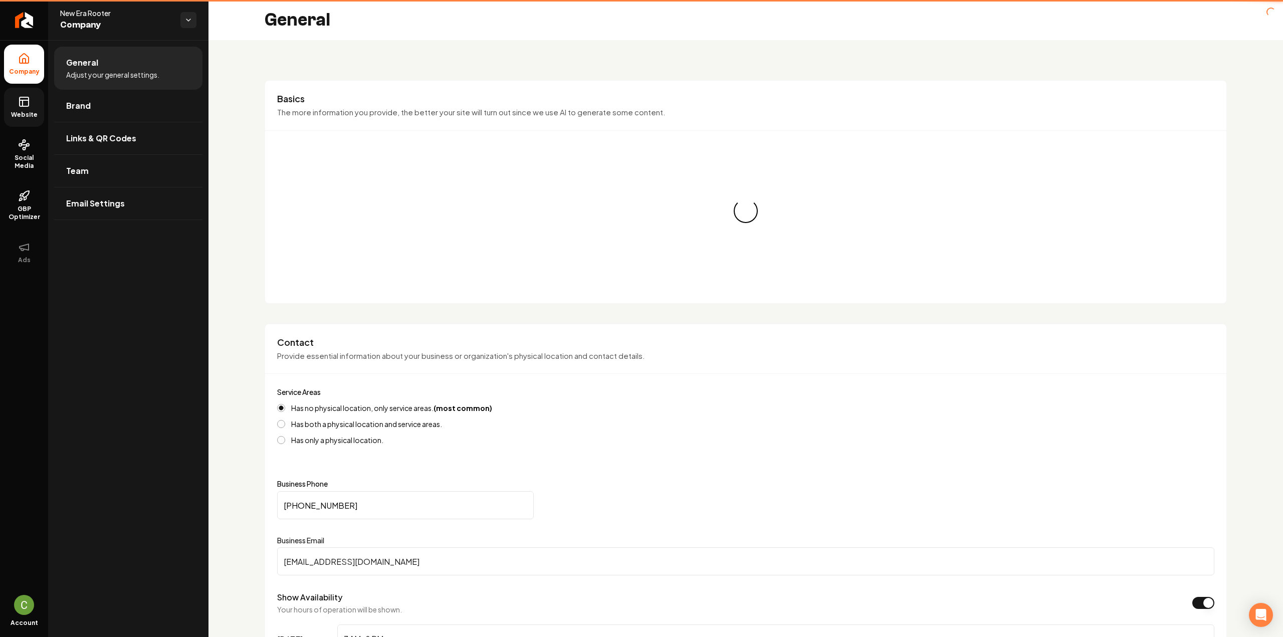
click at [23, 109] on link "Website" at bounding box center [24, 107] width 40 height 39
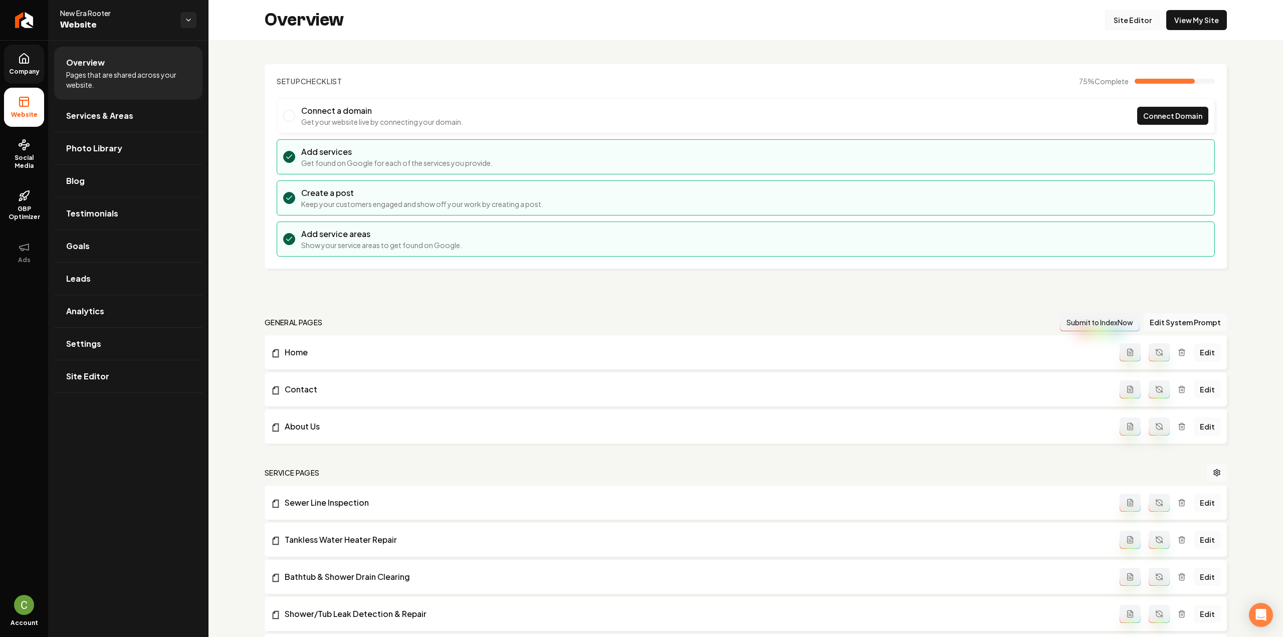
click at [1143, 15] on link "Site Editor" at bounding box center [1132, 20] width 55 height 20
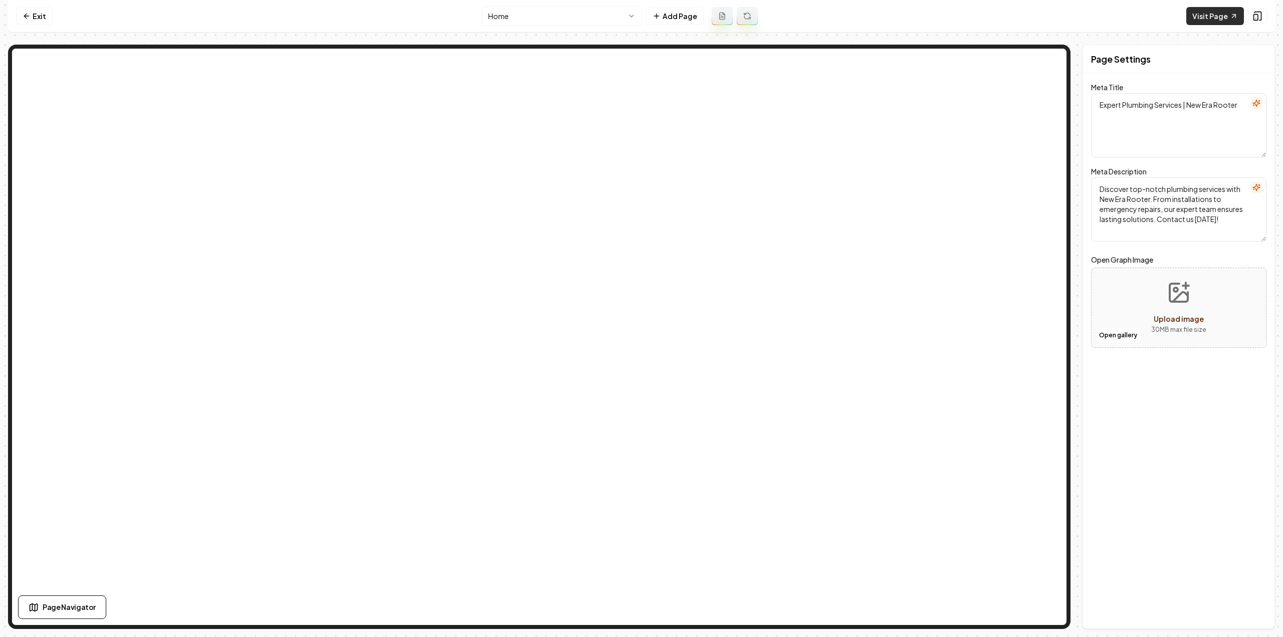
click at [1211, 14] on link "Visit Page" at bounding box center [1215, 16] width 58 height 18
click at [40, 17] on link "Exit" at bounding box center [34, 16] width 37 height 18
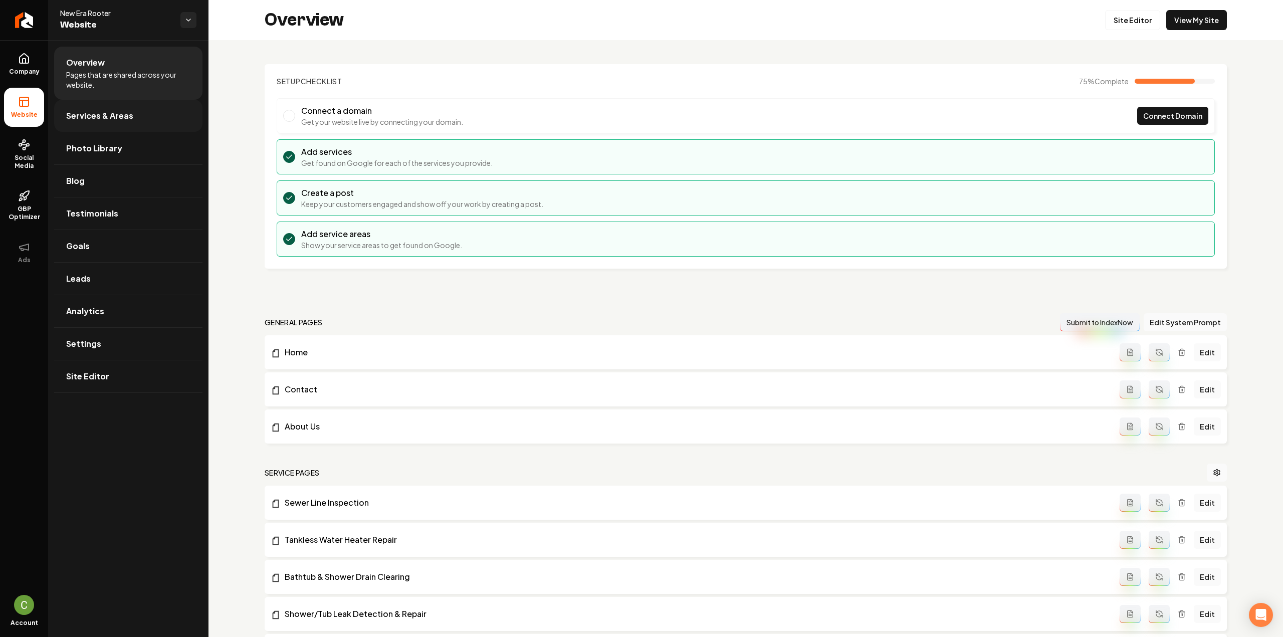
click at [136, 119] on link "Services & Areas" at bounding box center [128, 116] width 148 height 32
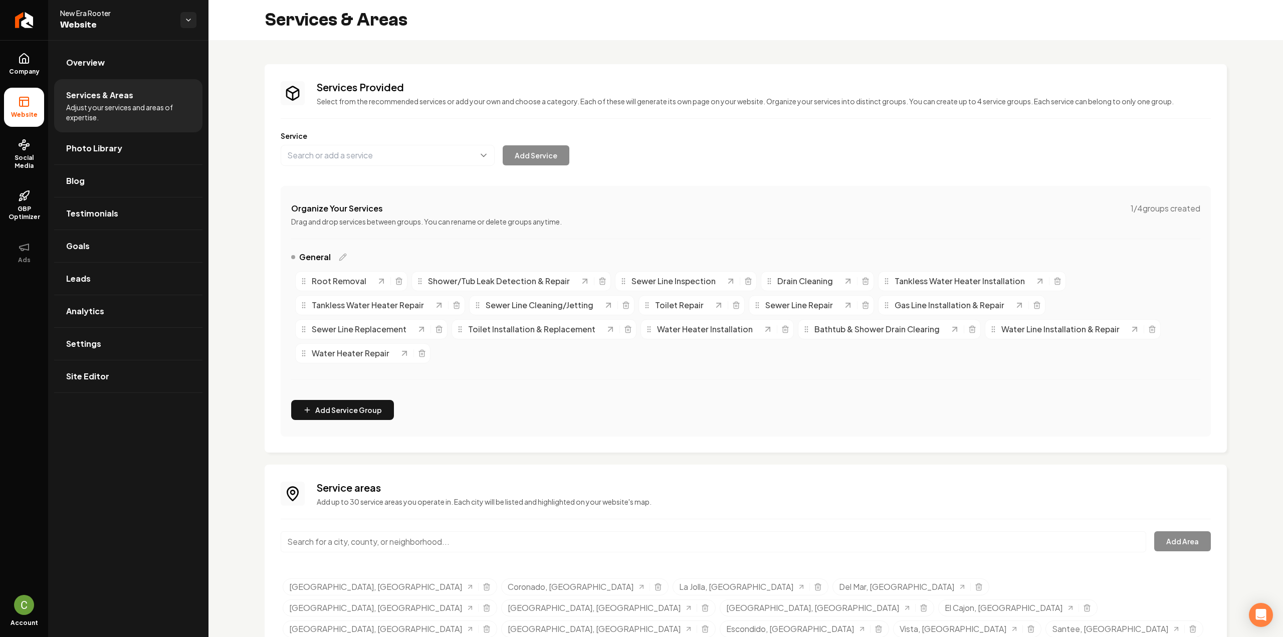
scroll to position [42, 0]
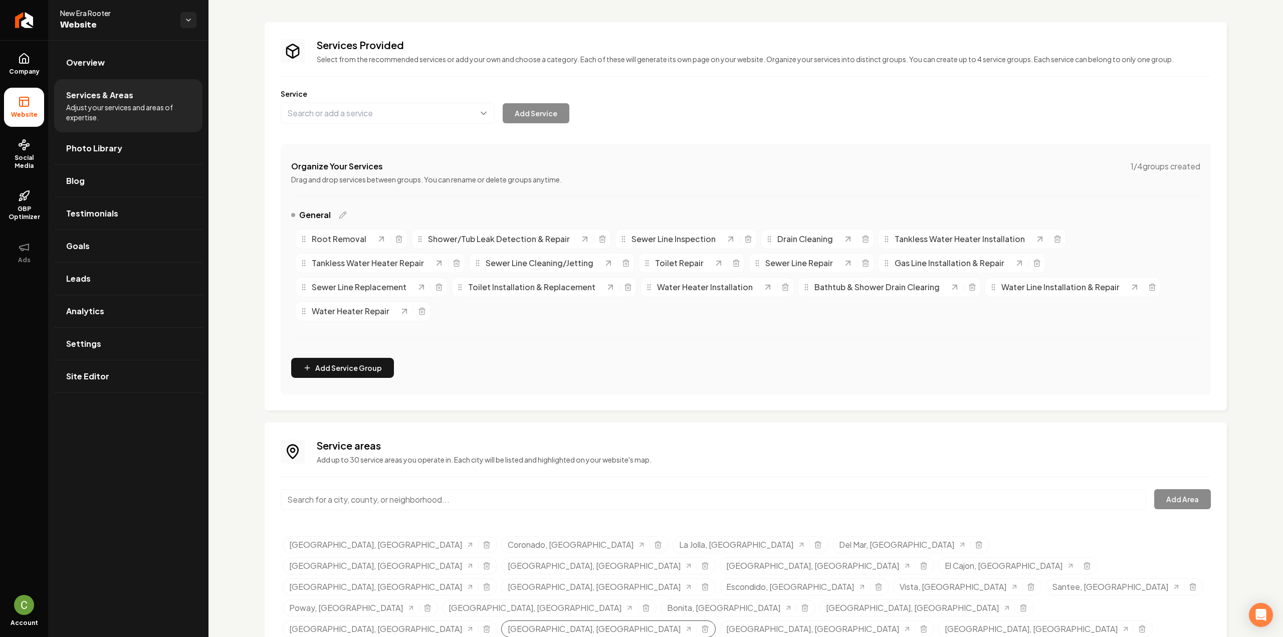
click at [501, 620] on div "Mission Hills, CA" at bounding box center [608, 628] width 214 height 17
click at [701, 625] on icon "Selected tags" at bounding box center [705, 629] width 8 height 8
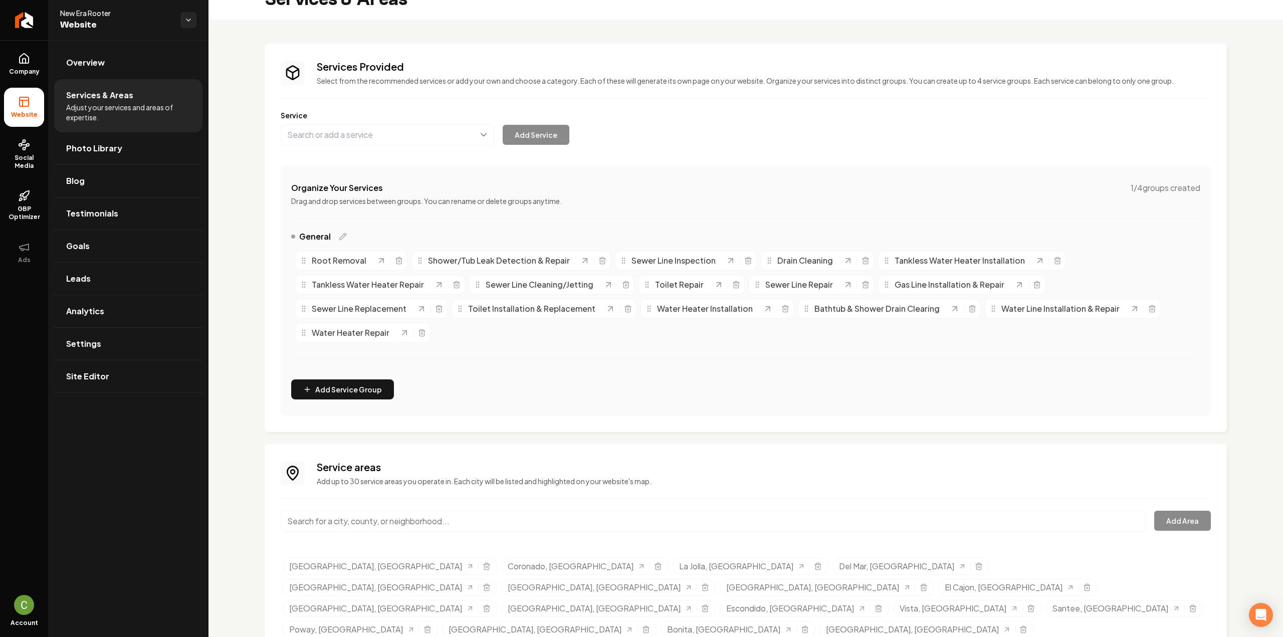
scroll to position [0, 0]
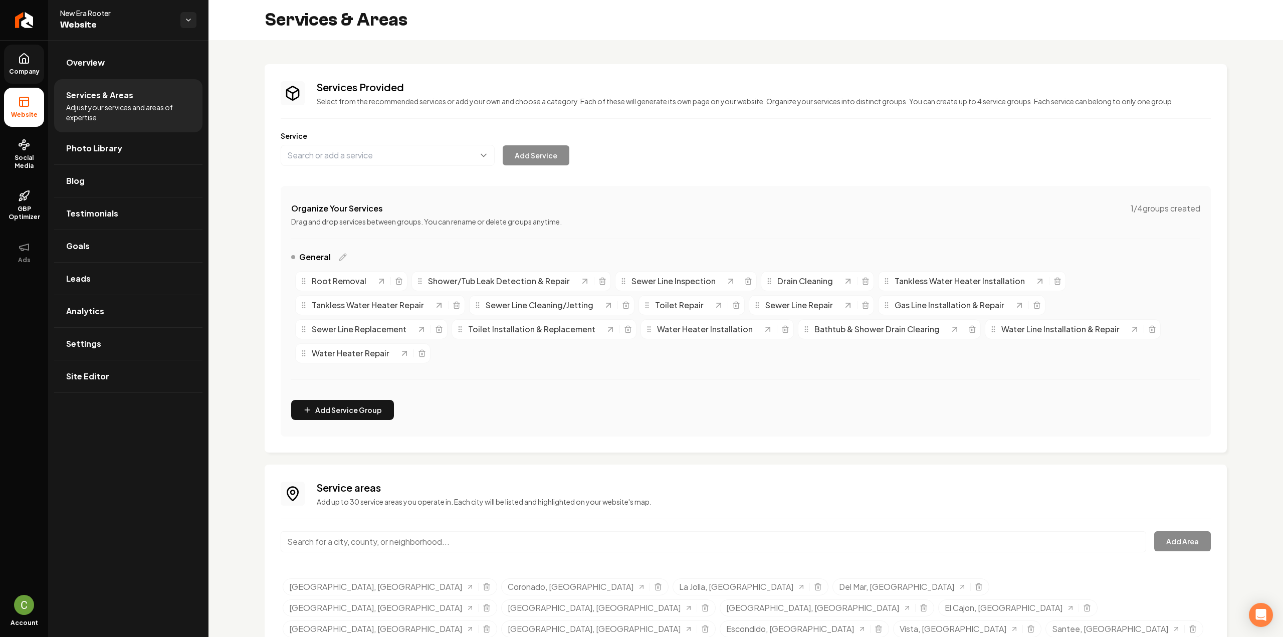
click at [26, 75] on span "Company" at bounding box center [24, 72] width 39 height 8
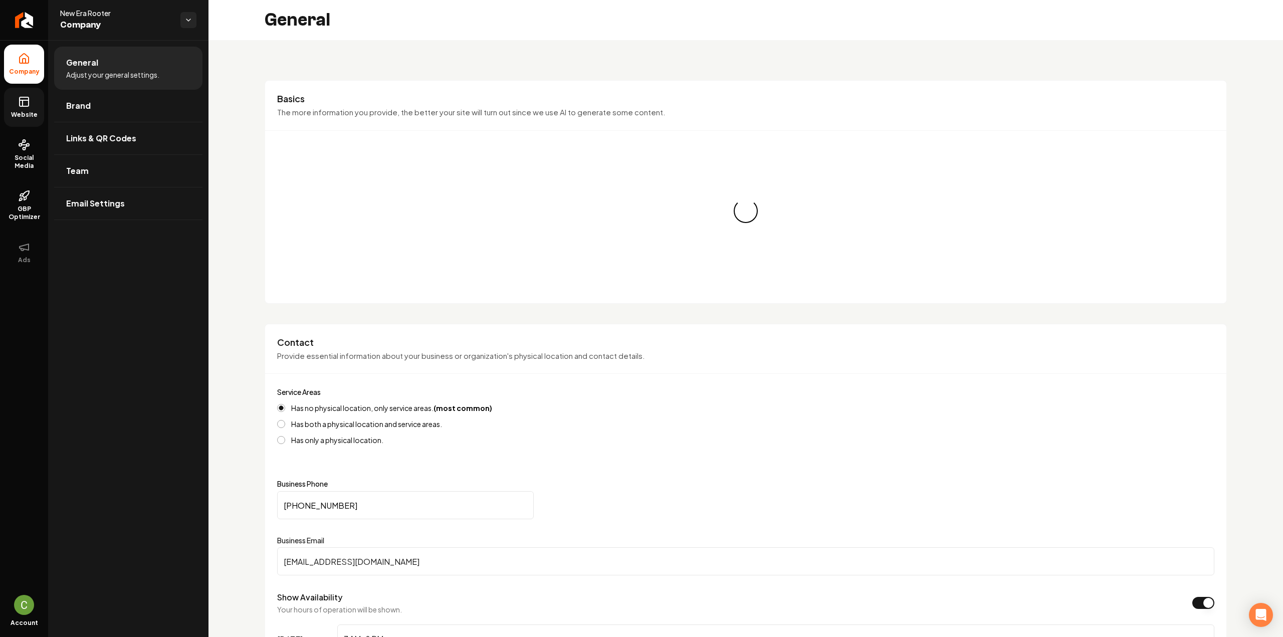
click at [38, 116] on span "Website" at bounding box center [24, 115] width 35 height 8
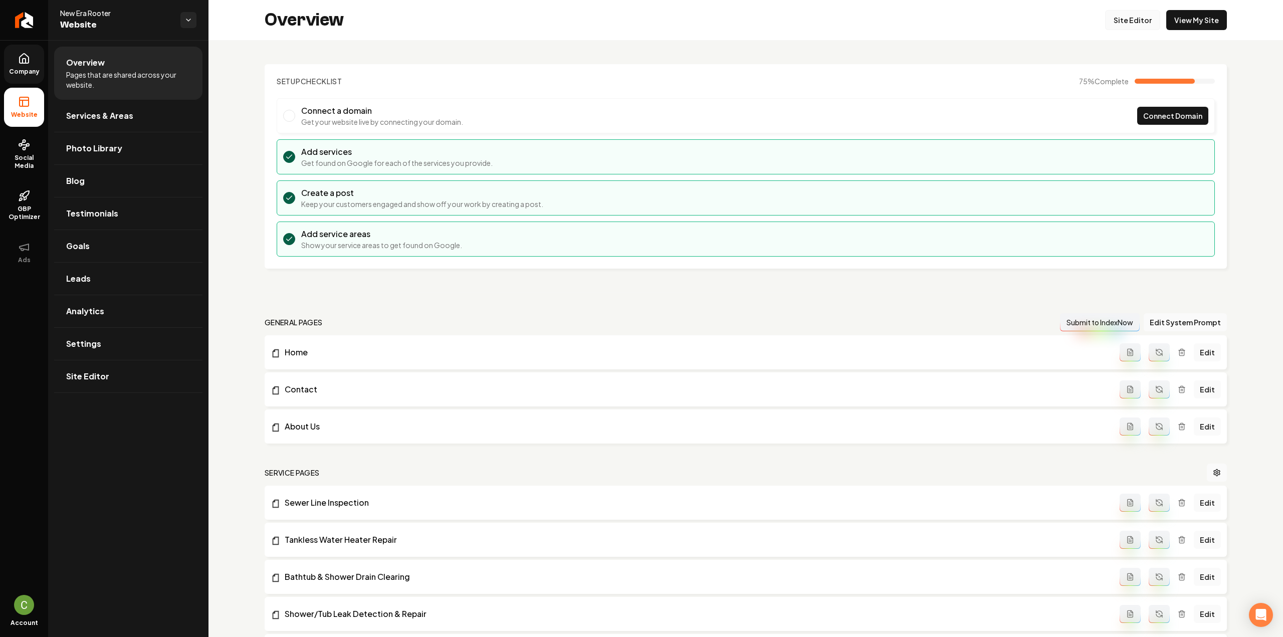
click at [1125, 17] on link "Site Editor" at bounding box center [1132, 20] width 55 height 20
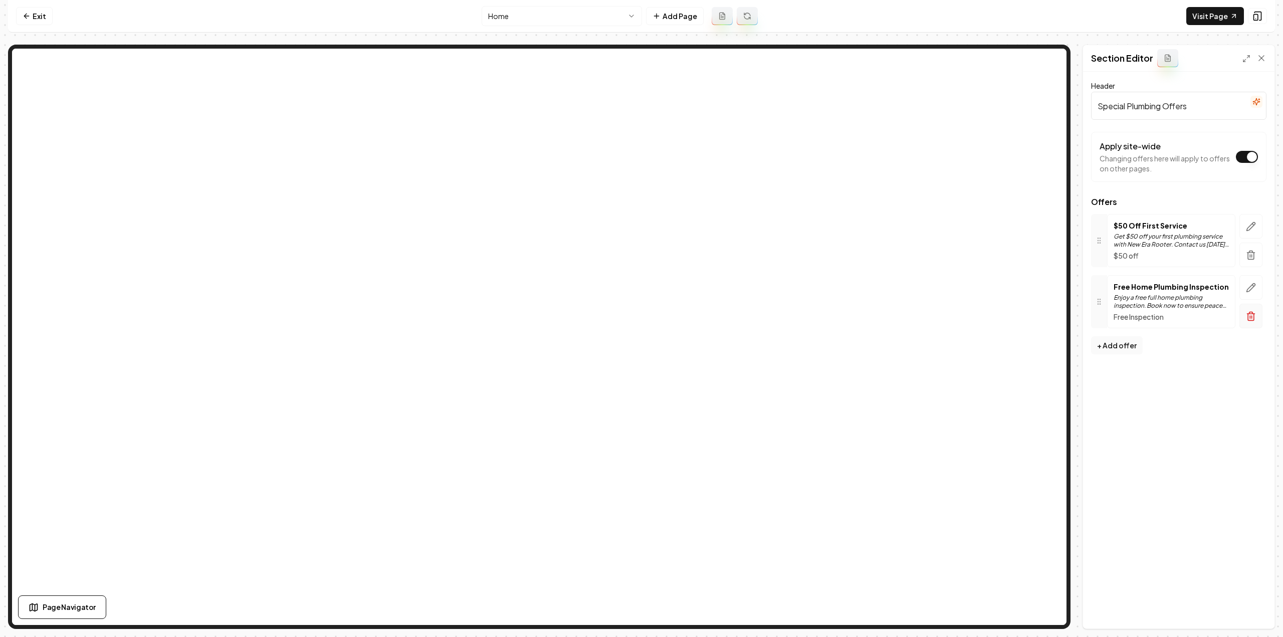
click at [1246, 318] on icon "button" at bounding box center [1250, 316] width 10 height 10
click at [1244, 256] on button "button" at bounding box center [1250, 254] width 23 height 25
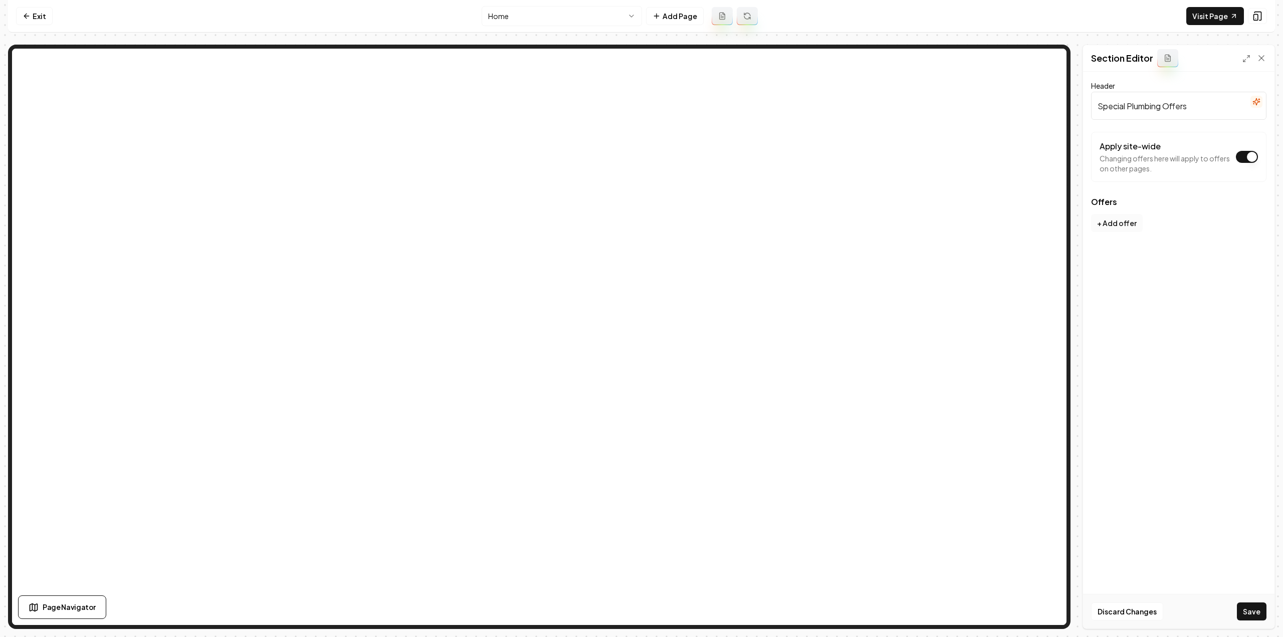
click at [1130, 222] on button "+ Add offer" at bounding box center [1117, 223] width 52 height 18
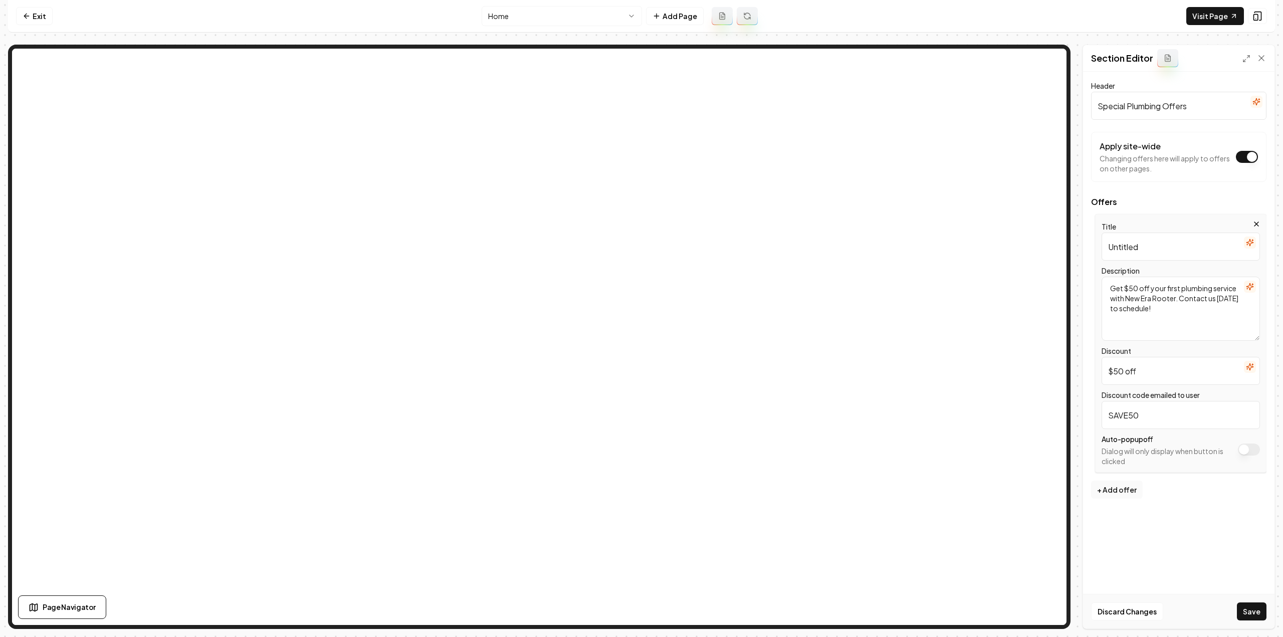
click at [1135, 241] on input "Untitled" at bounding box center [1180, 246] width 158 height 28
click at [1152, 303] on textarea "Get $50 off your first plumbing service with New Era Rooter. Contact us today t…" at bounding box center [1180, 309] width 158 height 64
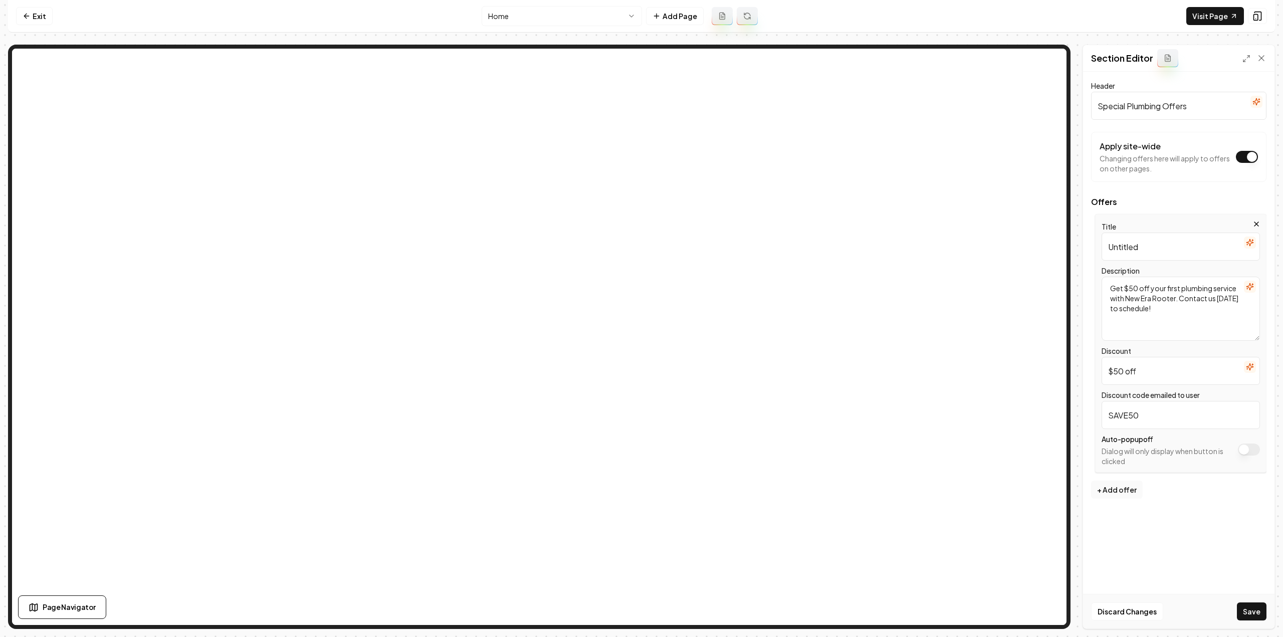
click at [1152, 303] on textarea "Get $50 off your first plumbing service with New Era Rooter. Contact us today t…" at bounding box center [1180, 309] width 158 height 64
paste textarea "$99 drain unclog w/ free camera inspection included"
type textarea "$99 drain unclog w/ free camera inspection included"
click at [1144, 374] on input "$50 off" at bounding box center [1180, 371] width 158 height 28
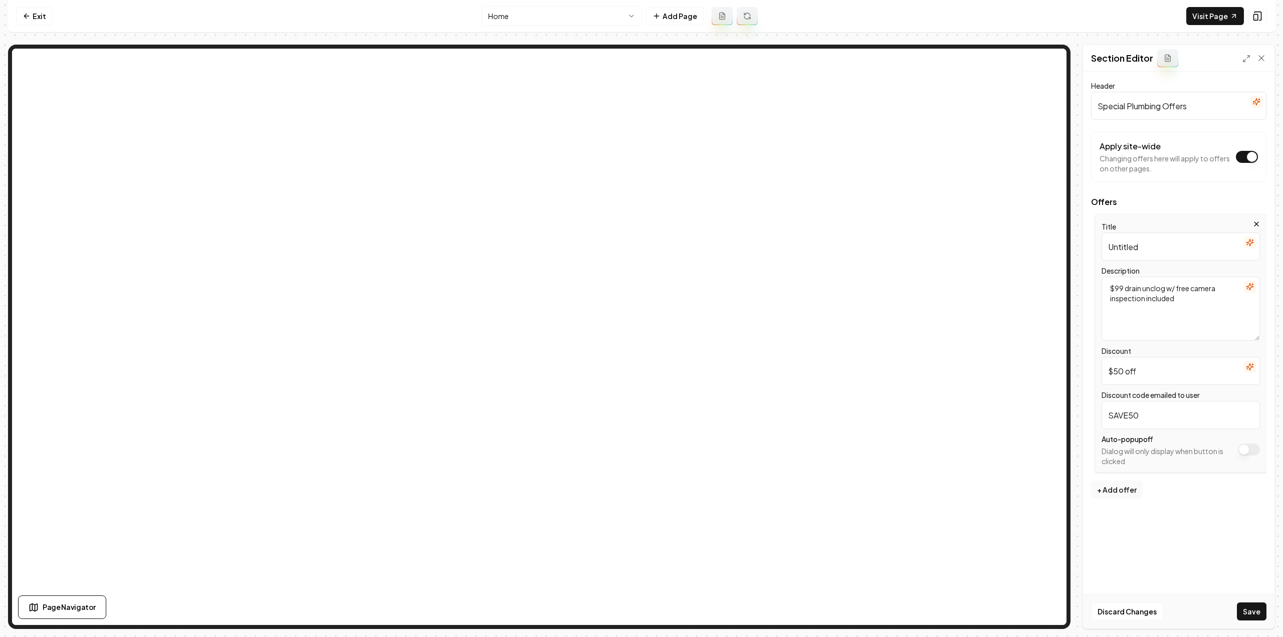
click at [1144, 374] on input "$50 off" at bounding box center [1180, 371] width 158 height 28
click at [1131, 251] on input "Untitled" at bounding box center [1180, 246] width 158 height 28
paste input "$99 drain unclog w/ free camera inspection included"
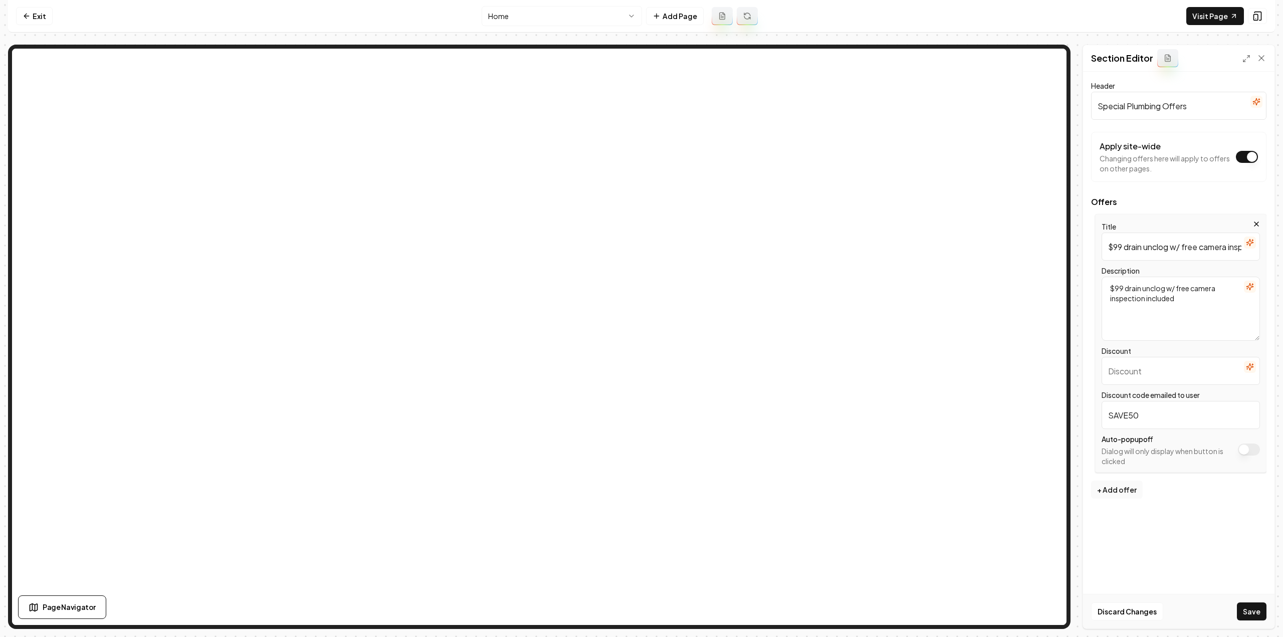
scroll to position [0, 66]
type input "$99 drain unclog w/ free camera inspection included"
click at [1132, 378] on input "Discount" at bounding box center [1180, 371] width 158 height 28
click at [1148, 413] on input "SAVE50" at bounding box center [1180, 415] width 158 height 28
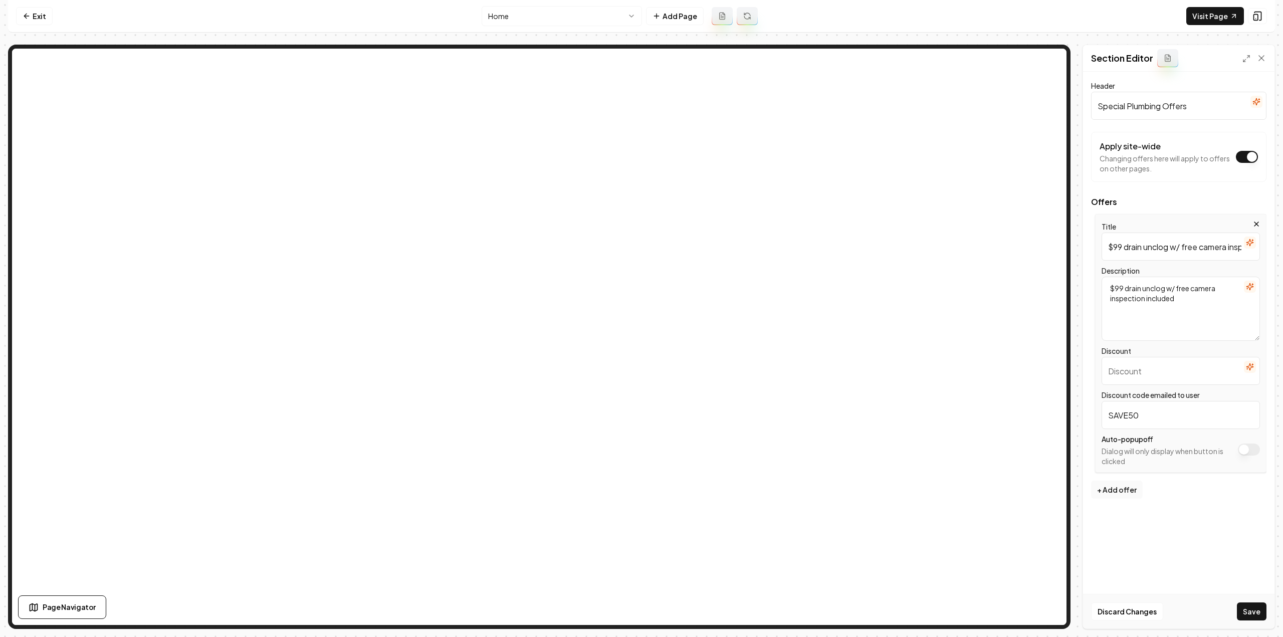
click at [1148, 413] on input "SAVE50" at bounding box center [1180, 415] width 158 height 28
type input "$"
type input "99unclog"
click at [1139, 382] on input "Discount" at bounding box center [1180, 371] width 158 height 28
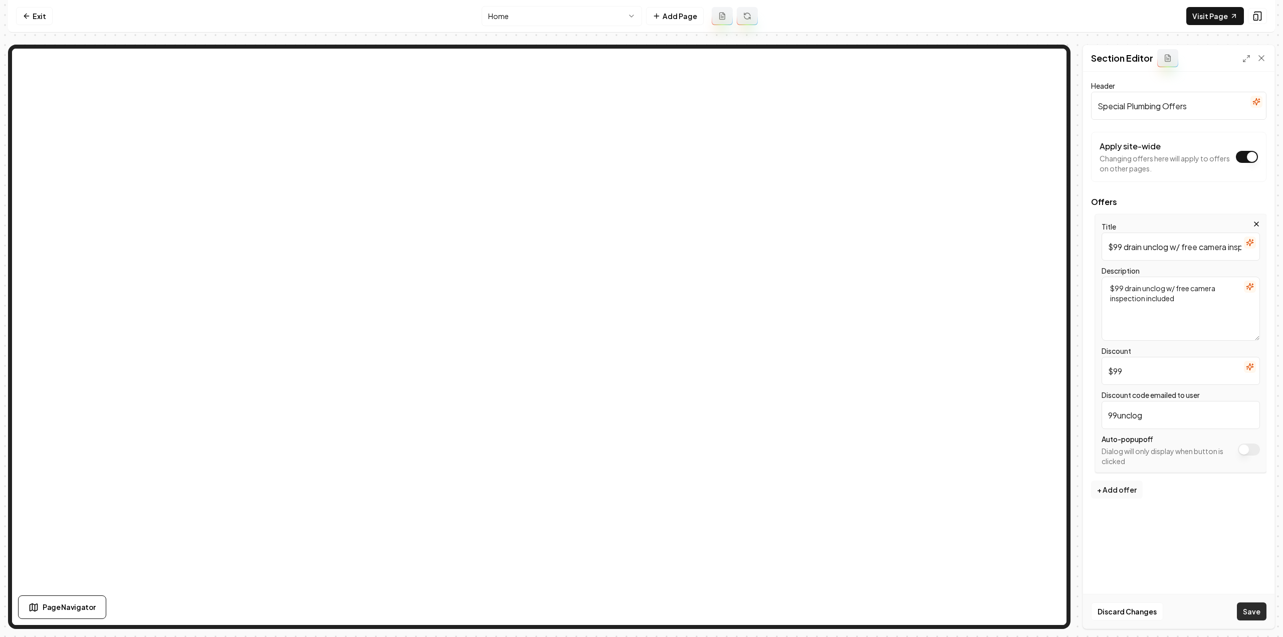
type input "$99"
click at [1255, 613] on button "Save" at bounding box center [1251, 611] width 30 height 18
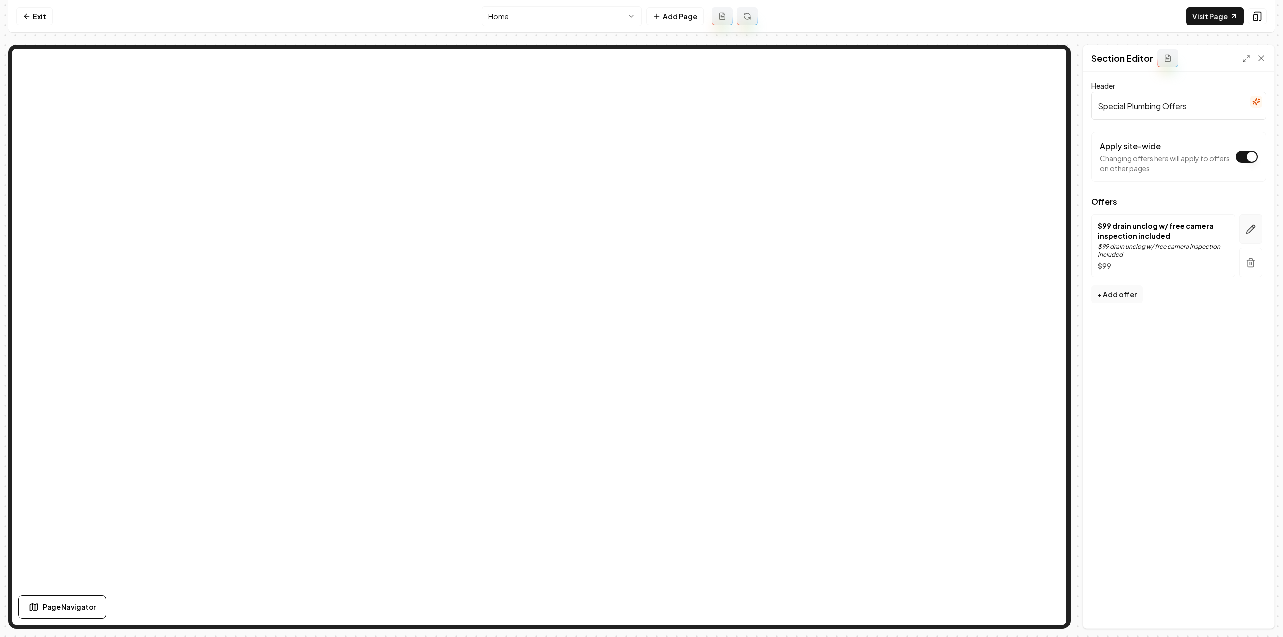
click at [1257, 227] on button "button" at bounding box center [1250, 229] width 23 height 30
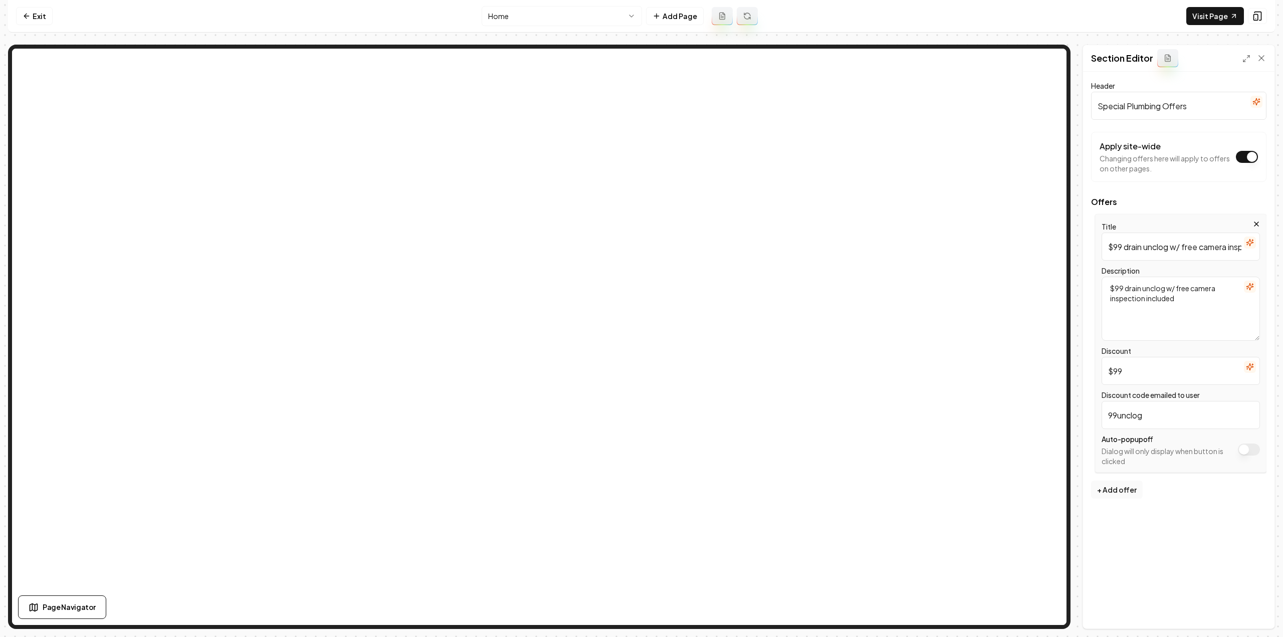
click at [1250, 288] on icon "button" at bounding box center [1249, 287] width 7 height 7
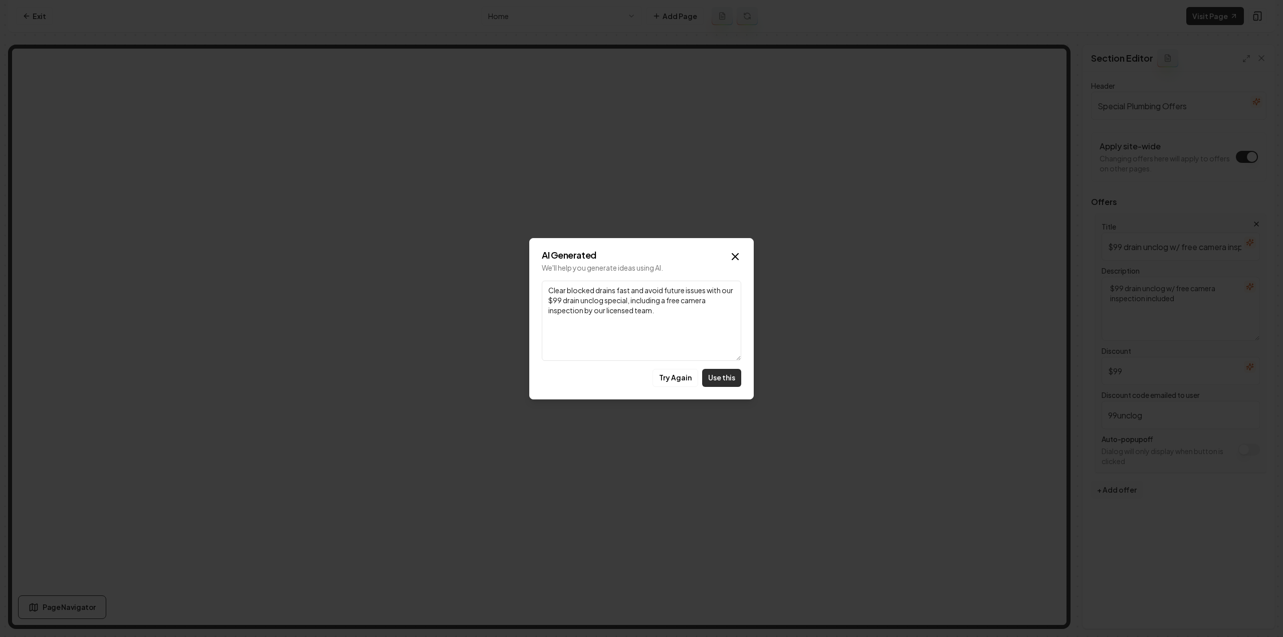
click at [714, 371] on button "Use this" at bounding box center [721, 378] width 39 height 18
type textarea "Clear blocked drains fast and avoid future issues with our $99 drain unclog spe…"
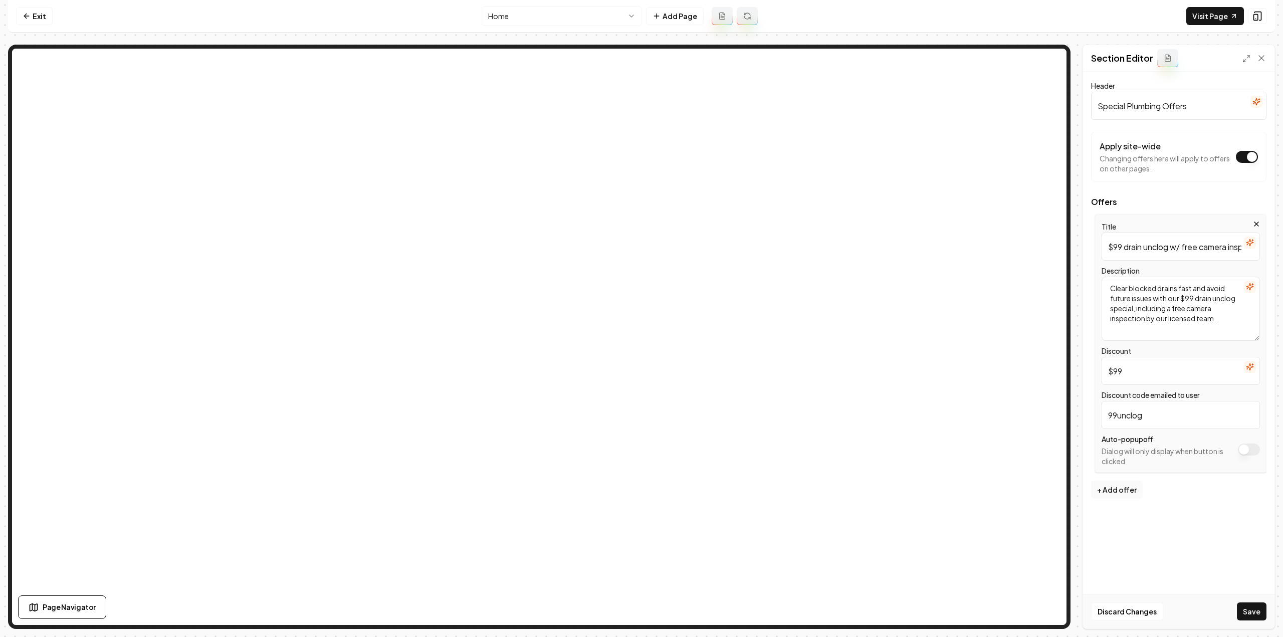
click at [1248, 243] on icon "button" at bounding box center [1249, 242] width 8 height 8
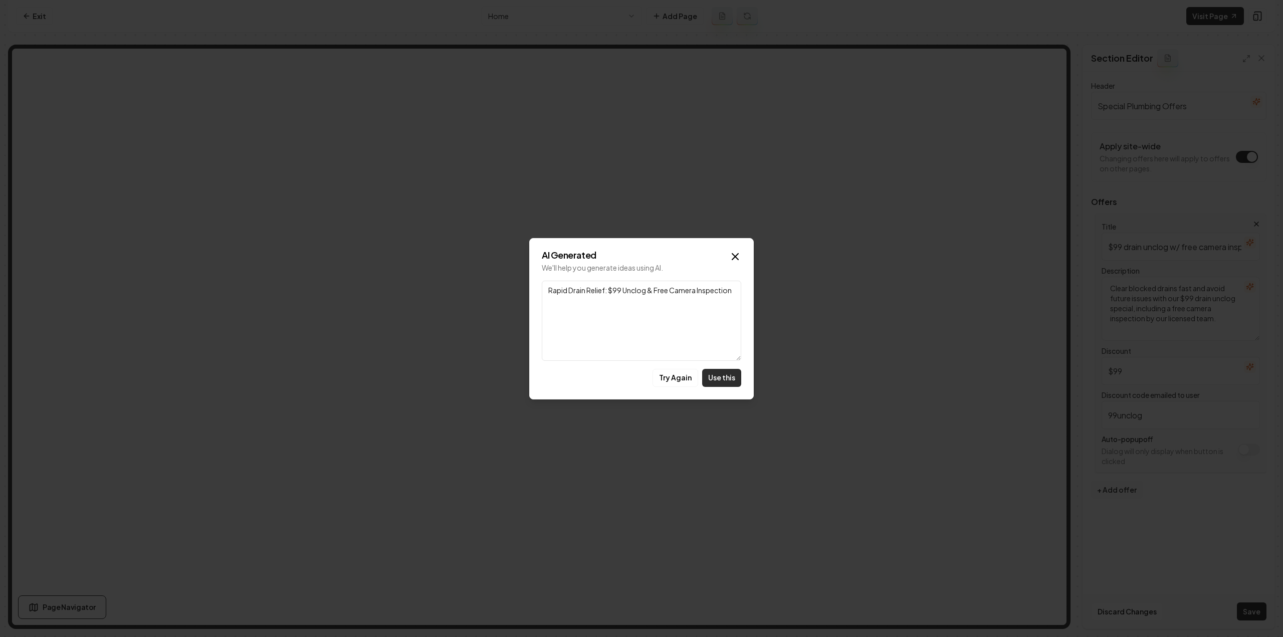
click at [722, 371] on button "Use this" at bounding box center [721, 378] width 39 height 18
type input "Rapid Drain Relief: $99 Unclog & Free Camera Inspection"
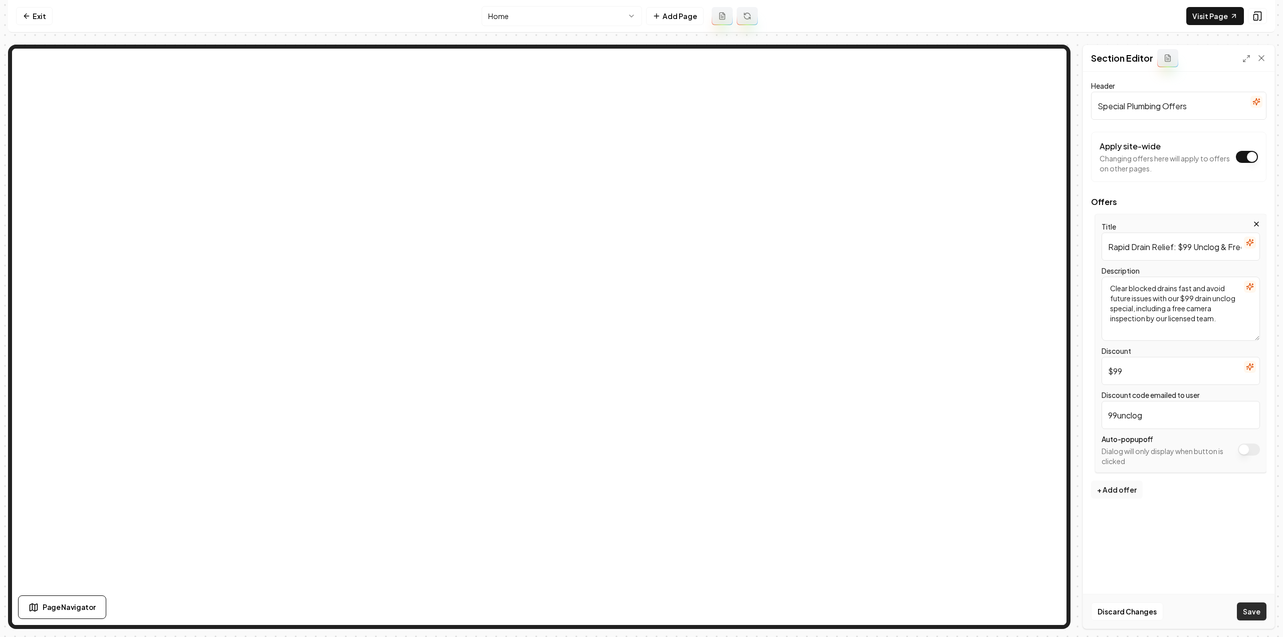
click at [1245, 615] on button "Save" at bounding box center [1251, 611] width 30 height 18
click at [560, 12] on html "Computer Required This feature is only available on a computer. Please switch t…" at bounding box center [641, 318] width 1283 height 637
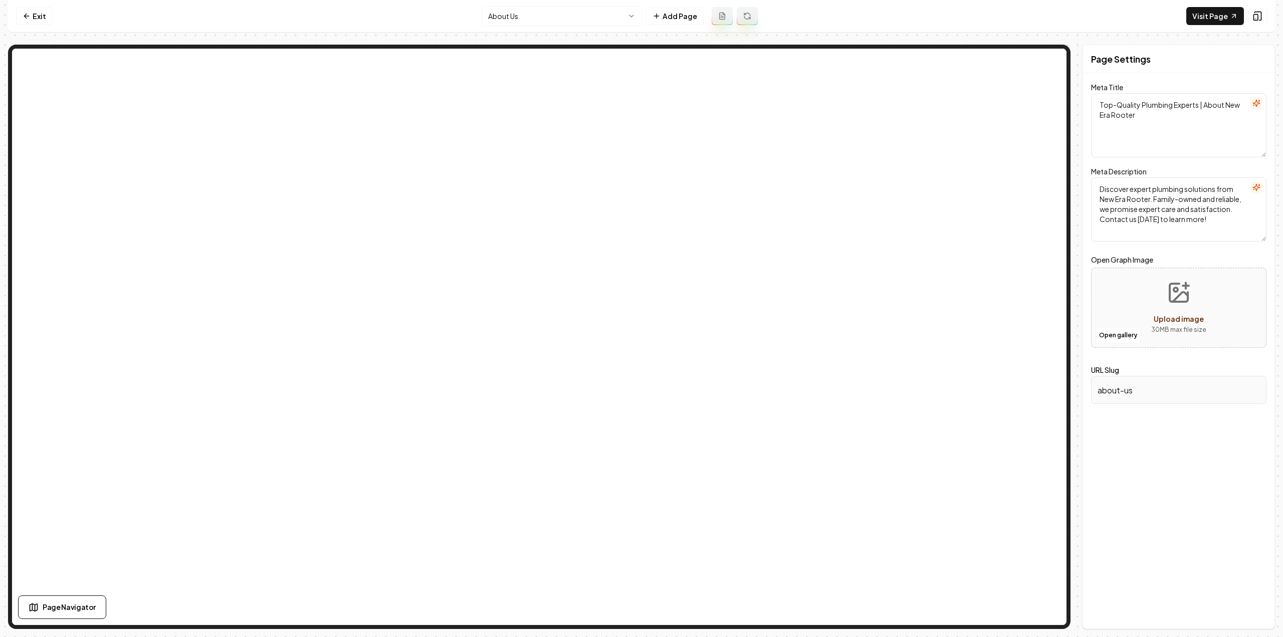
click at [566, 22] on html "Computer Required This feature is only available on a computer. Please switch t…" at bounding box center [641, 318] width 1283 height 637
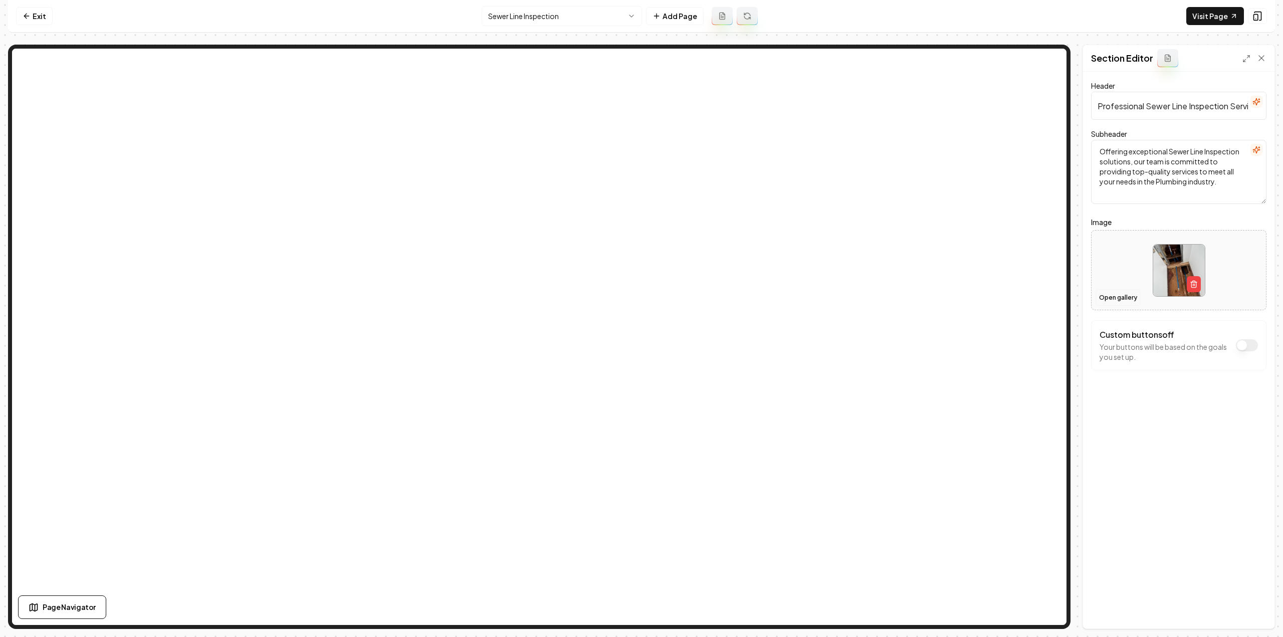
click at [1115, 299] on button "Open gallery" at bounding box center [1117, 298] width 45 height 16
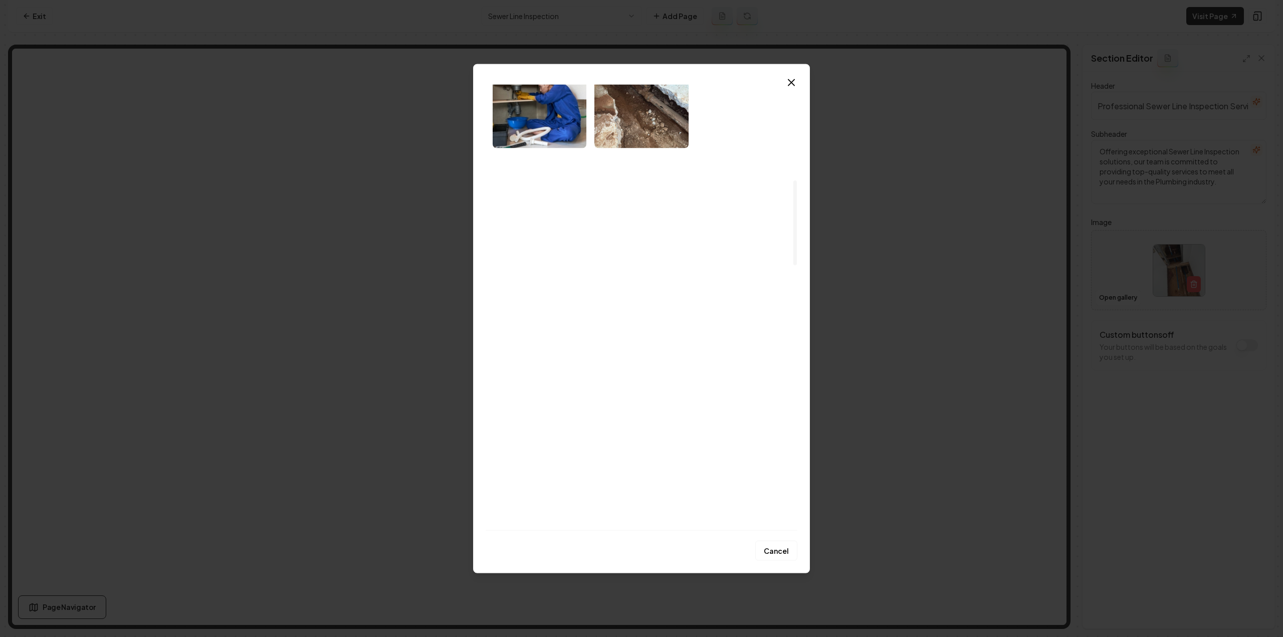
scroll to position [501, 0]
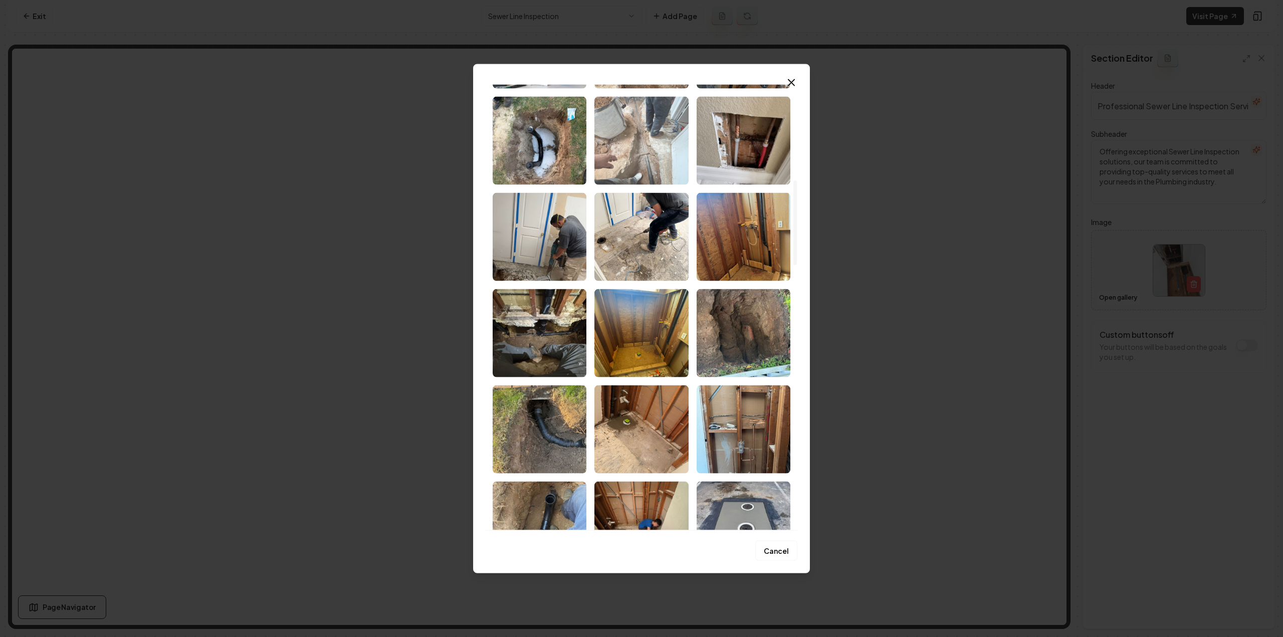
click at [630, 153] on img "Select image image_68c4bc245c7cd75eb8ca4374.jpeg" at bounding box center [641, 140] width 94 height 88
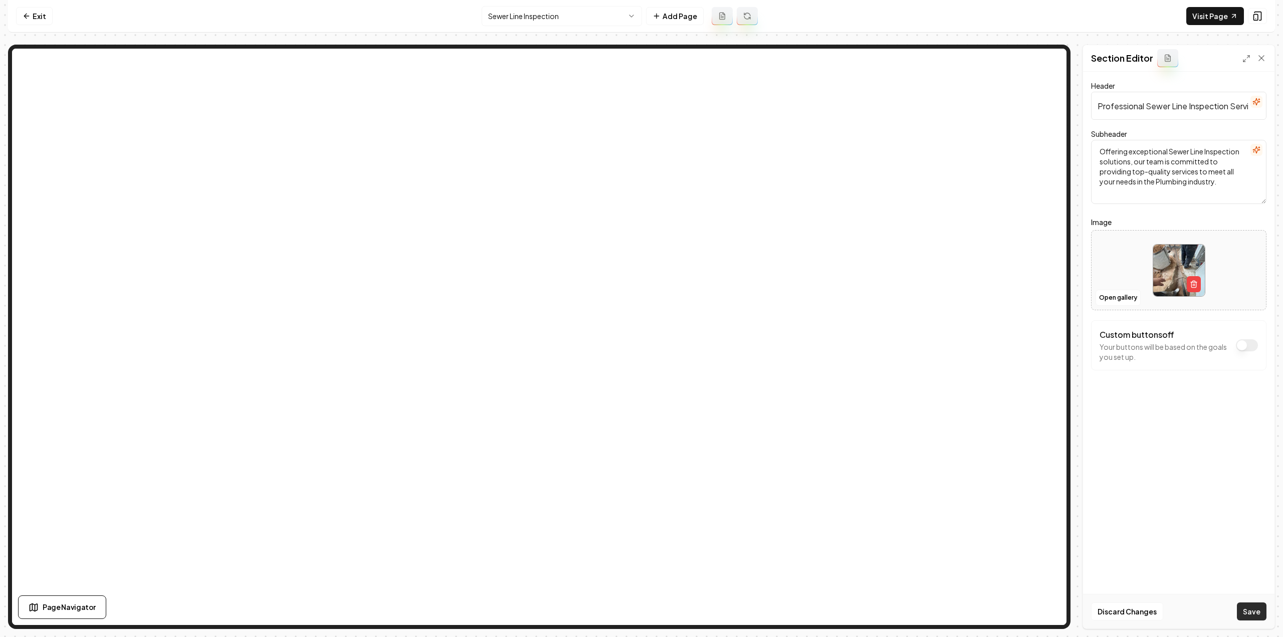
click at [1249, 617] on button "Save" at bounding box center [1251, 611] width 30 height 18
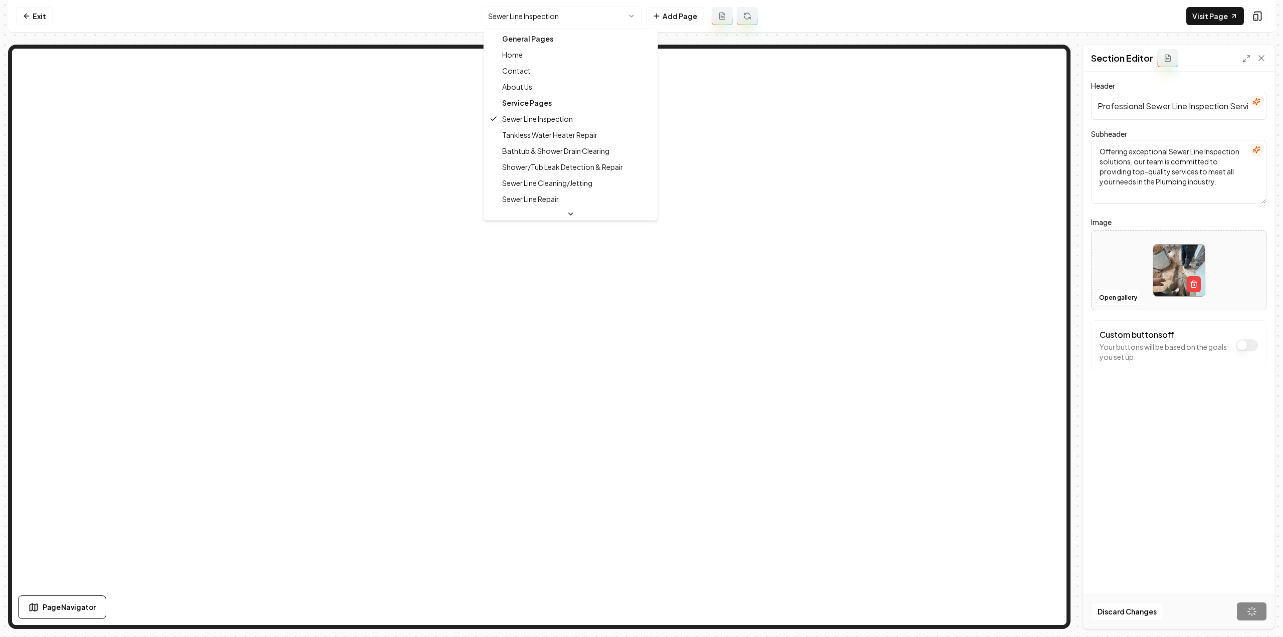
click at [588, 19] on html "Computer Required This feature is only available on a computer. Please switch t…" at bounding box center [641, 318] width 1283 height 637
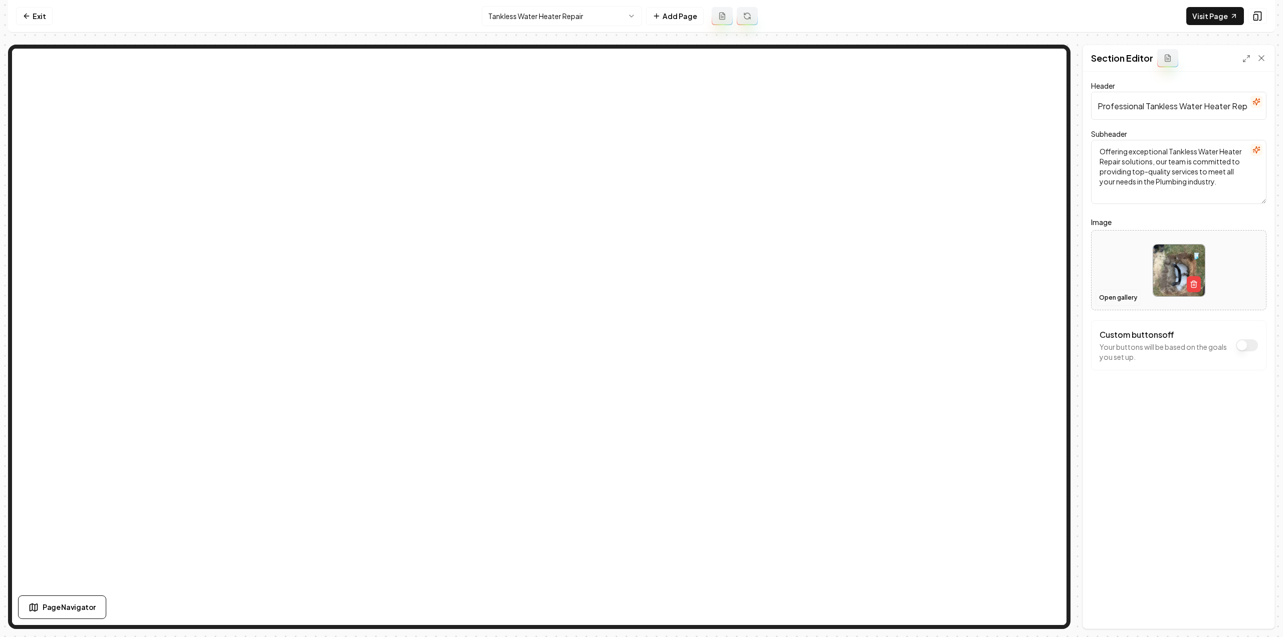
click at [1118, 300] on button "Open gallery" at bounding box center [1117, 298] width 45 height 16
click at [1259, 618] on button "Save" at bounding box center [1251, 611] width 30 height 18
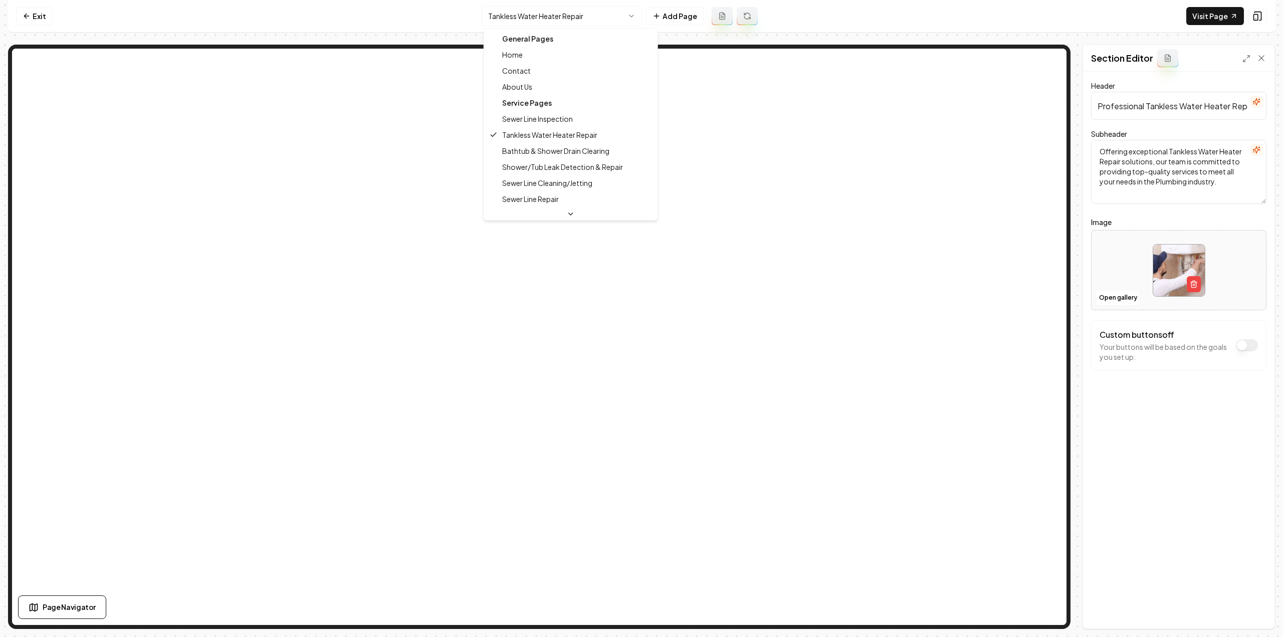
click at [576, 22] on html "Computer Required This feature is only available on a computer. Please switch t…" at bounding box center [641, 318] width 1283 height 637
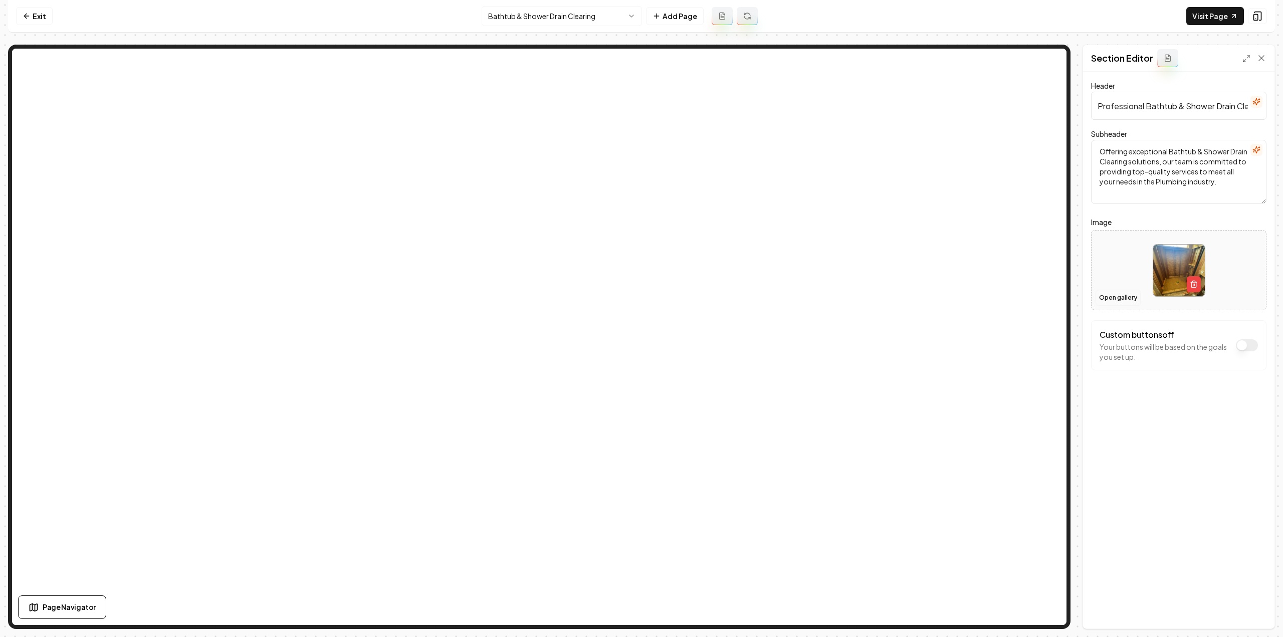
click at [1136, 300] on button "Open gallery" at bounding box center [1117, 298] width 45 height 16
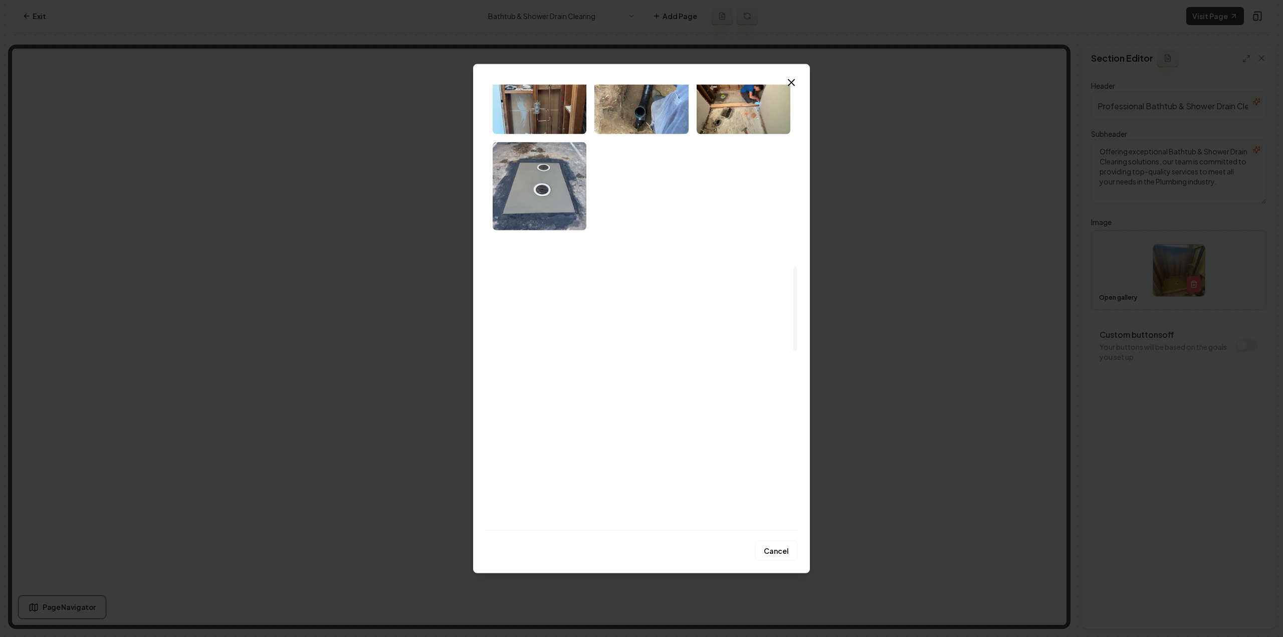
scroll to position [952, 0]
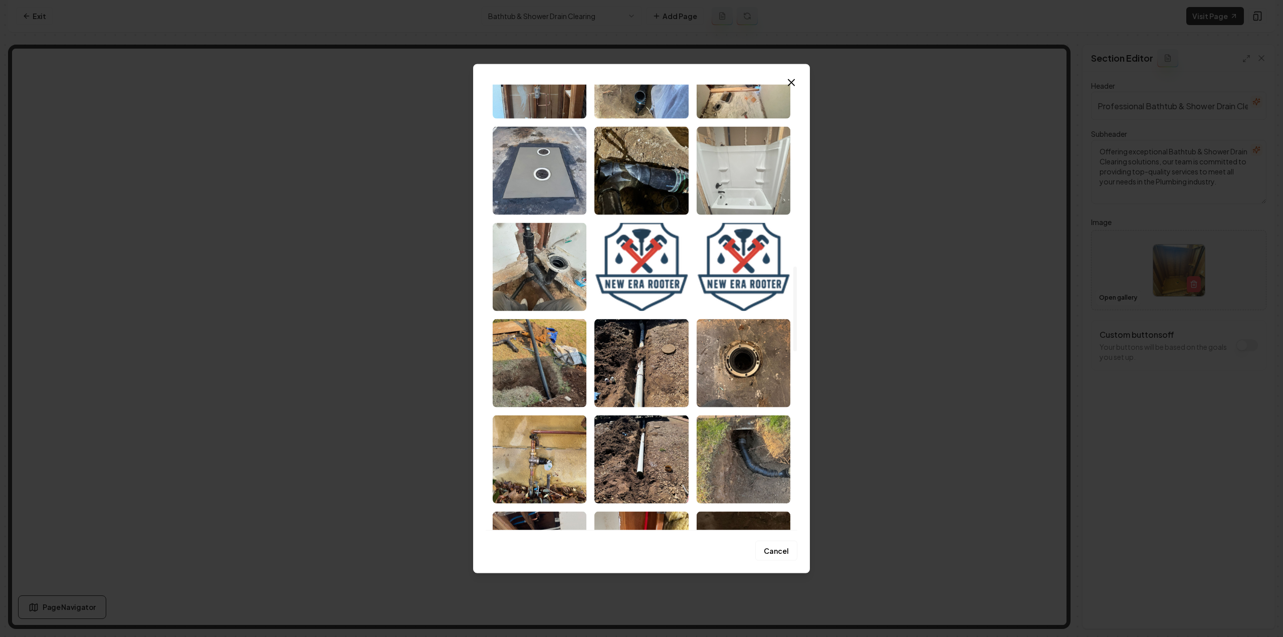
click at [765, 198] on img "Select image image_68c4bc245c7cd75eb8ca4303.jpeg" at bounding box center [743, 170] width 94 height 88
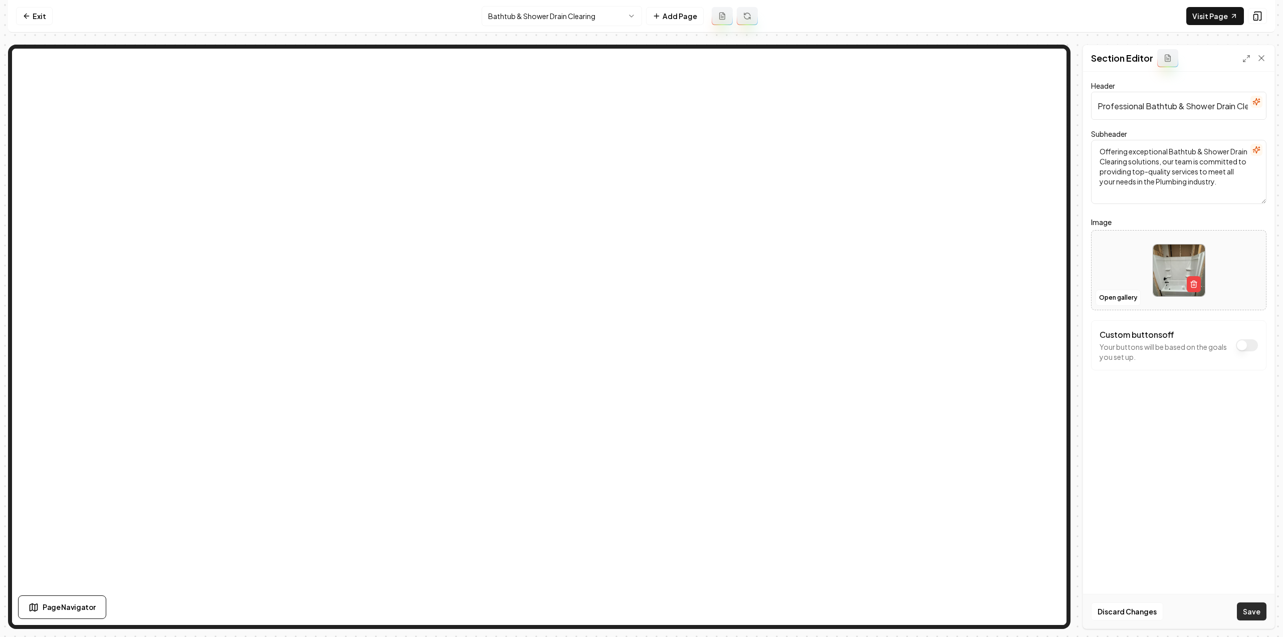
click at [1264, 607] on button "Save" at bounding box center [1251, 611] width 30 height 18
click at [523, 16] on html "Computer Required This feature is only available on a computer. Please switch t…" at bounding box center [641, 318] width 1283 height 637
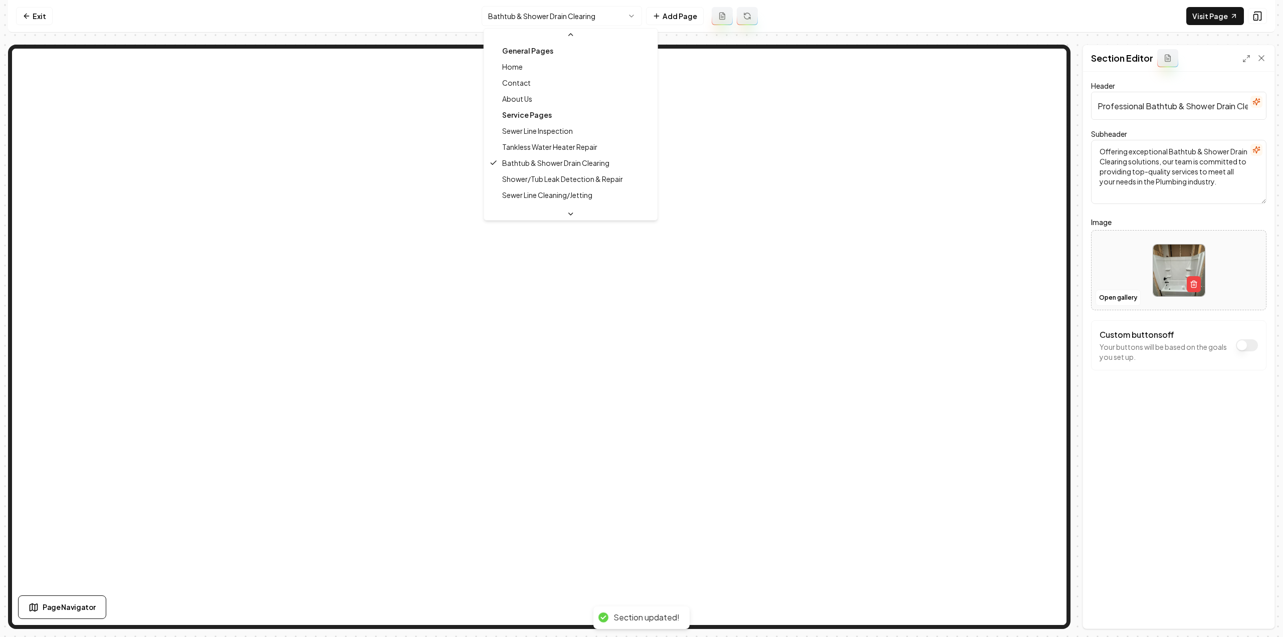
scroll to position [100, 0]
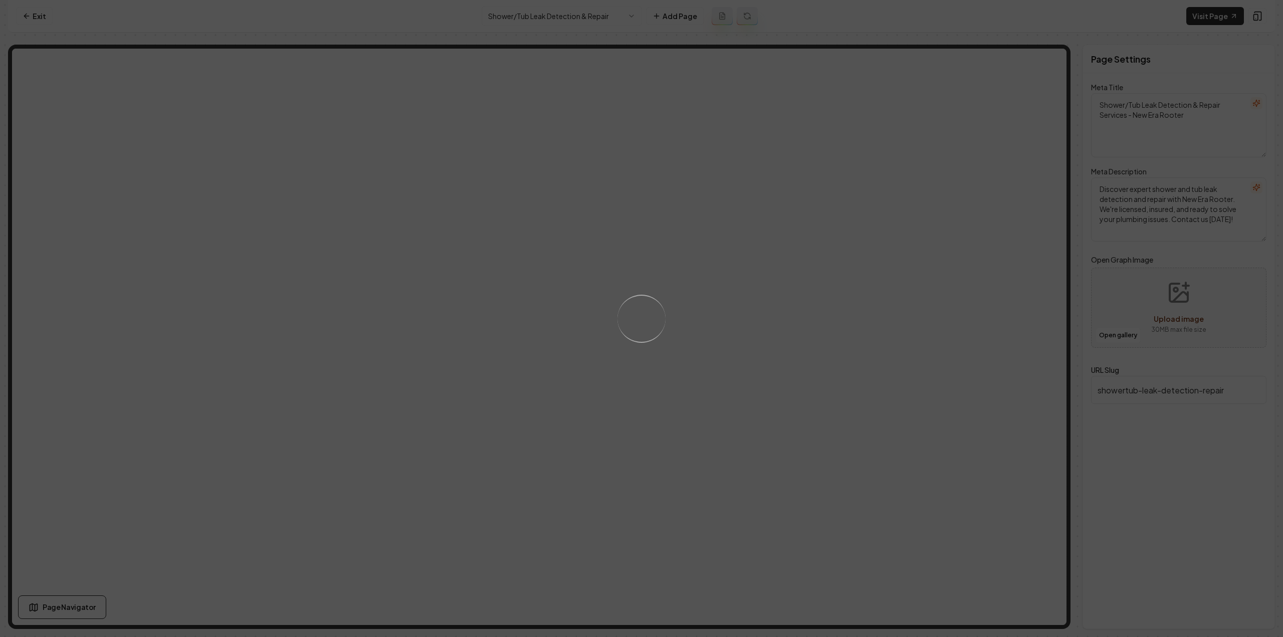
click at [873, 463] on div "Loading..." at bounding box center [641, 318] width 1283 height 637
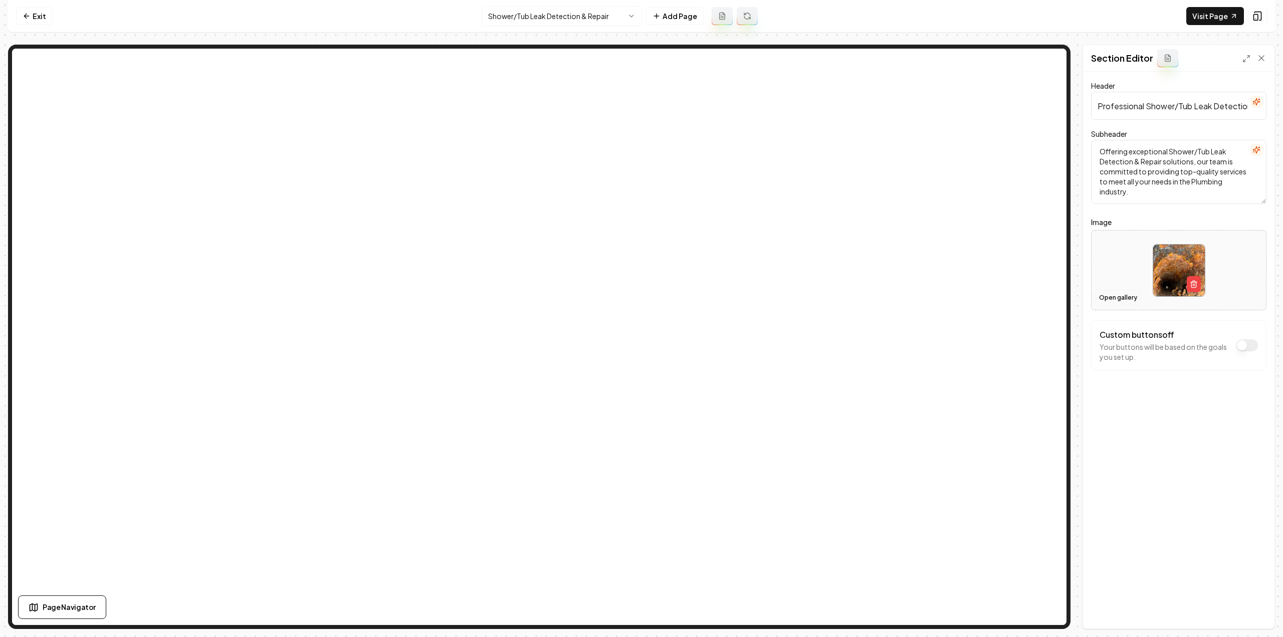
click at [1122, 302] on button "Open gallery" at bounding box center [1117, 298] width 45 height 16
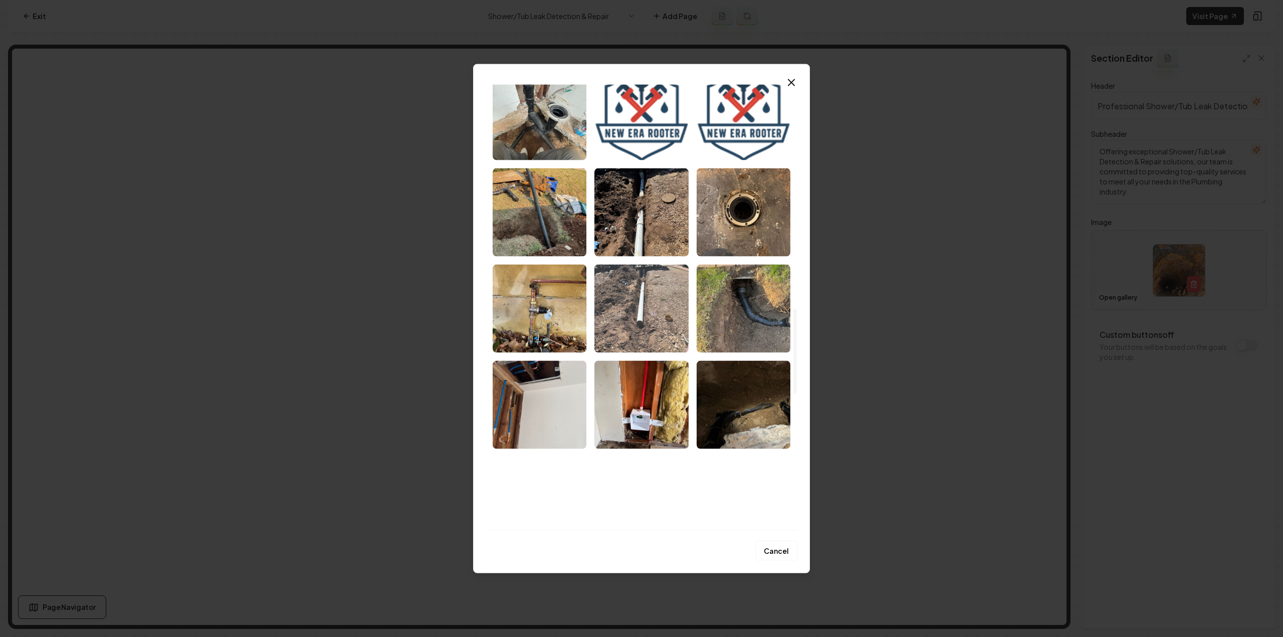
scroll to position [1102, 0]
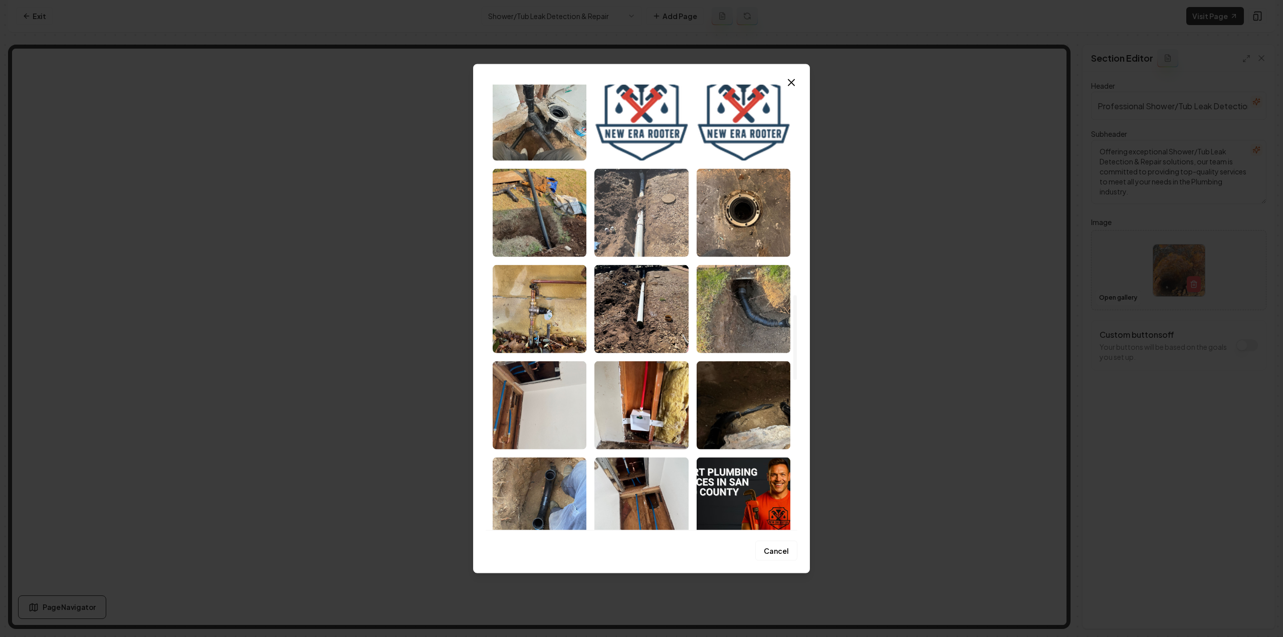
click at [651, 245] on img "Select image image_68c4bb485c7cd75eb8c534d4.jpeg" at bounding box center [641, 212] width 94 height 88
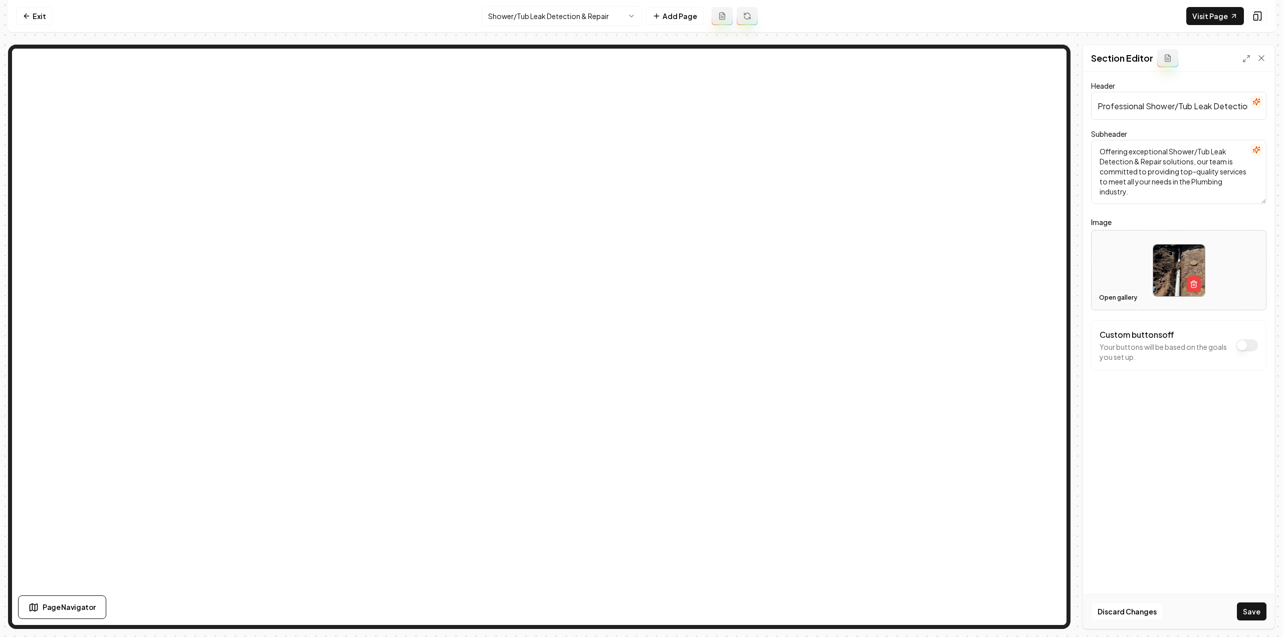
click at [1100, 302] on button "Open gallery" at bounding box center [1117, 298] width 45 height 16
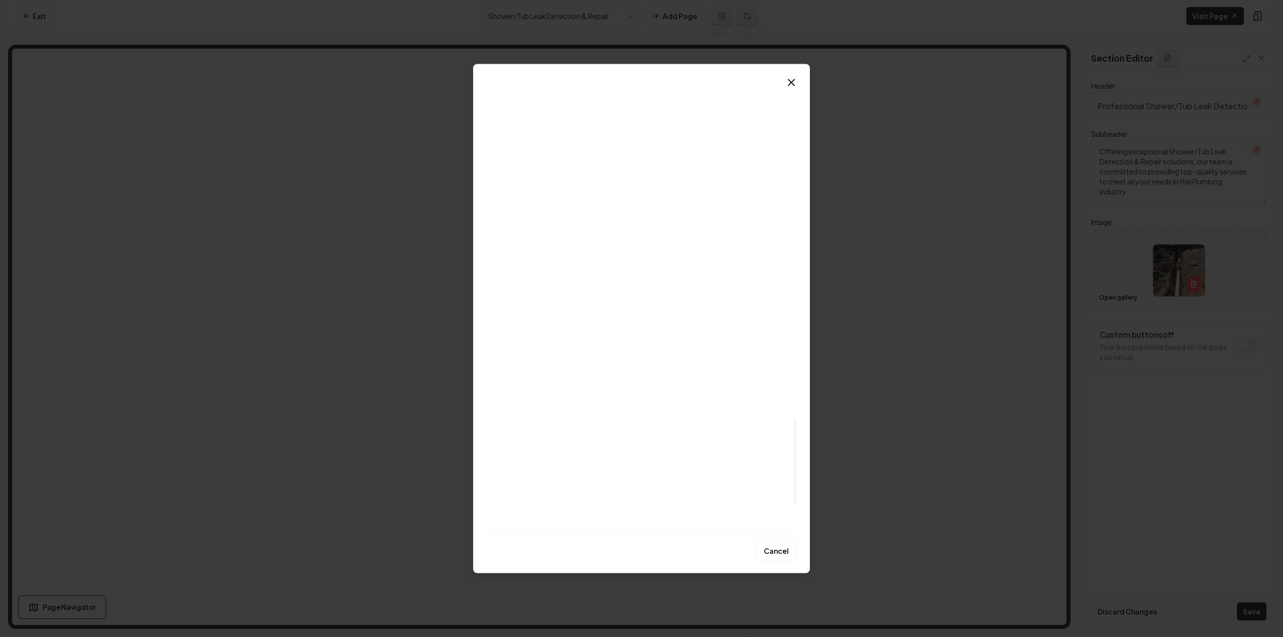
scroll to position [1890, 0]
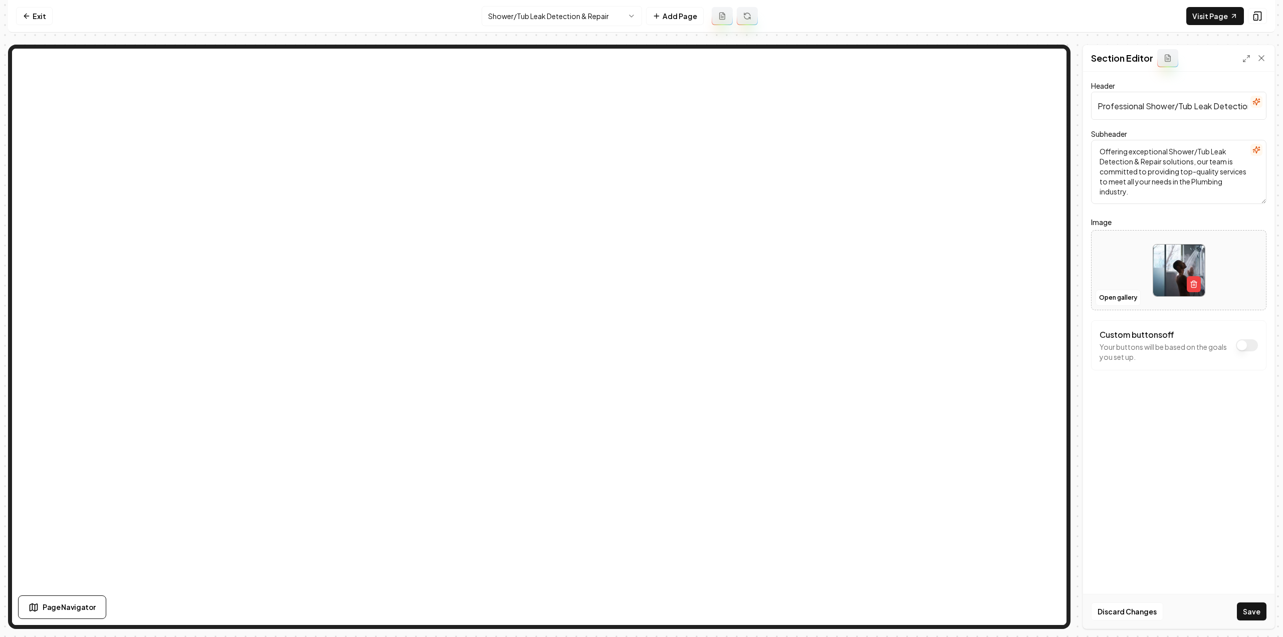
click at [1268, 616] on div "Discard Changes Save" at bounding box center [1178, 611] width 191 height 35
click at [1258, 613] on button "Save" at bounding box center [1251, 611] width 30 height 18
click at [509, 12] on html "Computer Required This feature is only available on a computer. Please switch t…" at bounding box center [641, 318] width 1283 height 637
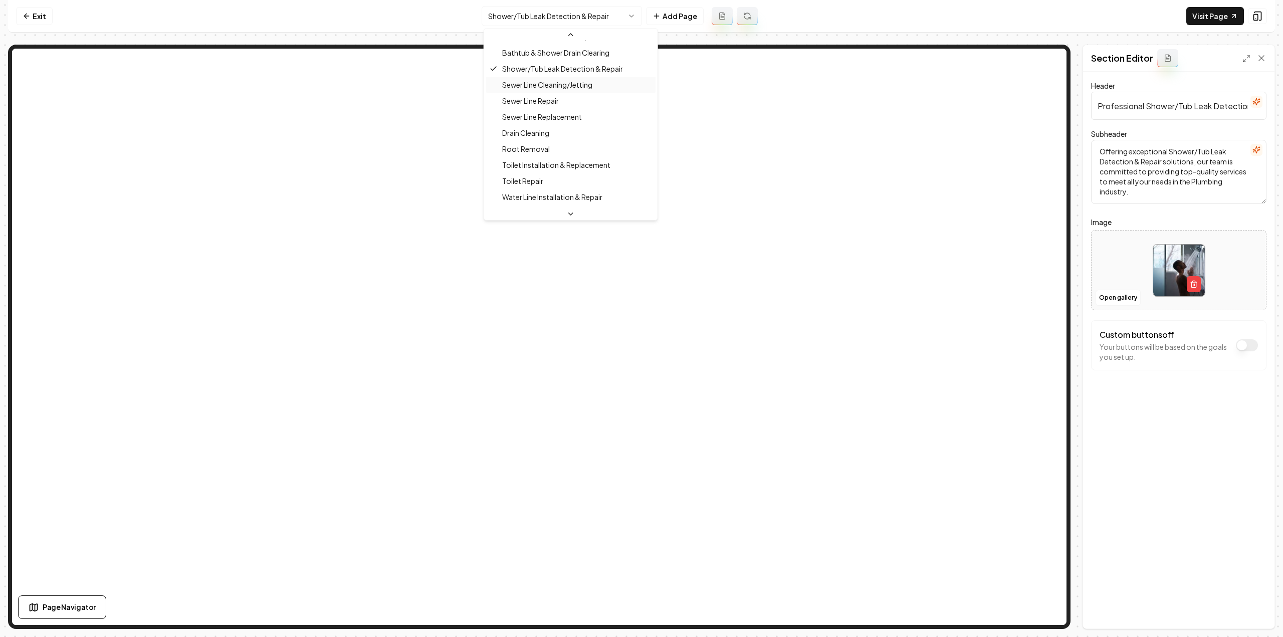
scroll to position [100, 0]
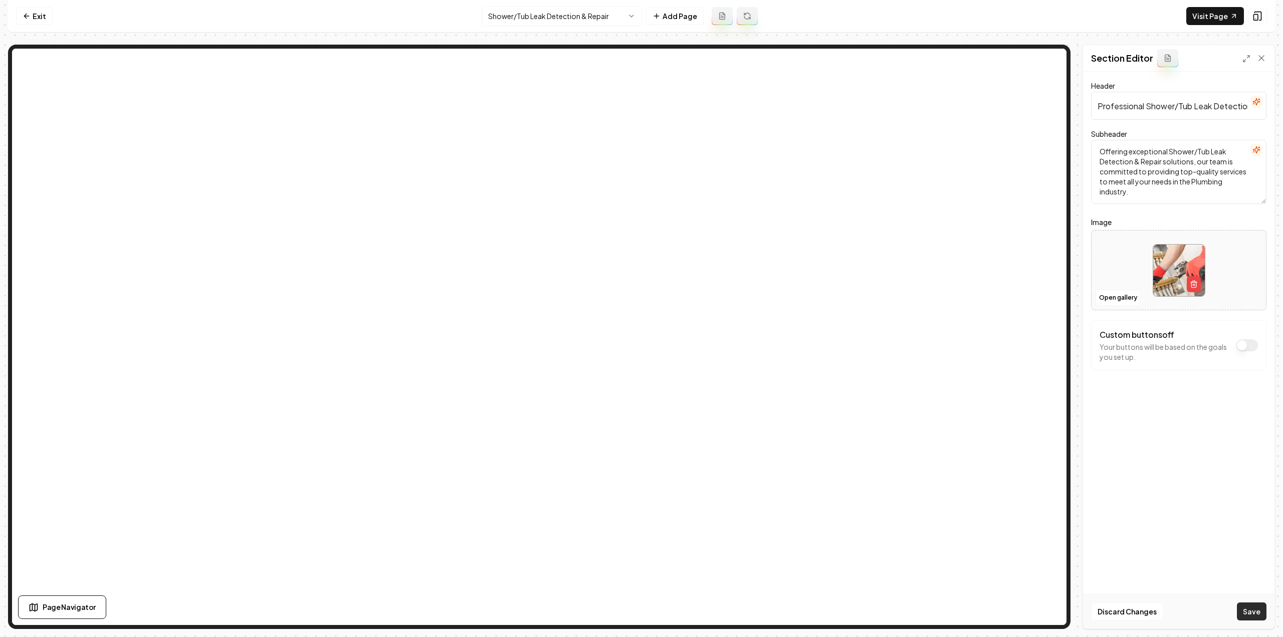
click at [1241, 619] on button "Save" at bounding box center [1251, 611] width 30 height 18
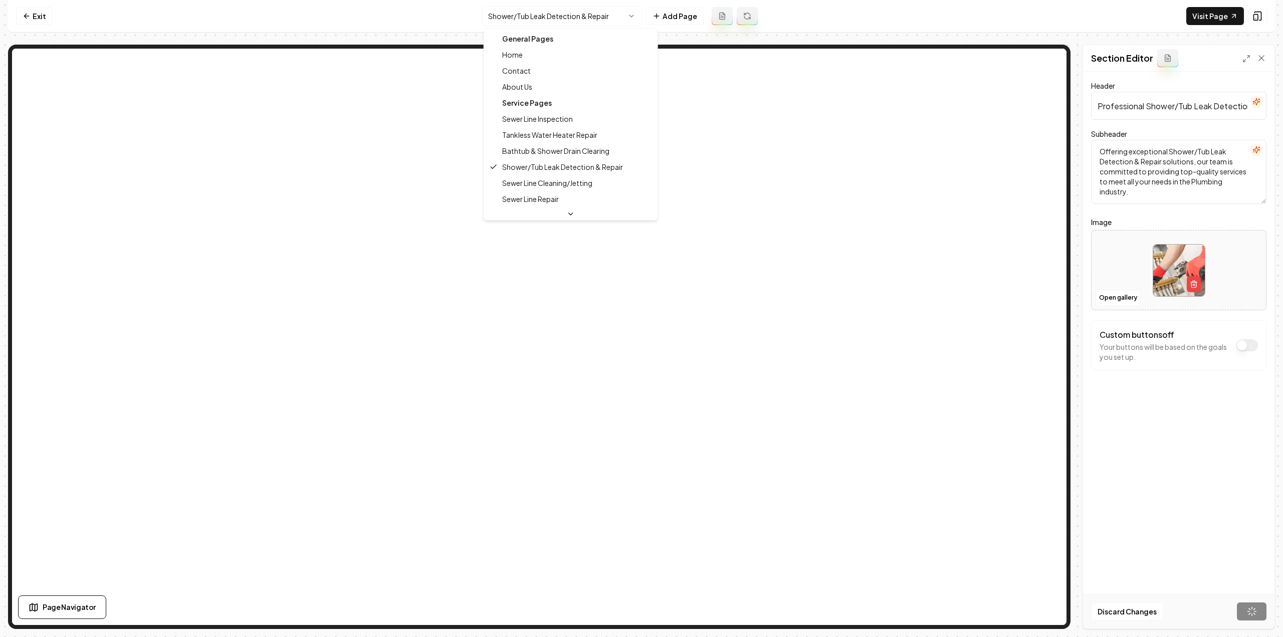
click at [544, 12] on html "Computer Required This feature is only available on a computer. Please switch t…" at bounding box center [641, 318] width 1283 height 637
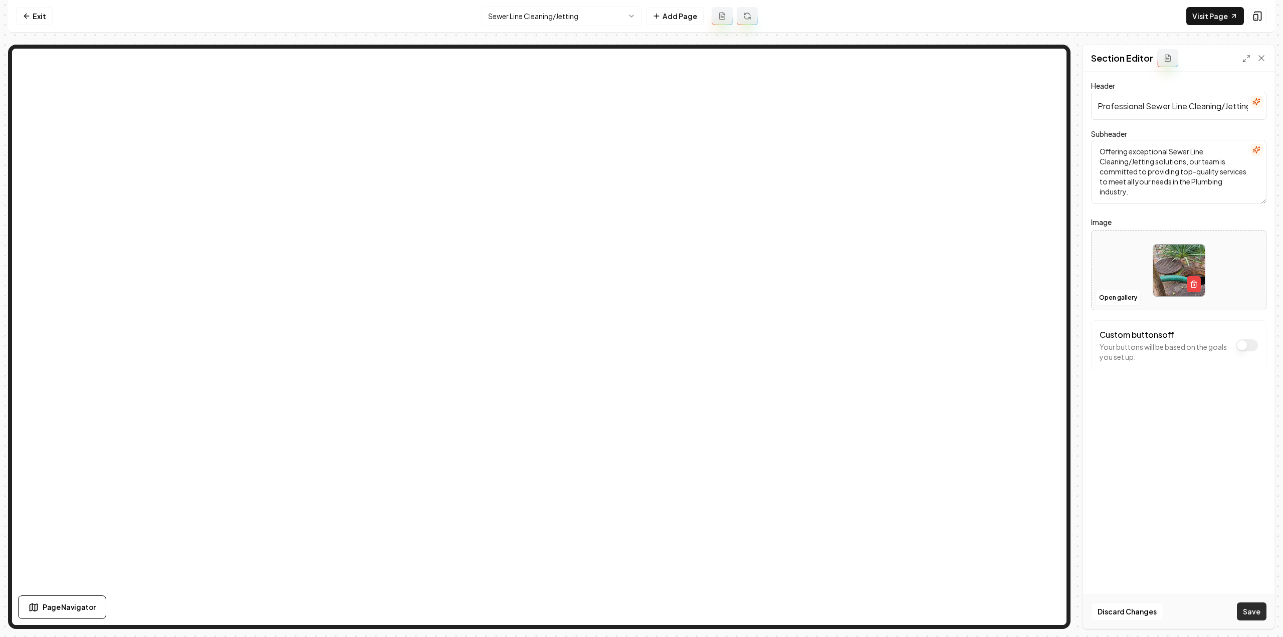
click at [1251, 609] on button "Save" at bounding box center [1251, 611] width 30 height 18
click at [561, 22] on html "Computer Required This feature is only available on a computer. Please switch t…" at bounding box center [641, 318] width 1283 height 637
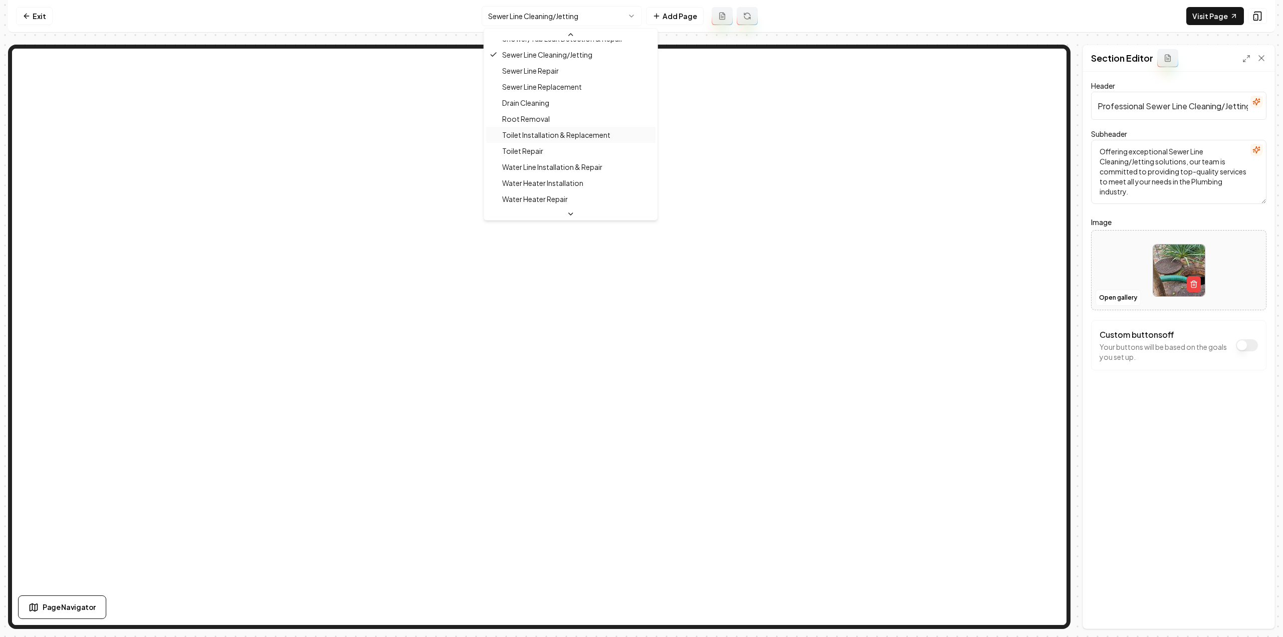
scroll to position [126, 0]
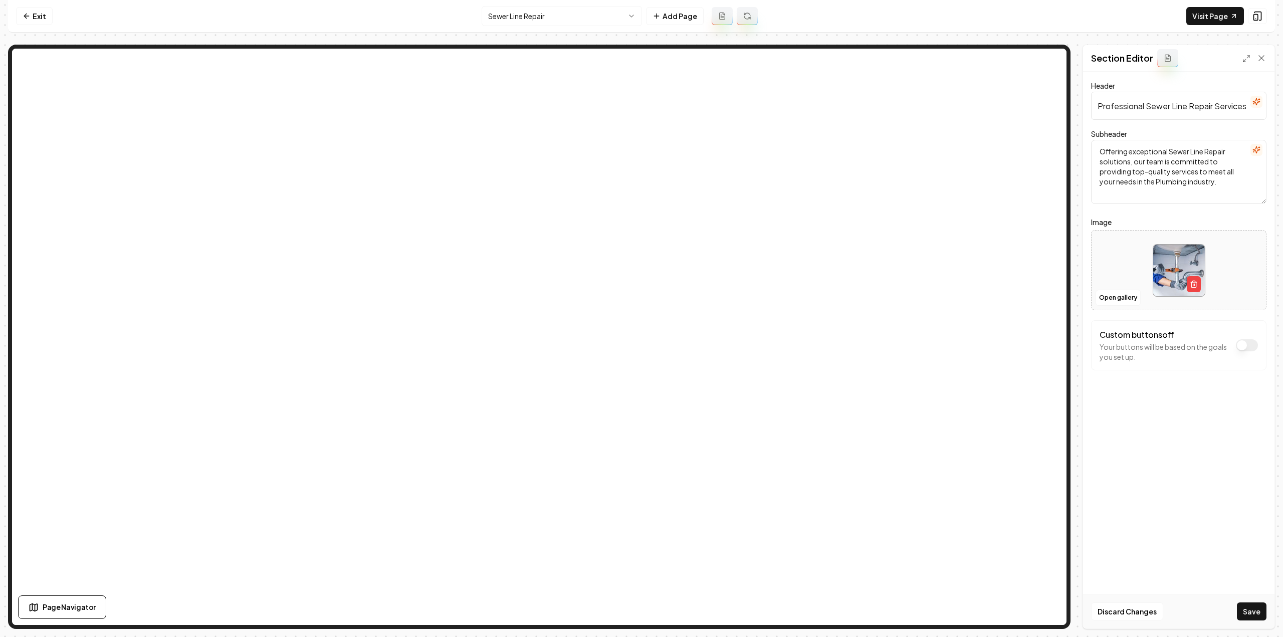
click at [1255, 622] on div "Discard Changes Save" at bounding box center [1178, 611] width 191 height 35
click at [1257, 608] on button "Save" at bounding box center [1251, 611] width 30 height 18
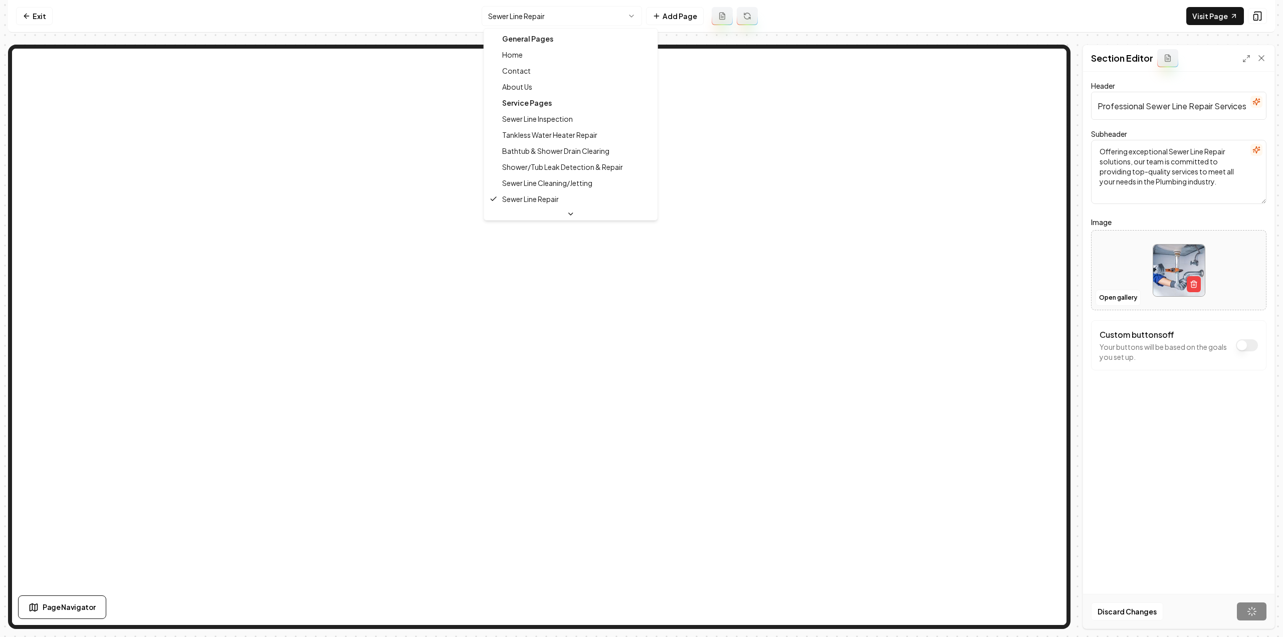
click at [593, 16] on html "Computer Required This feature is only available on a computer. Please switch t…" at bounding box center [641, 318] width 1283 height 637
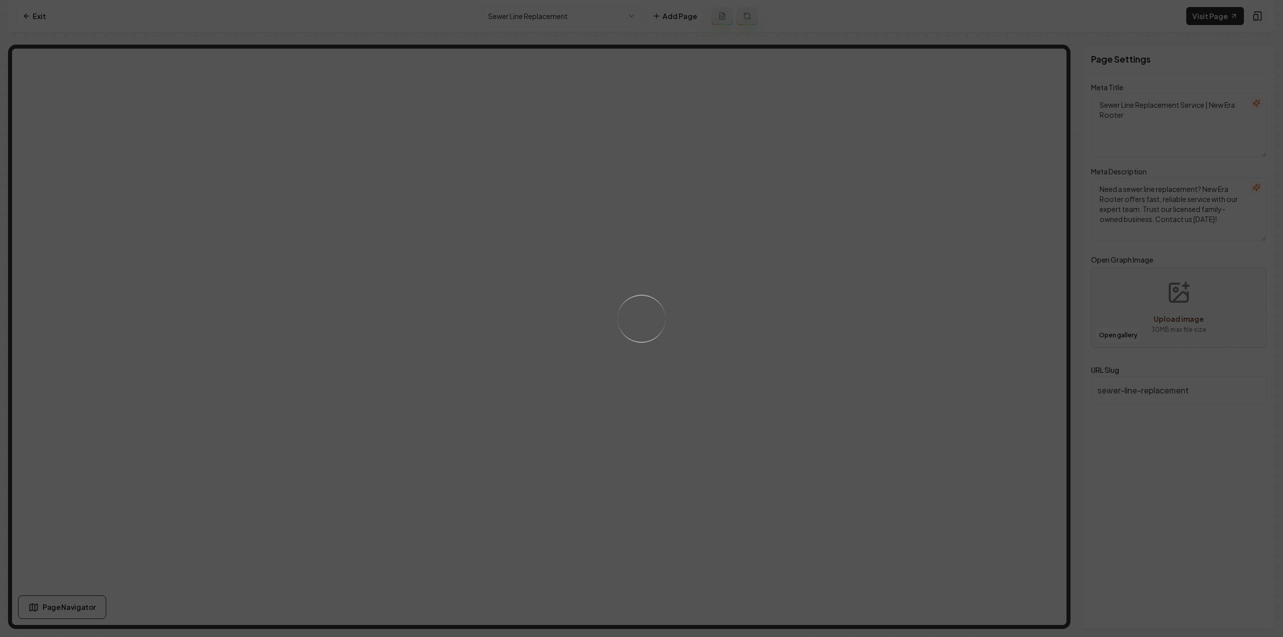
click at [744, 283] on div "Loading..." at bounding box center [641, 318] width 1283 height 637
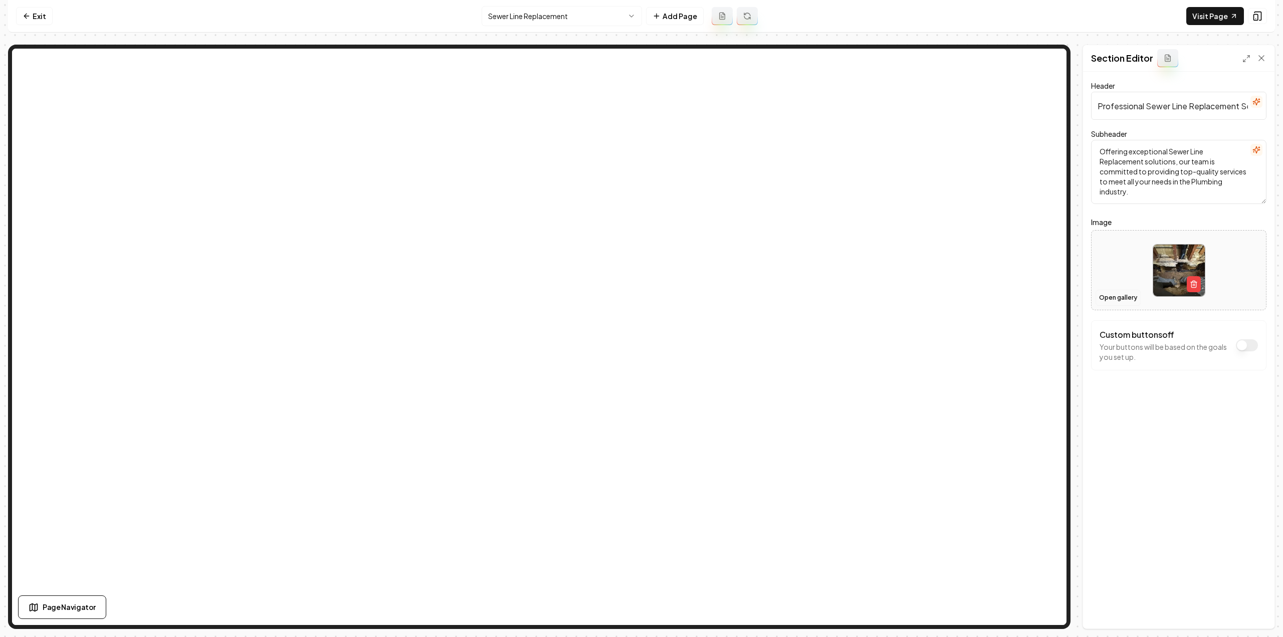
click at [1108, 294] on button "Open gallery" at bounding box center [1117, 298] width 45 height 16
click at [553, 9] on html "Computer Required This feature is only available on a computer. Please switch t…" at bounding box center [641, 318] width 1283 height 637
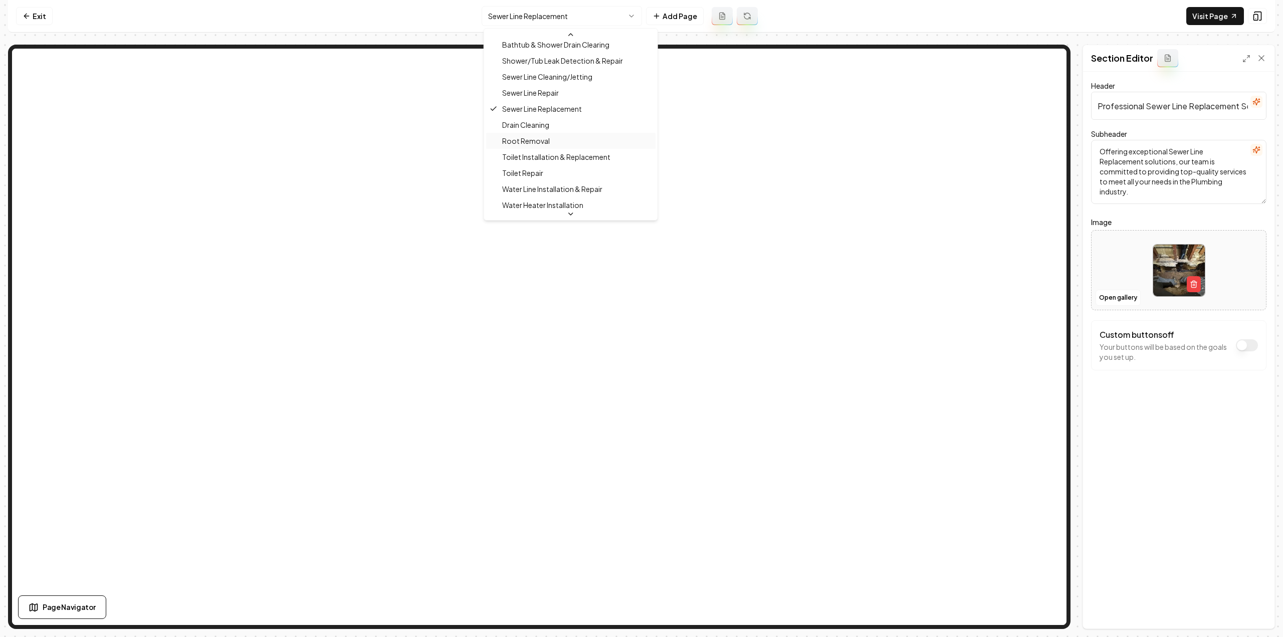
scroll to position [127, 0]
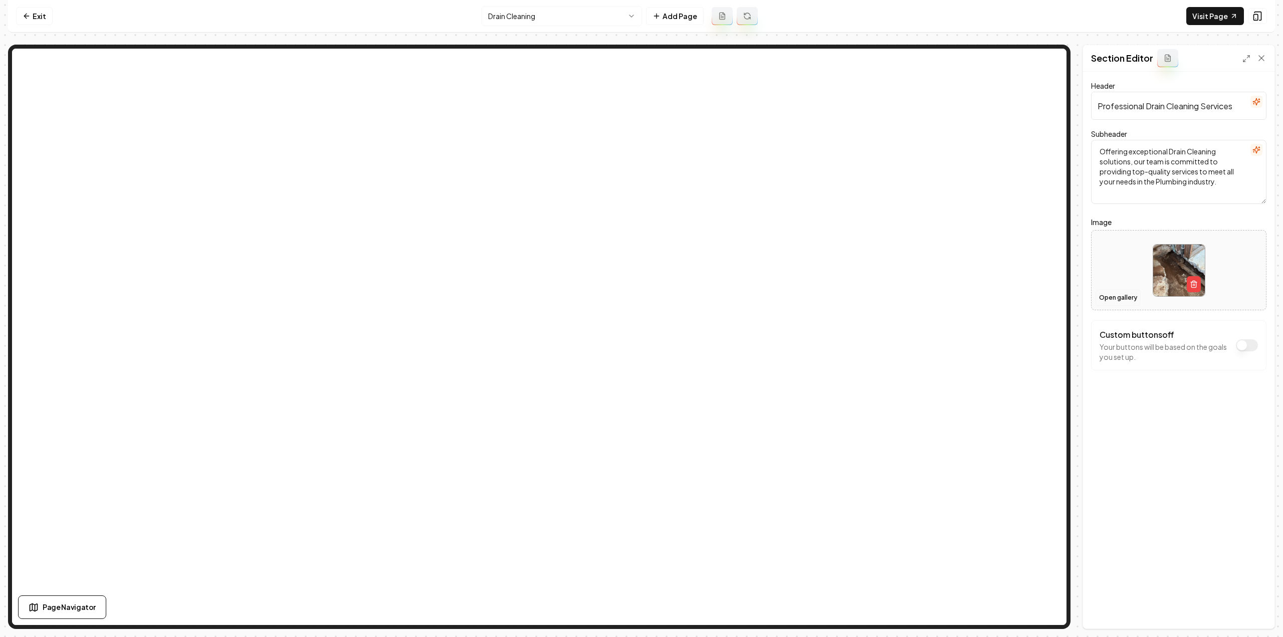
click at [1125, 296] on button "Open gallery" at bounding box center [1117, 298] width 45 height 16
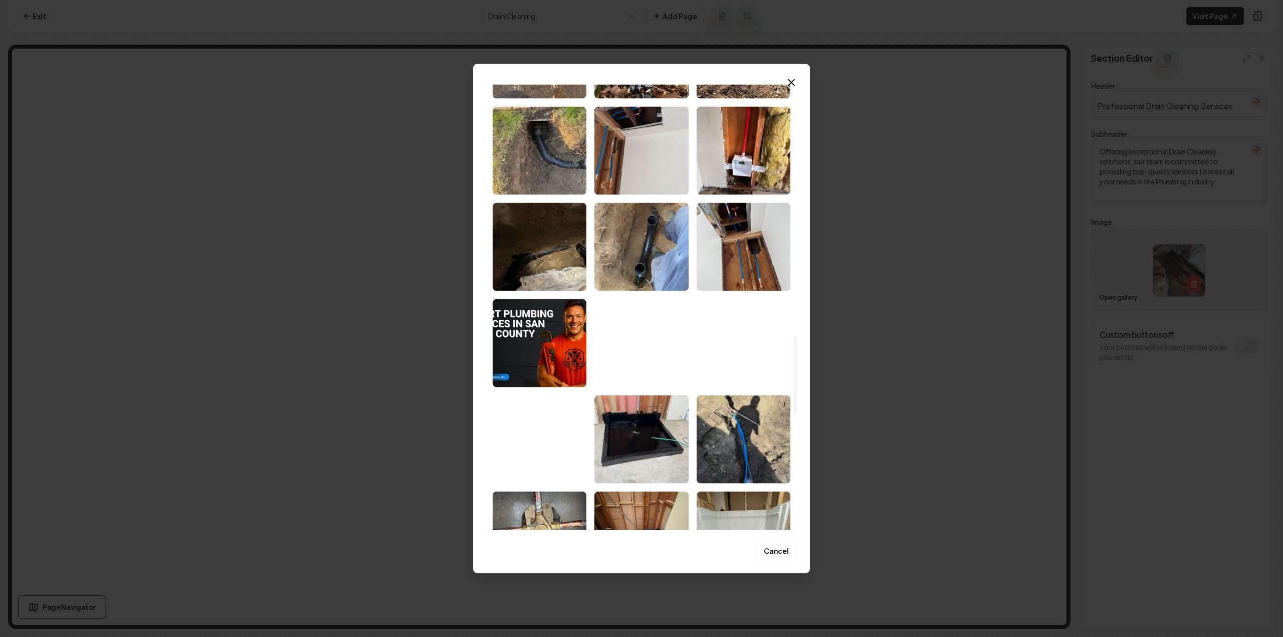
scroll to position [1403, 0]
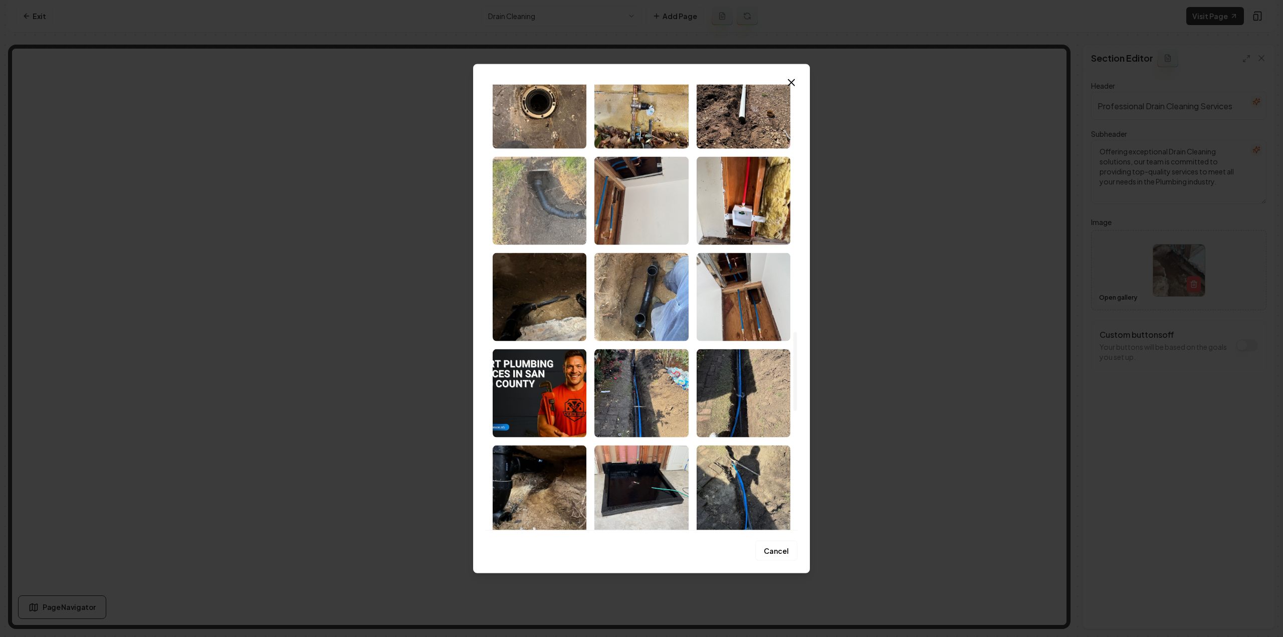
click at [558, 215] on img "Select image image_68c4bb475c7cd75eb8c53164.jpeg" at bounding box center [539, 200] width 94 height 88
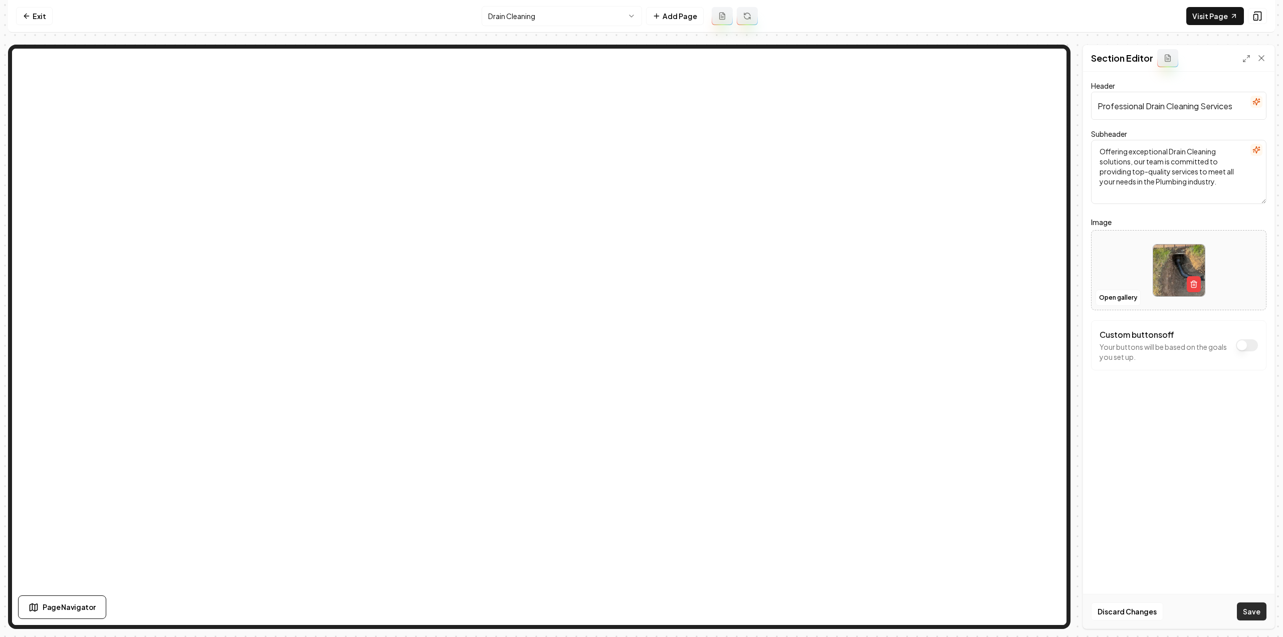
click at [1257, 605] on button "Save" at bounding box center [1251, 611] width 30 height 18
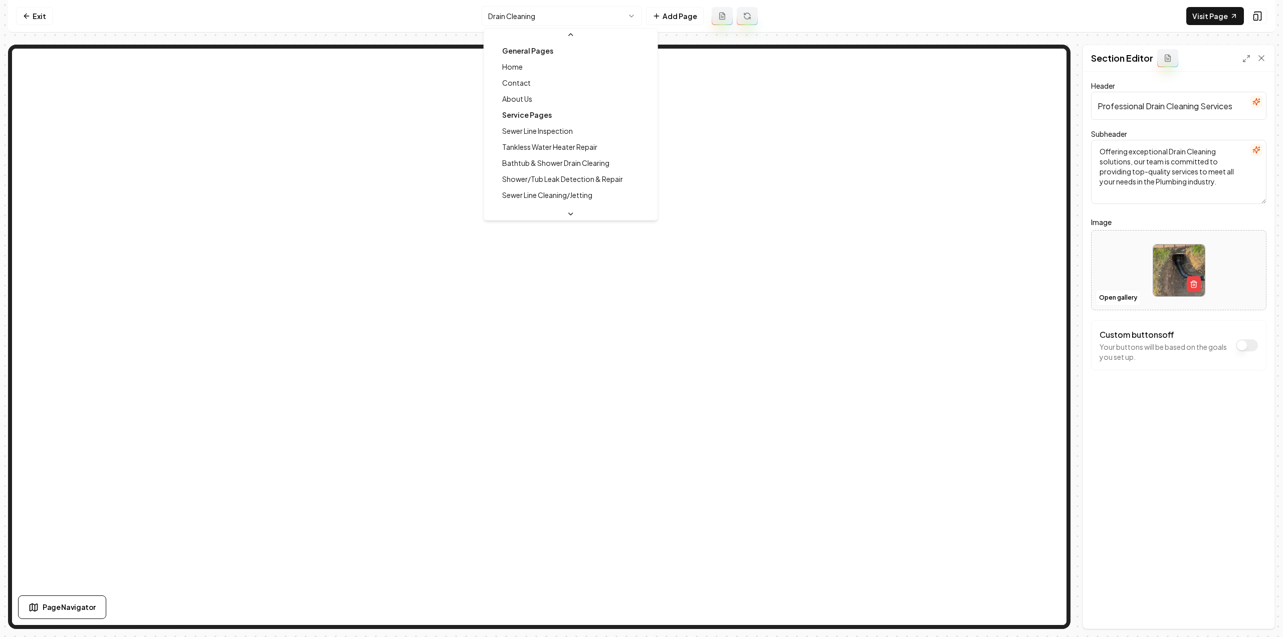
click at [533, 23] on html "Computer Required This feature is only available on a computer. Please switch t…" at bounding box center [641, 318] width 1283 height 637
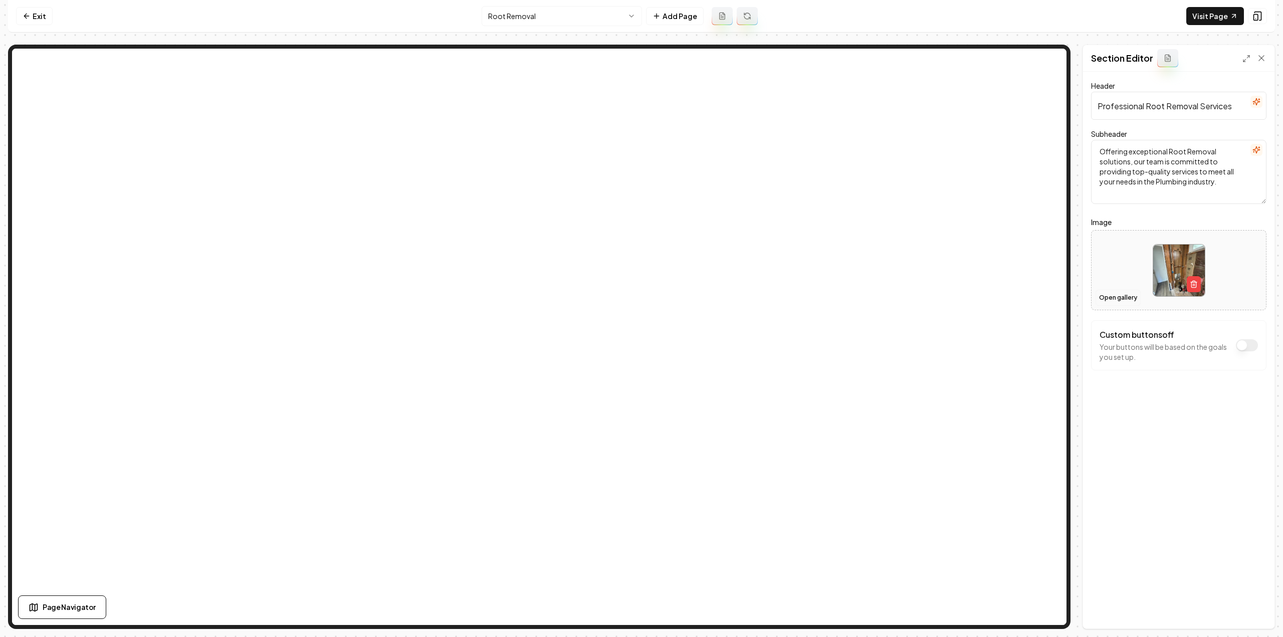
click at [1119, 300] on button "Open gallery" at bounding box center [1117, 298] width 45 height 16
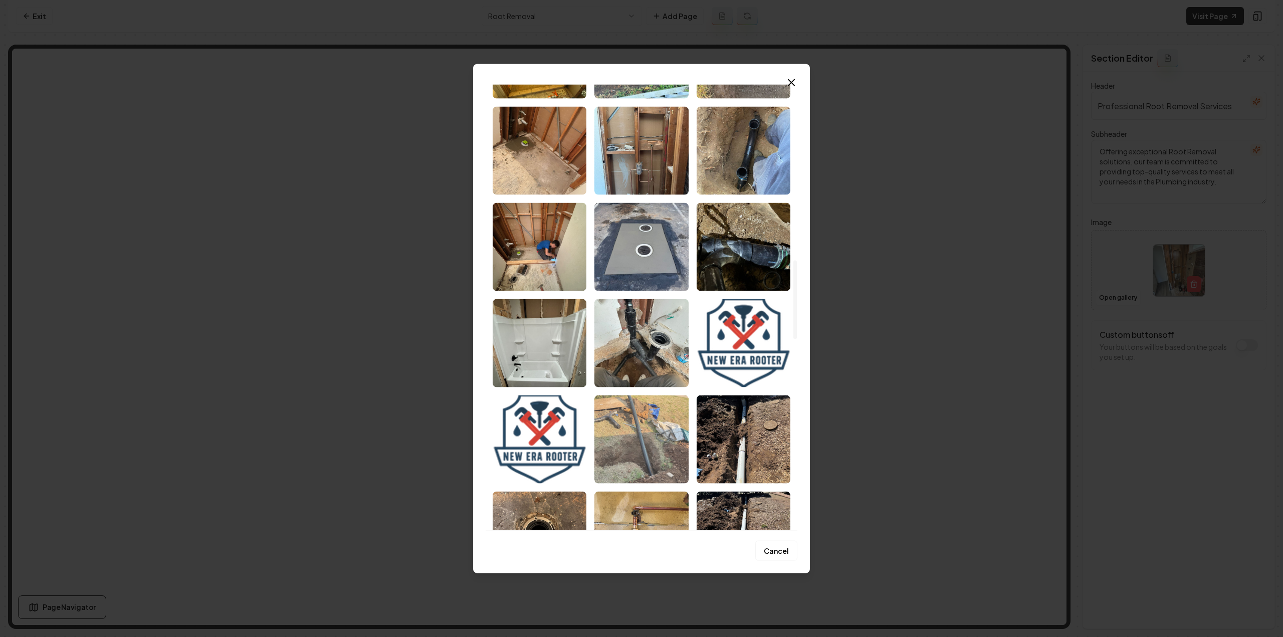
scroll to position [1002, 0]
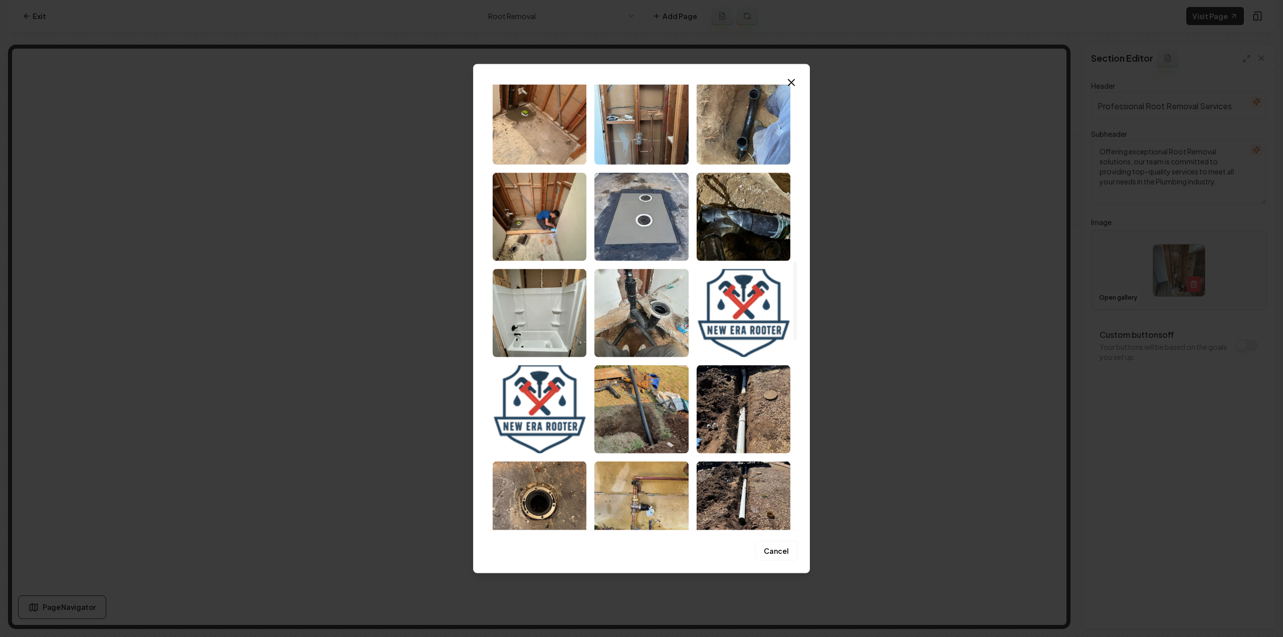
click at [646, 320] on img "Select image image_68c4bc245c7cd75eb8ca430f.jpeg" at bounding box center [641, 313] width 94 height 88
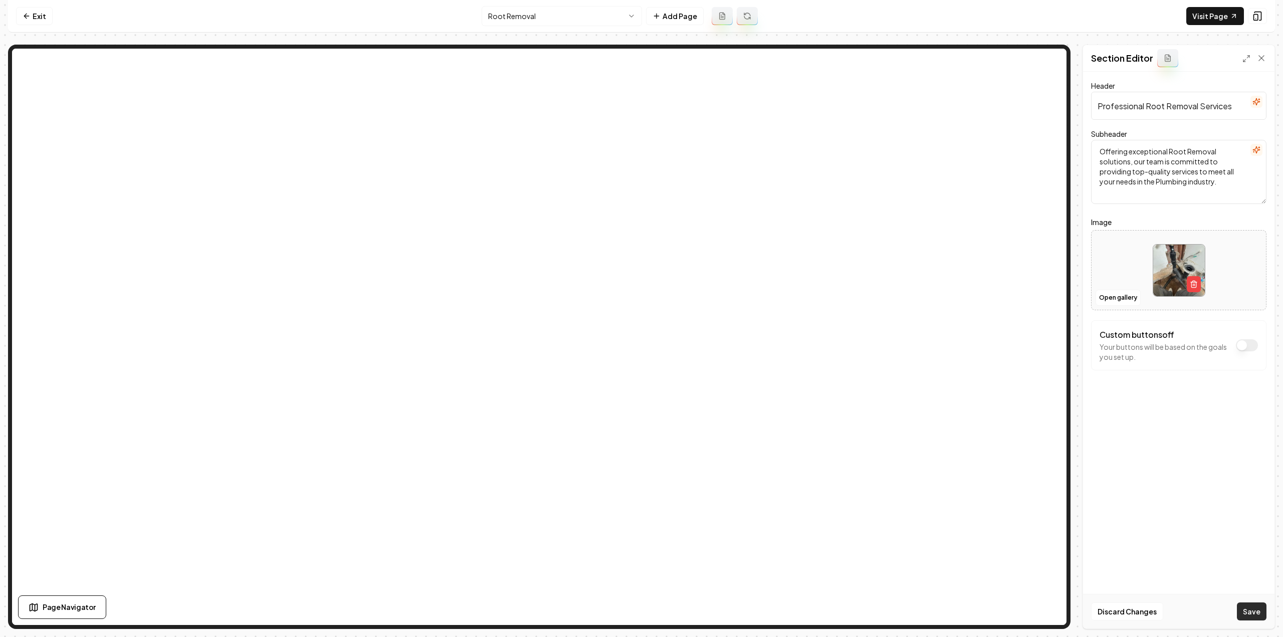
click at [1247, 603] on div "Discard Changes Save" at bounding box center [1178, 611] width 191 height 35
click at [1247, 609] on button "Save" at bounding box center [1251, 611] width 30 height 18
click at [534, 19] on html "Computer Required This feature is only available on a computer. Please switch t…" at bounding box center [641, 318] width 1283 height 637
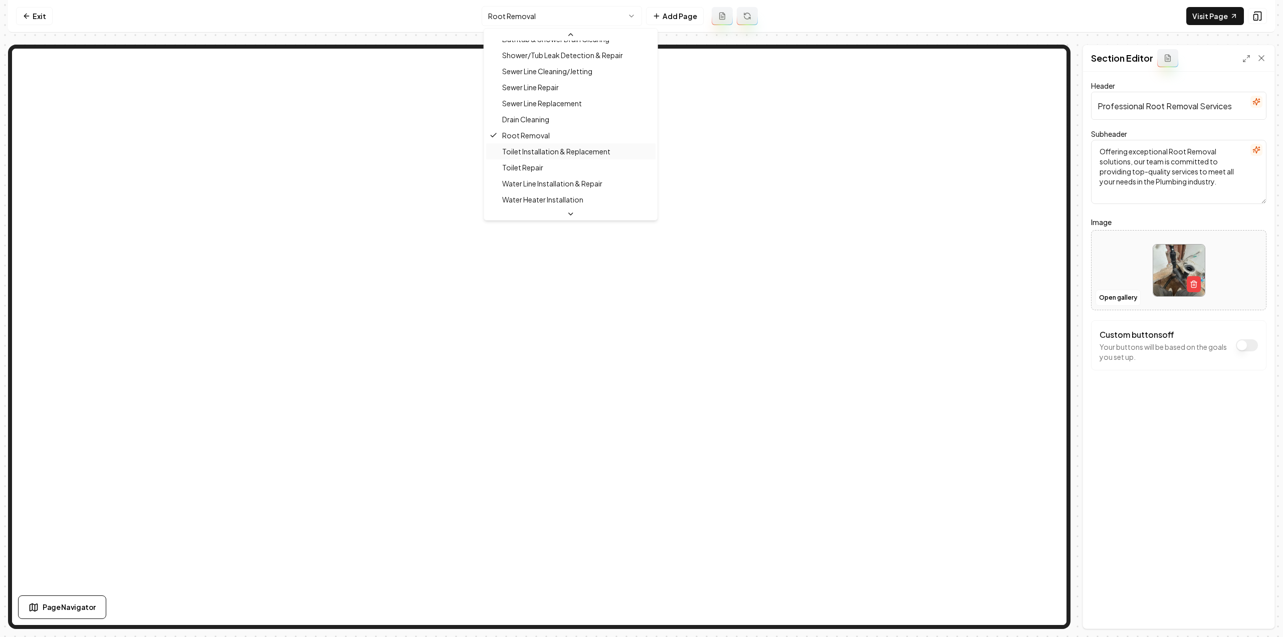
scroll to position [159, 0]
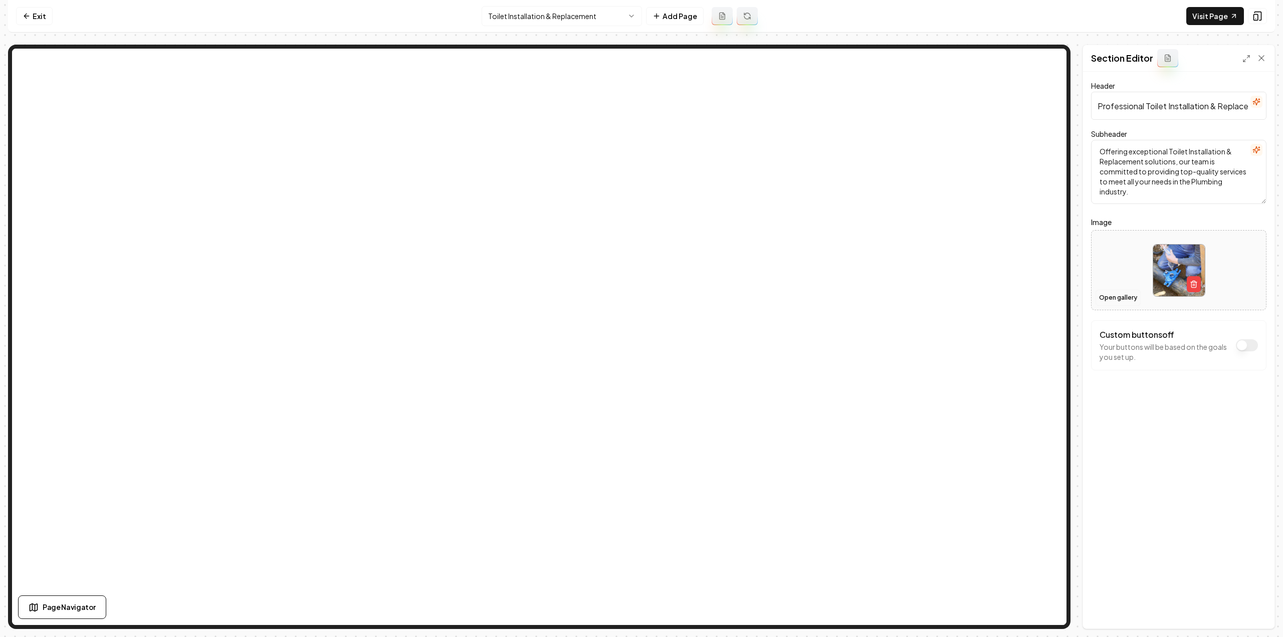
click at [1118, 296] on button "Open gallery" at bounding box center [1117, 298] width 45 height 16
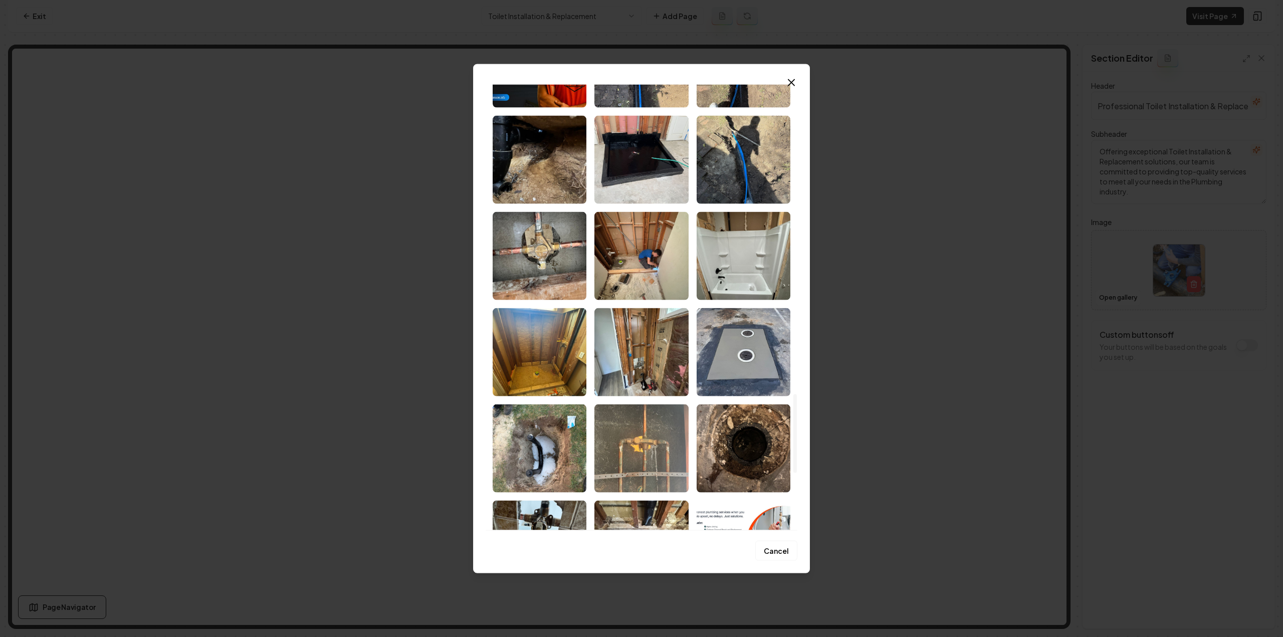
scroll to position [1731, 0]
drag, startPoint x: 1235, startPoint y: 435, endPoint x: 1224, endPoint y: 453, distance: 21.4
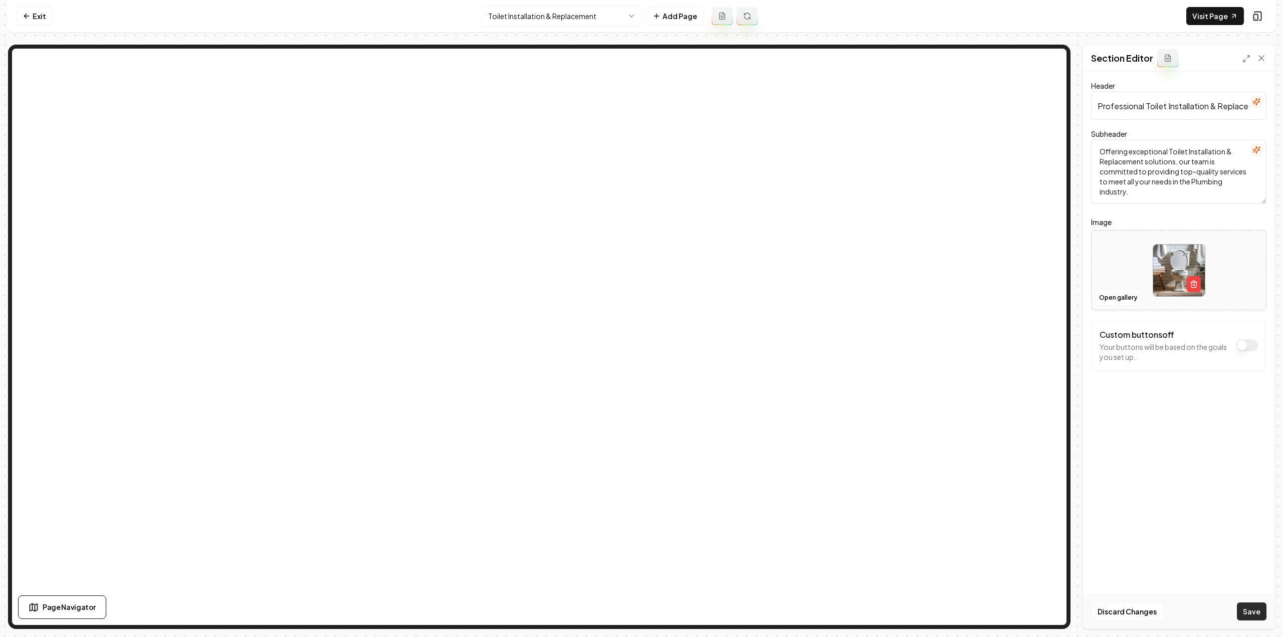
click at [1258, 605] on button "Save" at bounding box center [1251, 611] width 30 height 18
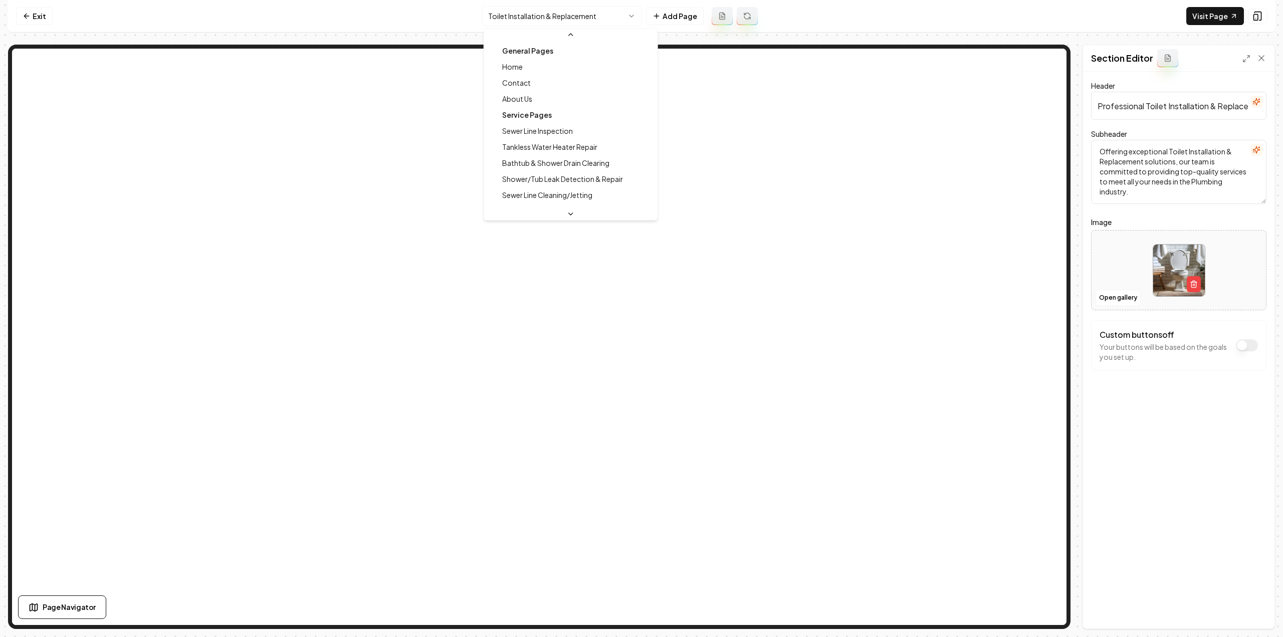
click at [566, 20] on html "Computer Required This feature is only available on a computer. Please switch t…" at bounding box center [641, 318] width 1283 height 637
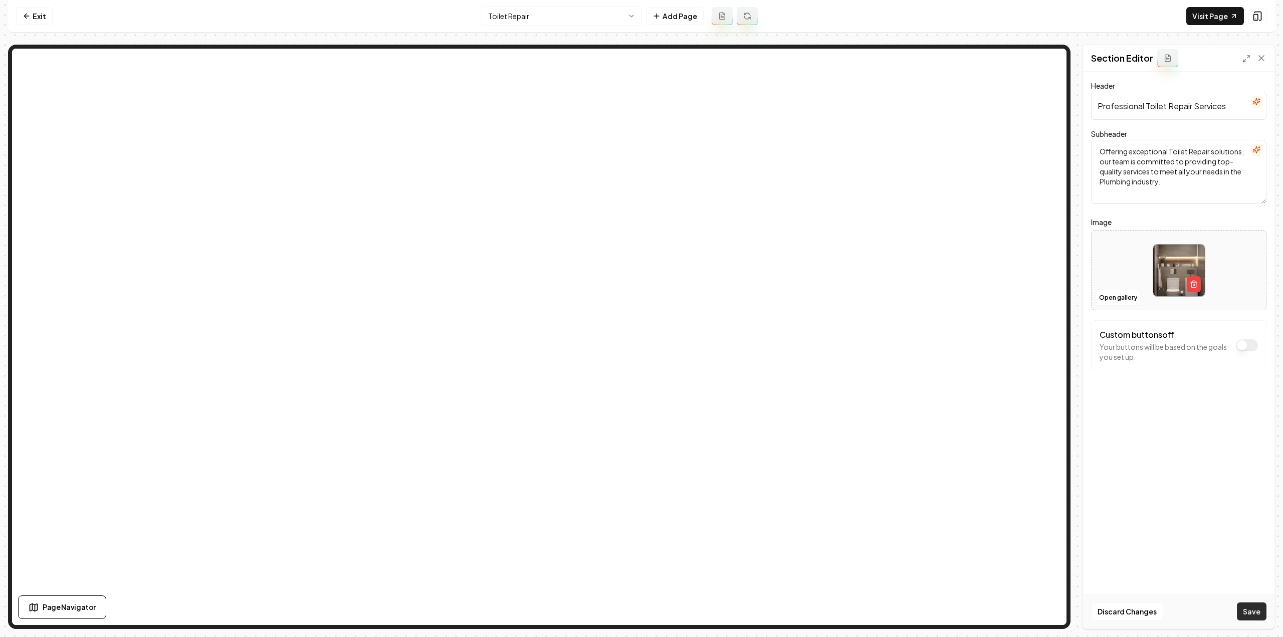
click at [1240, 615] on button "Save" at bounding box center [1251, 611] width 30 height 18
click at [501, 21] on html "Computer Required This feature is only available on a computer. Please switch t…" at bounding box center [641, 318] width 1283 height 637
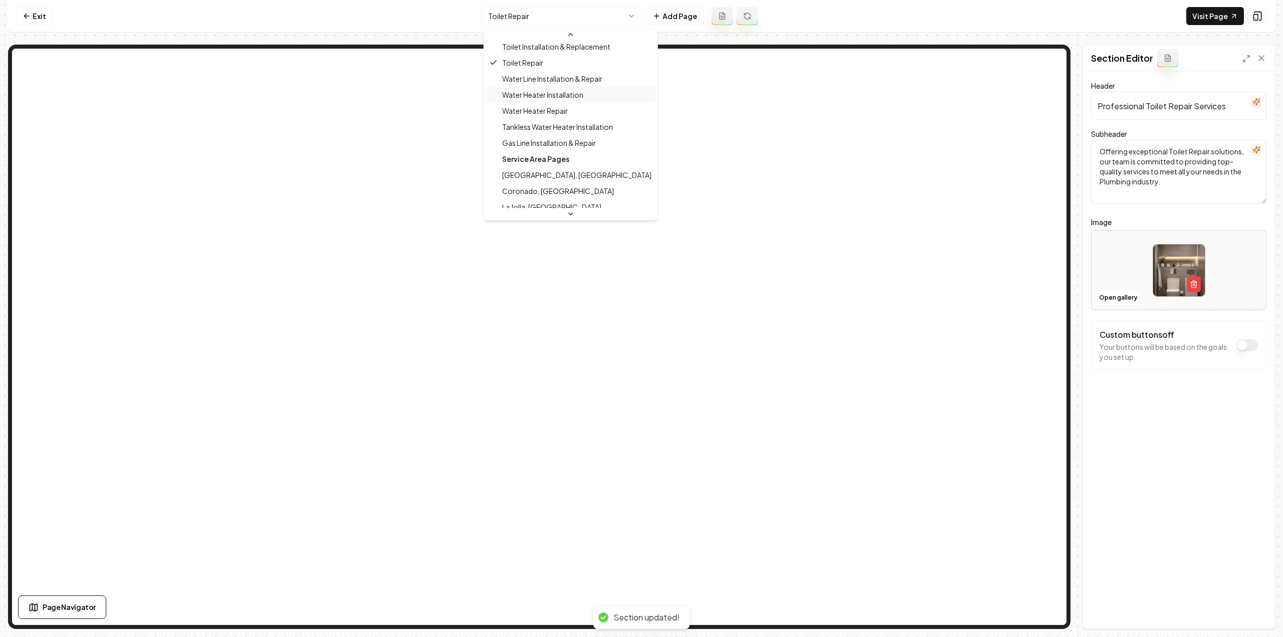
scroll to position [229, 0]
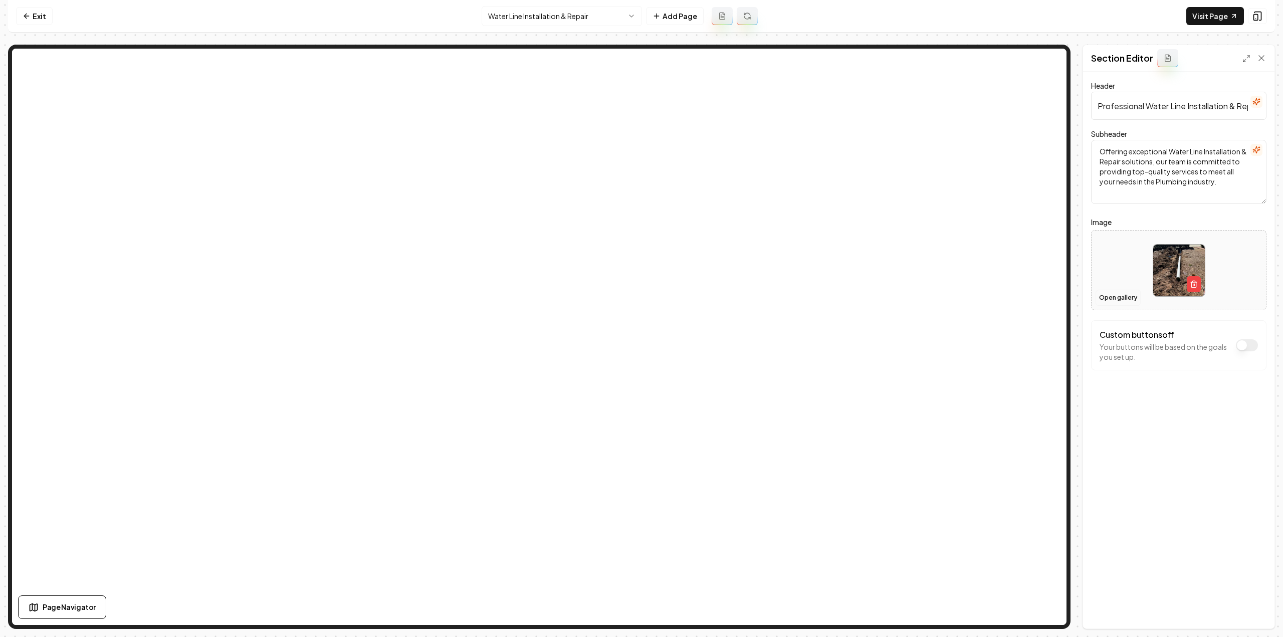
click at [1103, 304] on button "Open gallery" at bounding box center [1117, 298] width 45 height 16
click at [531, 23] on html "Computer Required This feature is only available on a computer. Please switch t…" at bounding box center [641, 318] width 1283 height 637
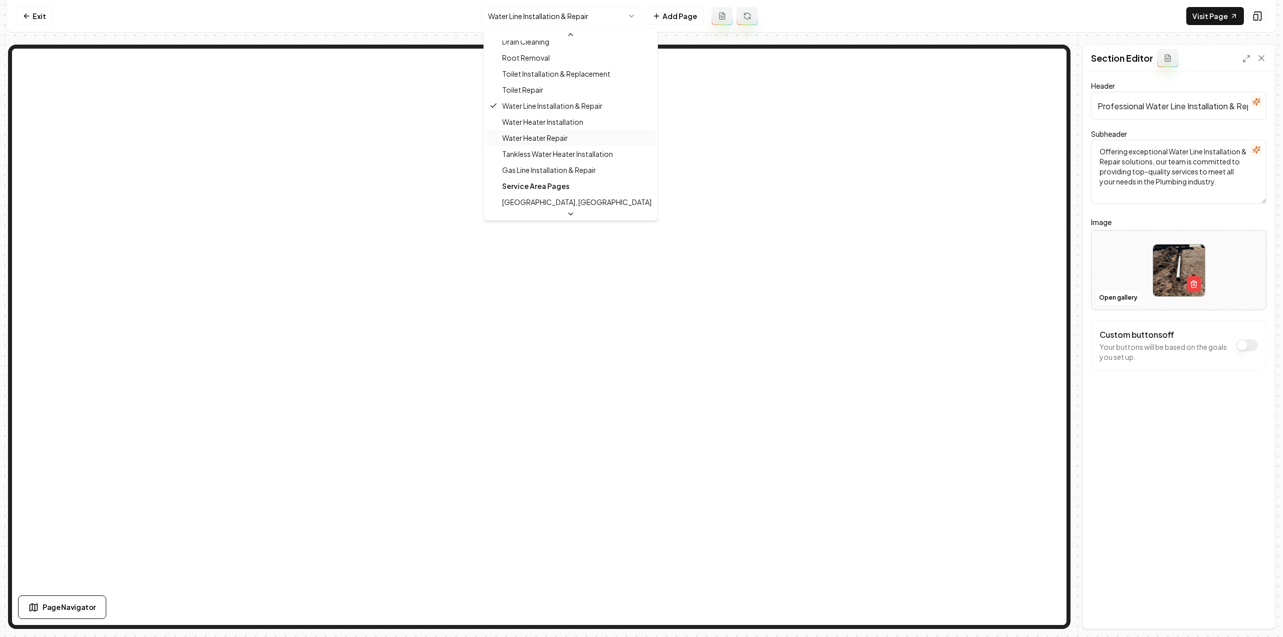
scroll to position [207, 0]
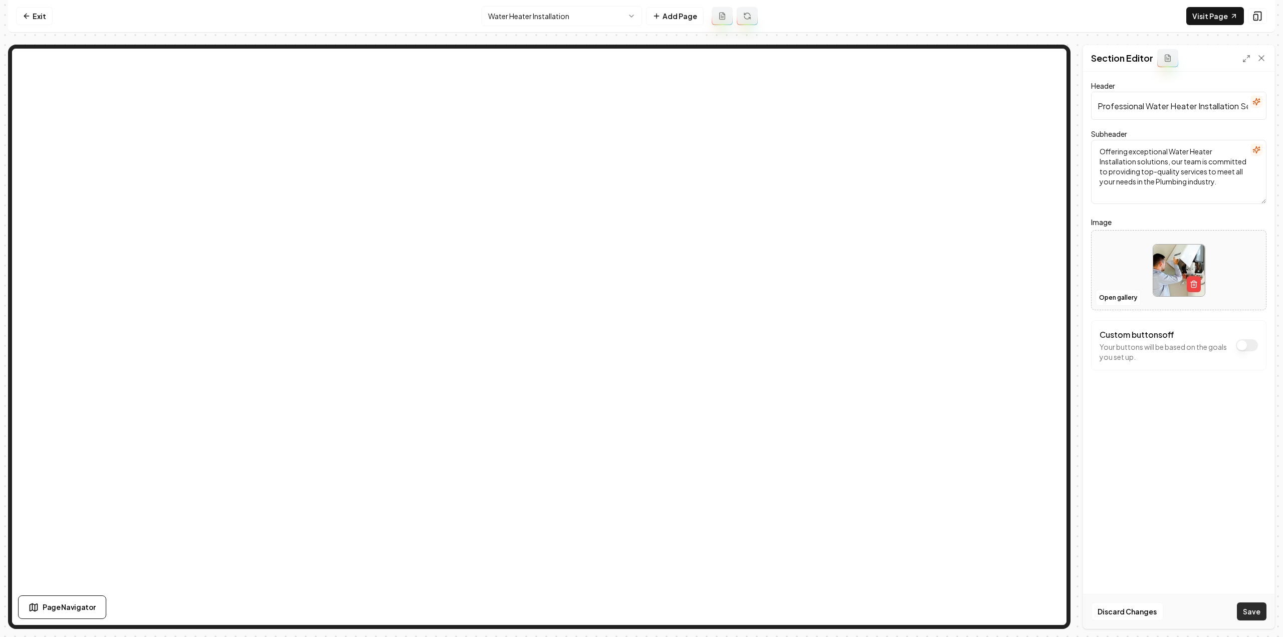
click at [1249, 612] on button "Save" at bounding box center [1251, 611] width 30 height 18
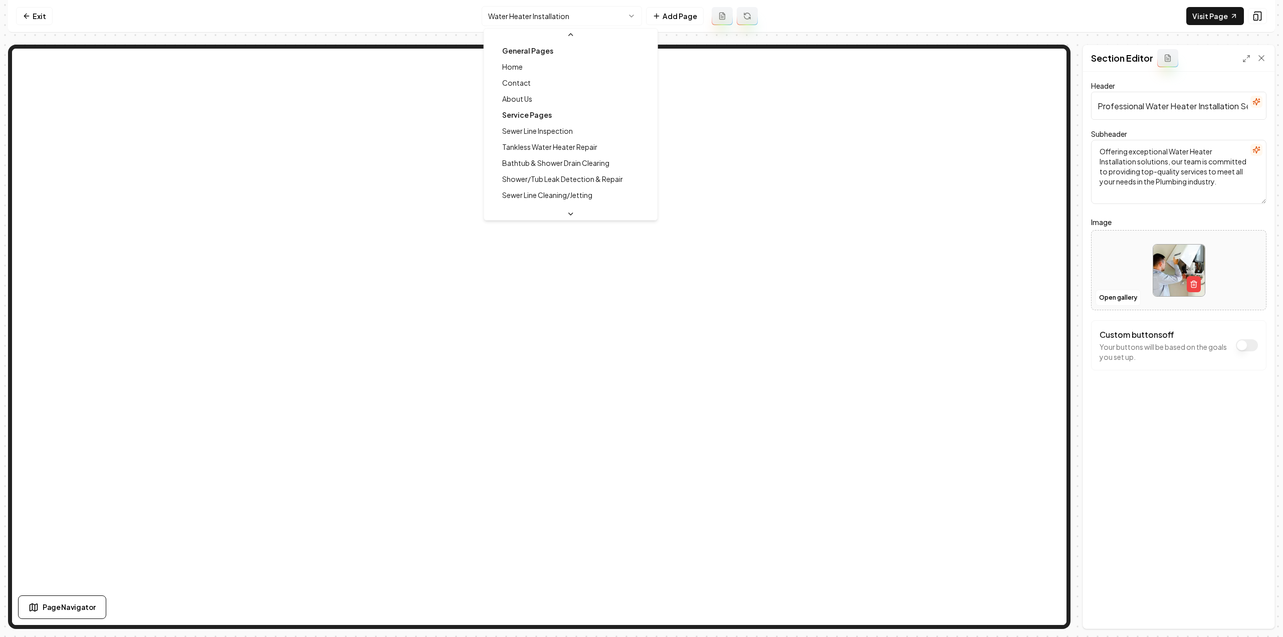
click at [519, 16] on html "Computer Required This feature is only available on a computer. Please switch t…" at bounding box center [641, 318] width 1283 height 637
click at [542, 9] on html "Computer Required This feature is only available on a computer. Please switch t…" at bounding box center [641, 318] width 1283 height 637
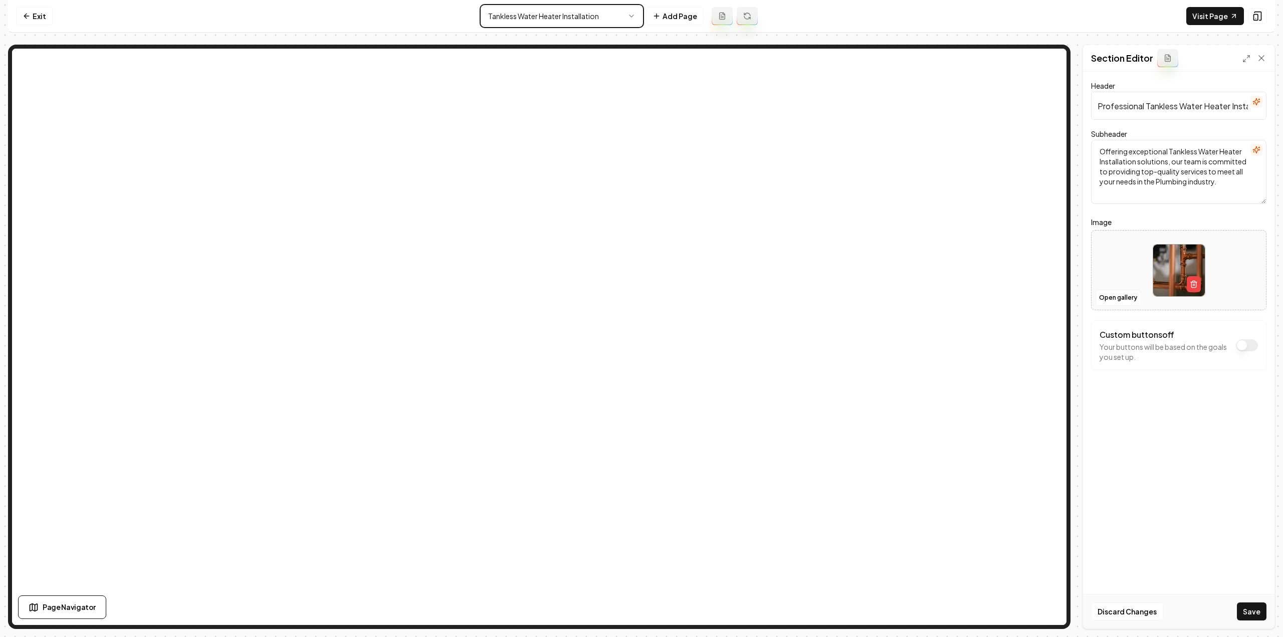
click at [1248, 610] on html "Computer Required This feature is only available on a computer. Please switch t…" at bounding box center [641, 318] width 1283 height 637
click at [1255, 609] on button "Save" at bounding box center [1251, 611] width 30 height 18
click at [582, 14] on html "Computer Required This feature is only available on a computer. Please switch t…" at bounding box center [641, 318] width 1283 height 637
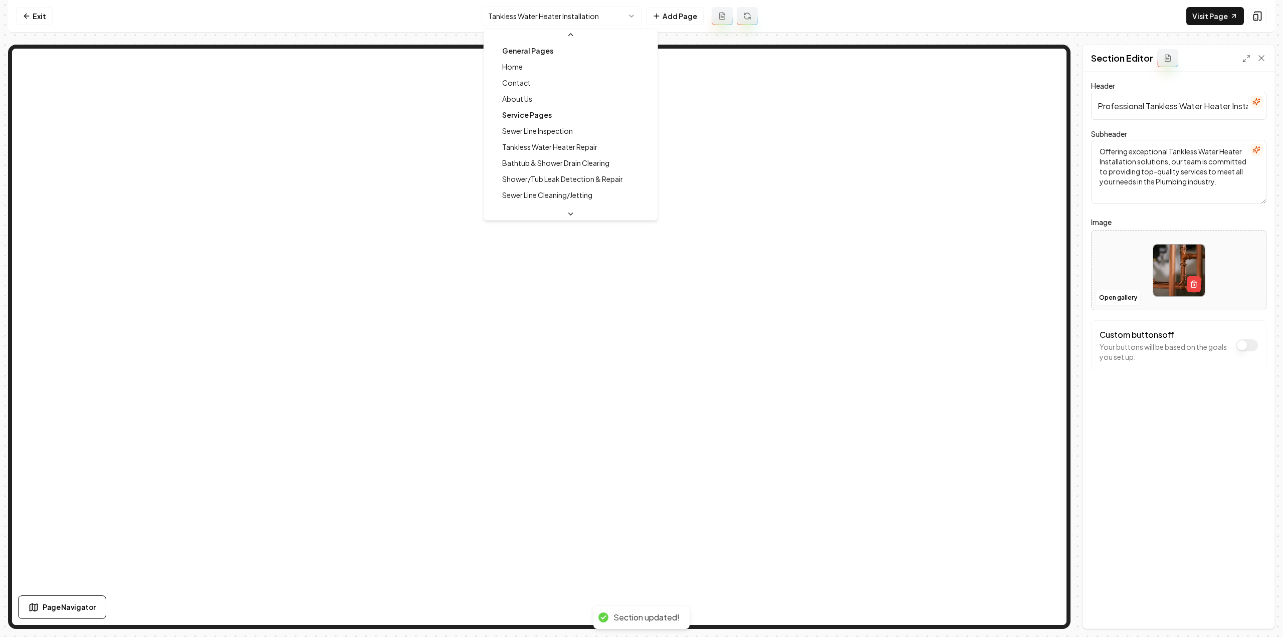
scroll to position [155, 0]
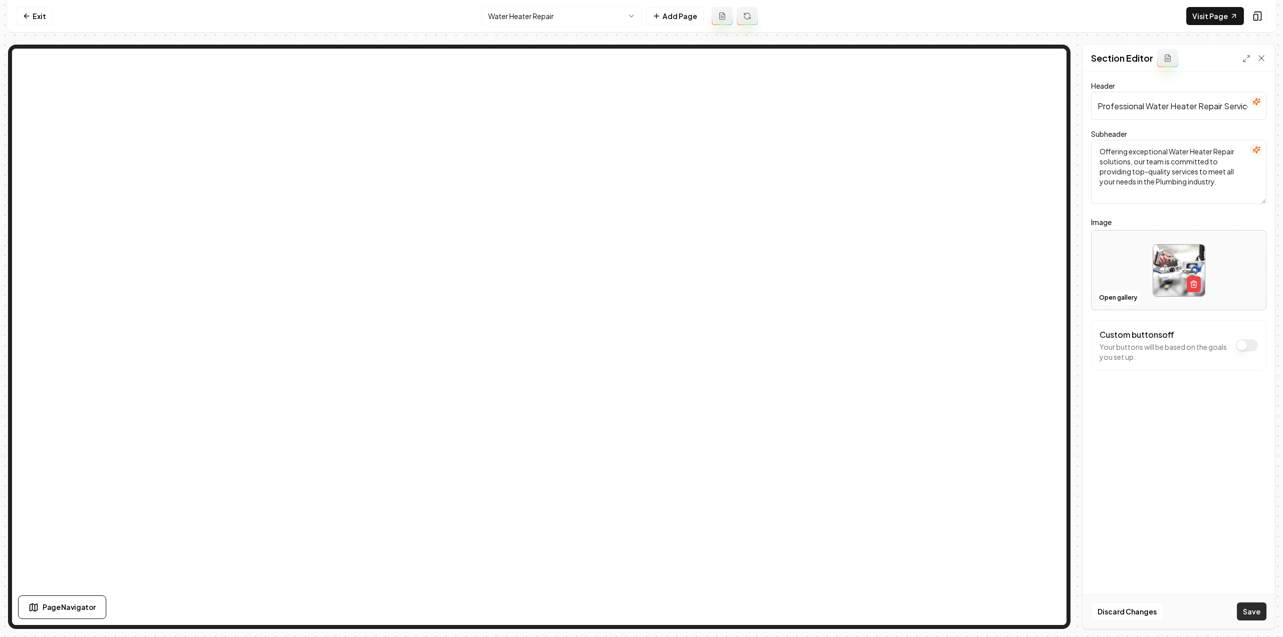
click at [1242, 608] on button "Save" at bounding box center [1251, 611] width 30 height 18
click at [526, 17] on html "Computer Required This feature is only available on a computer. Please switch t…" at bounding box center [641, 318] width 1283 height 637
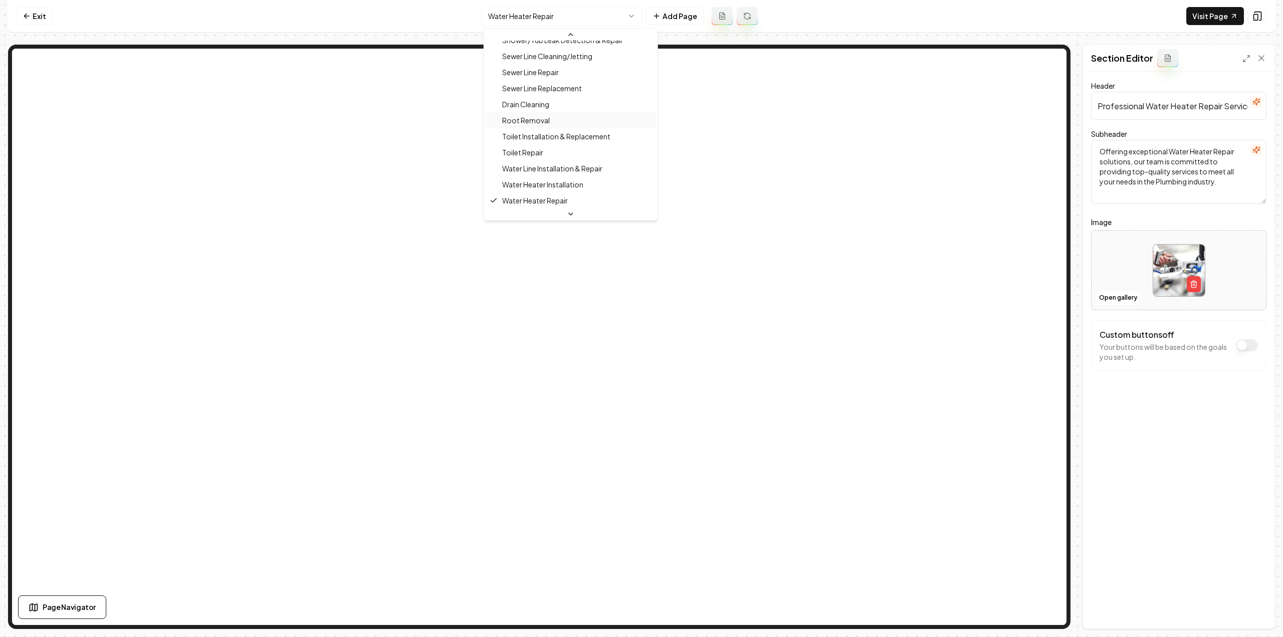
scroll to position [289, 0]
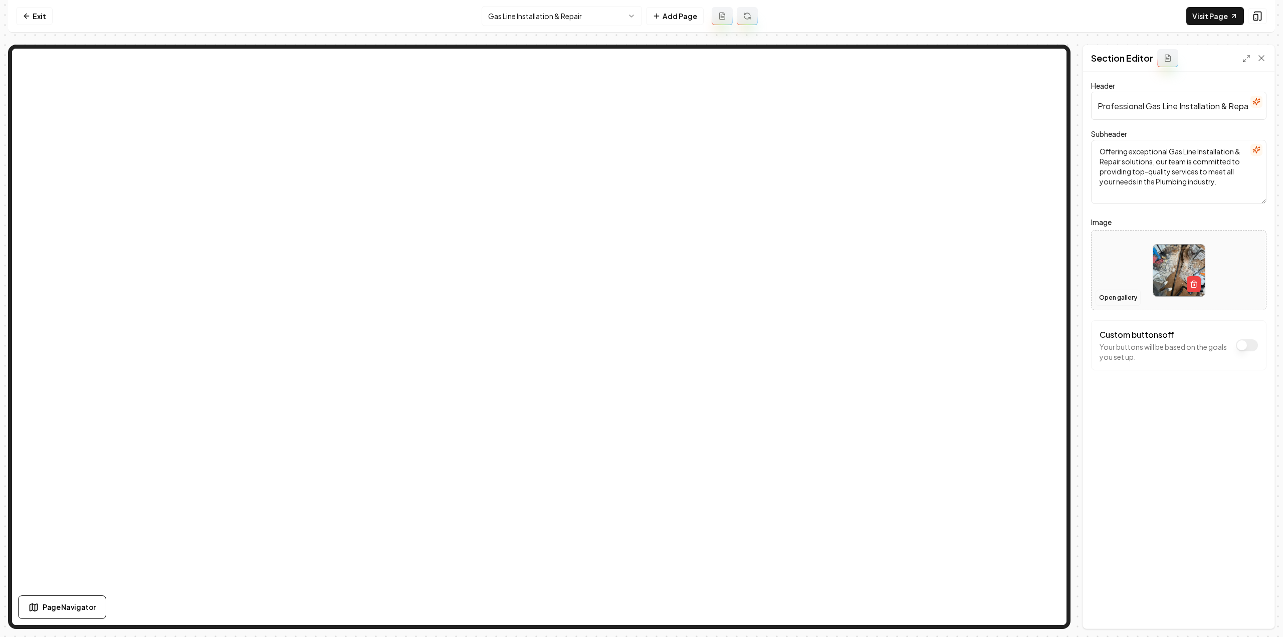
click at [1113, 297] on button "Open gallery" at bounding box center [1117, 298] width 45 height 16
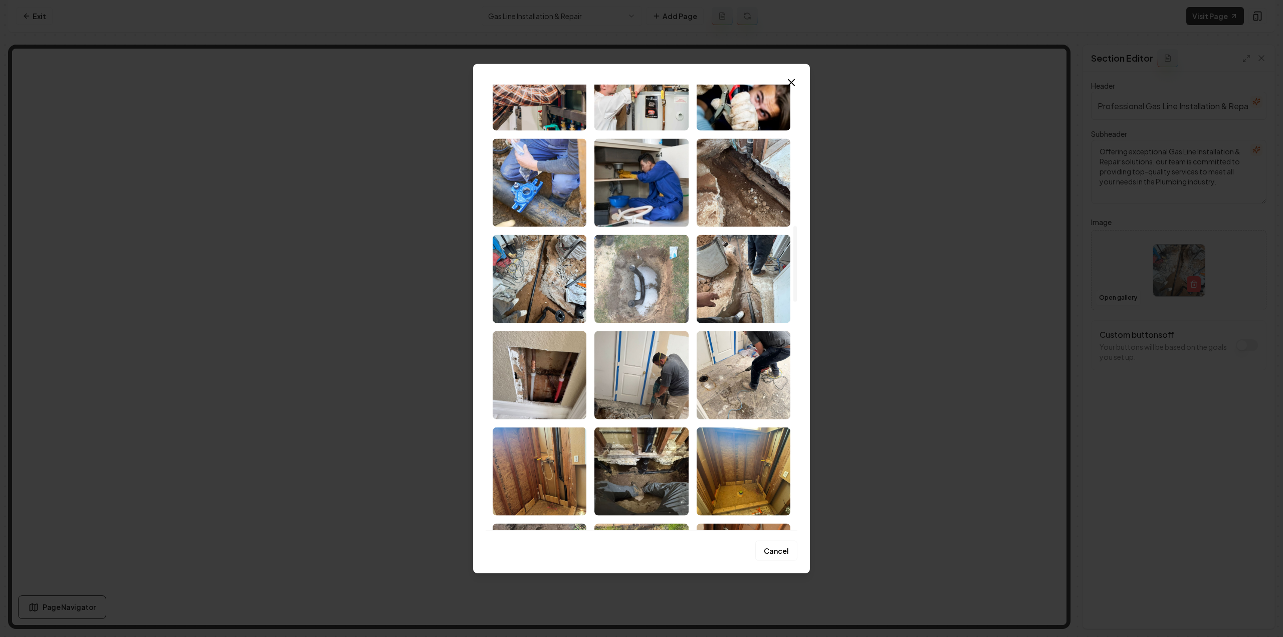
scroll to position [952, 0]
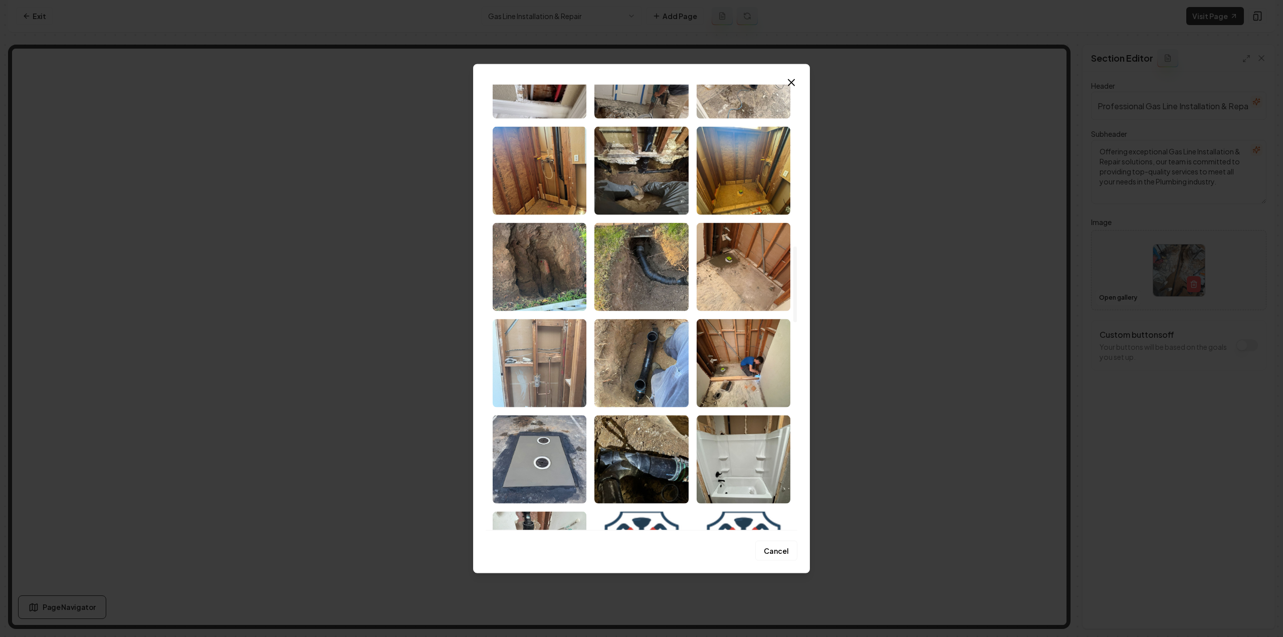
click at [535, 350] on img "Select image image_68c4bc245c7cd75eb8ca4408.jpeg" at bounding box center [539, 363] width 94 height 88
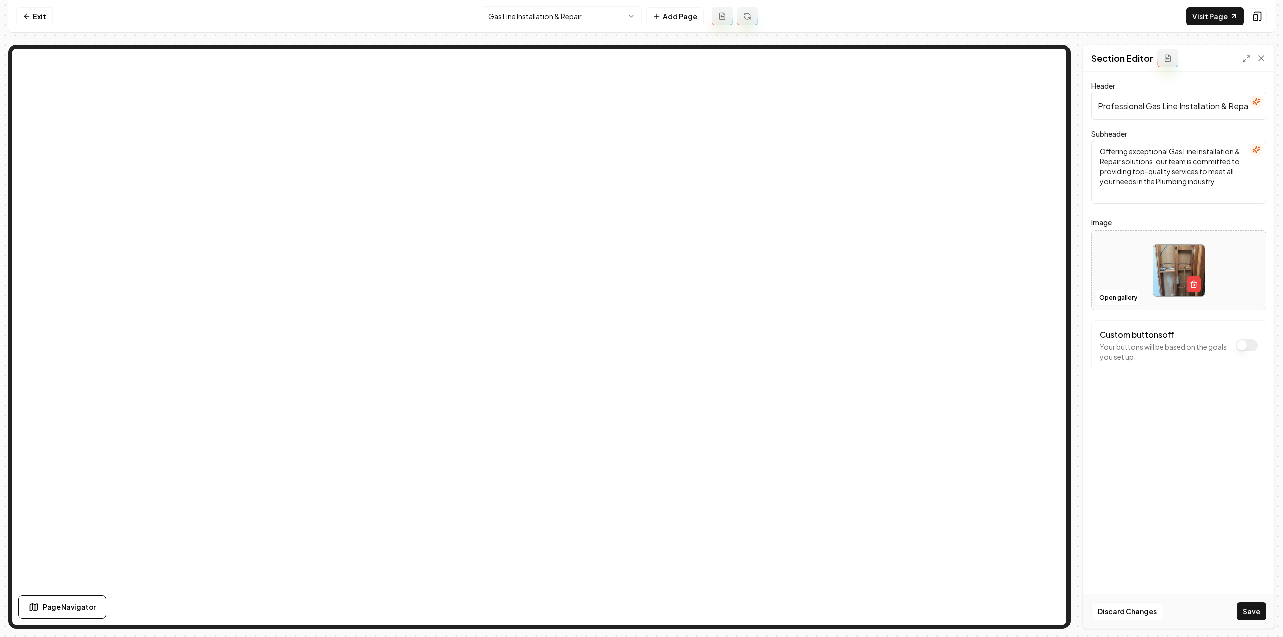
click at [1248, 617] on button "Save" at bounding box center [1251, 611] width 30 height 18
click at [562, 15] on html "Computer Required This feature is only available on a computer. Please switch t…" at bounding box center [641, 318] width 1283 height 637
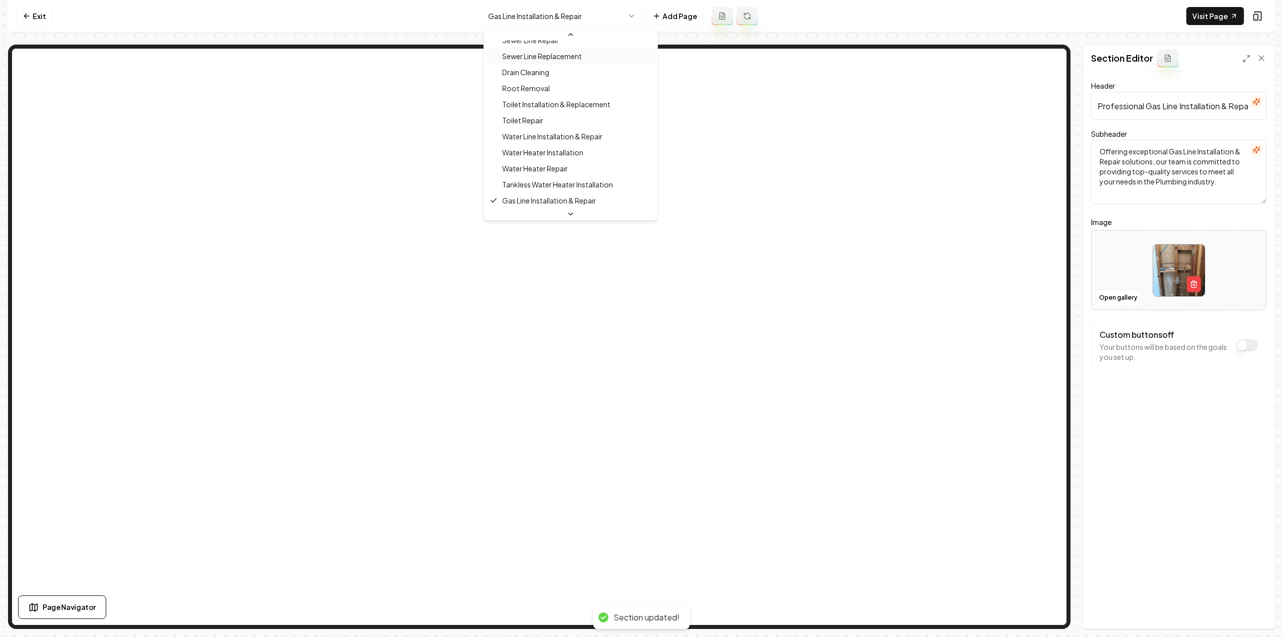
scroll to position [0, 0]
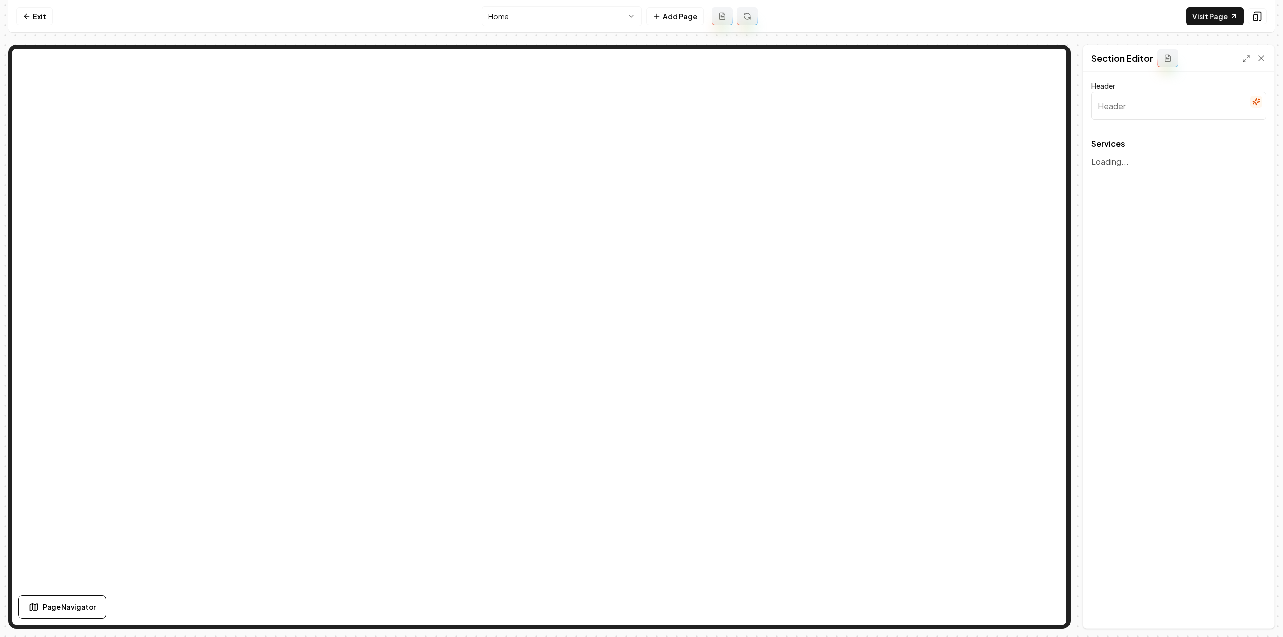
type input "Comprehensive Plumbing Services"
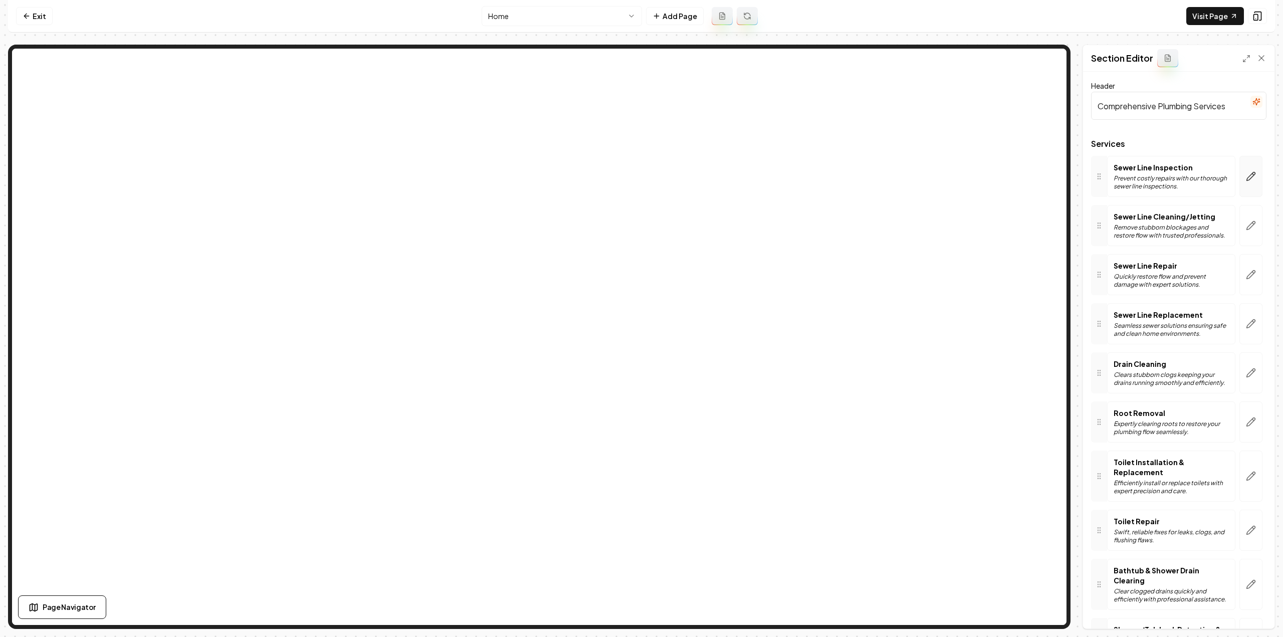
click at [1247, 176] on icon "button" at bounding box center [1250, 176] width 10 height 10
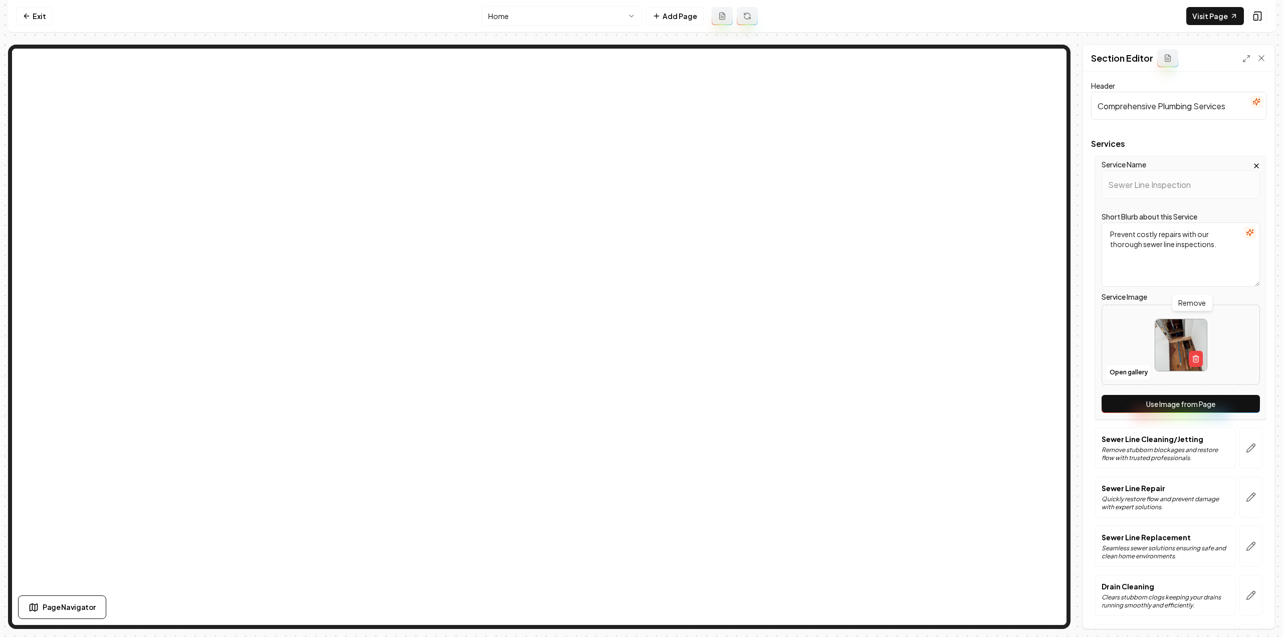
scroll to position [200, 0]
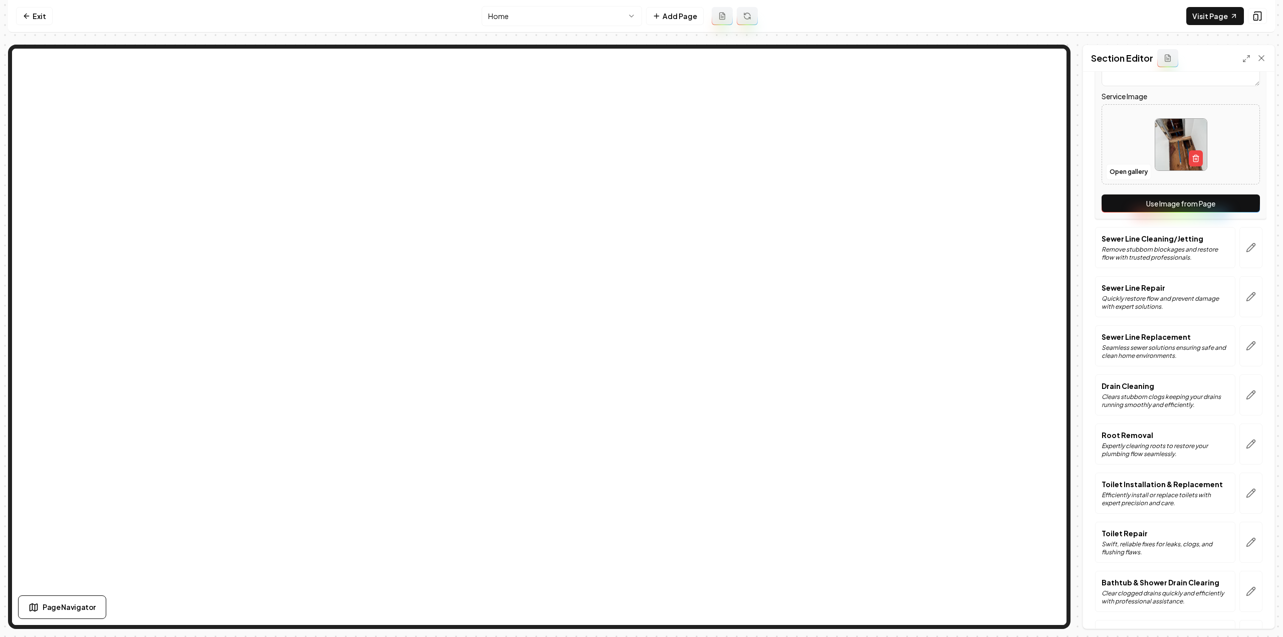
click at [1172, 199] on button "Use Image from Page" at bounding box center [1180, 203] width 158 height 18
click at [1245, 245] on icon "button" at bounding box center [1250, 247] width 10 height 10
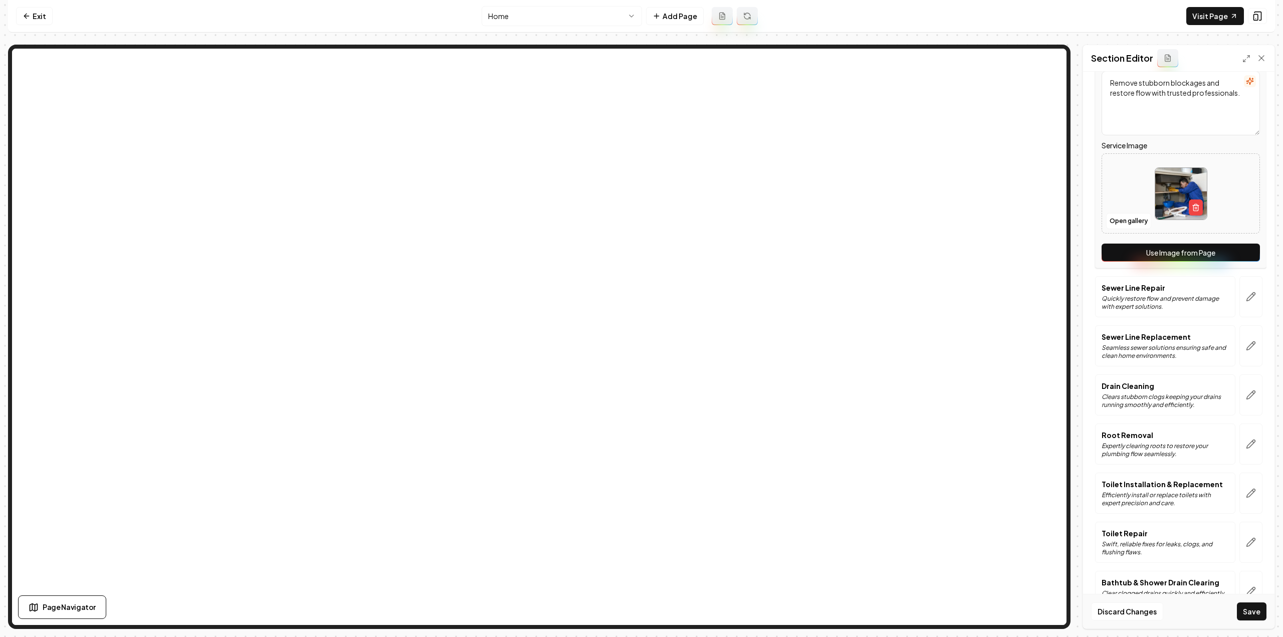
click at [1238, 252] on button "Use Image from Page" at bounding box center [1180, 252] width 158 height 18
click at [1252, 294] on icon "button" at bounding box center [1253, 295] width 2 height 2
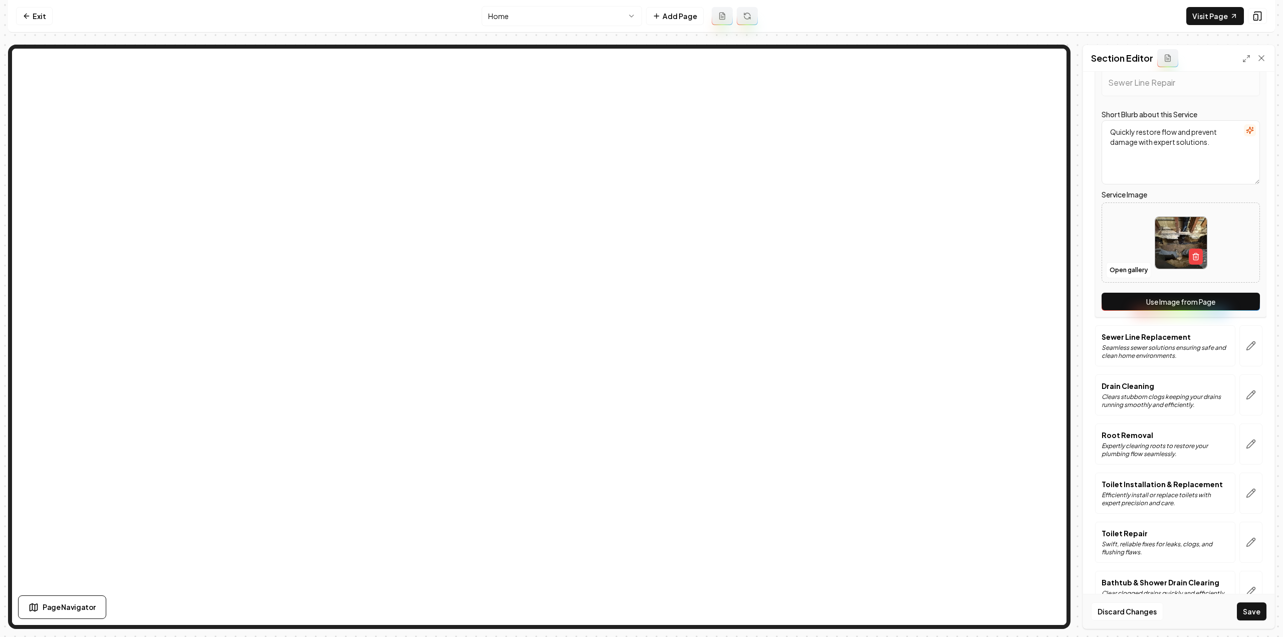
click at [1239, 300] on button "Use Image from Page" at bounding box center [1180, 302] width 158 height 18
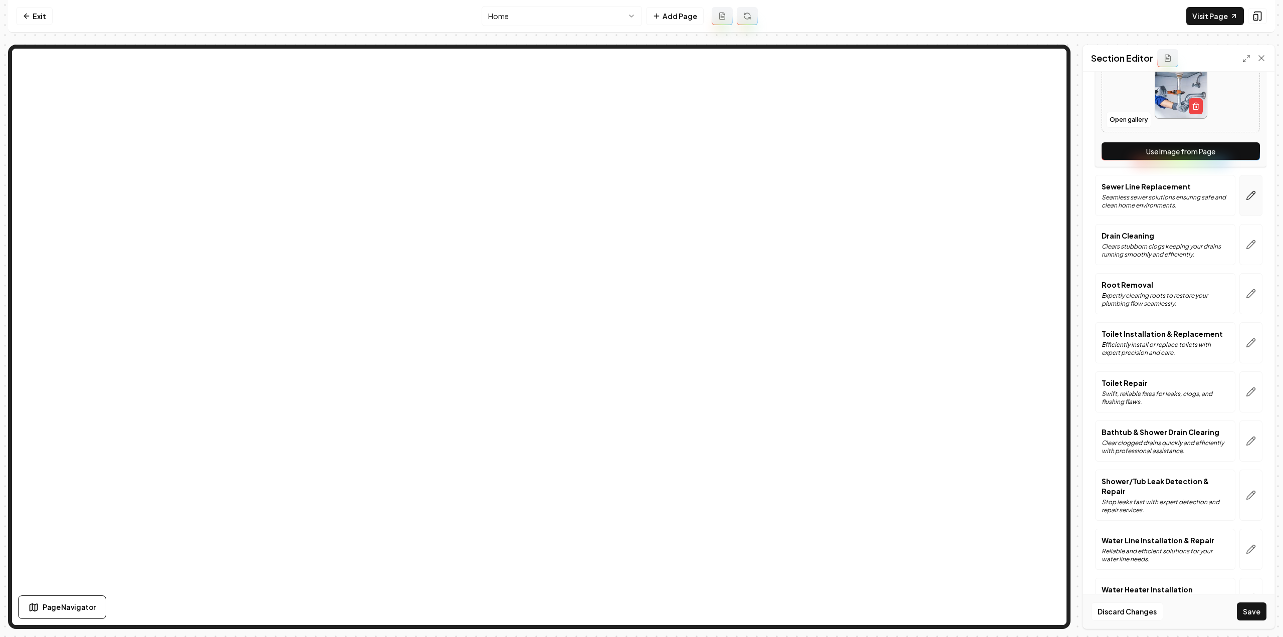
click at [1241, 200] on button "button" at bounding box center [1250, 195] width 23 height 41
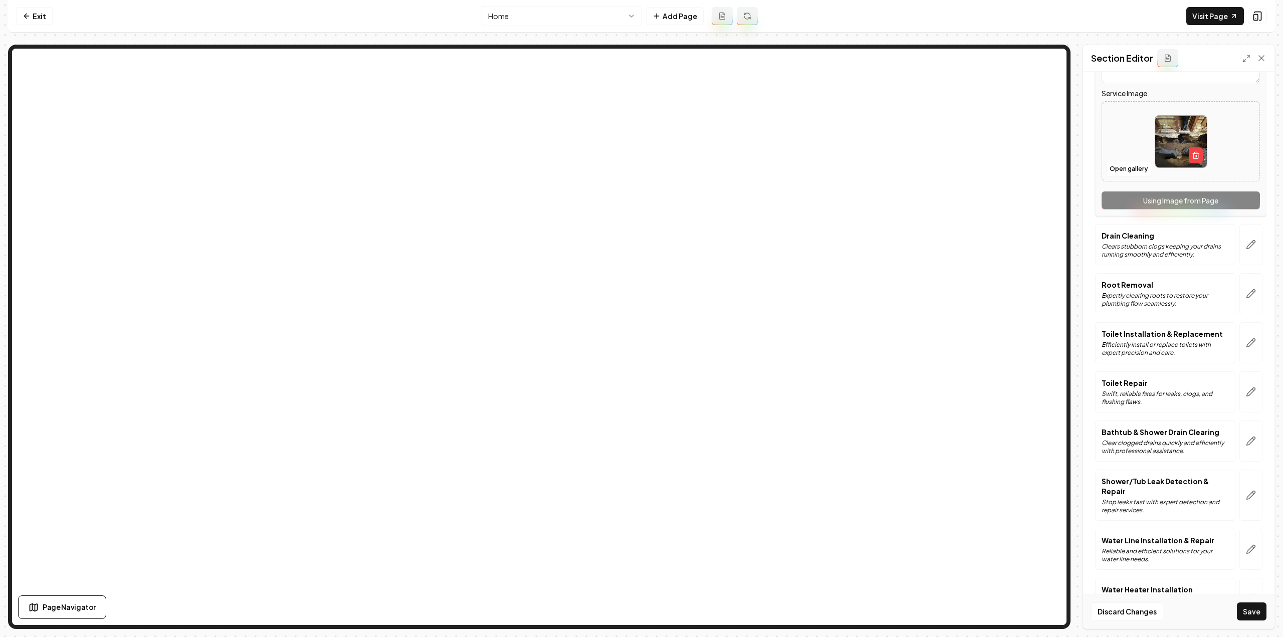
click at [1238, 205] on div "Service Name Sewer Line Replacement Short Blurb about this Service Seamless sew…" at bounding box center [1180, 84] width 171 height 264
click at [1242, 251] on button "button" at bounding box center [1250, 244] width 23 height 41
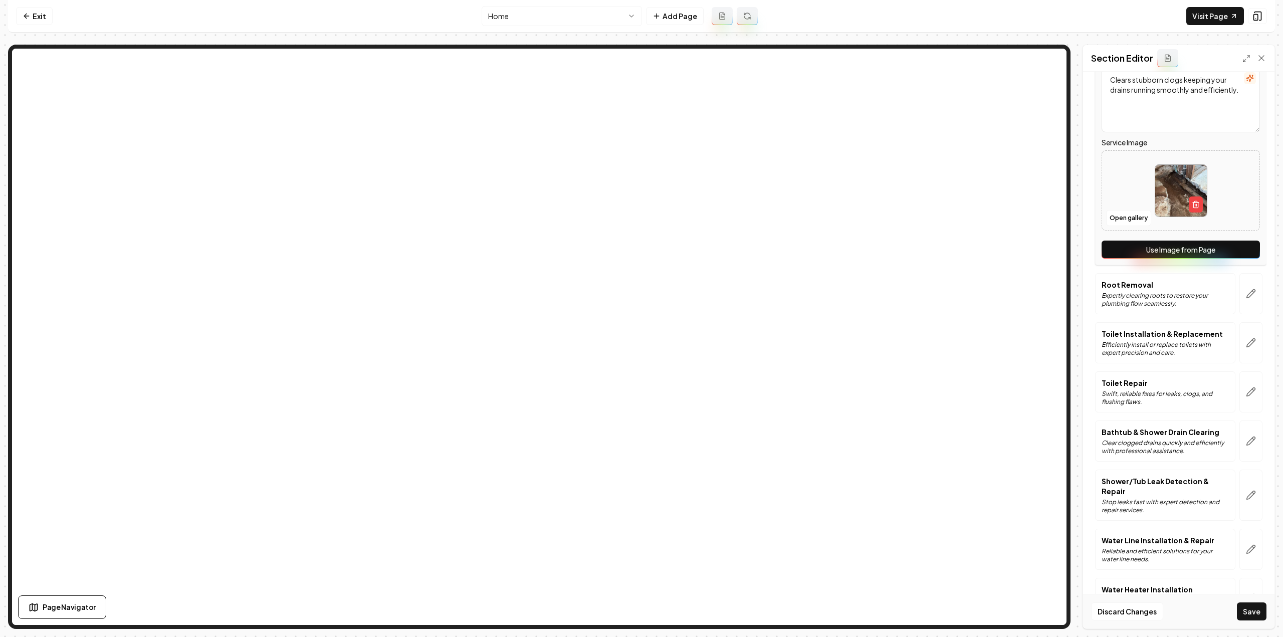
click at [1231, 254] on button "Use Image from Page" at bounding box center [1180, 249] width 158 height 18
click at [1241, 285] on button "button" at bounding box center [1250, 293] width 23 height 41
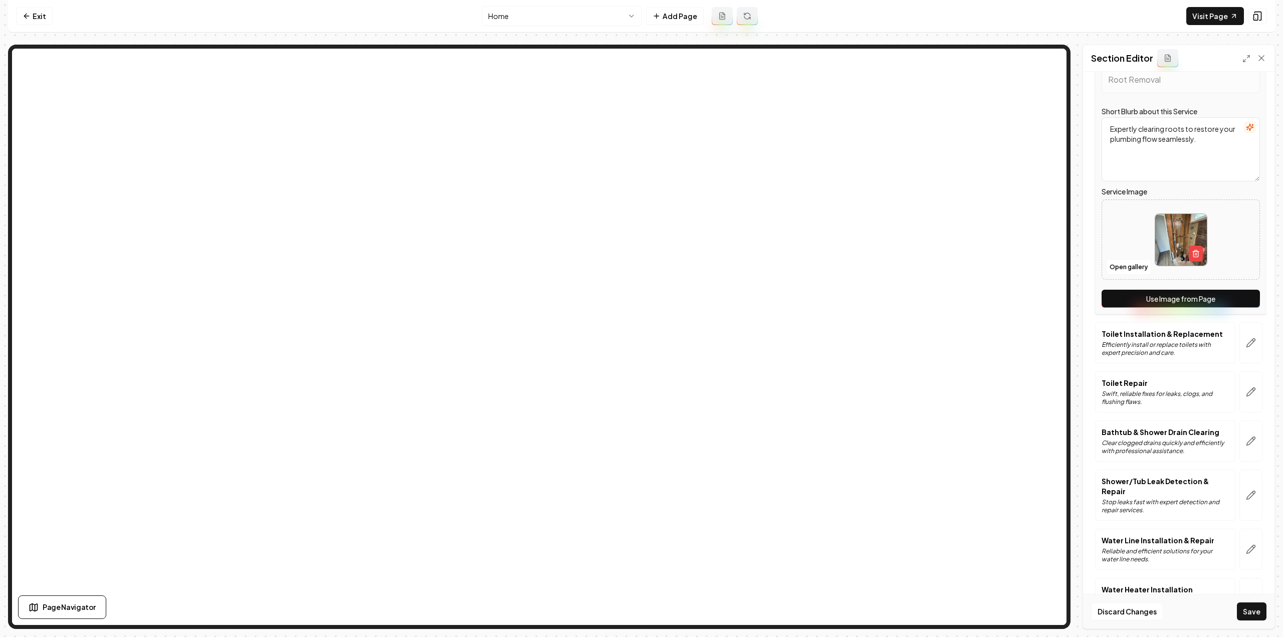
click at [1227, 298] on button "Use Image from Page" at bounding box center [1180, 299] width 158 height 18
click at [1244, 348] on button "button" at bounding box center [1250, 342] width 23 height 41
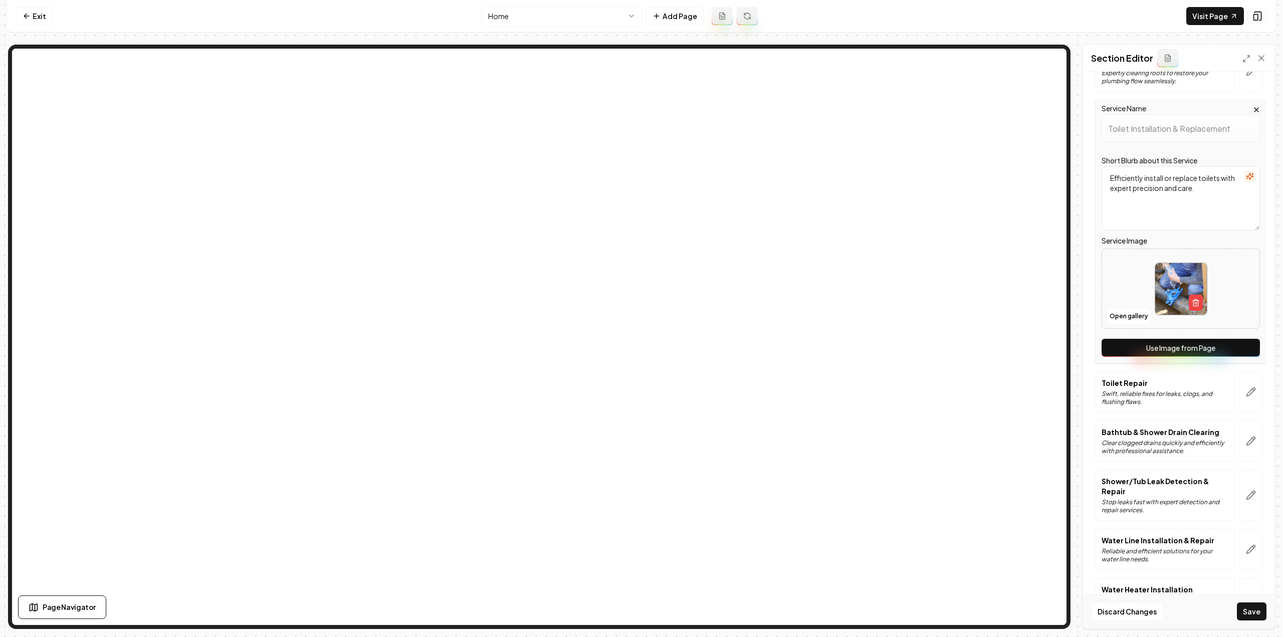
click at [1238, 349] on button "Use Image from Page" at bounding box center [1180, 348] width 158 height 18
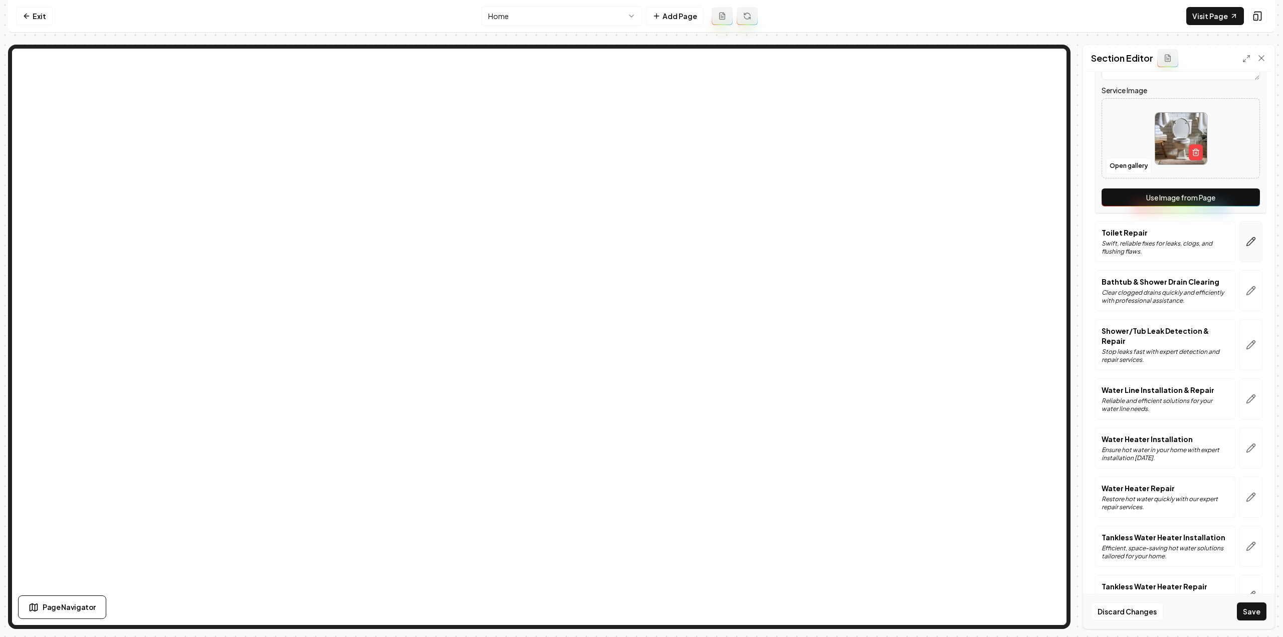
click at [1245, 241] on icon "button" at bounding box center [1250, 241] width 10 height 10
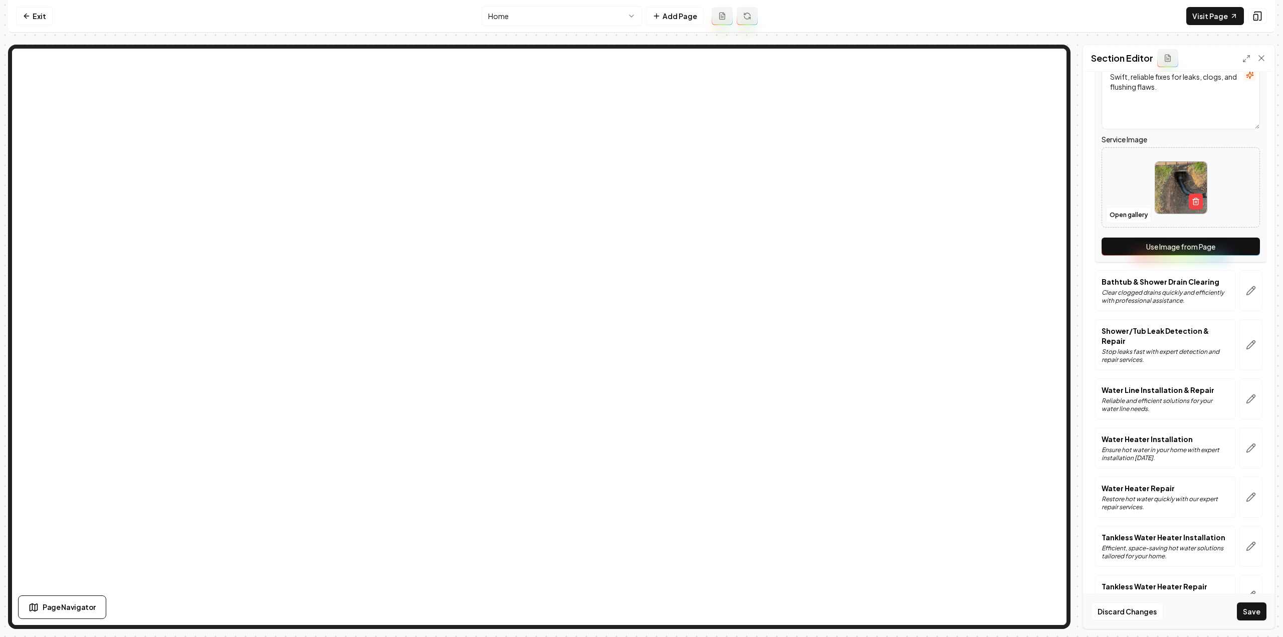
click at [1235, 255] on div "Service Name Toilet Repair Short Blurb about this Service Swift, reliable fixes…" at bounding box center [1180, 130] width 171 height 264
click at [1232, 248] on button "Use Image from Page" at bounding box center [1180, 246] width 158 height 18
click at [1245, 289] on icon "button" at bounding box center [1250, 291] width 10 height 10
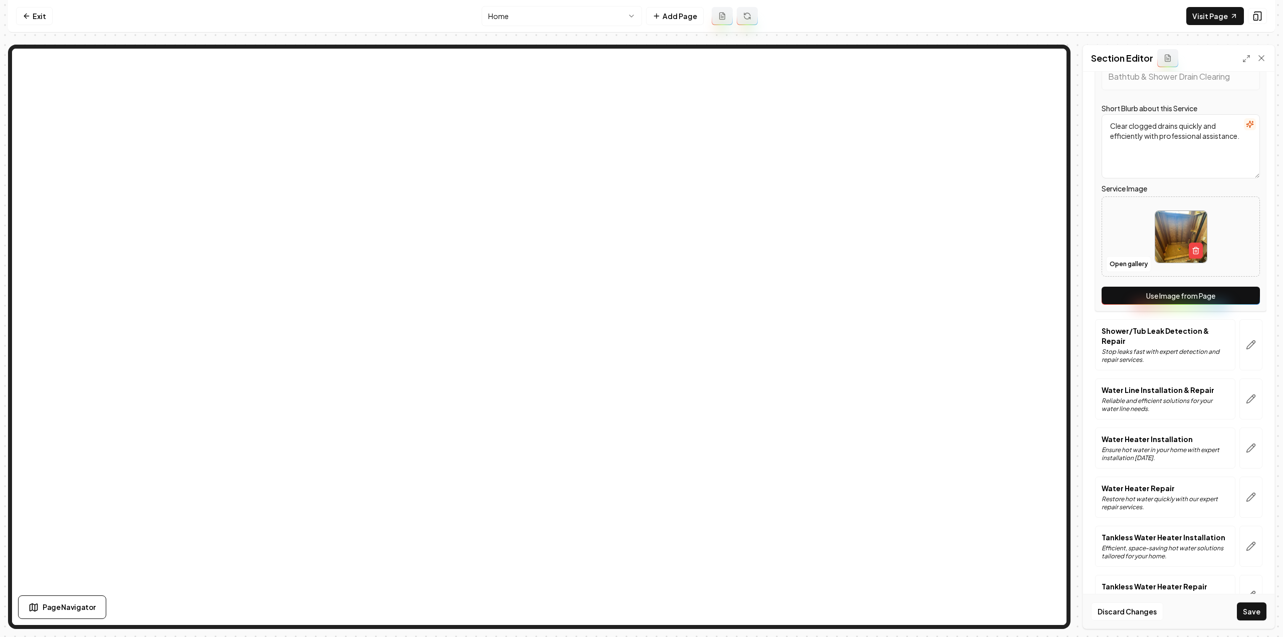
click at [1239, 291] on button "Use Image from Page" at bounding box center [1180, 296] width 158 height 18
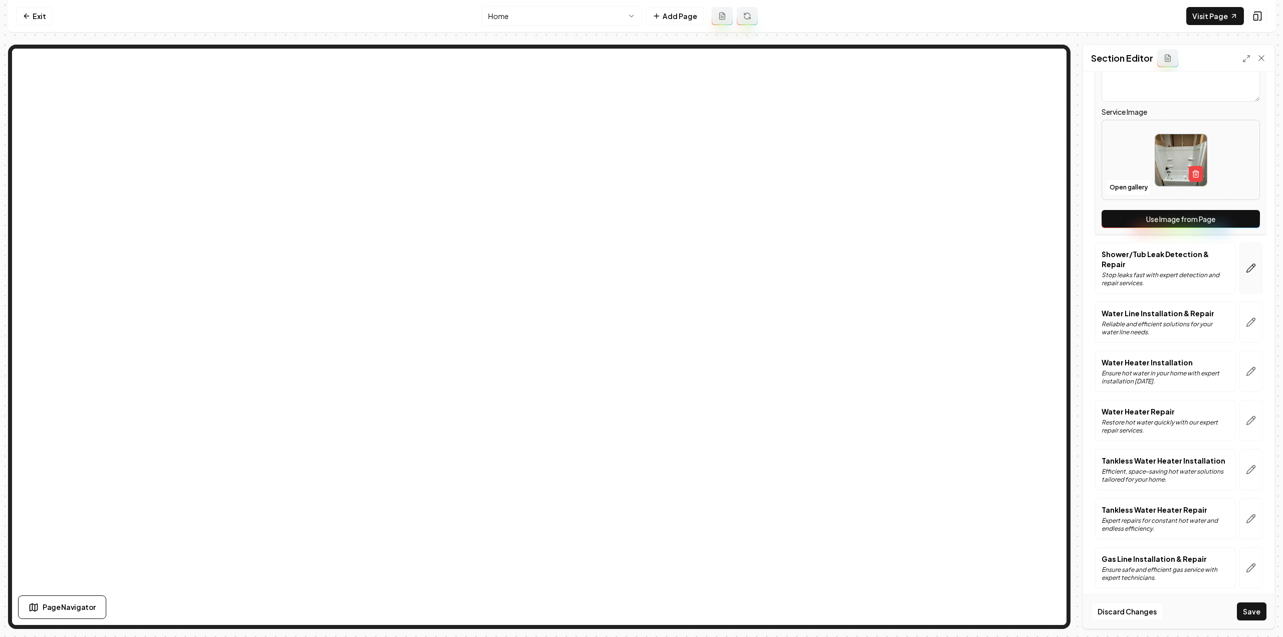
click at [1246, 269] on icon "button" at bounding box center [1250, 268] width 9 height 9
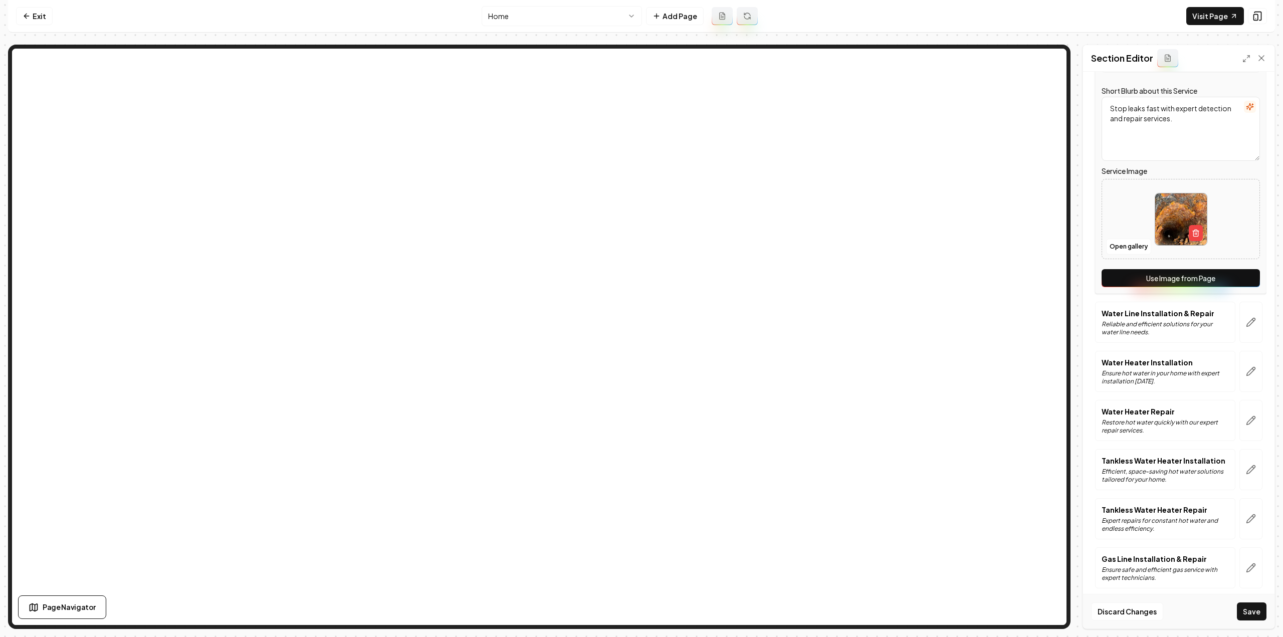
click at [1239, 269] on button "Use Image from Page" at bounding box center [1180, 278] width 158 height 18
click at [1239, 311] on button "button" at bounding box center [1250, 322] width 23 height 41
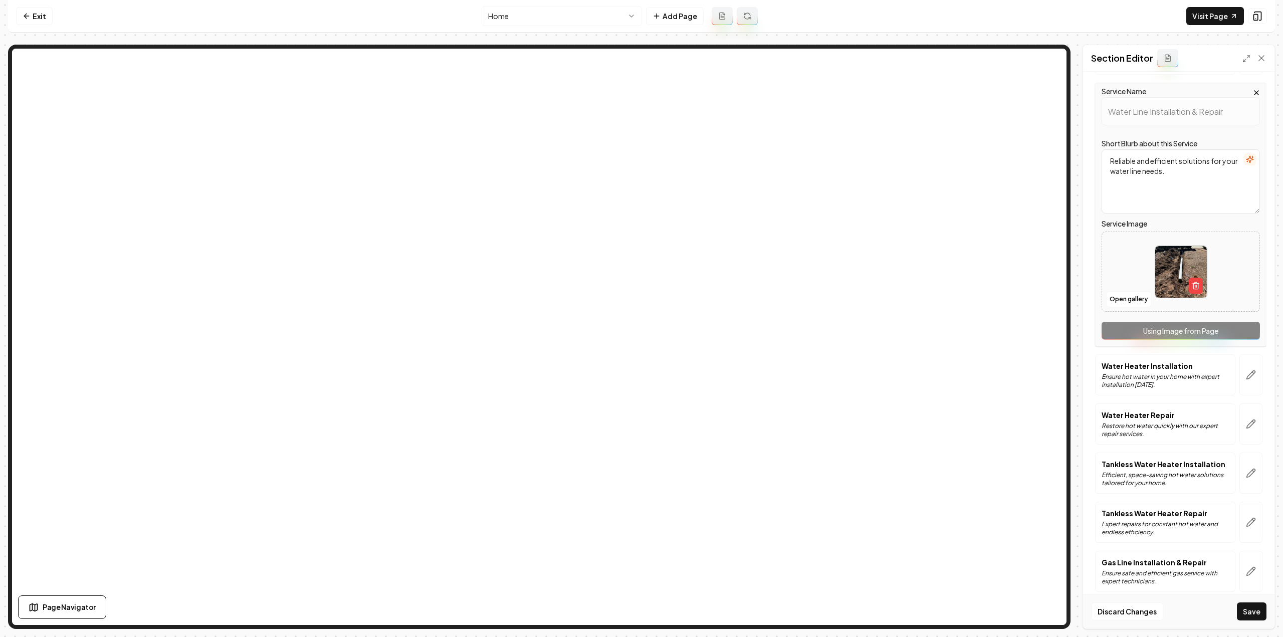
scroll to position [578, 0]
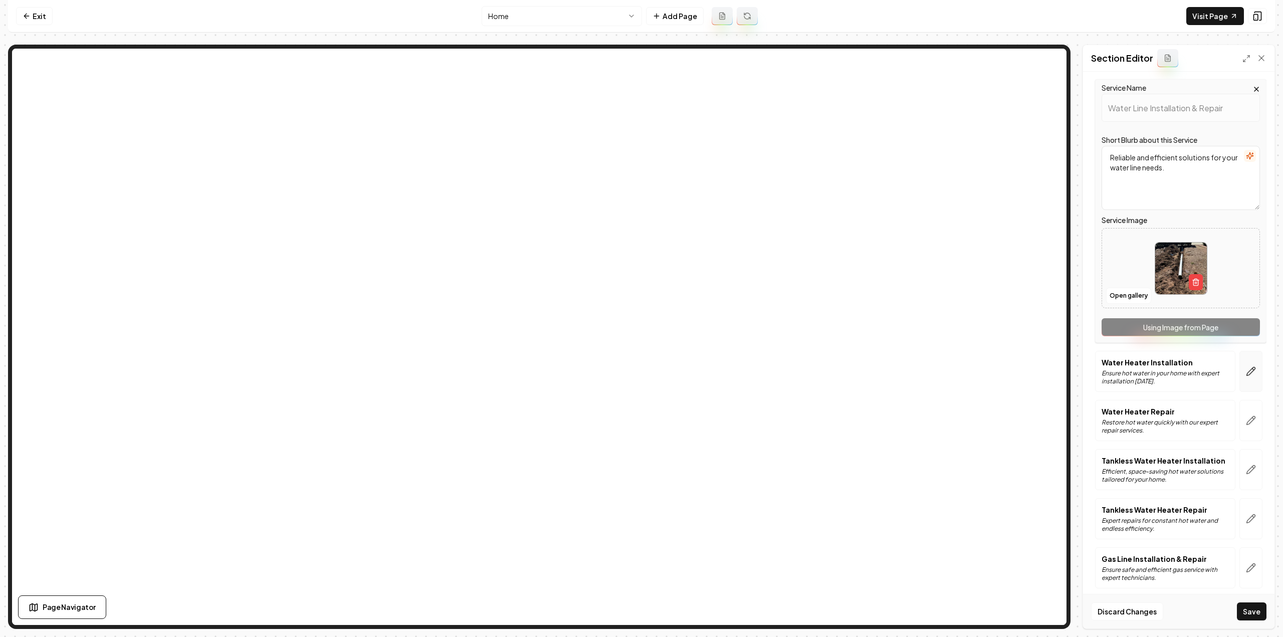
click at [1245, 359] on button "button" at bounding box center [1250, 371] width 23 height 41
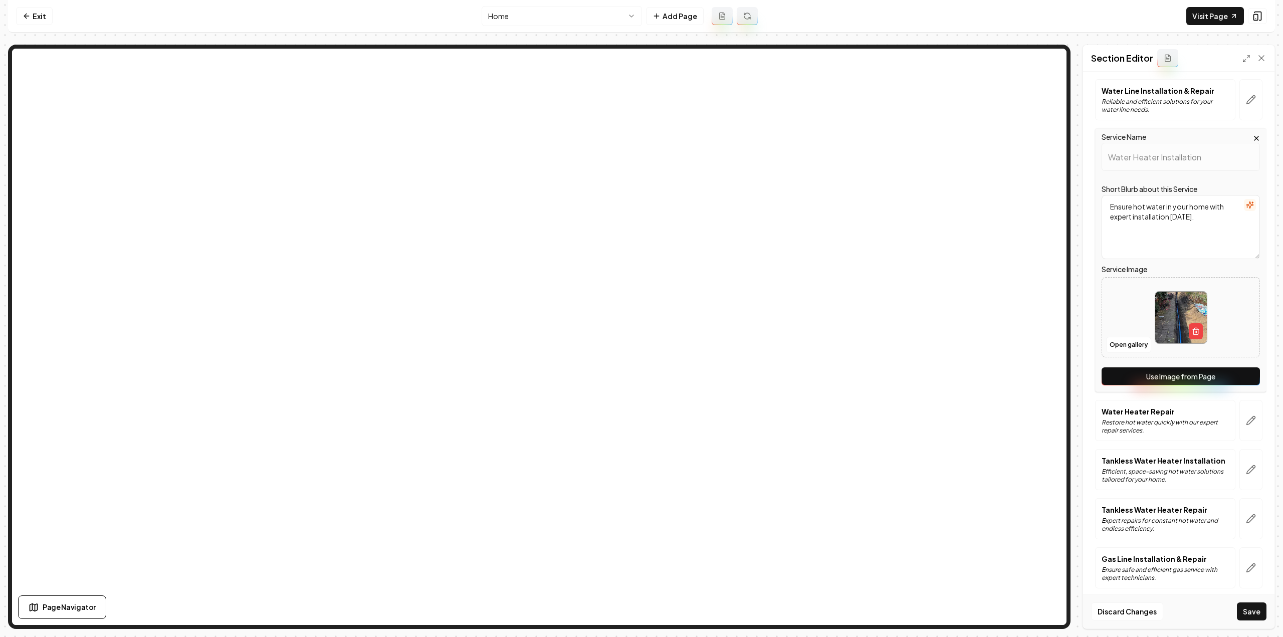
click at [1192, 374] on button "Use Image from Page" at bounding box center [1180, 376] width 158 height 18
click at [1243, 404] on button "button" at bounding box center [1250, 420] width 23 height 41
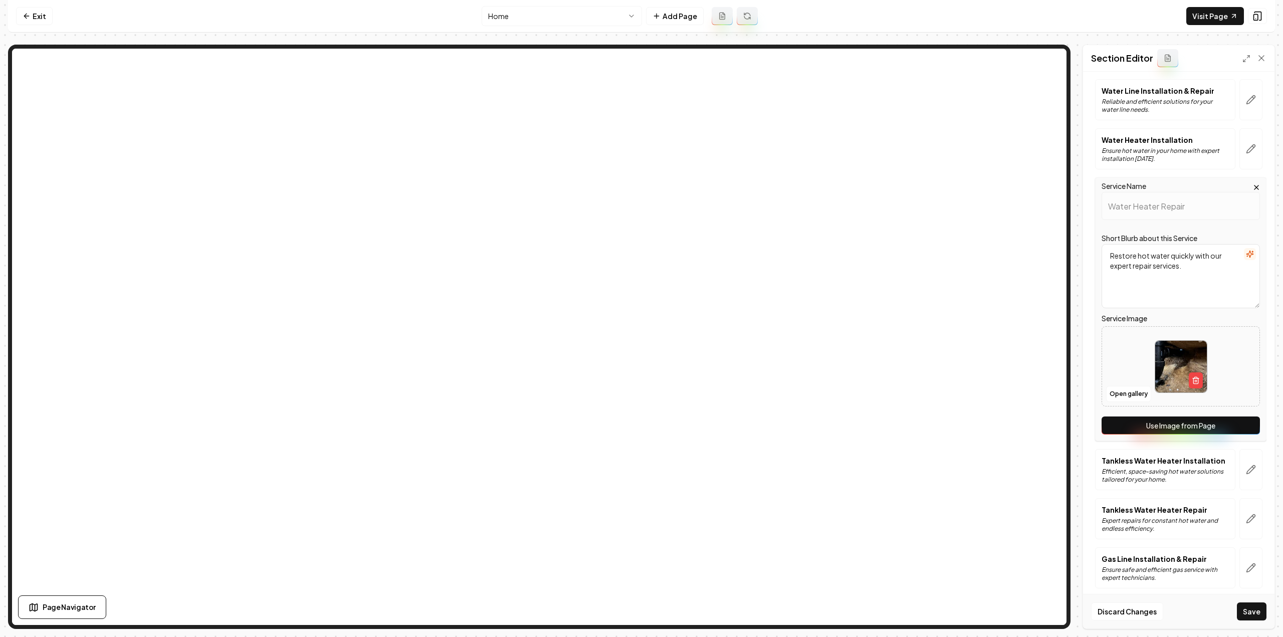
click at [1236, 417] on button "Use Image from Page" at bounding box center [1180, 425] width 158 height 18
click at [1245, 464] on icon "button" at bounding box center [1250, 469] width 10 height 10
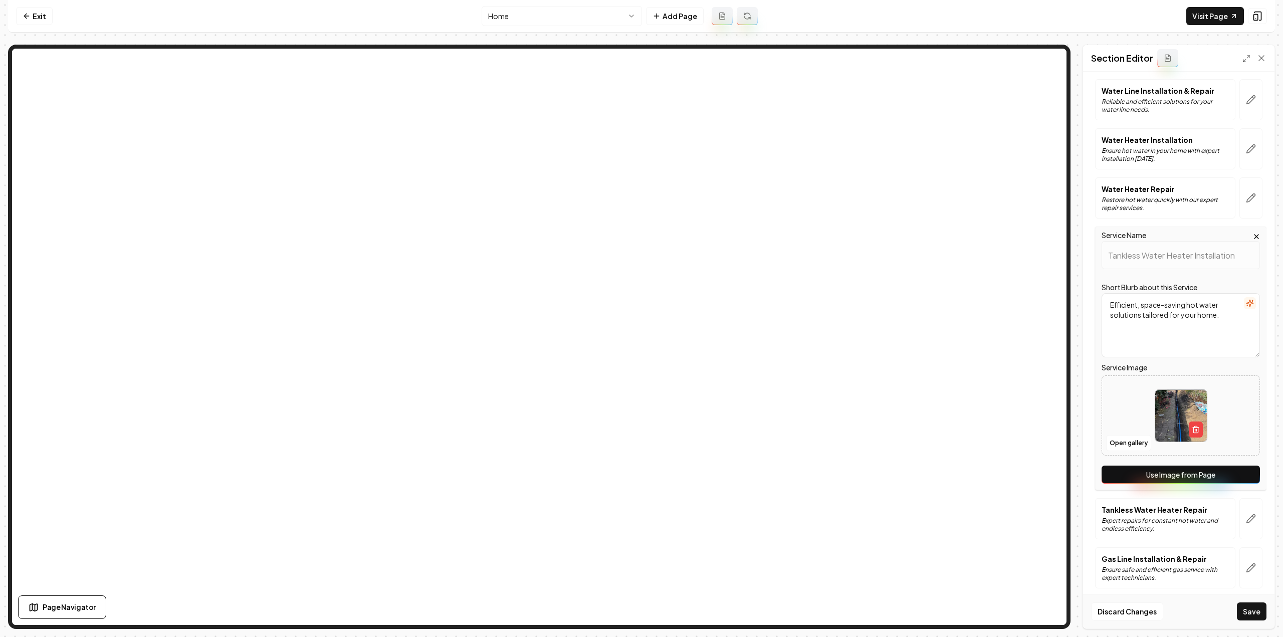
click at [1233, 465] on button "Use Image from Page" at bounding box center [1180, 474] width 158 height 18
click at [1251, 514] on button "button" at bounding box center [1250, 518] width 23 height 41
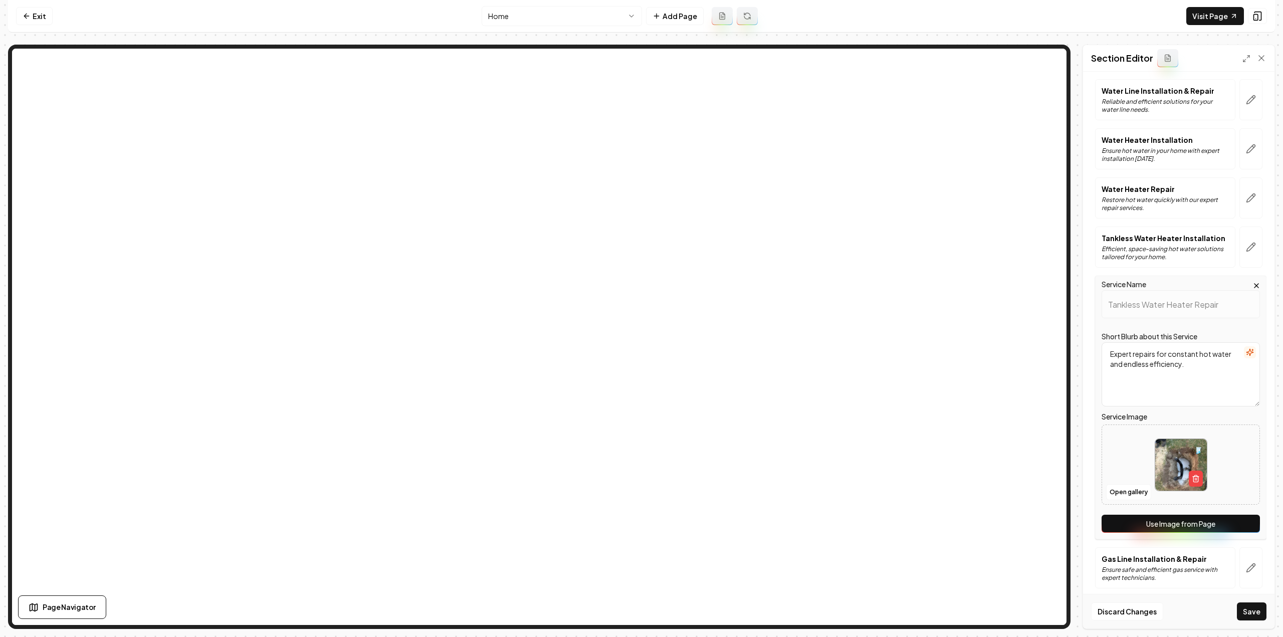
click at [1236, 517] on button "Use Image from Page" at bounding box center [1180, 524] width 158 height 18
click at [1251, 565] on button "button" at bounding box center [1250, 567] width 23 height 41
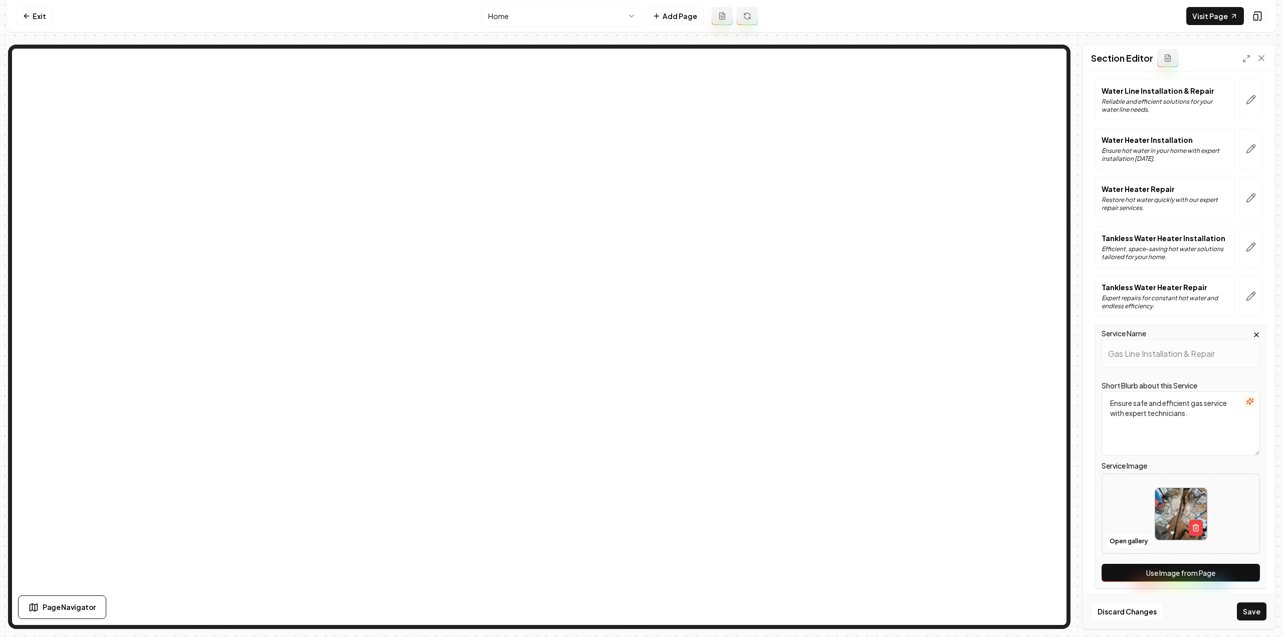
click at [1243, 564] on button "Use Image from Page" at bounding box center [1180, 573] width 158 height 18
click at [1239, 612] on button "Save" at bounding box center [1251, 611] width 30 height 18
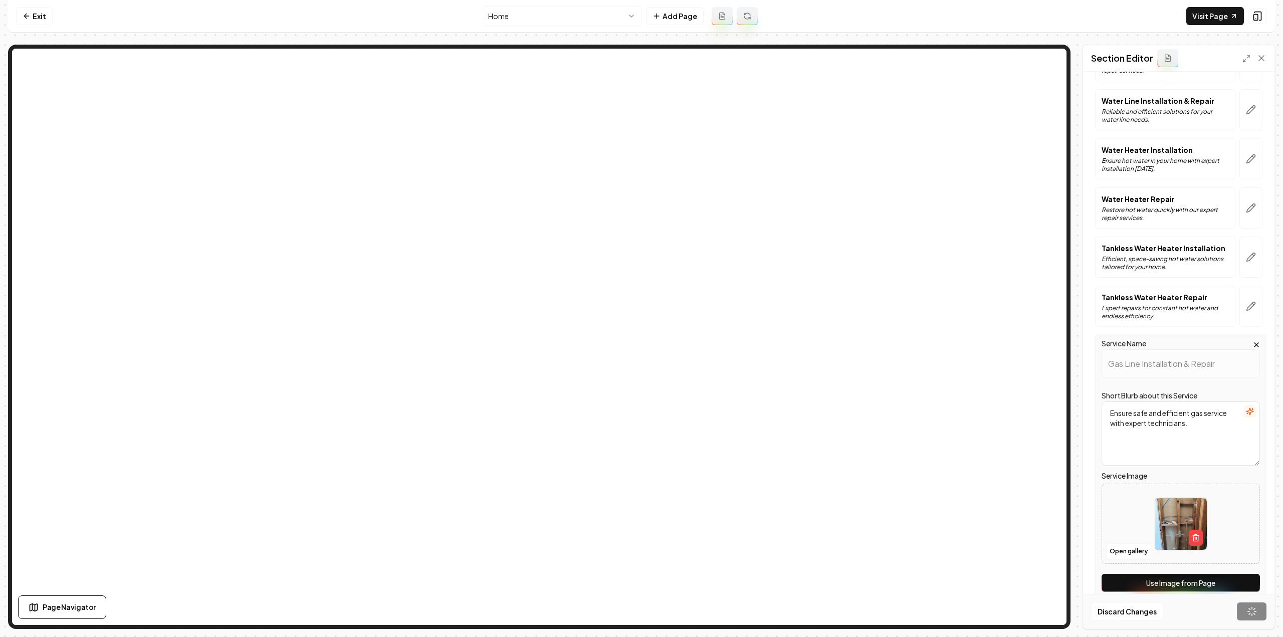
scroll to position [385, 0]
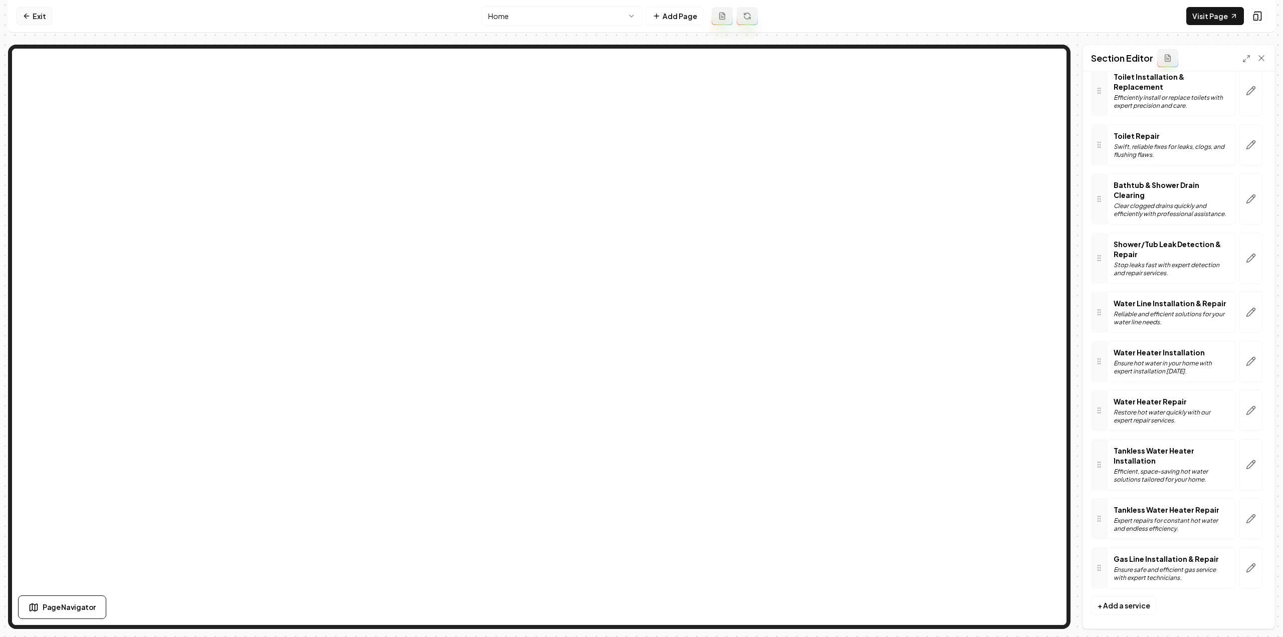
click at [42, 19] on link "Exit" at bounding box center [34, 16] width 37 height 18
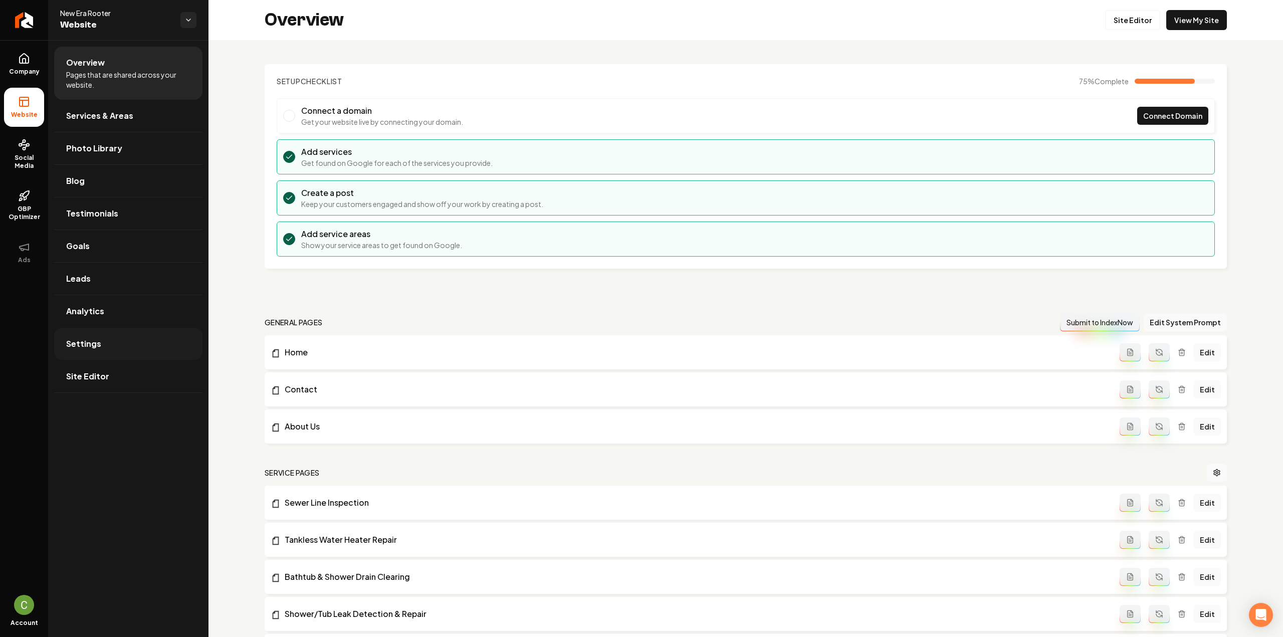
click at [161, 343] on link "Settings" at bounding box center [128, 344] width 148 height 32
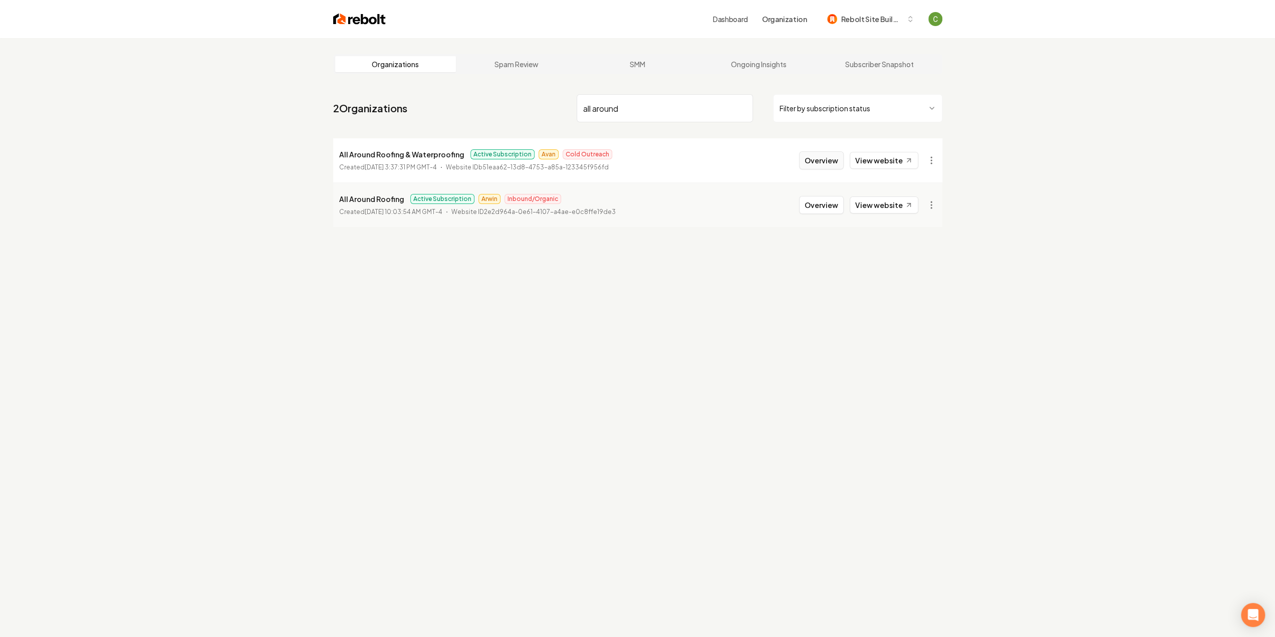
type input "all around"
click at [831, 163] on button "Overview" at bounding box center [821, 160] width 45 height 18
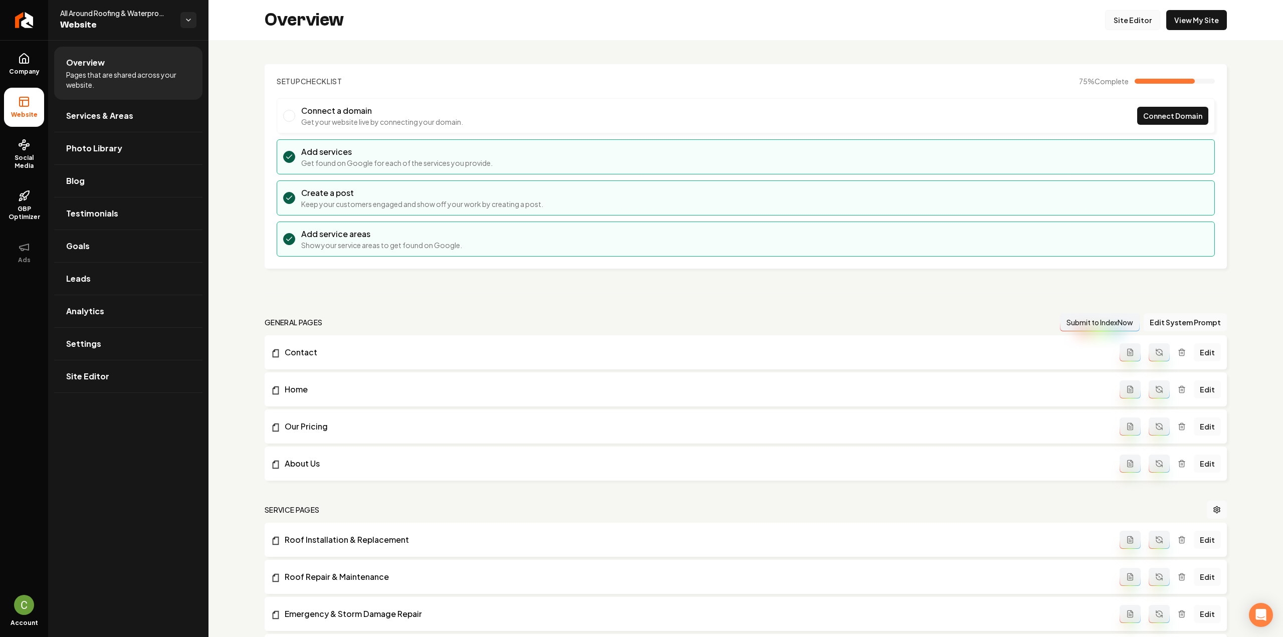
click at [1131, 17] on link "Site Editor" at bounding box center [1132, 20] width 55 height 20
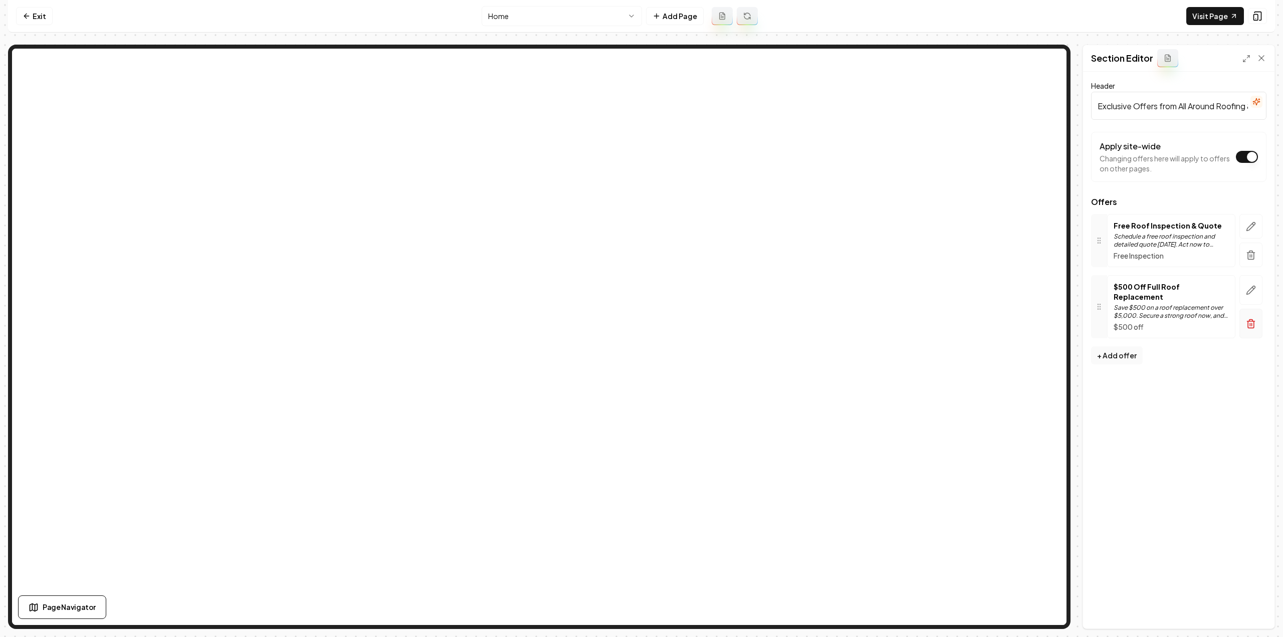
click at [1247, 321] on icon "button" at bounding box center [1250, 324] width 6 height 7
click at [1252, 614] on button "Save" at bounding box center [1251, 611] width 30 height 18
click at [509, 20] on html "Computer Required This feature is only available on a computer. Please switch t…" at bounding box center [641, 318] width 1283 height 637
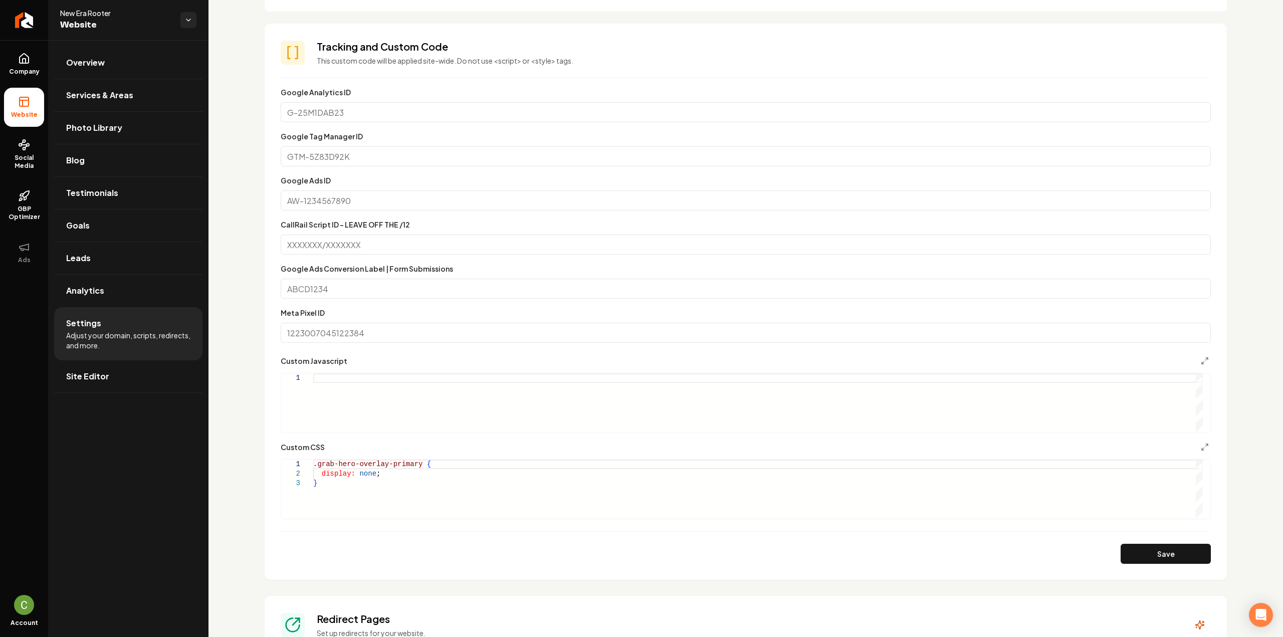
scroll to position [451, 0]
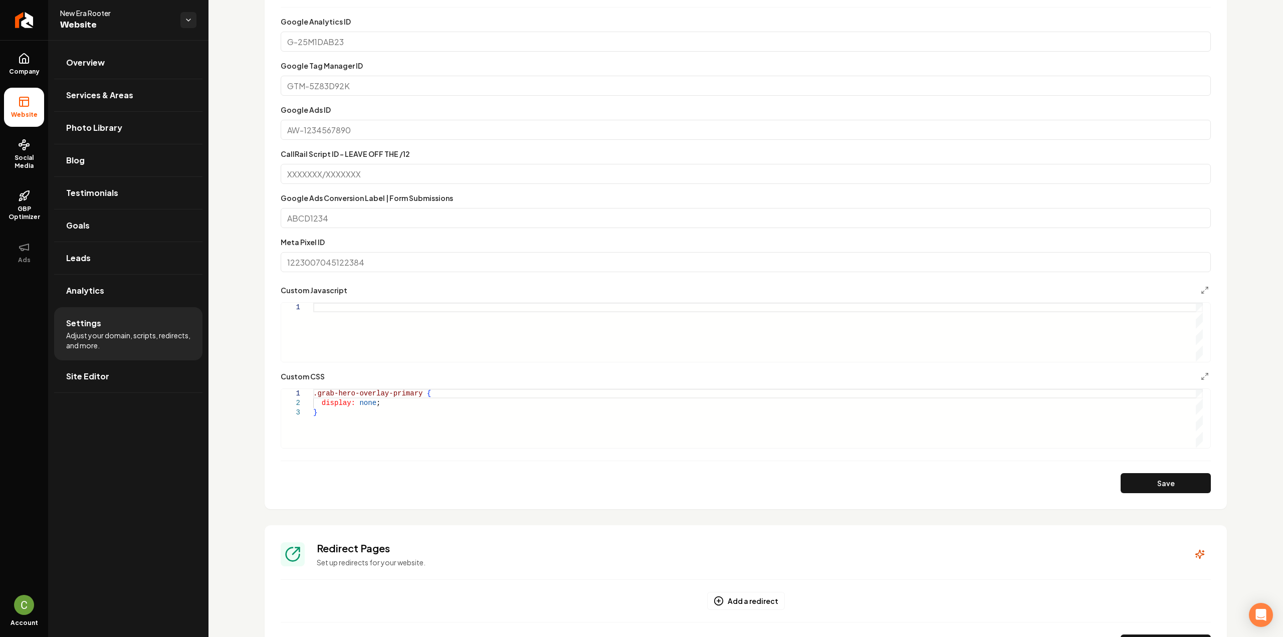
click at [368, 418] on div ".grab-hero-overlay-primary { display: none ; }" at bounding box center [757, 418] width 889 height 59
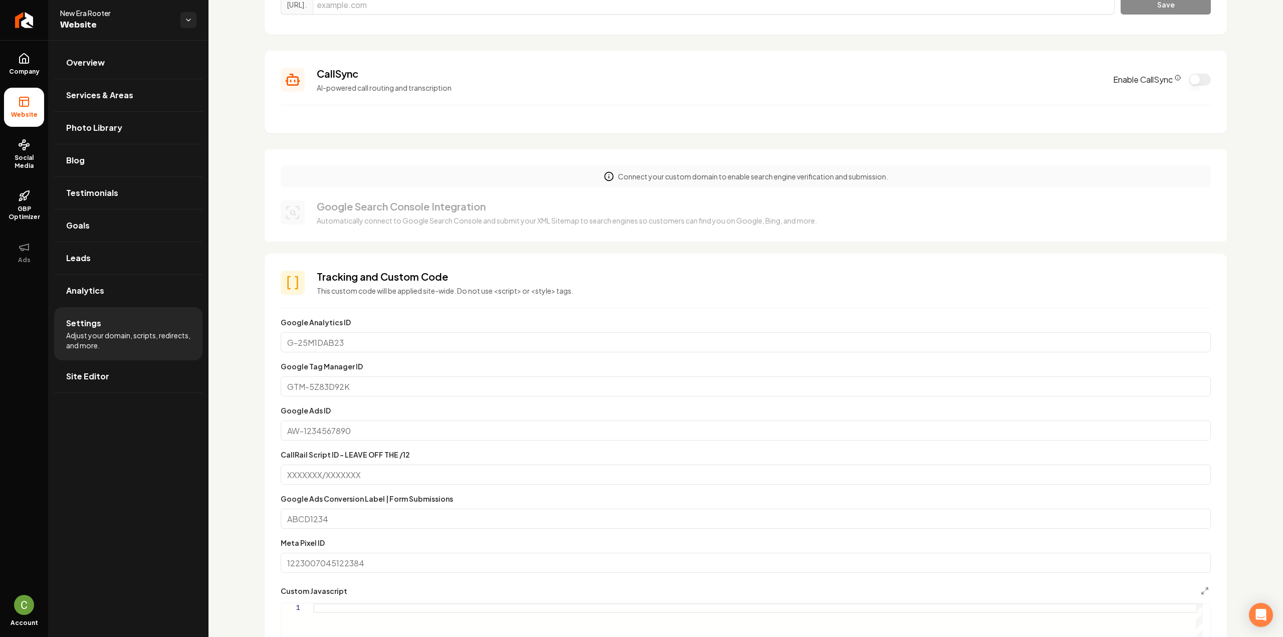
scroll to position [0, 0]
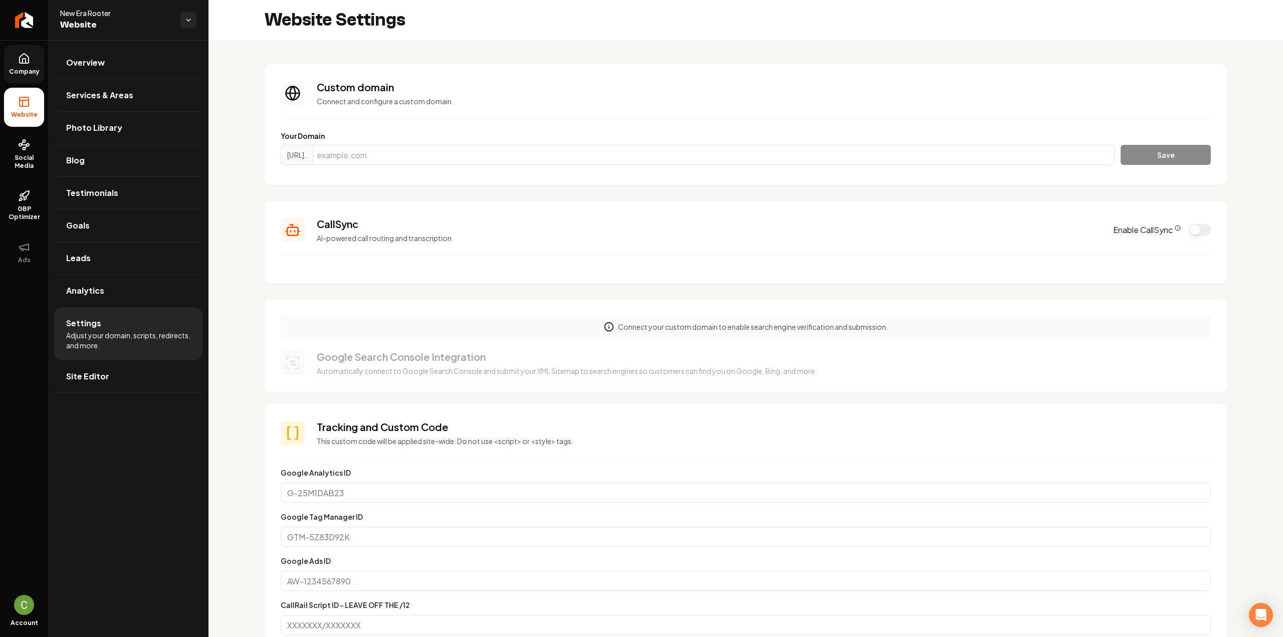
click at [23, 79] on link "Company" at bounding box center [24, 64] width 40 height 39
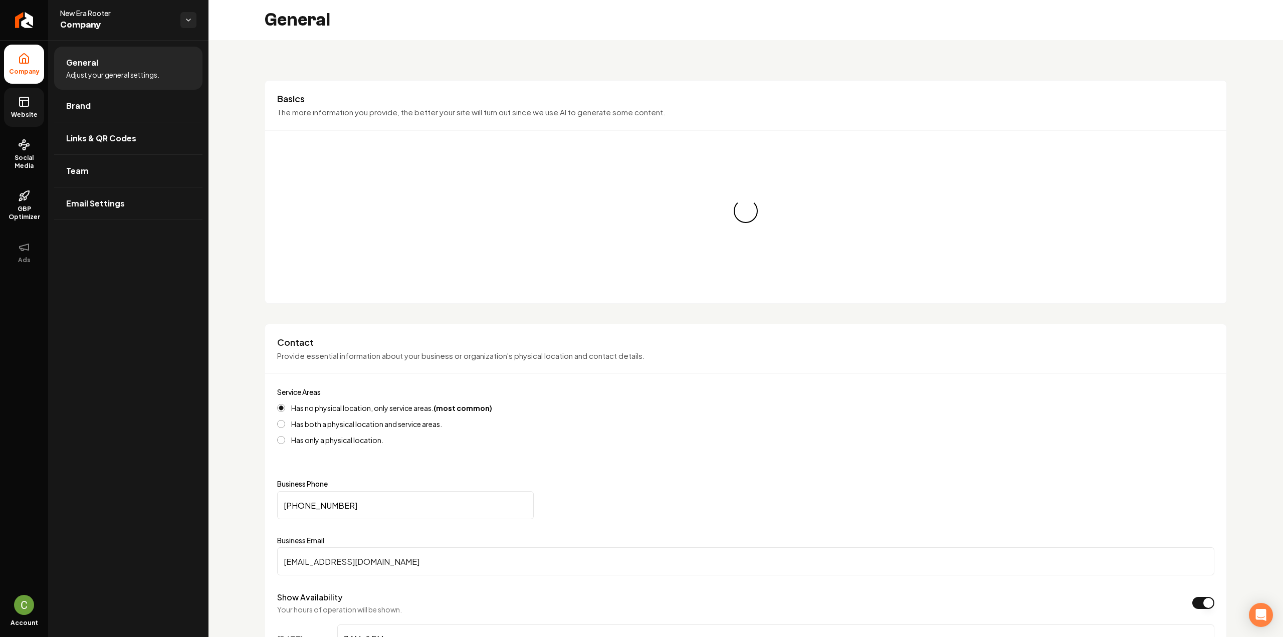
drag, startPoint x: 26, startPoint y: 85, endPoint x: 28, endPoint y: 101, distance: 15.7
click at [28, 101] on icon at bounding box center [24, 102] width 12 height 12
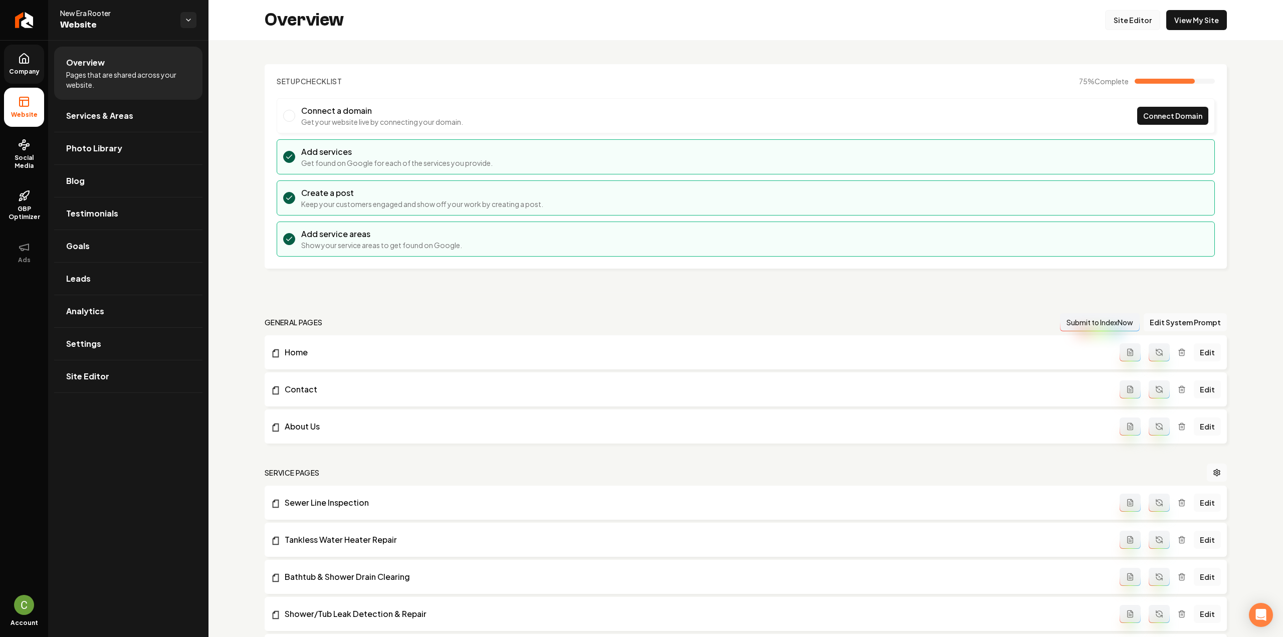
click at [1121, 17] on link "Site Editor" at bounding box center [1132, 20] width 55 height 20
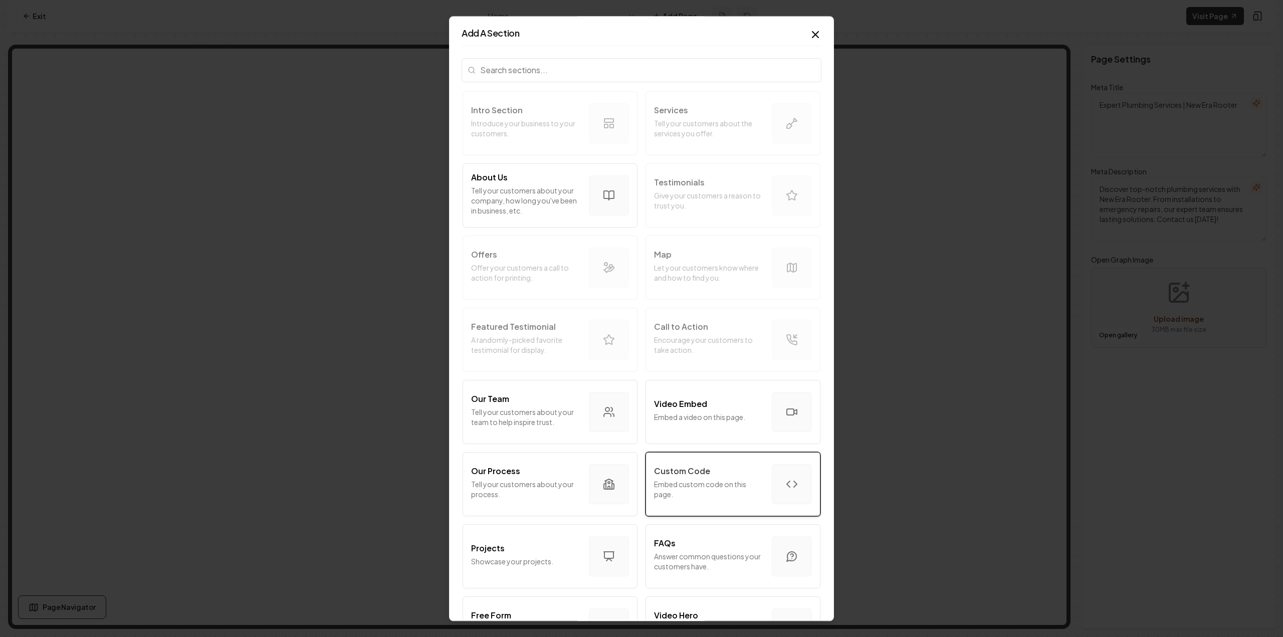
click at [688, 469] on p "Custom Code" at bounding box center [682, 471] width 56 height 12
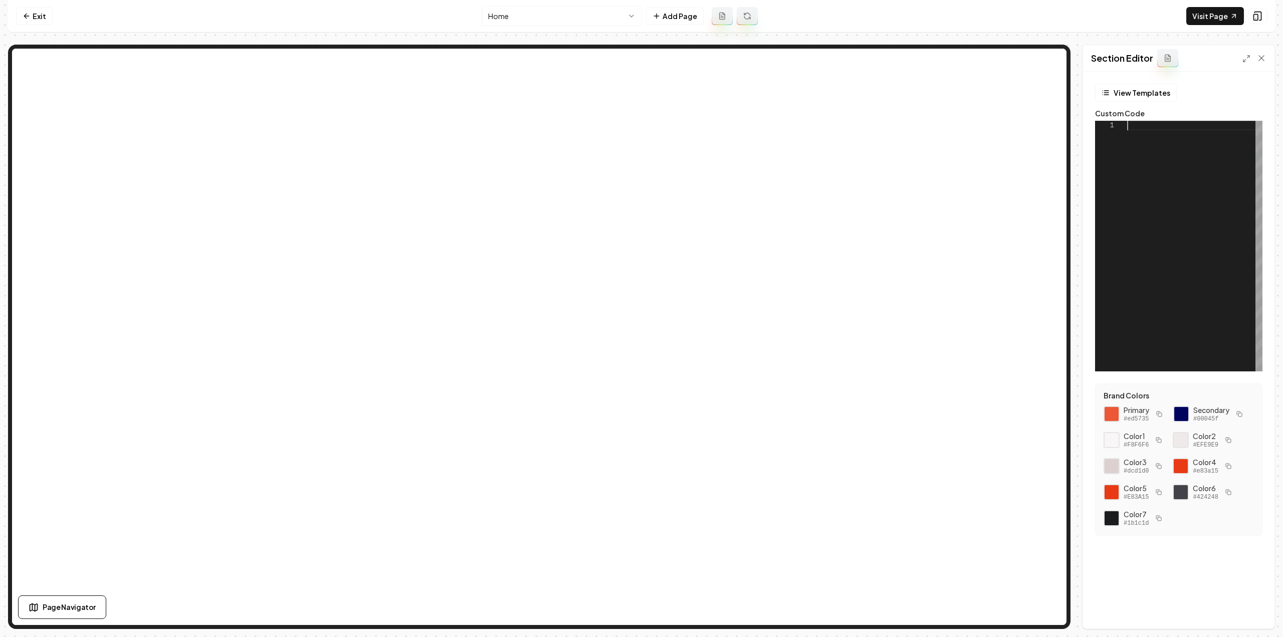
click at [1177, 193] on div at bounding box center [1194, 246] width 135 height 251
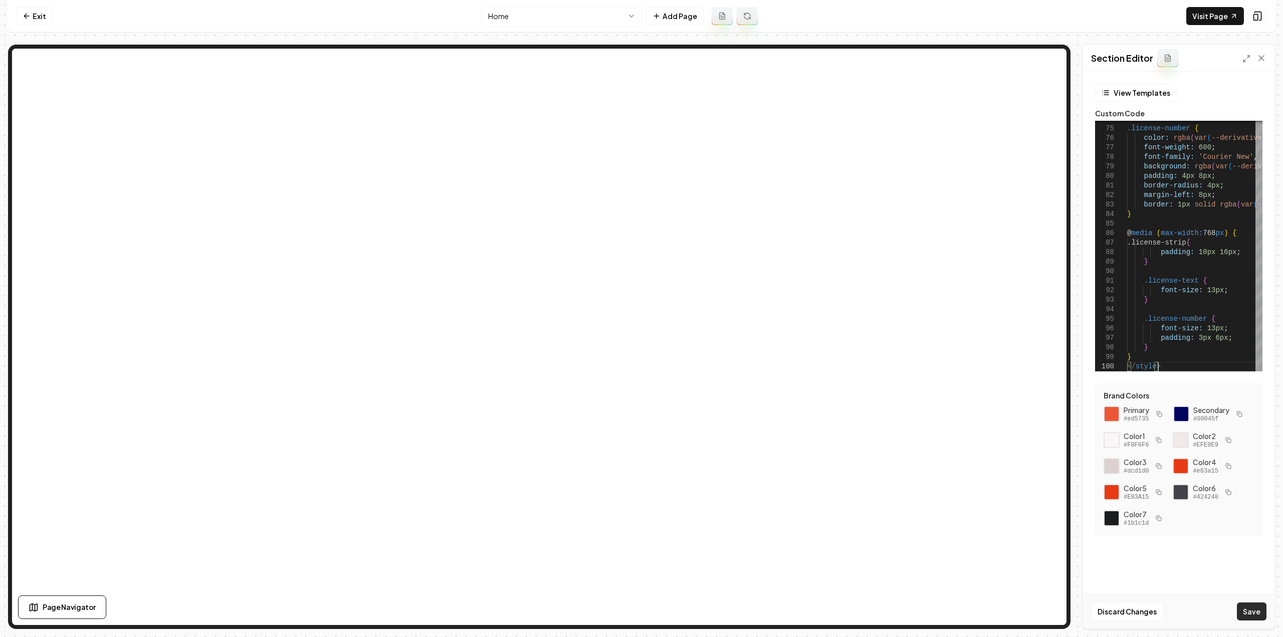
click at [1262, 612] on button "Save" at bounding box center [1251, 611] width 30 height 18
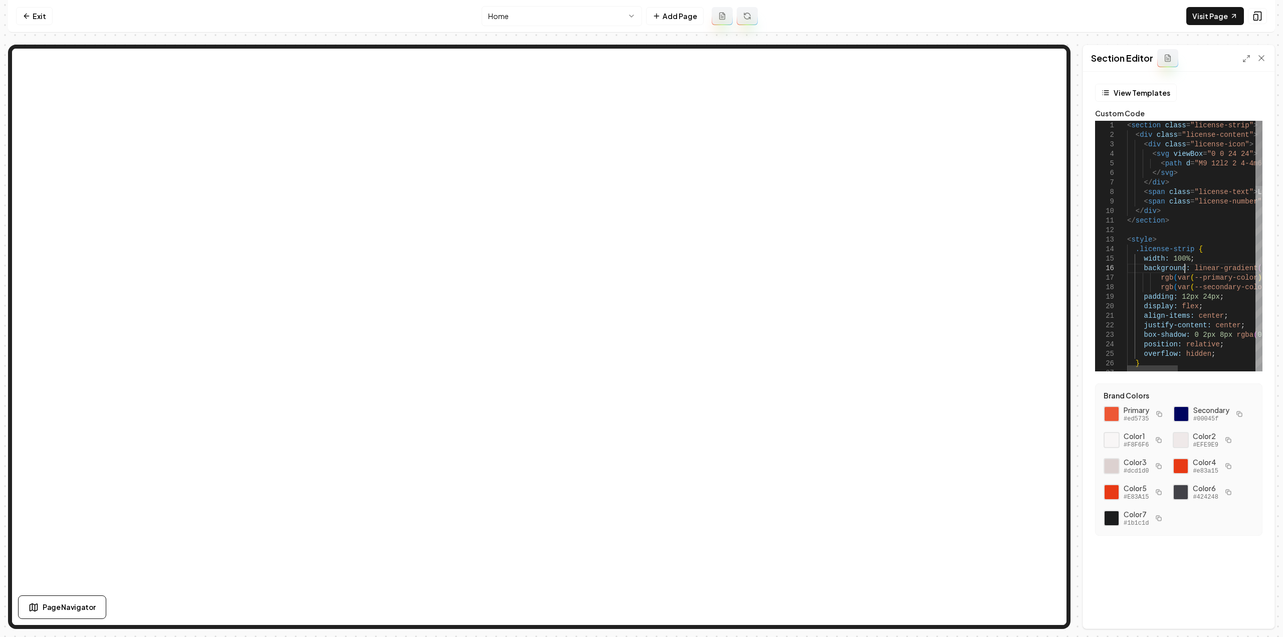
scroll to position [0, 30]
click at [1183, 268] on div "position: relative ; overflow: hidden ; } justify-content: center ; box-shadow:…" at bounding box center [1298, 600] width 342 height 958
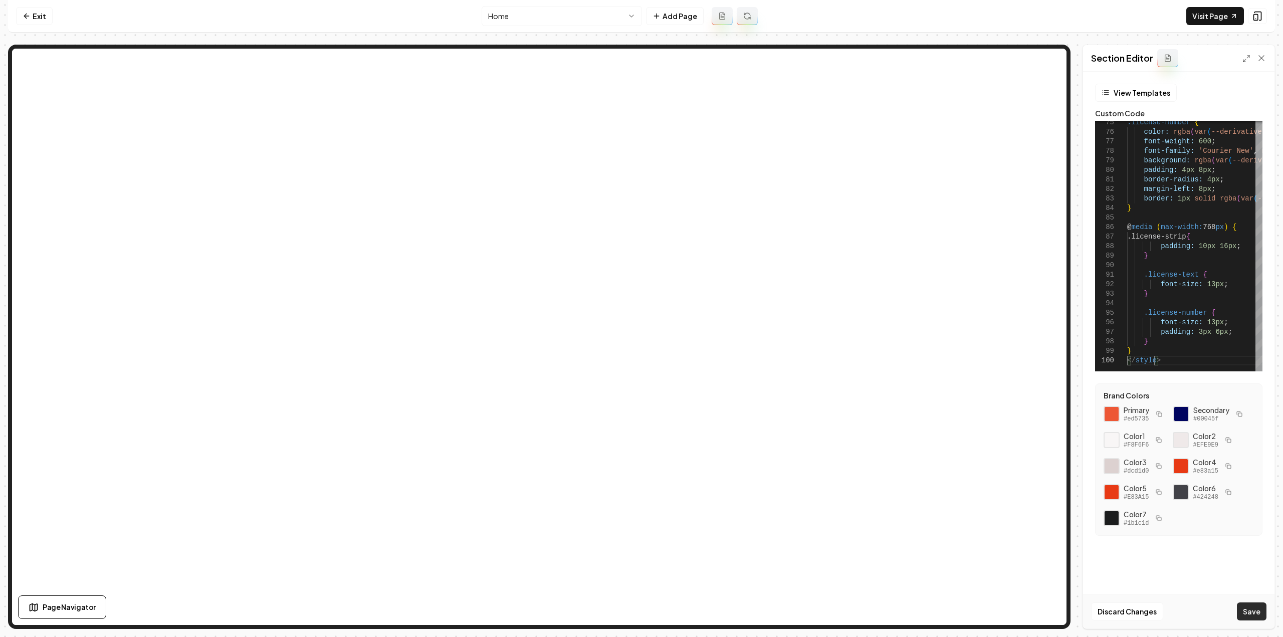
click at [1255, 610] on button "Save" at bounding box center [1251, 611] width 30 height 18
type textarea "**********"
